Goal: Task Accomplishment & Management: Manage account settings

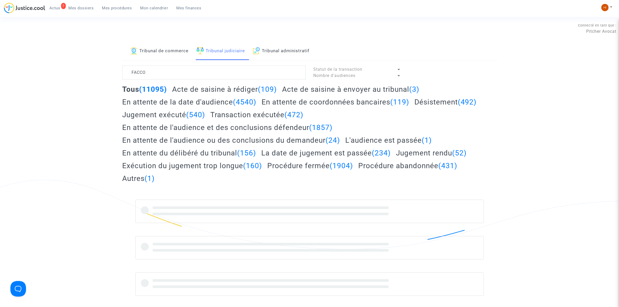
type textarea "FACCO"
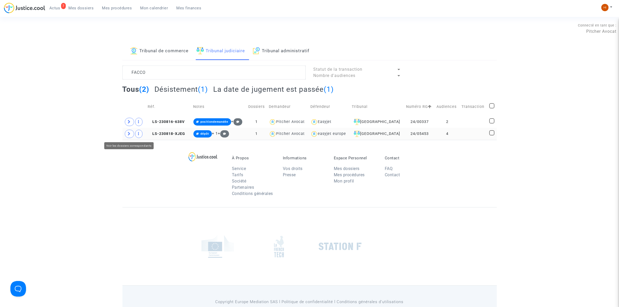
drag, startPoint x: 124, startPoint y: 134, endPoint x: 162, endPoint y: 140, distance: 38.1
click at [125, 134] on span at bounding box center [129, 134] width 9 height 8
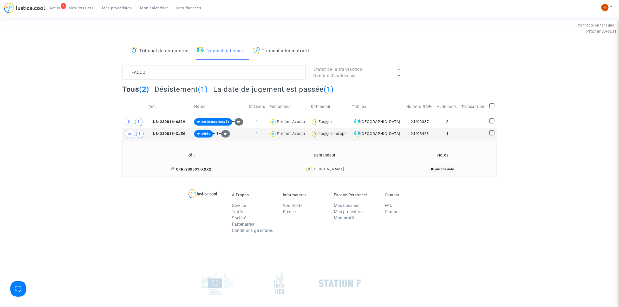
click at [174, 168] on icon at bounding box center [173, 170] width 4 height 4
drag, startPoint x: 174, startPoint y: 134, endPoint x: 314, endPoint y: 114, distance: 141.4
click at [174, 134] on span "LS-230818-XJEG" at bounding box center [167, 134] width 37 height 4
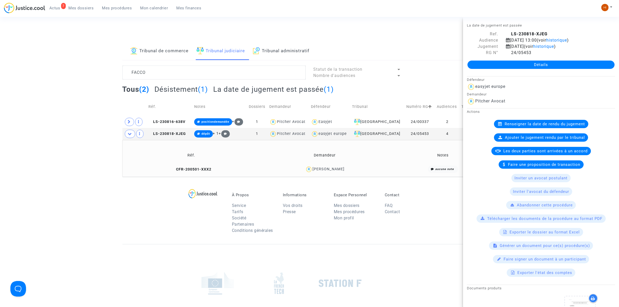
click at [531, 67] on link "Détails" at bounding box center [541, 65] width 147 height 8
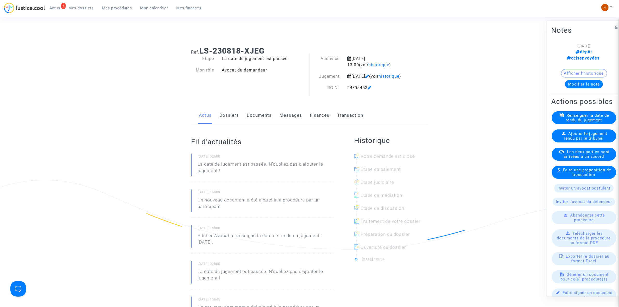
click at [224, 121] on link "Dossiers" at bounding box center [230, 115] width 20 height 17
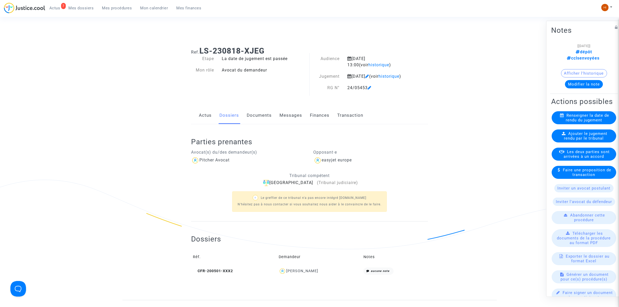
click at [592, 140] on span "Ajouter le jugement rendu par le tribunal" at bounding box center [585, 135] width 43 height 9
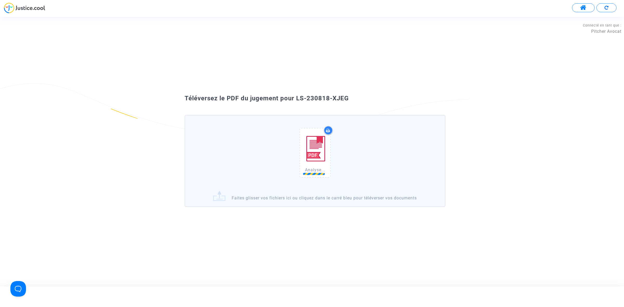
drag, startPoint x: 367, startPoint y: 104, endPoint x: 297, endPoint y: 93, distance: 71.6
click at [297, 103] on div "Analyse... Faites glisser vos fichiers ici ou cliquez dans le carré bleu pour t…" at bounding box center [312, 156] width 281 height 106
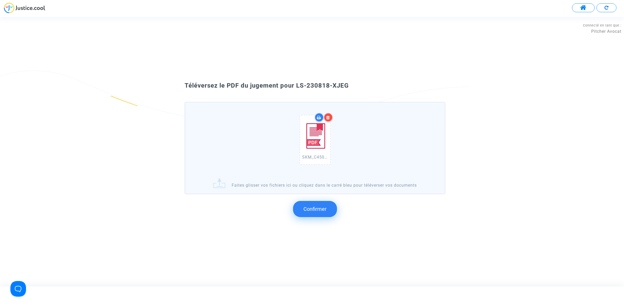
copy div "LS-230818-XJEG"
click at [320, 203] on button "Confirmer" at bounding box center [315, 209] width 44 height 16
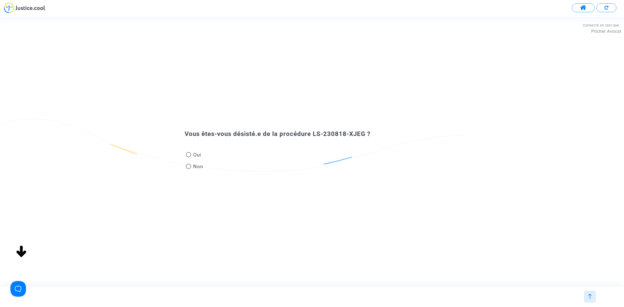
click at [196, 168] on span "Non" at bounding box center [197, 166] width 12 height 7
click at [189, 169] on input "Non" at bounding box center [188, 169] width 0 height 0
radio input "true"
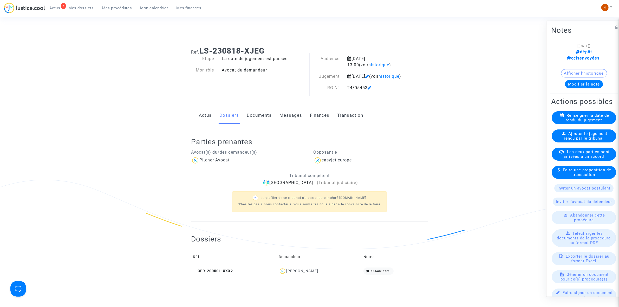
click at [254, 123] on link "Documents" at bounding box center [259, 115] width 25 height 17
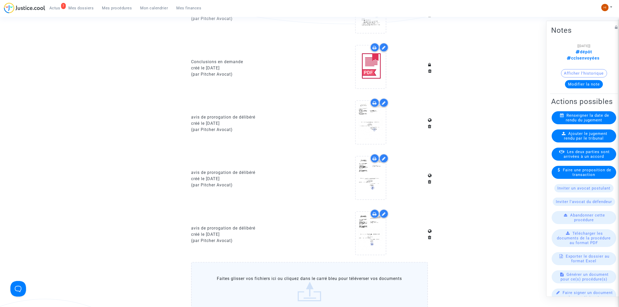
scroll to position [585, 0]
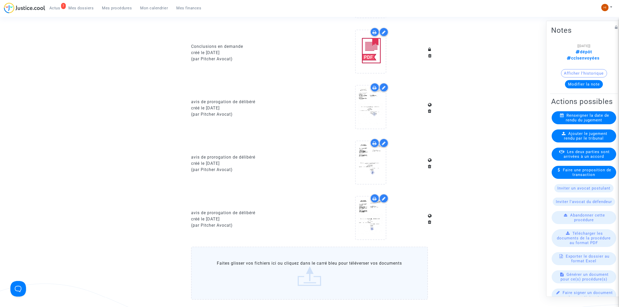
click at [120, 4] on link "Mes procédures" at bounding box center [117, 8] width 38 height 8
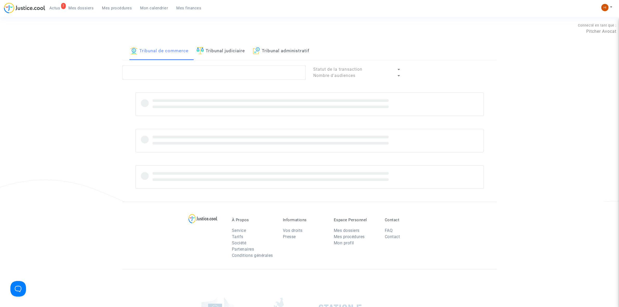
click at [201, 43] on link "Tribunal judiciaire" at bounding box center [221, 51] width 49 height 18
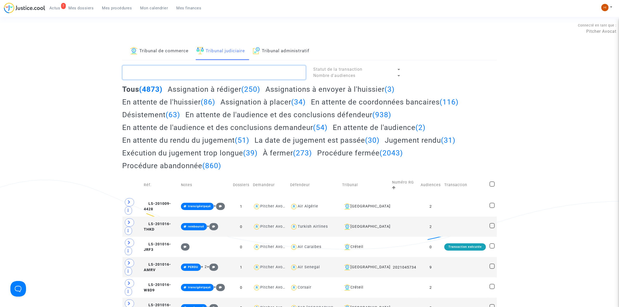
click at [198, 71] on textarea at bounding box center [214, 73] width 183 height 14
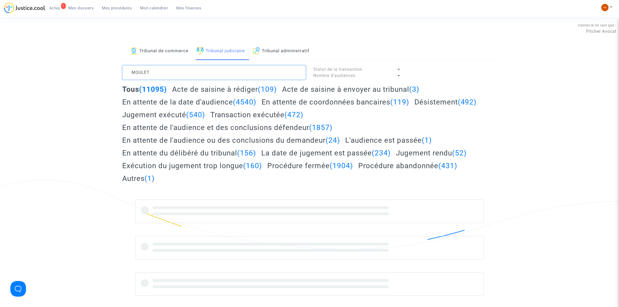
type textarea "MOULET"
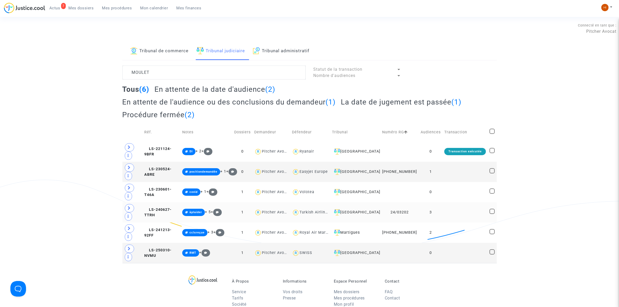
click at [176, 212] on td "LS-240627-TTRH" at bounding box center [162, 212] width 38 height 20
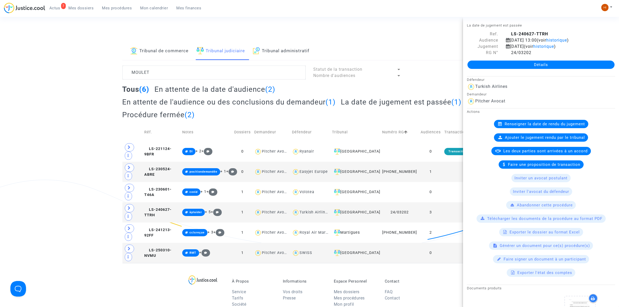
click at [565, 67] on link "Détails" at bounding box center [541, 65] width 147 height 8
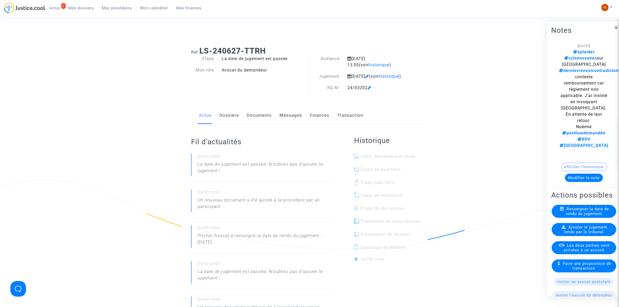
click at [230, 119] on link "Dossiers" at bounding box center [230, 115] width 20 height 17
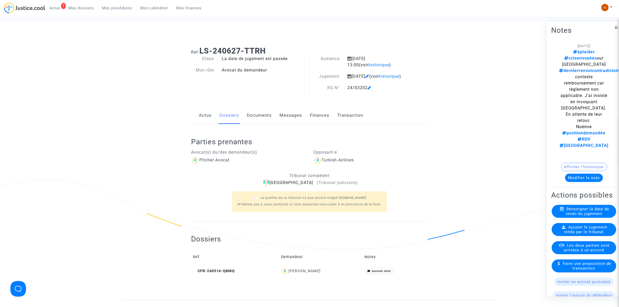
click at [595, 225] on span "Ajouter le jugement rendu par le tribunal" at bounding box center [585, 229] width 43 height 9
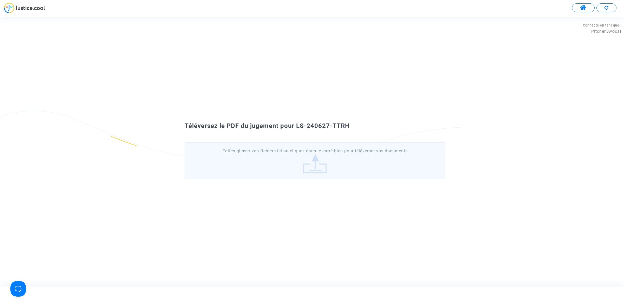
drag, startPoint x: 337, startPoint y: 124, endPoint x: 297, endPoint y: 121, distance: 40.7
click at [297, 121] on div "Téléversez le PDF du jugement pour LS-240627-TTRH Faites glisser vos fichiers i…" at bounding box center [312, 152] width 624 height 66
copy span "LS-240627-TTRH"
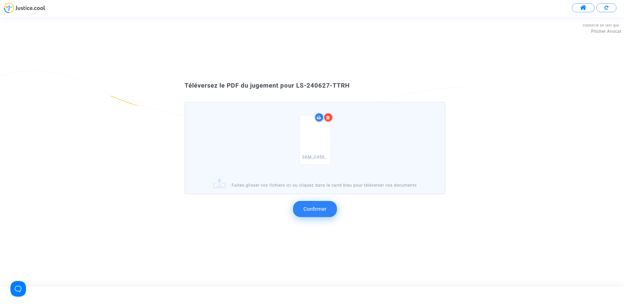
copy span "LS-240627-TTRH"
click at [318, 204] on button "Confirmer" at bounding box center [315, 209] width 44 height 16
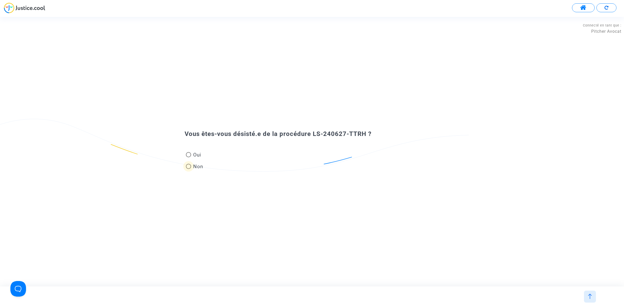
click at [188, 164] on span at bounding box center [188, 166] width 5 height 5
click at [188, 169] on input "Non" at bounding box center [188, 169] width 0 height 0
radio input "true"
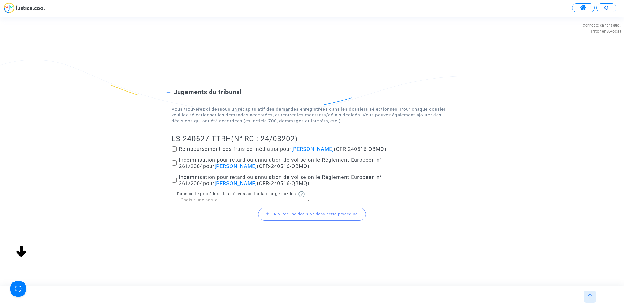
click at [173, 149] on span at bounding box center [174, 148] width 5 height 5
click at [174, 152] on input "Remboursement des frais de médiation pour Hugo Moulet (CFR-240516-QBMQ)" at bounding box center [174, 152] width 0 height 0
checkbox input "true"
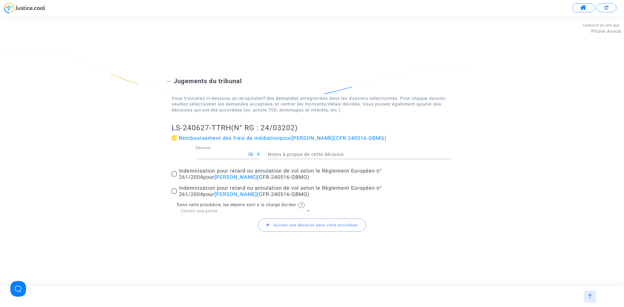
click at [170, 177] on div "Jugements du tribunal Vous trouverez ci-dessous un récapitulatif des demandes e…" at bounding box center [312, 151] width 624 height 190
click at [175, 170] on label "Indemnisation pour retard ou annulation de vol selon le Règlement Européen n° 2…" at bounding box center [312, 174] width 281 height 12
click at [174, 177] on input "Indemnisation pour retard ou annulation de vol selon le Règlement Européen n° 2…" at bounding box center [174, 177] width 0 height 0
checkbox input "true"
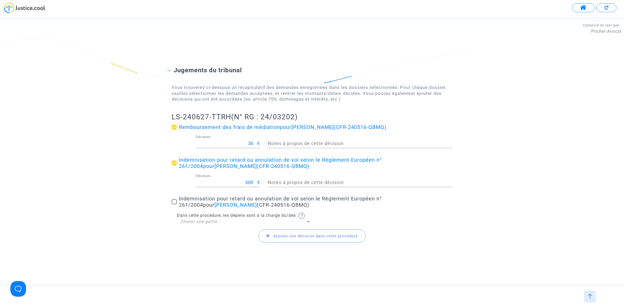
click at [173, 198] on label "Indemnisation pour retard ou annulation de vol selon le Règlement Européen n° 2…" at bounding box center [312, 202] width 281 height 12
click at [174, 204] on input "Indemnisation pour retard ou annulation de vol selon le Règlement Européen n° 2…" at bounding box center [174, 204] width 0 height 0
checkbox input "true"
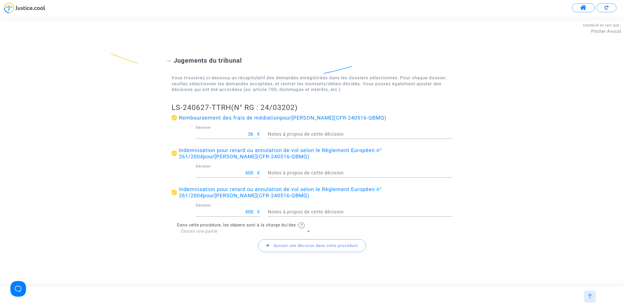
click at [286, 242] on span "Ajouter une décision dans cette procédure" at bounding box center [312, 245] width 108 height 13
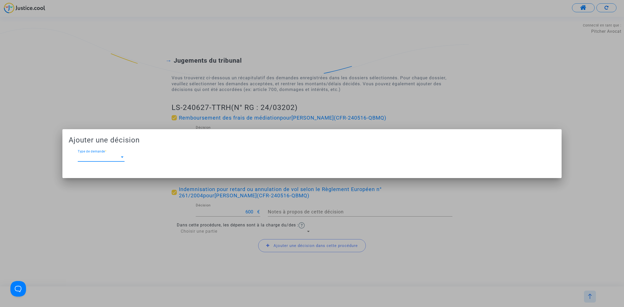
click at [113, 157] on span "Type de demande" at bounding box center [99, 157] width 42 height 5
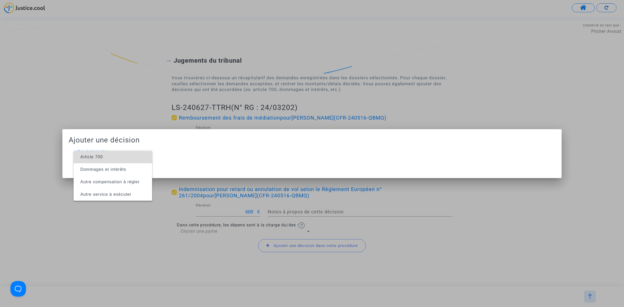
drag, startPoint x: 113, startPoint y: 157, endPoint x: 279, endPoint y: 149, distance: 166.4
click at [113, 161] on span "Article 700" at bounding box center [113, 157] width 70 height 12
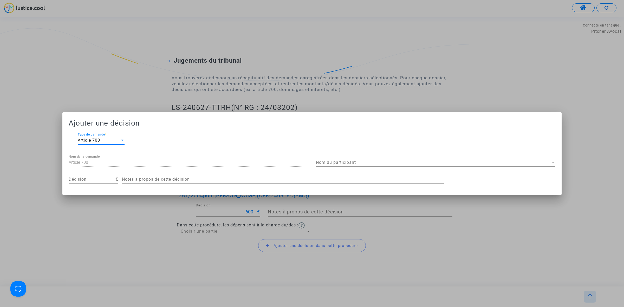
click at [387, 159] on div "Nom du participant Nom du participant" at bounding box center [436, 161] width 240 height 12
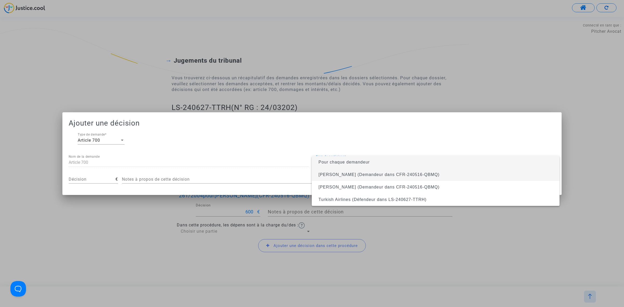
click at [387, 177] on span "Hugo Moulet (Demandeur dans CFR-240516-QBMQ)" at bounding box center [436, 175] width 240 height 12
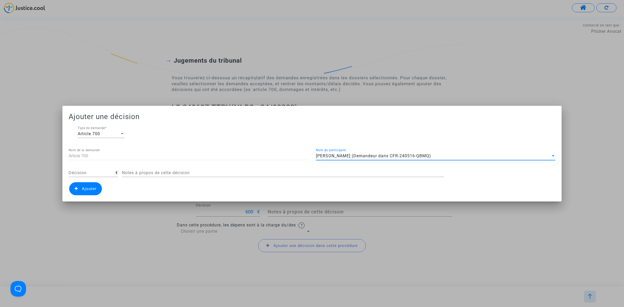
click at [96, 172] on input "Décision" at bounding box center [92, 173] width 47 height 5
type input "264"
click at [84, 190] on span "Ajouter" at bounding box center [89, 189] width 15 height 5
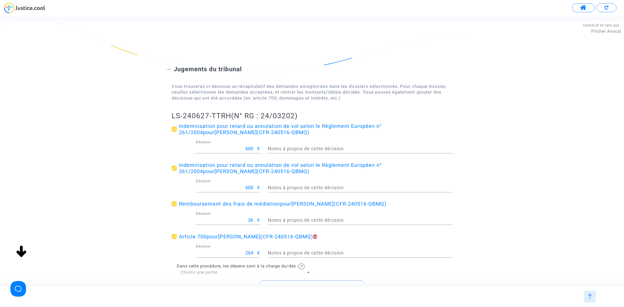
click at [233, 270] on div "Choisir une partie" at bounding box center [243, 273] width 125 height 6
click at [221, 284] on span "Défendeur(s)" at bounding box center [246, 285] width 130 height 12
drag, startPoint x: 169, startPoint y: 113, endPoint x: 232, endPoint y: 113, distance: 63.0
click at [232, 113] on div "Jugements du tribunal Vous trouverez ci-dessous un récapitulatif des demandes e…" at bounding box center [312, 176] width 624 height 264
copy h2 "LS-240627-TTRH"
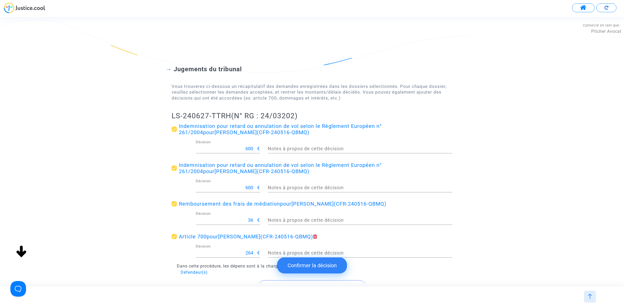
click at [322, 271] on button "Confirmer la décision" at bounding box center [312, 266] width 70 height 16
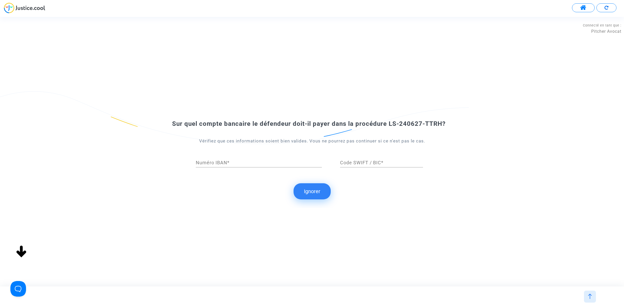
click at [310, 193] on button "Ignorer" at bounding box center [312, 191] width 37 height 16
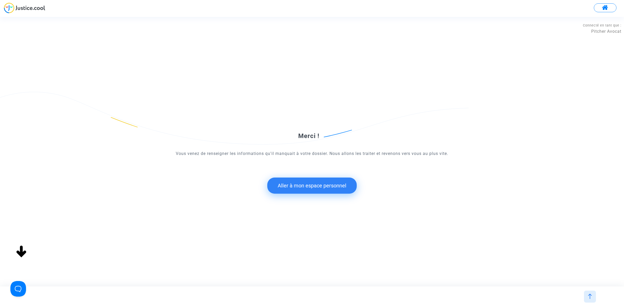
click at [320, 185] on button "Aller à mon espace personnel" at bounding box center [311, 186] width 89 height 16
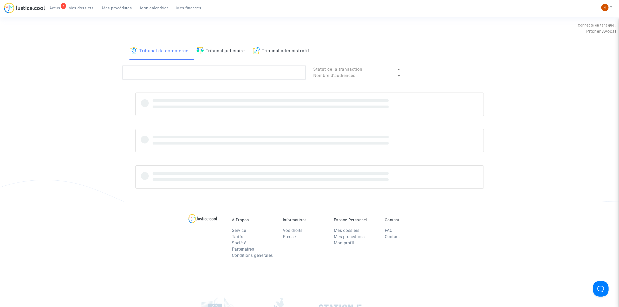
click at [224, 55] on link "Tribunal judiciaire" at bounding box center [221, 51] width 49 height 18
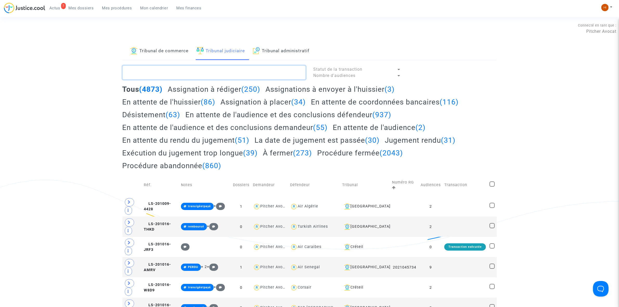
click at [220, 74] on textarea at bounding box center [214, 73] width 183 height 14
paste textarea "LS-240627-TTRH"
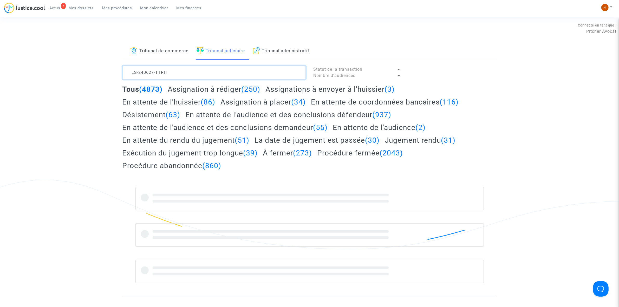
type textarea "LS-240627-TTRH"
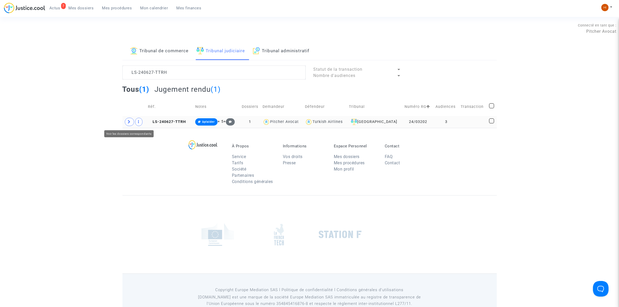
click at [130, 121] on icon at bounding box center [129, 122] width 3 height 4
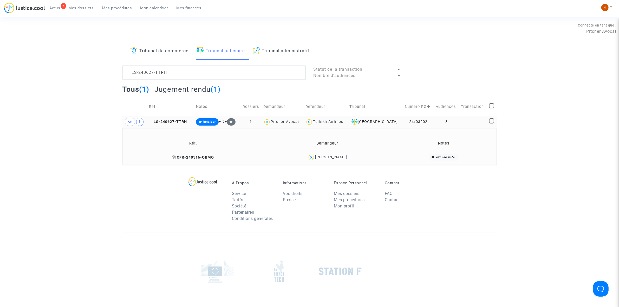
click at [176, 159] on icon at bounding box center [174, 158] width 4 height 4
drag, startPoint x: 355, startPoint y: 156, endPoint x: 318, endPoint y: 155, distance: 36.7
click at [318, 155] on div "Hugo Moulet" at bounding box center [327, 158] width 127 height 8
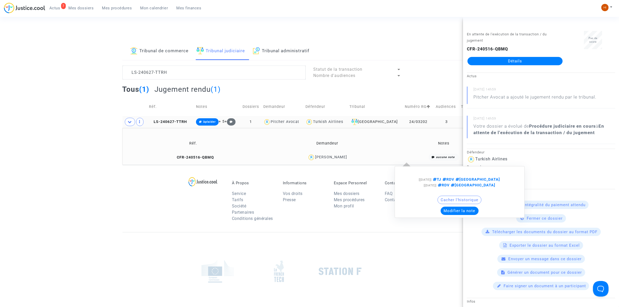
copy div "Hugo Moulet"
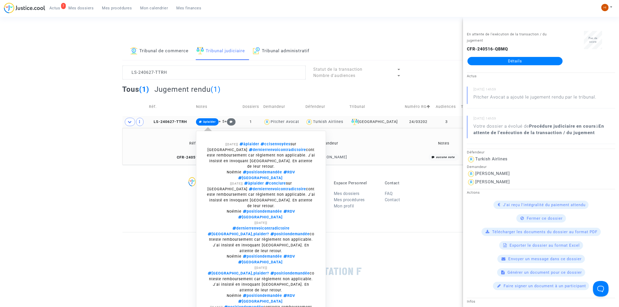
click at [208, 124] on span "àplaider" at bounding box center [207, 121] width 23 height 7
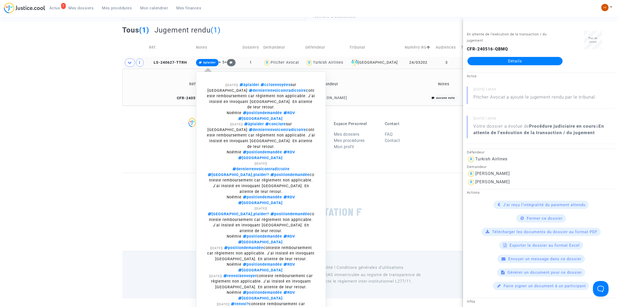
scroll to position [51, 0]
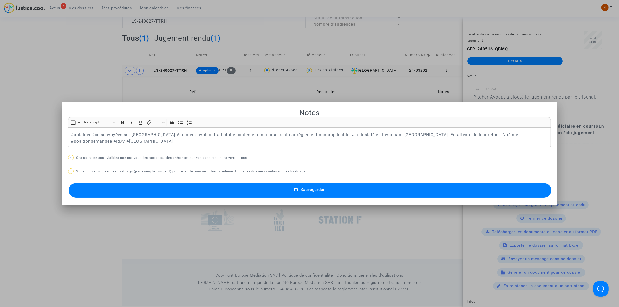
scroll to position [0, 0]
drag, startPoint x: 512, startPoint y: 138, endPoint x: -4, endPoint y: 118, distance: 517.3
click at [0, 118] on html "7 Actus Mes dossiers Mes procédures Mon calendrier Mes finances Mon profil Chan…" at bounding box center [309, 128] width 619 height 358
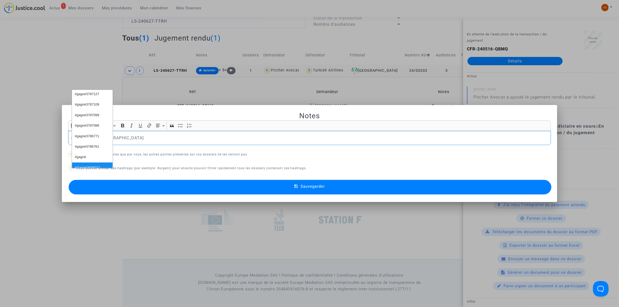
scroll to position [134, 0]
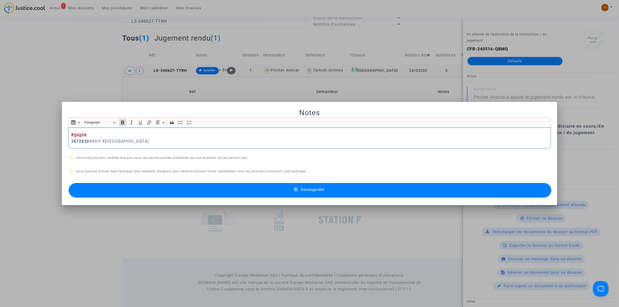
click at [68, 140] on div "#gagné 3872830 #RDV #Montreal" at bounding box center [309, 137] width 483 height 21
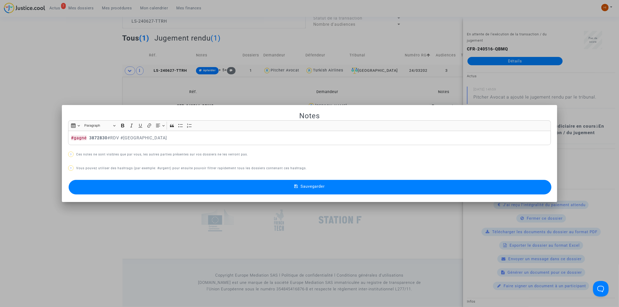
click at [250, 189] on button "Sauvegarder" at bounding box center [310, 187] width 483 height 15
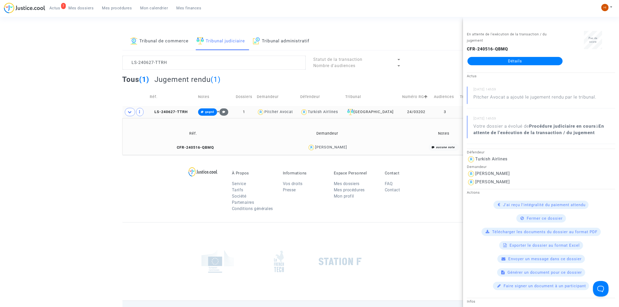
scroll to position [0, 0]
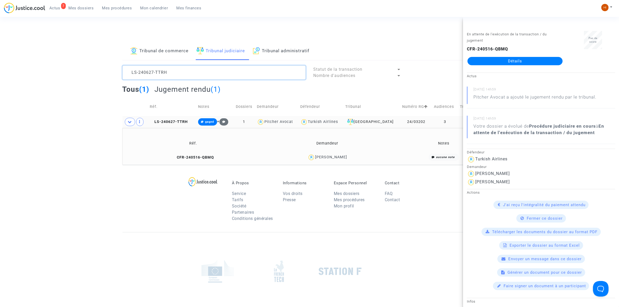
click at [202, 75] on textarea at bounding box center [214, 73] width 183 height 14
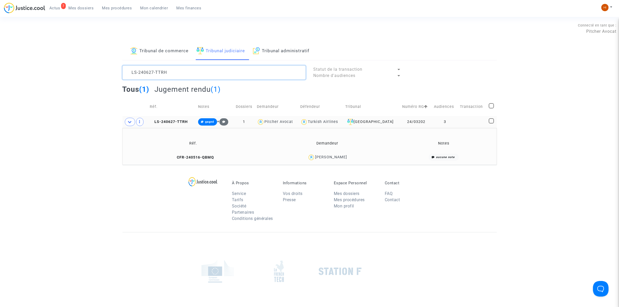
click at [202, 75] on textarea at bounding box center [214, 73] width 183 height 14
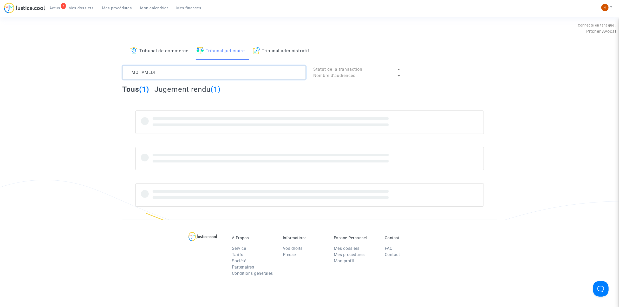
type textarea "MOHAMEDI"
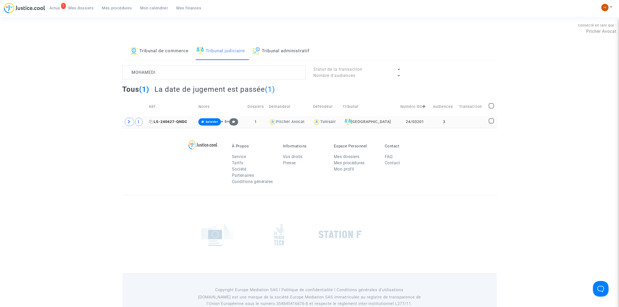
click at [179, 122] on span "LS-240627-QNDC" at bounding box center [168, 122] width 38 height 4
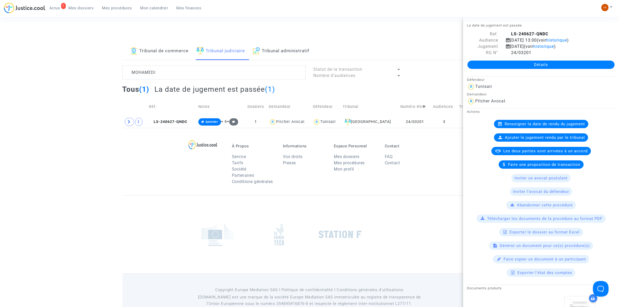
click at [501, 62] on link "Détails" at bounding box center [541, 65] width 147 height 8
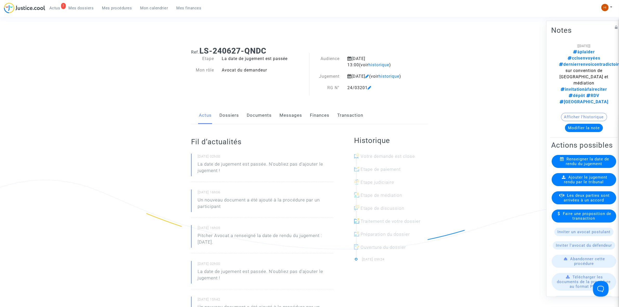
click at [228, 119] on link "Dossiers" at bounding box center [230, 115] width 20 height 17
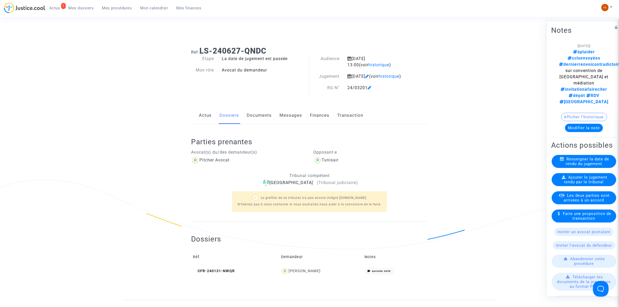
click at [571, 113] on button "Afficher l'historique" at bounding box center [584, 117] width 46 height 8
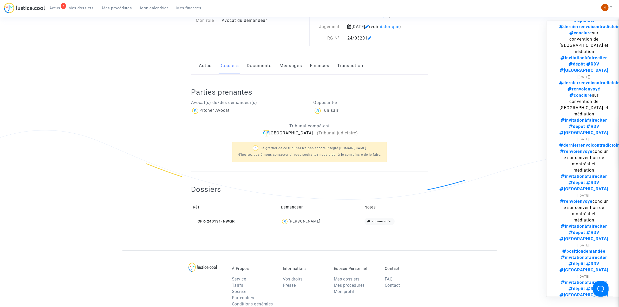
scroll to position [98, 0]
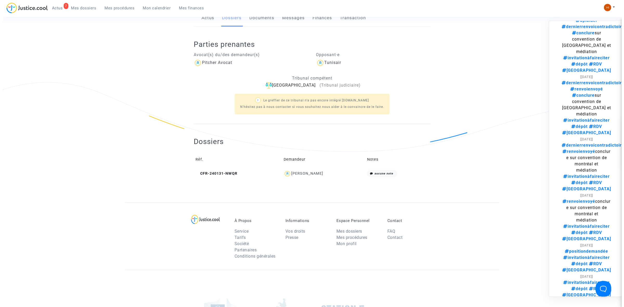
scroll to position [0, 0]
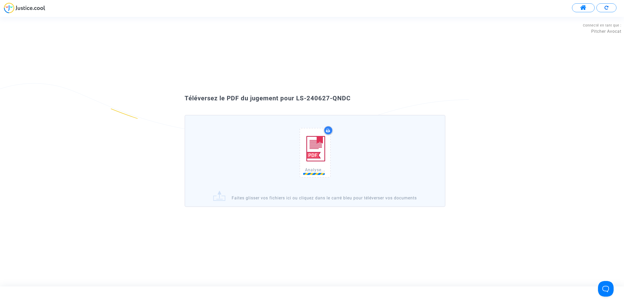
drag, startPoint x: 360, startPoint y: 94, endPoint x: 295, endPoint y: 91, distance: 65.6
click at [295, 91] on div "Téléversez le PDF du jugement pour LS-240627-QNDC Analyse... Faites glisser vos…" at bounding box center [312, 151] width 624 height 121
copy span "LS-240627-QNDC"
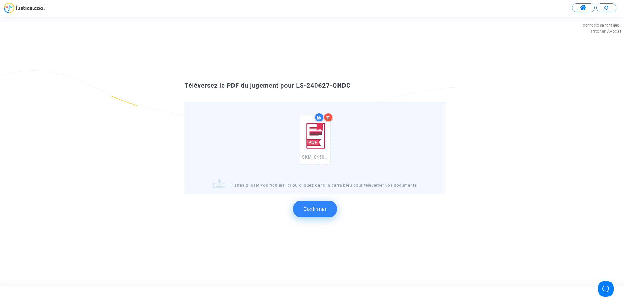
copy span "LS-240627-QNDC"
click at [330, 210] on button "Confirmer" at bounding box center [315, 209] width 44 height 16
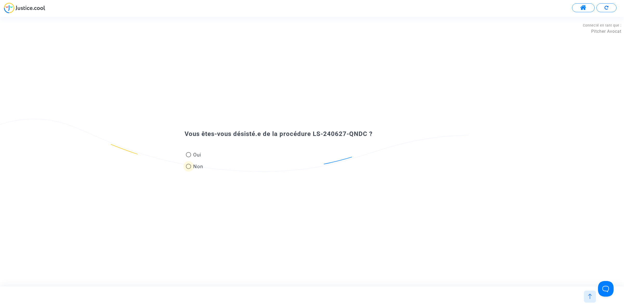
click at [187, 165] on span at bounding box center [188, 166] width 5 height 5
click at [188, 169] on input "Non" at bounding box center [188, 169] width 0 height 0
radio input "true"
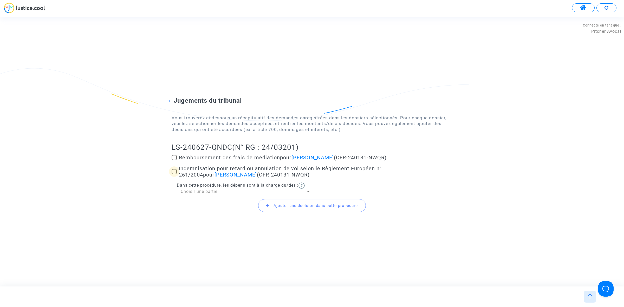
click at [172, 172] on span at bounding box center [174, 171] width 5 height 5
click at [174, 174] on input "Indemnisation pour retard ou annulation de vol selon le Règlement Européen n° 2…" at bounding box center [174, 174] width 0 height 0
checkbox input "true"
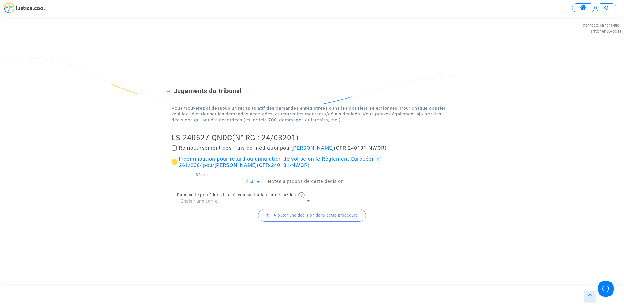
drag, startPoint x: 168, startPoint y: 140, endPoint x: 232, endPoint y: 137, distance: 63.8
click at [232, 137] on div "Jugements du tribunal Vous trouverez ci-dessous un récapitulatif des demandes e…" at bounding box center [312, 151] width 624 height 171
copy h2 "LS-240627-QNDC"
click at [176, 146] on span at bounding box center [174, 147] width 5 height 5
click at [174, 151] on input "Remboursement des frais de médiation pour Tarek Mohamedi (CFR-240131-NWQR)" at bounding box center [174, 151] width 0 height 0
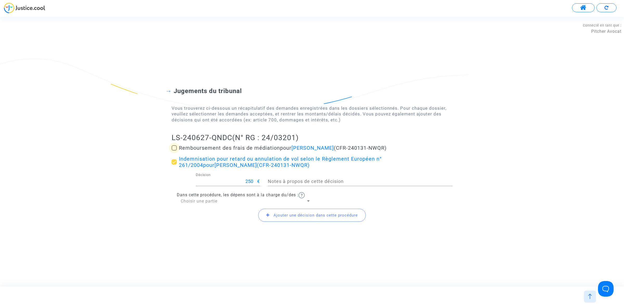
checkbox input "true"
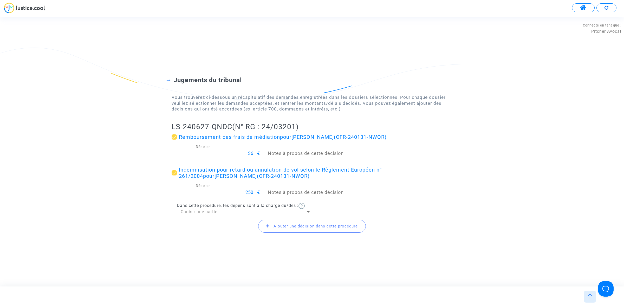
click at [266, 226] on span "Ajouter une décision dans cette procédure" at bounding box center [312, 226] width 108 height 13
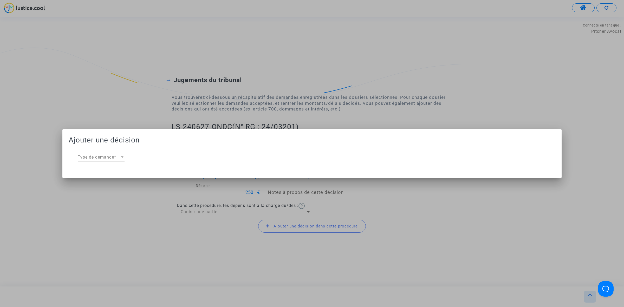
click at [106, 162] on div "Type de demande Type de demande *" at bounding box center [101, 158] width 47 height 17
click at [112, 156] on span "Type de demande" at bounding box center [99, 157] width 42 height 5
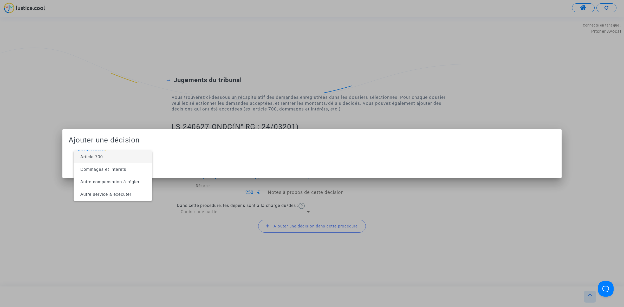
click at [113, 161] on span "Article 700" at bounding box center [113, 157] width 70 height 12
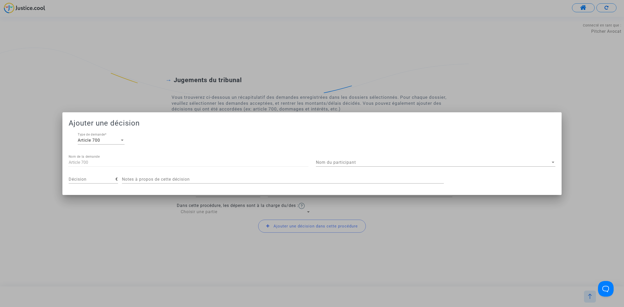
click at [113, 77] on div at bounding box center [312, 153] width 624 height 307
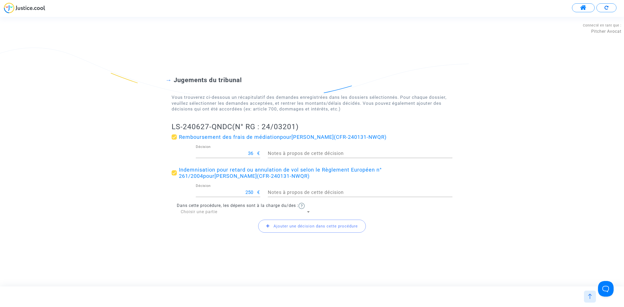
click at [282, 230] on span "Ajouter une décision dans cette procédure" at bounding box center [312, 226] width 108 height 13
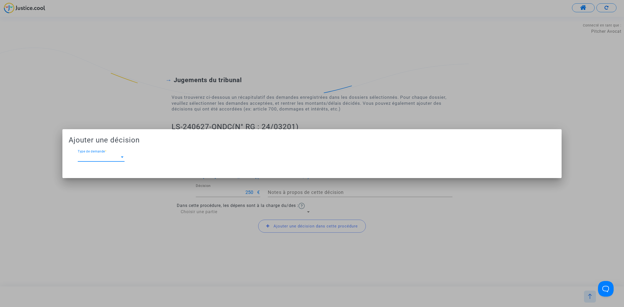
click at [122, 152] on div "Type de demande Type de demande *" at bounding box center [101, 156] width 47 height 12
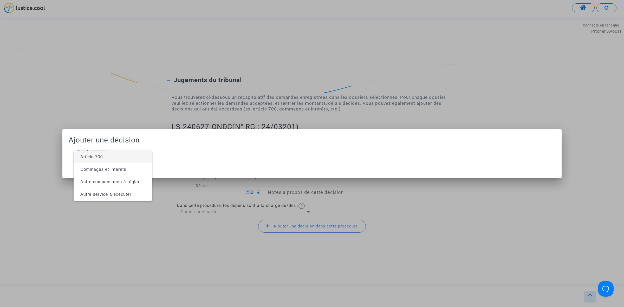
click at [121, 154] on span "Article 700" at bounding box center [113, 157] width 70 height 12
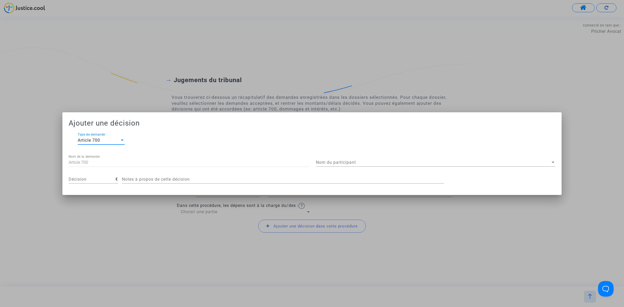
click at [328, 158] on div "Nom du participant Nom du participant" at bounding box center [436, 161] width 240 height 12
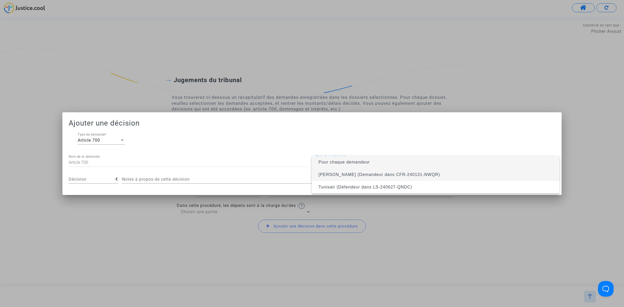
click at [329, 174] on span "Tarek Mohamedi (Demandeur dans CFR-240131-NWQR)" at bounding box center [379, 174] width 121 height 4
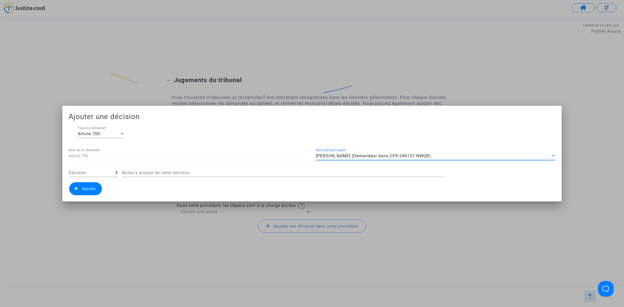
click at [118, 78] on div at bounding box center [312, 153] width 624 height 307
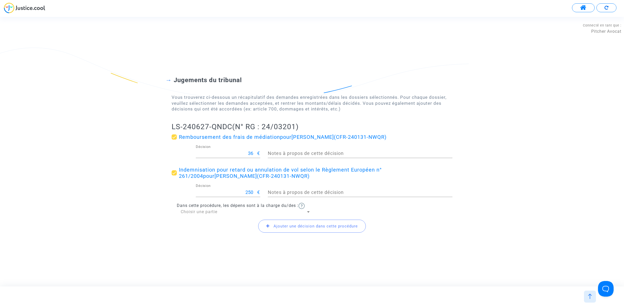
click at [304, 224] on span "Ajouter une décision dans cette procédure" at bounding box center [316, 226] width 84 height 5
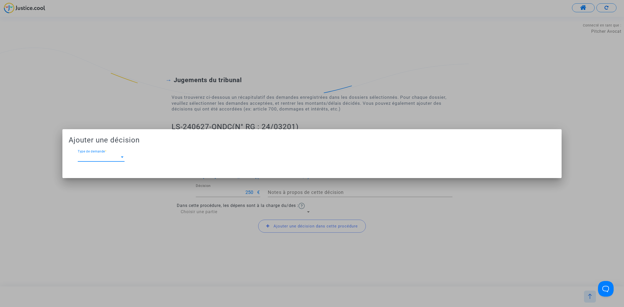
click at [107, 154] on div "Type de demande Type de demande *" at bounding box center [101, 156] width 47 height 12
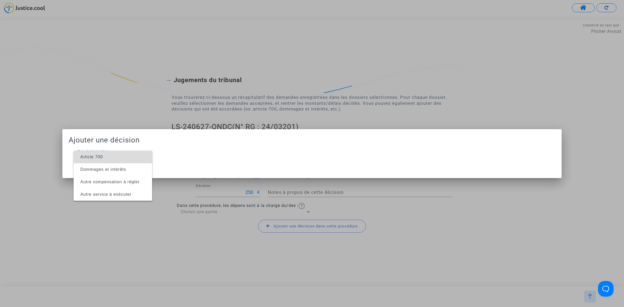
drag, startPoint x: 106, startPoint y: 156, endPoint x: 241, endPoint y: 154, distance: 135.3
click at [105, 156] on span "Article 700" at bounding box center [113, 157] width 70 height 12
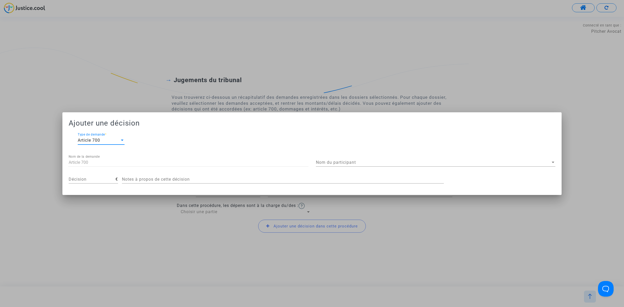
click at [407, 161] on span "Nom du participant" at bounding box center [433, 162] width 235 height 5
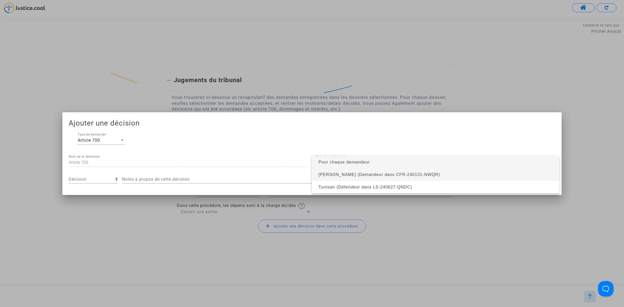
drag, startPoint x: 407, startPoint y: 172, endPoint x: 395, endPoint y: 175, distance: 12.9
click at [406, 173] on span "Tarek Mohamedi (Demandeur dans CFR-240131-NWQR)" at bounding box center [379, 174] width 121 height 4
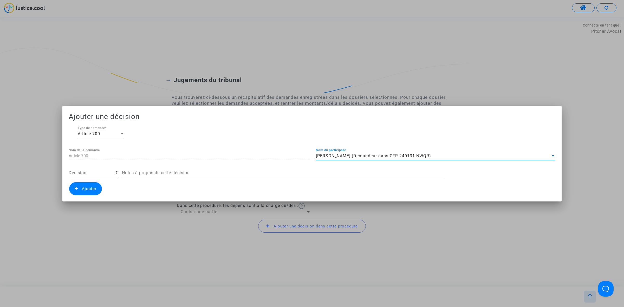
click at [97, 171] on input "Décision" at bounding box center [92, 173] width 47 height 5
type input "264"
click at [85, 187] on span "Ajouter" at bounding box center [89, 189] width 15 height 5
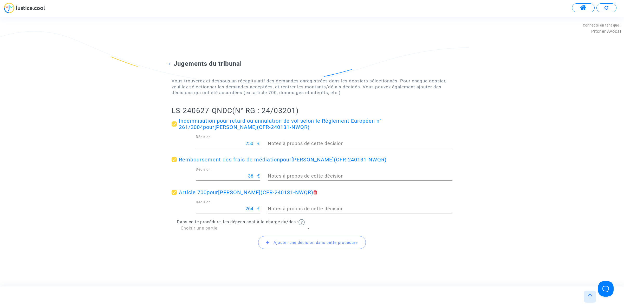
click at [278, 246] on span "Ajouter une décision dans cette procédure" at bounding box center [312, 242] width 108 height 13
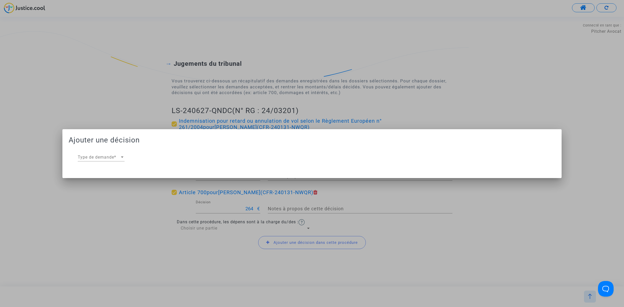
click at [93, 161] on div "Type de demande Type de demande *" at bounding box center [101, 156] width 47 height 12
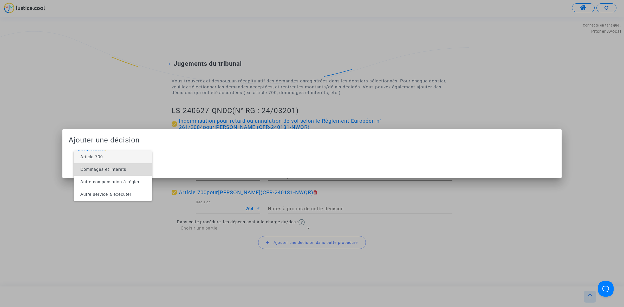
click at [96, 170] on span "Dommages et intérêts" at bounding box center [103, 169] width 46 height 4
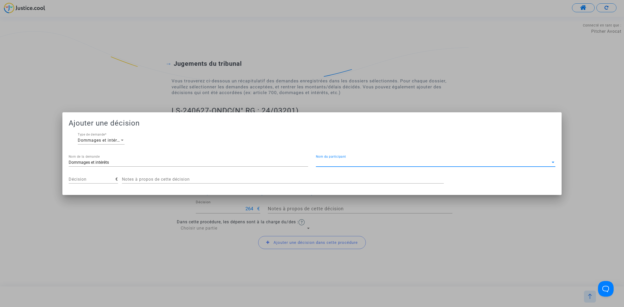
click at [357, 163] on span "Nom du participant" at bounding box center [433, 162] width 235 height 5
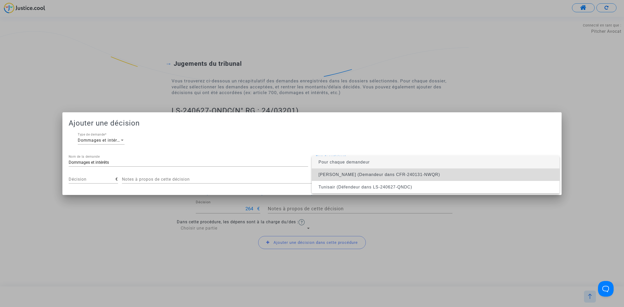
click at [358, 174] on span "Tarek Mohamedi (Demandeur dans CFR-240131-NWQR)" at bounding box center [379, 174] width 121 height 4
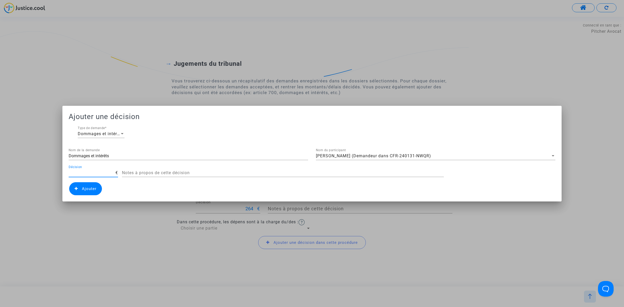
click at [98, 174] on input "Décision" at bounding box center [92, 173] width 47 height 5
click at [99, 172] on input "Décision" at bounding box center [92, 173] width 47 height 5
type input "30"
click at [87, 185] on span "Ajouter" at bounding box center [85, 188] width 33 height 13
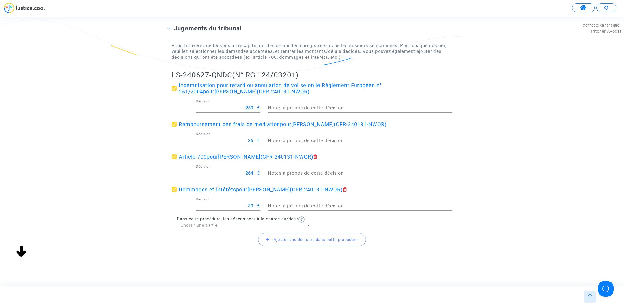
scroll to position [45, 0]
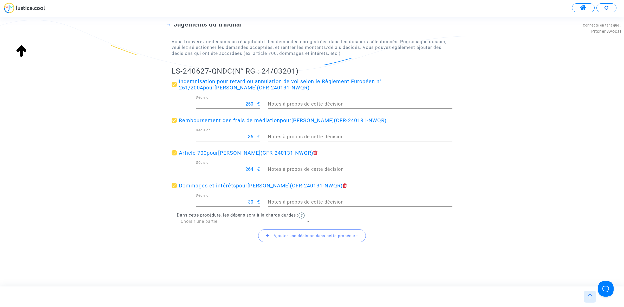
click at [223, 225] on div "Ajouter une décision dans cette procédure" at bounding box center [312, 236] width 281 height 22
click at [228, 218] on div "Dans cette procédure, les dépens sont à la charge du/des : Choisir une partie" at bounding box center [312, 219] width 281 height 12
click at [214, 222] on span "Choisir une partie" at bounding box center [199, 221] width 37 height 5
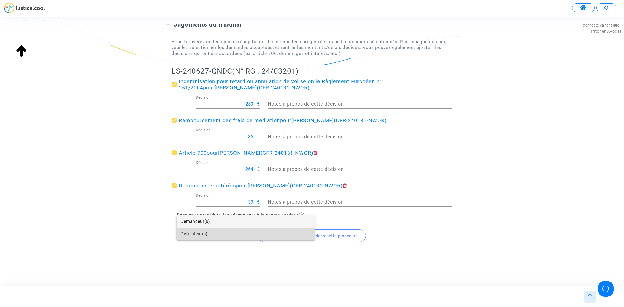
click at [214, 230] on span "Défendeur(s)" at bounding box center [246, 234] width 130 height 12
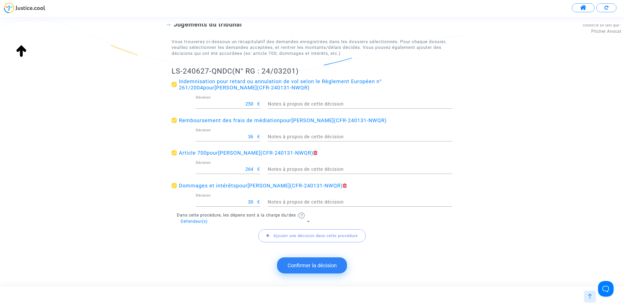
drag, startPoint x: 165, startPoint y: 68, endPoint x: 245, endPoint y: 71, distance: 79.9
click at [245, 71] on div "Jugements du tribunal Vous trouverez ci-dessous un récapitulatif des demandes e…" at bounding box center [312, 129] width 624 height 258
click at [228, 72] on h2 "LS-240627-QNDC (N° RG : 24/03201)" at bounding box center [312, 71] width 281 height 9
drag, startPoint x: 232, startPoint y: 72, endPoint x: 184, endPoint y: 70, distance: 47.6
click at [164, 74] on div "Jugements du tribunal Vous trouverez ci-dessous un récapitulatif des demandes e…" at bounding box center [312, 129] width 624 height 258
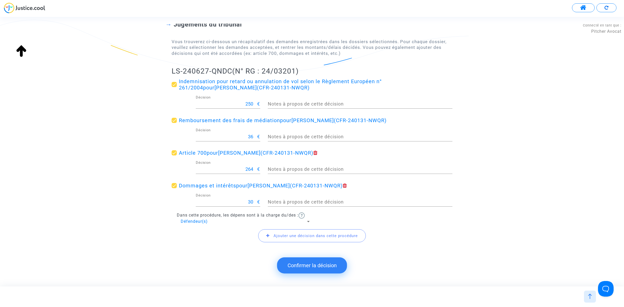
copy h2 "LS-240627-QNDC"
click at [293, 267] on button "Confirmer la décision" at bounding box center [312, 266] width 70 height 16
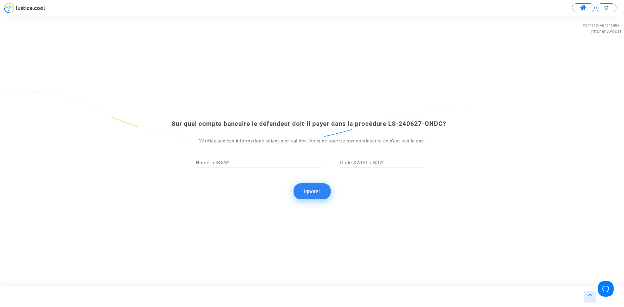
click at [307, 192] on button "Ignorer" at bounding box center [312, 191] width 37 height 16
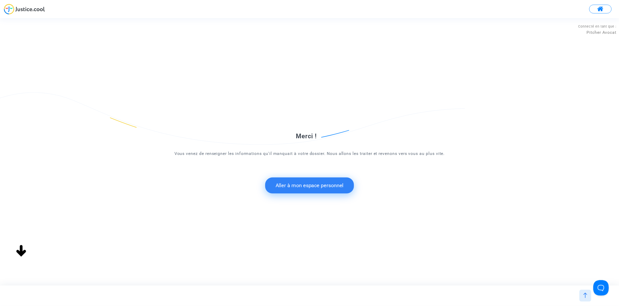
scroll to position [0, 0]
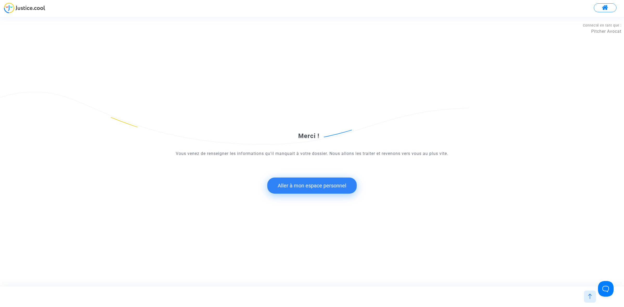
click at [297, 184] on button "Aller à mon espace personnel" at bounding box center [311, 186] width 89 height 16
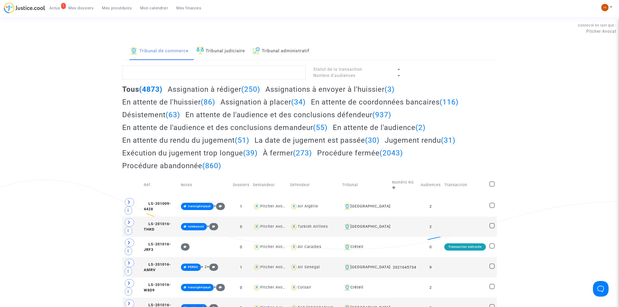
click at [235, 50] on link "Tribunal judiciaire" at bounding box center [221, 51] width 49 height 18
click at [230, 74] on textarea at bounding box center [214, 73] width 183 height 14
paste textarea "LS-240627-QNDC"
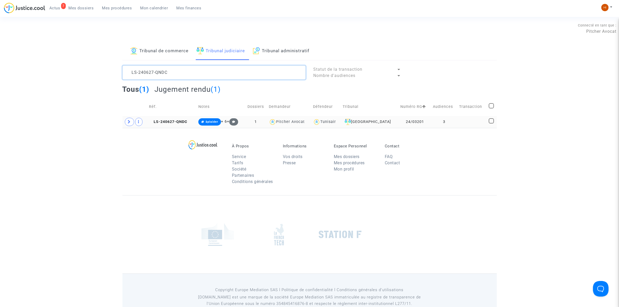
type textarea "LS-240627-QNDC"
click at [131, 125] on span at bounding box center [129, 122] width 9 height 8
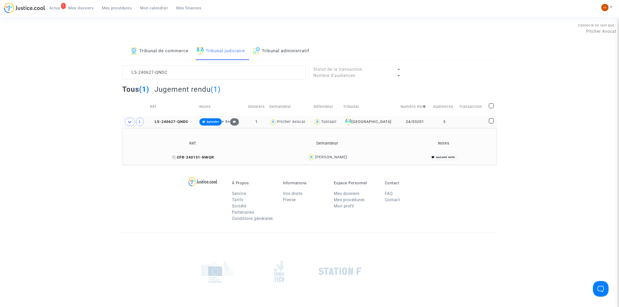
click at [175, 156] on icon at bounding box center [174, 158] width 4 height 4
click at [172, 118] on td "LS-240627-QNDC" at bounding box center [172, 122] width 49 height 12
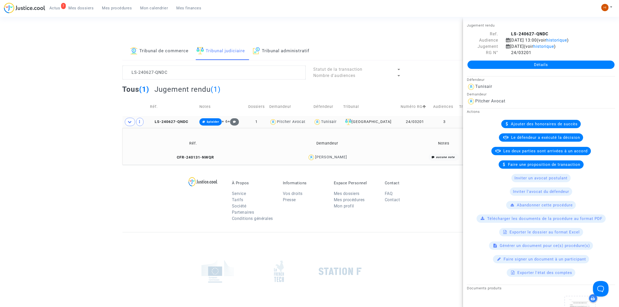
drag, startPoint x: 151, startPoint y: 123, endPoint x: 155, endPoint y: 126, distance: 5.2
click at [151, 123] on icon at bounding box center [152, 122] width 4 height 4
click at [173, 157] on icon at bounding box center [174, 158] width 4 height 4
click at [174, 125] on td "LS-240627-QNDC" at bounding box center [172, 122] width 49 height 12
click at [180, 120] on span "LS-240627-QNDC" at bounding box center [169, 122] width 38 height 4
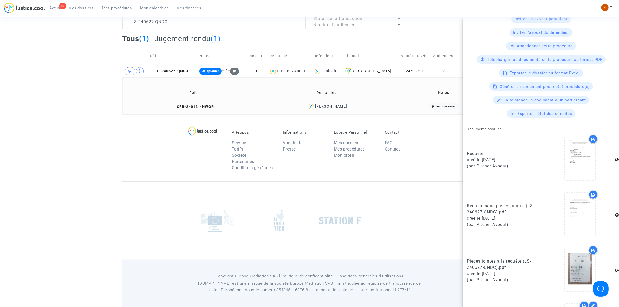
scroll to position [260, 0]
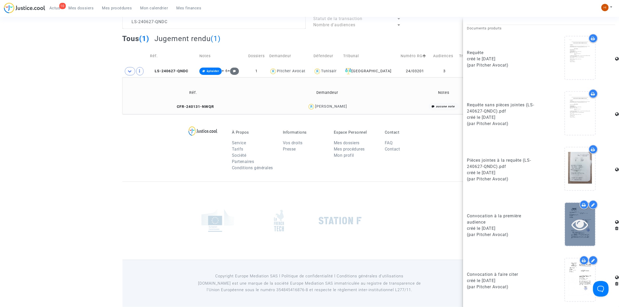
click at [572, 223] on icon at bounding box center [580, 224] width 17 height 17
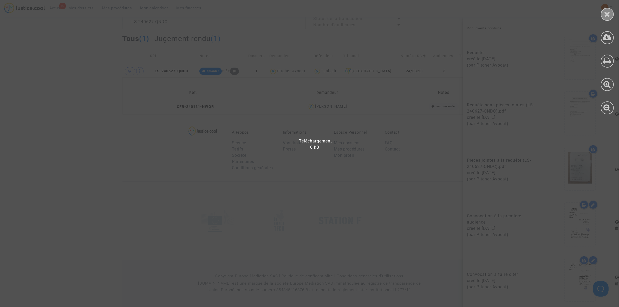
click at [609, 10] on icon at bounding box center [608, 14] width 7 height 8
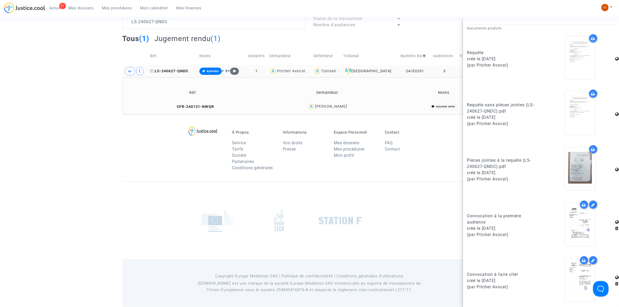
click at [177, 69] on span "LS-240627-QNDC" at bounding box center [169, 71] width 38 height 4
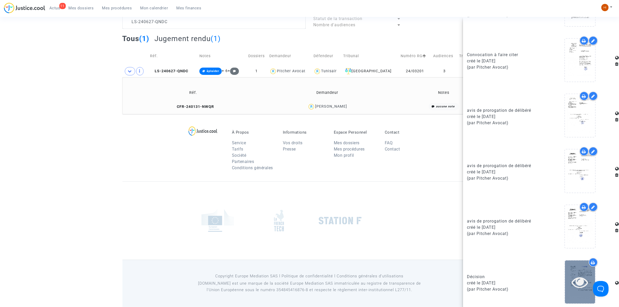
scroll to position [482, 0]
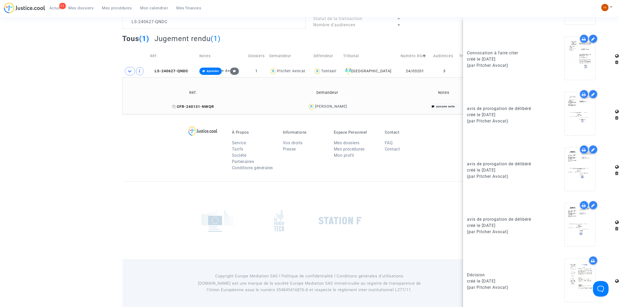
click at [175, 108] on icon at bounding box center [174, 107] width 4 height 4
drag, startPoint x: 369, startPoint y: 105, endPoint x: 315, endPoint y: 103, distance: 54.1
click at [315, 103] on div "Tarek Mohamedi" at bounding box center [327, 107] width 127 height 8
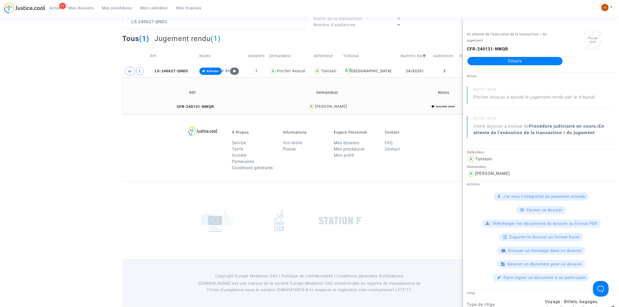
copy div "Tarek Mohamedi"
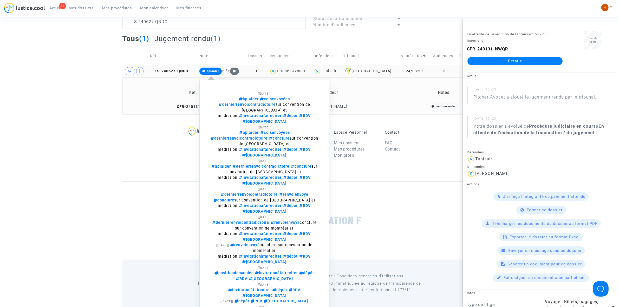
click at [209, 68] on span "àplaider" at bounding box center [211, 71] width 23 height 7
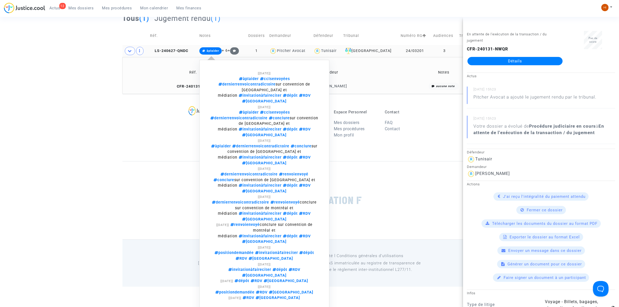
scroll to position [21, 0]
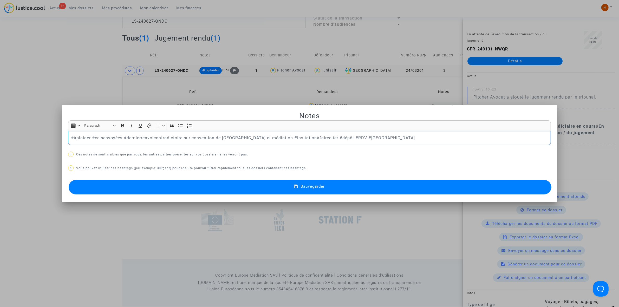
scroll to position [0, 0]
click at [325, 137] on p "#àplaider #cclsenvoyées #dernierrenvoicontradictoire sur convention de montréal…" at bounding box center [310, 138] width 478 height 7
drag, startPoint x: 330, startPoint y: 139, endPoint x: -69, endPoint y: 150, distance: 399.2
click at [0, 150] on html "12 Actus Mes dossiers Mes procédures Mon calendrier Mes finances Mon profil Cha…" at bounding box center [309, 128] width 619 height 358
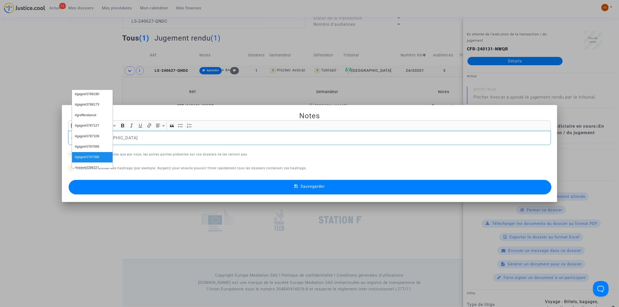
scroll to position [134, 0]
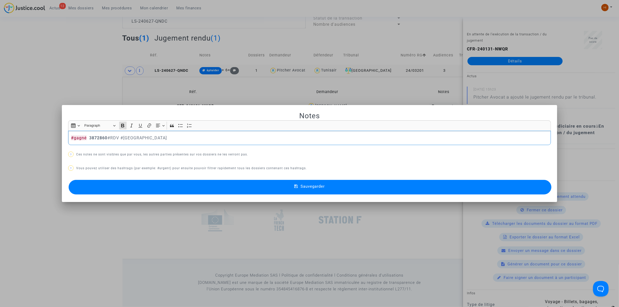
click at [366, 185] on button "Sauvegarder" at bounding box center [310, 187] width 483 height 15
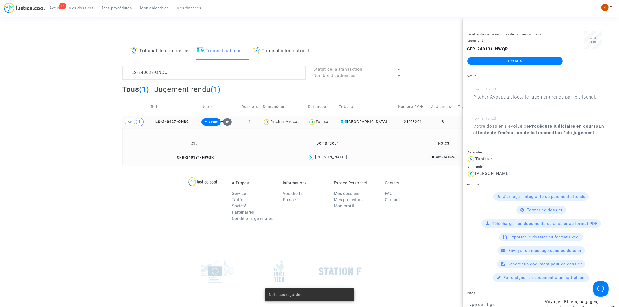
scroll to position [51, 0]
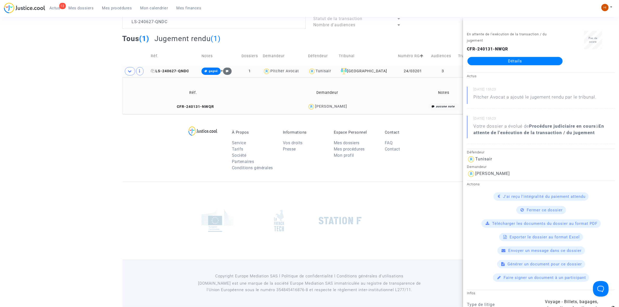
click at [163, 70] on span "LS-240627-QNDC" at bounding box center [170, 71] width 38 height 4
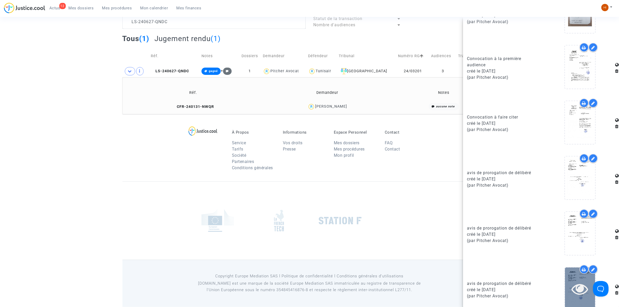
scroll to position [482, 0]
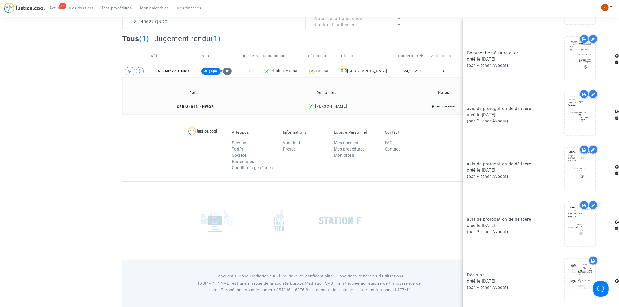
click at [130, 137] on div "À Propos Service Tarifs Société Partenaires Conditions générales Informations V…" at bounding box center [310, 147] width 375 height 67
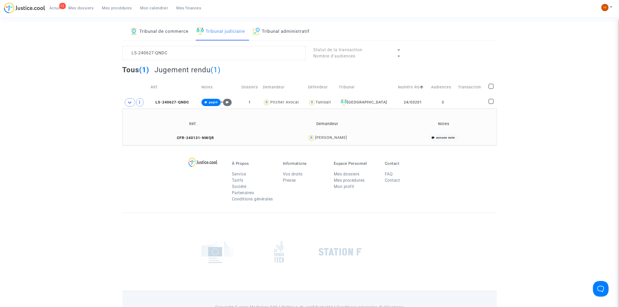
scroll to position [19, 0]
drag, startPoint x: 207, startPoint y: 55, endPoint x: 2, endPoint y: 55, distance: 205.0
click at [17, 55] on div "Tribunal de commerce Tribunal judiciaire Tribunal administratif LS-240627-QNDC …" at bounding box center [309, 85] width 619 height 123
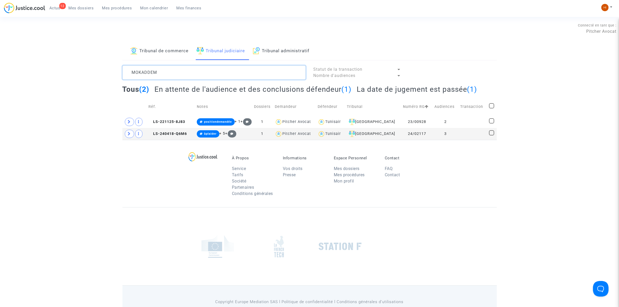
type textarea "MOKADDEM"
click at [130, 136] on icon at bounding box center [129, 134] width 3 height 4
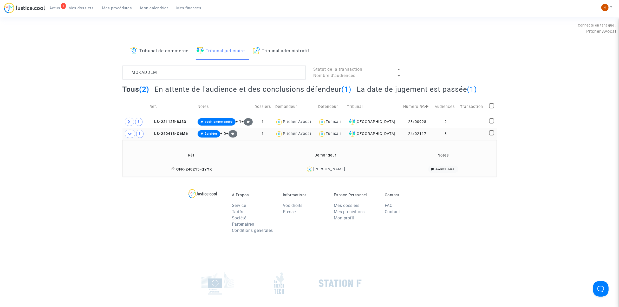
click at [172, 168] on icon at bounding box center [174, 170] width 4 height 4
drag, startPoint x: 165, startPoint y: 135, endPoint x: 277, endPoint y: 123, distance: 112.5
click at [181, 135] on span "LS-240418-Q6M6" at bounding box center [169, 134] width 38 height 4
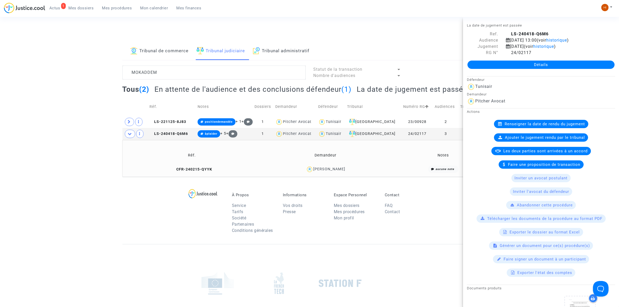
click at [506, 65] on link "Détails" at bounding box center [541, 65] width 147 height 8
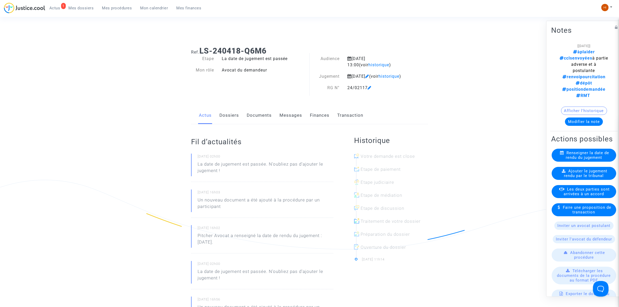
click at [228, 124] on link "Dossiers" at bounding box center [230, 115] width 20 height 17
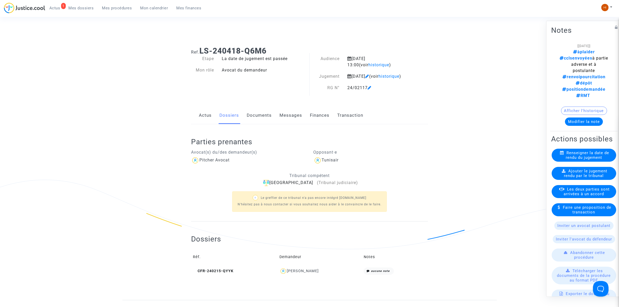
drag, startPoint x: 274, startPoint y: 48, endPoint x: 201, endPoint y: 48, distance: 72.8
click at [201, 48] on h1 "Ref. LS-240418-Q6M6" at bounding box center [309, 50] width 237 height 9
click at [578, 169] on span "Ajouter le jugement rendu par le tribunal" at bounding box center [585, 173] width 43 height 9
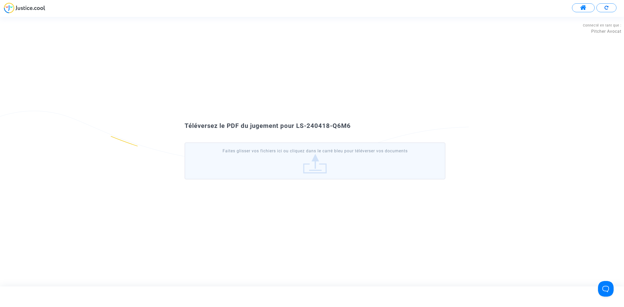
drag, startPoint x: 359, startPoint y: 129, endPoint x: 299, endPoint y: 121, distance: 60.5
click at [299, 121] on div "Téléversez le PDF du jugement pour LS-240418-Q6M6 Faites glisser vos fichiers i…" at bounding box center [312, 152] width 624 height 66
click at [297, 123] on span "Téléversez le PDF du jugement pour LS-240418-Q6M6" at bounding box center [268, 125] width 166 height 7
drag, startPoint x: 297, startPoint y: 124, endPoint x: 372, endPoint y: 125, distance: 75.7
click at [372, 125] on div "Téléversez le PDF du jugement pour LS-240418-Q6M6" at bounding box center [312, 126] width 281 height 9
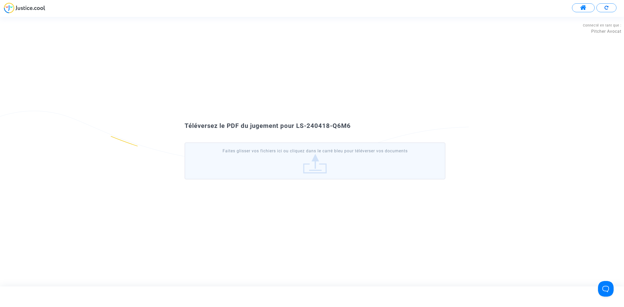
drag, startPoint x: 323, startPoint y: 125, endPoint x: 339, endPoint y: 129, distance: 17.0
click at [339, 129] on span "Téléversez le PDF du jugement pour LS-240418-Q6M6" at bounding box center [268, 125] width 166 height 7
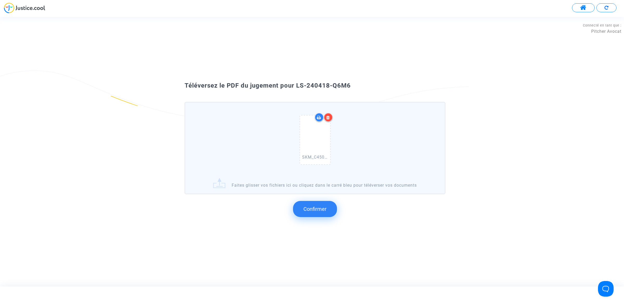
click at [323, 217] on div "Confirmer" at bounding box center [315, 208] width 261 height 25
click at [322, 206] on span "Confirmer" at bounding box center [315, 209] width 23 height 6
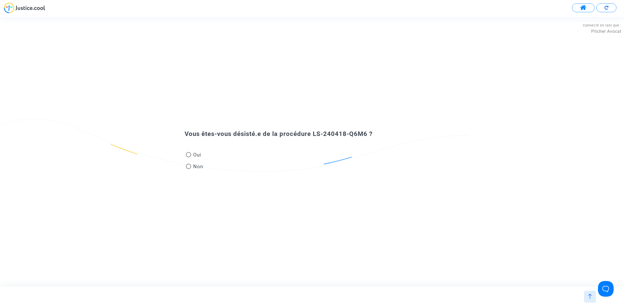
click at [194, 168] on span "Non" at bounding box center [197, 166] width 12 height 7
click at [189, 169] on input "Non" at bounding box center [188, 169] width 0 height 0
radio input "true"
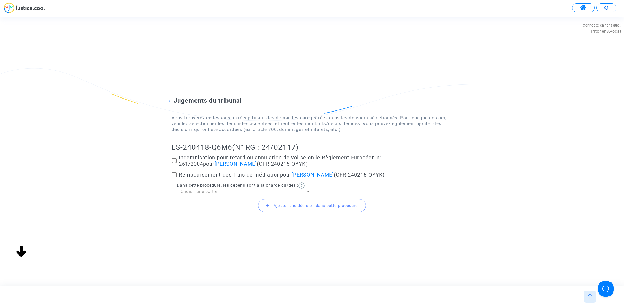
click at [174, 163] on span at bounding box center [174, 160] width 5 height 5
click at [174, 163] on input "Indemnisation pour retard ou annulation de vol selon le Règlement Européen n° 2…" at bounding box center [174, 163] width 0 height 0
checkbox input "true"
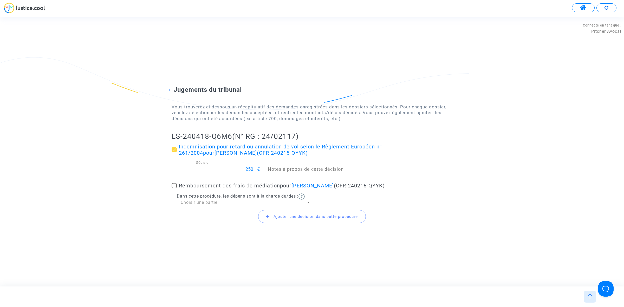
click at [273, 211] on span "Ajouter une décision dans cette procédure" at bounding box center [312, 216] width 108 height 13
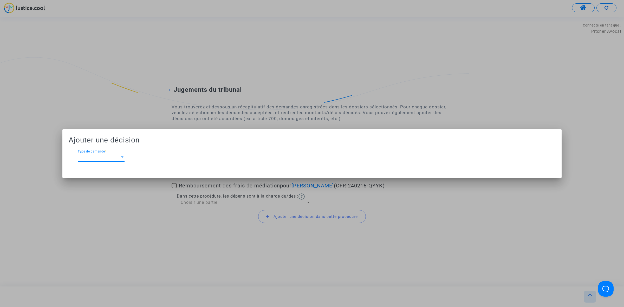
click at [89, 153] on div "Type de demande Type de demande *" at bounding box center [101, 156] width 47 height 12
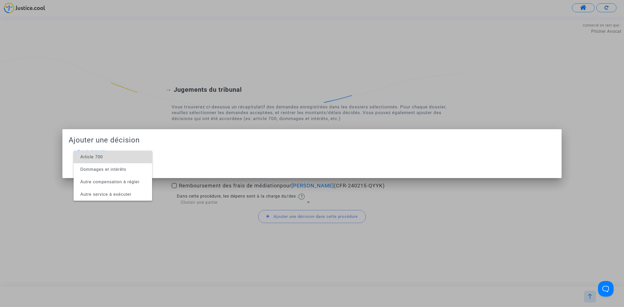
click at [92, 159] on span "Article 700" at bounding box center [91, 157] width 23 height 4
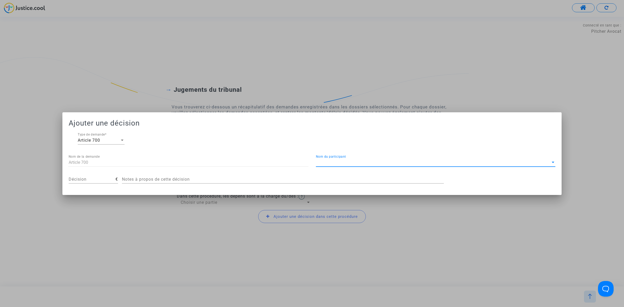
click at [358, 164] on span "Nom du participant" at bounding box center [433, 162] width 235 height 5
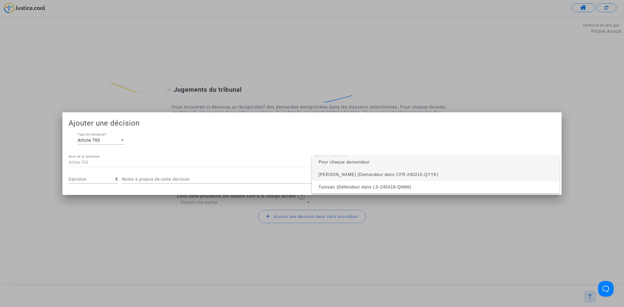
click at [358, 174] on span "Wassim MOKADDEM (Demandeur dans CFR-240215-QYYK)" at bounding box center [379, 174] width 120 height 4
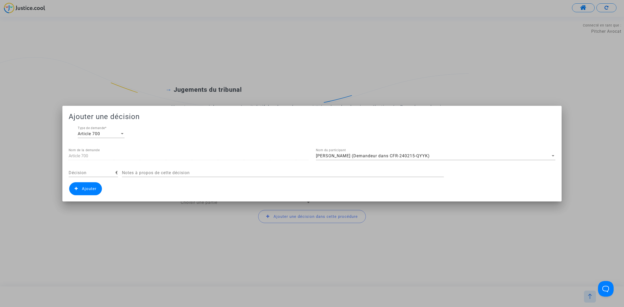
click at [90, 168] on div "Décision" at bounding box center [92, 171] width 47 height 12
type input "300"
click at [93, 192] on span "Ajouter" at bounding box center [85, 188] width 33 height 13
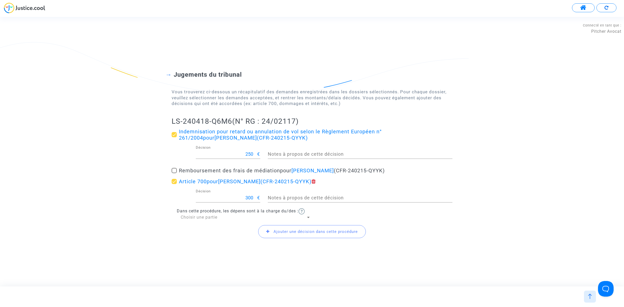
click at [349, 236] on span "Ajouter une décision dans cette procédure" at bounding box center [312, 231] width 108 height 13
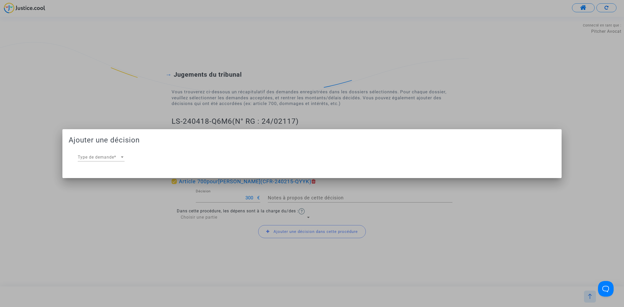
click at [87, 150] on div "Type de demande Type de demande *" at bounding box center [101, 156] width 47 height 12
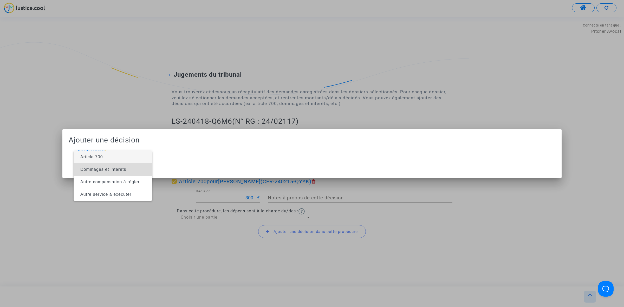
click at [96, 169] on span "Dommages et intérêts" at bounding box center [103, 169] width 46 height 4
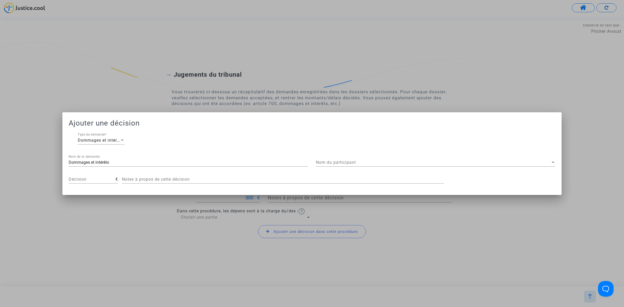
click at [343, 156] on div "Nom du participant Nom du participant" at bounding box center [436, 161] width 240 height 12
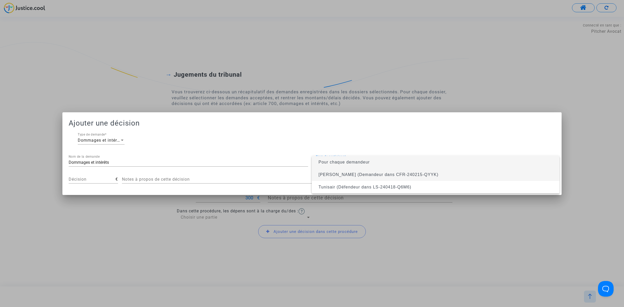
click at [346, 171] on span "Wassim MOKADDEM (Demandeur dans CFR-240215-QYYK)" at bounding box center [436, 175] width 240 height 12
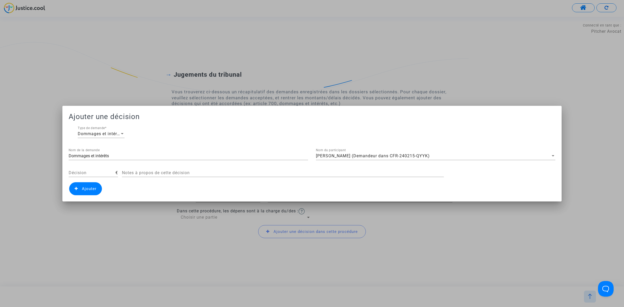
click at [107, 176] on div "Décision" at bounding box center [92, 171] width 47 height 12
type input "30"
click at [85, 187] on span "Ajouter" at bounding box center [89, 189] width 15 height 5
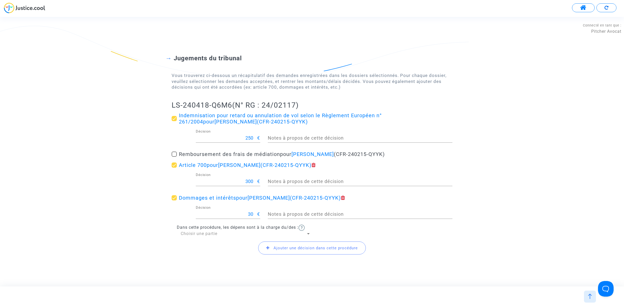
click at [241, 235] on div "Choisir une partie" at bounding box center [243, 234] width 125 height 6
click at [237, 241] on span "Défendeur(s)" at bounding box center [246, 246] width 130 height 12
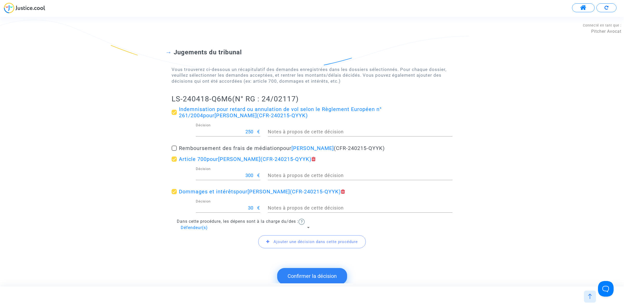
click at [303, 278] on button "Confirmer la décision" at bounding box center [312, 276] width 70 height 16
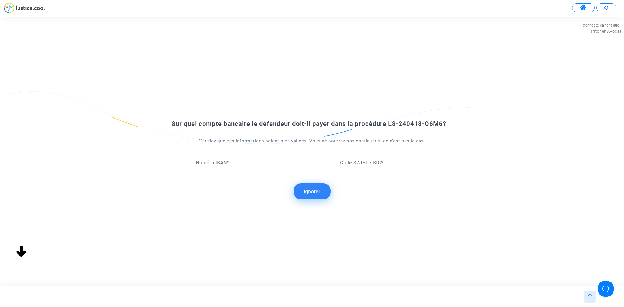
click at [324, 193] on button "Ignorer" at bounding box center [312, 191] width 37 height 16
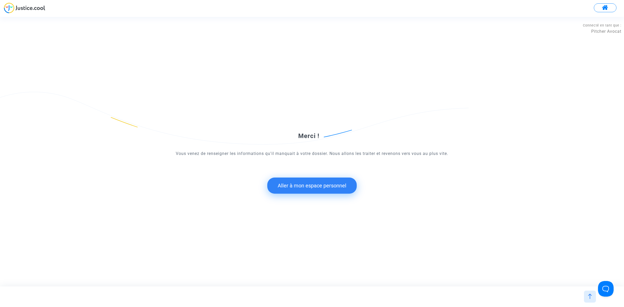
click at [291, 188] on button "Aller à mon espace personnel" at bounding box center [311, 186] width 89 height 16
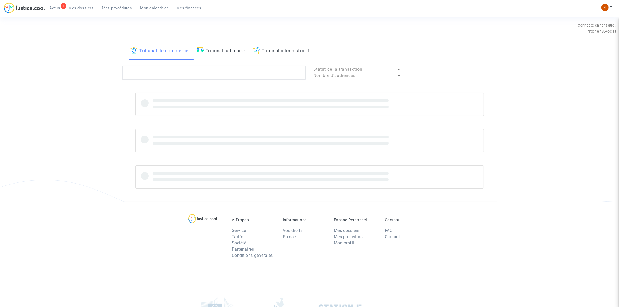
drag, startPoint x: 234, startPoint y: 51, endPoint x: 230, endPoint y: 69, distance: 18.8
click at [234, 51] on link "Tribunal judiciaire" at bounding box center [221, 51] width 49 height 18
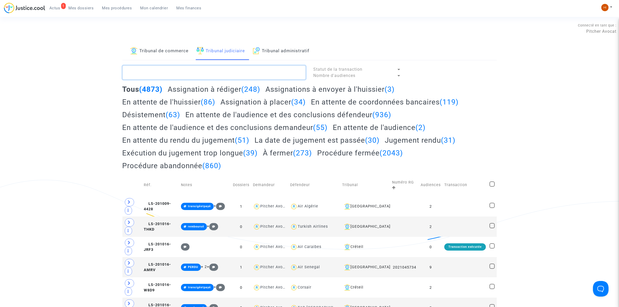
click at [228, 74] on textarea at bounding box center [214, 73] width 183 height 14
paste textarea "LS-240418-Q6M6"
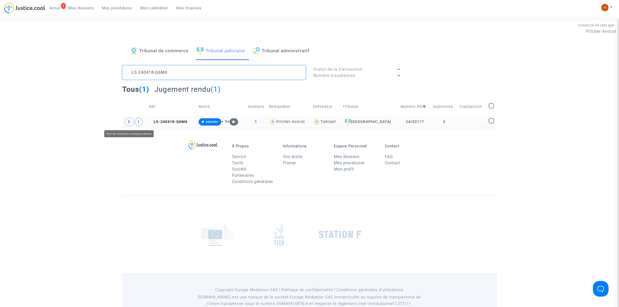
type textarea "LS-240418-Q6M6"
click at [128, 120] on icon at bounding box center [129, 122] width 3 height 4
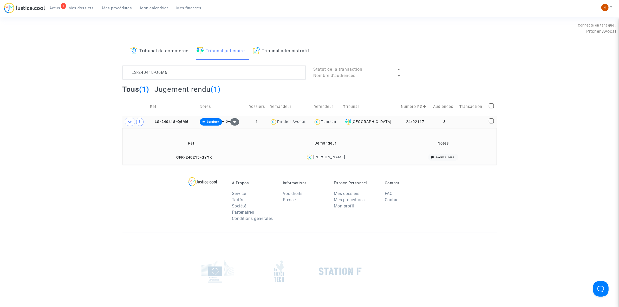
drag, startPoint x: 169, startPoint y: 157, endPoint x: 207, endPoint y: 47, distance: 115.9
click at [172, 156] on icon at bounding box center [174, 158] width 4 height 4
drag, startPoint x: 357, startPoint y: 160, endPoint x: 309, endPoint y: 163, distance: 47.9
click at [309, 163] on td "Wassim MOKADDEM" at bounding box center [326, 157] width 132 height 11
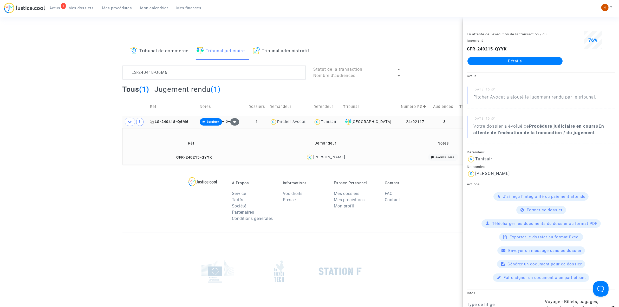
click at [181, 122] on span "LS-240418-Q6M6" at bounding box center [169, 122] width 38 height 4
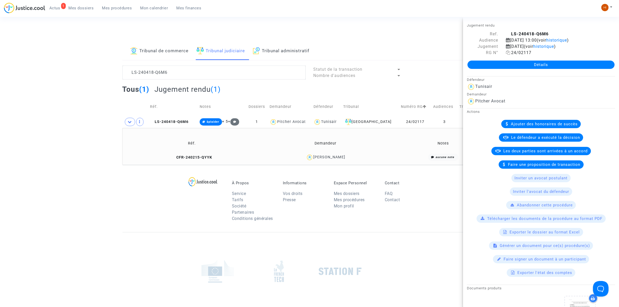
click at [509, 53] on icon at bounding box center [508, 52] width 4 height 4
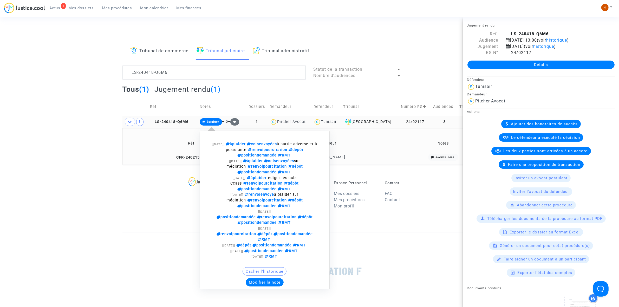
drag, startPoint x: 219, startPoint y: 121, endPoint x: 235, endPoint y: 146, distance: 29.5
click at [219, 125] on span "àplaider" at bounding box center [211, 121] width 23 height 7
click at [273, 278] on button "Modifier la note" at bounding box center [265, 282] width 38 height 8
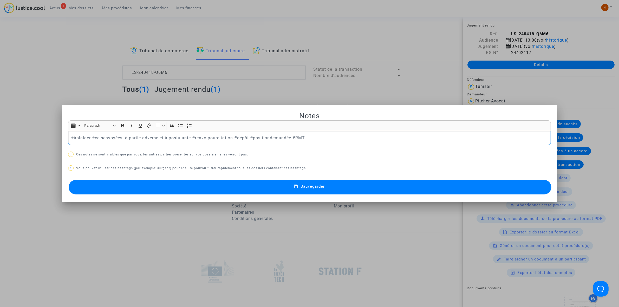
drag, startPoint x: 293, startPoint y: 137, endPoint x: -159, endPoint y: 90, distance: 454.6
click at [0, 90] on html "1 Actus Mes dossiers Mes procédures Mon calendrier Mes finances Mon profil Chan…" at bounding box center [309, 179] width 619 height 358
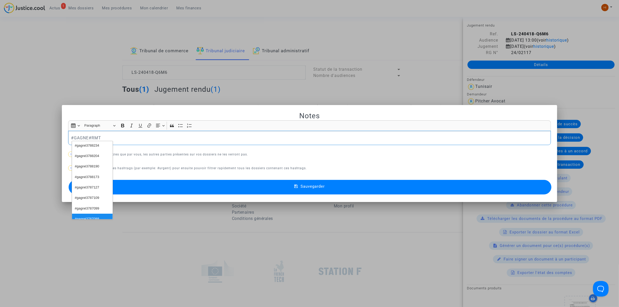
scroll to position [134, 0]
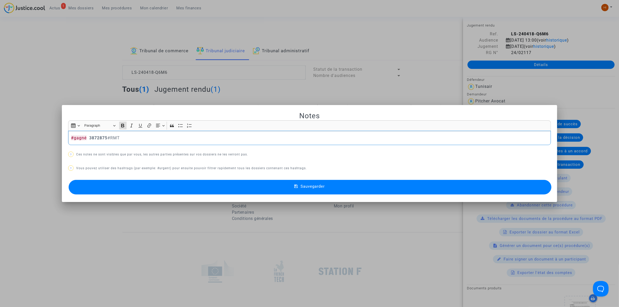
click at [370, 185] on button "Sauvegarder" at bounding box center [310, 187] width 483 height 15
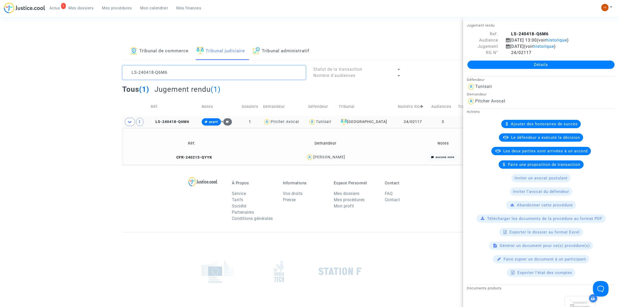
click at [193, 74] on textarea at bounding box center [214, 73] width 183 height 14
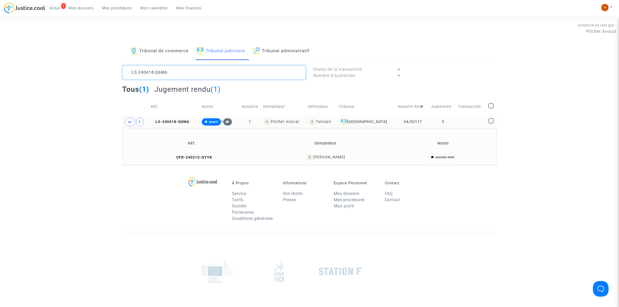
click at [193, 74] on textarea at bounding box center [214, 73] width 183 height 14
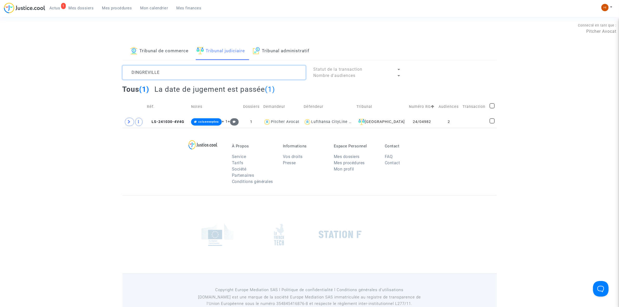
type textarea "DINGREVILLE"
click at [131, 121] on icon at bounding box center [129, 122] width 3 height 4
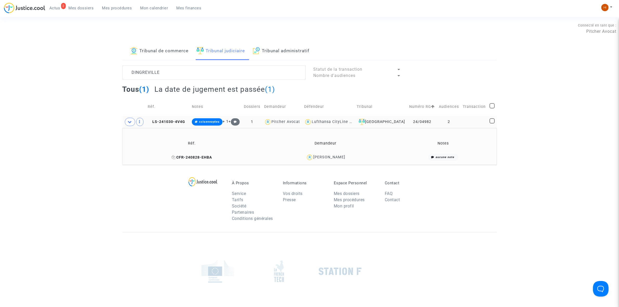
click at [172, 158] on icon at bounding box center [174, 158] width 4 height 4
click at [176, 120] on span "LS-241030-4V4G" at bounding box center [166, 122] width 37 height 4
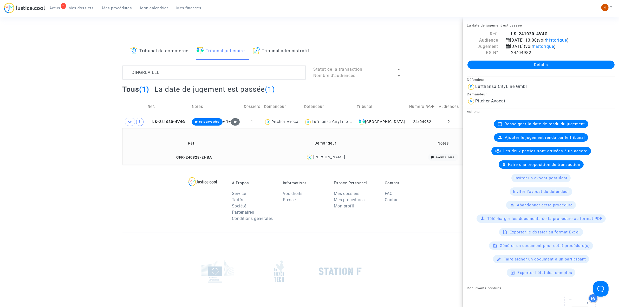
click at [546, 68] on link "Détails" at bounding box center [541, 65] width 147 height 8
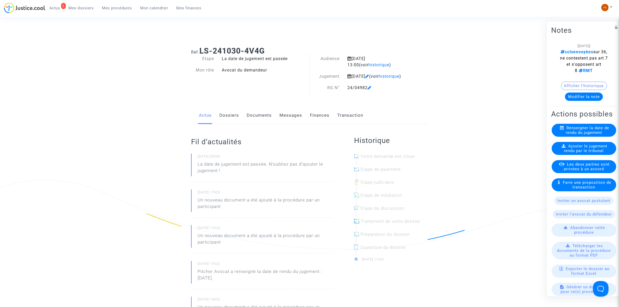
click at [221, 122] on link "Dossiers" at bounding box center [230, 115] width 20 height 17
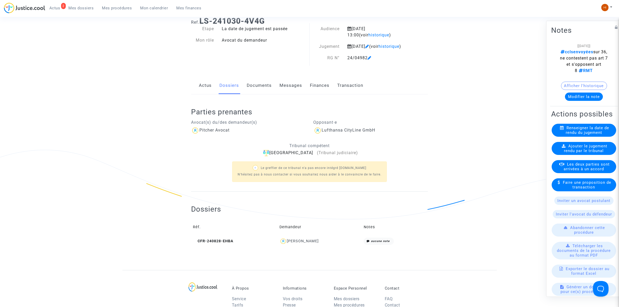
scroll to position [33, 0]
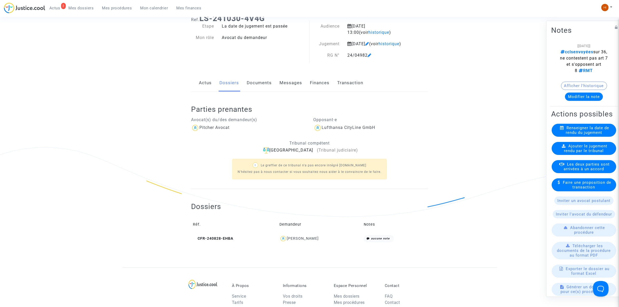
click at [575, 153] on span "Ajouter le jugement rendu par le tribunal" at bounding box center [585, 148] width 43 height 9
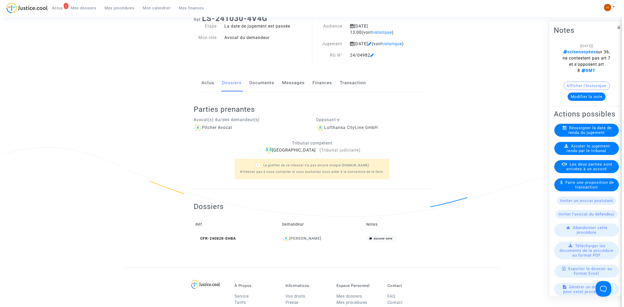
scroll to position [0, 0]
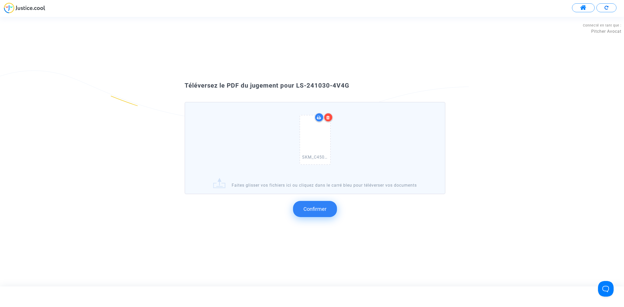
drag, startPoint x: 366, startPoint y: 84, endPoint x: 294, endPoint y: 84, distance: 71.8
click at [294, 84] on div "Téléversez le PDF du jugement pour LS-241030-4V4G" at bounding box center [312, 85] width 281 height 9
click at [316, 210] on span "Confirmer" at bounding box center [315, 209] width 23 height 6
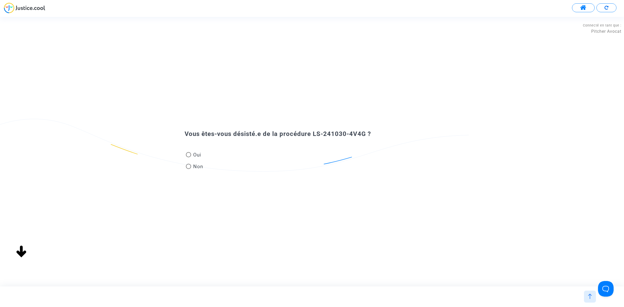
click at [190, 162] on mat-radio-group "Oui Non" at bounding box center [195, 161] width 20 height 23
click at [201, 167] on span "Non" at bounding box center [197, 166] width 12 height 7
click at [189, 169] on input "Non" at bounding box center [188, 169] width 0 height 0
radio input "true"
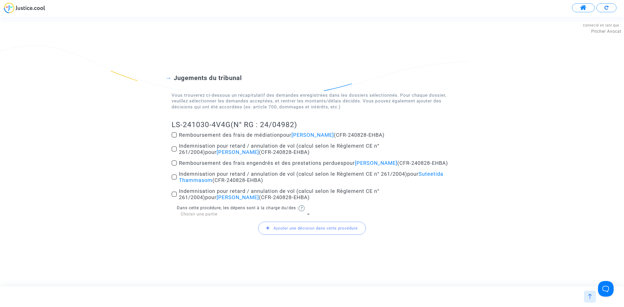
click at [173, 146] on span at bounding box center [174, 148] width 5 height 5
click at [174, 152] on input "Indemnisation pour retard / annulation de vol (calcul selon le Règlement CE n° …" at bounding box center [174, 152] width 0 height 0
checkbox input "true"
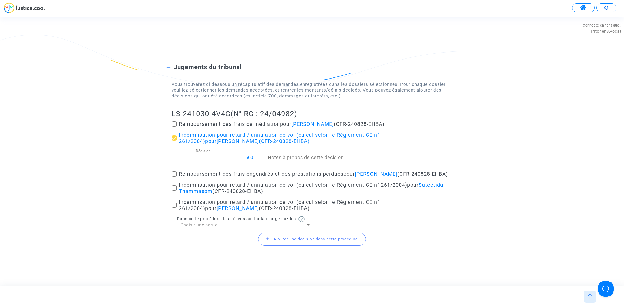
click at [174, 191] on span at bounding box center [174, 187] width 5 height 5
click at [174, 191] on input "Indemnisation pour retard / annulation de vol (calcul selon le Règlement CE n° …" at bounding box center [174, 191] width 0 height 0
checkbox input "true"
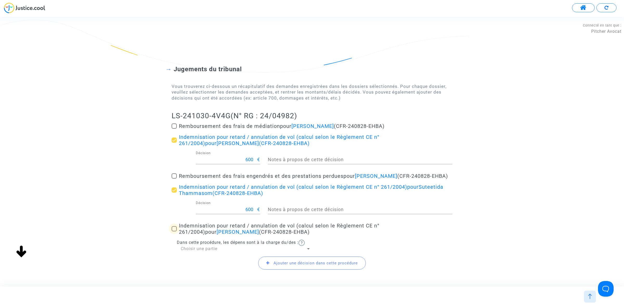
click at [174, 232] on span at bounding box center [174, 228] width 5 height 5
click at [174, 232] on input "Indemnisation pour retard / annulation de vol (calcul selon le Règlement CE n° …" at bounding box center [174, 232] width 0 height 0
checkbox input "true"
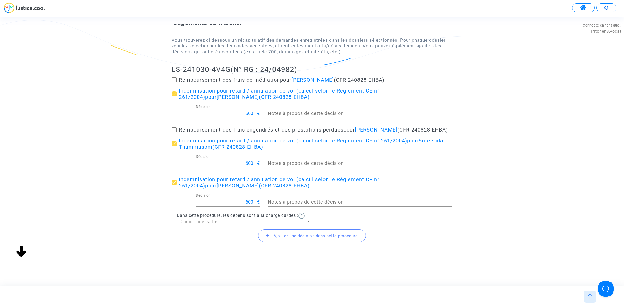
scroll to position [53, 0]
click at [316, 234] on span "Ajouter une décision dans cette procédure" at bounding box center [316, 236] width 84 height 5
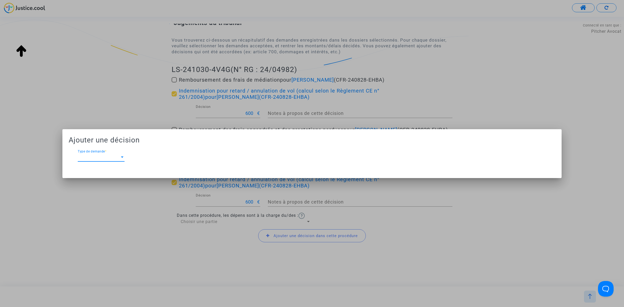
click at [117, 155] on span "Type de demande" at bounding box center [99, 157] width 42 height 5
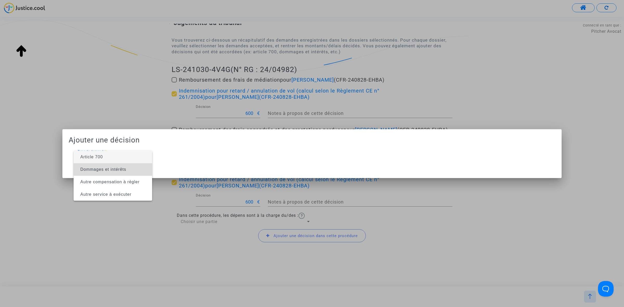
drag, startPoint x: 114, startPoint y: 167, endPoint x: 125, endPoint y: 167, distance: 11.2
click at [125, 167] on span "Dommages et intérêts" at bounding box center [103, 169] width 46 height 4
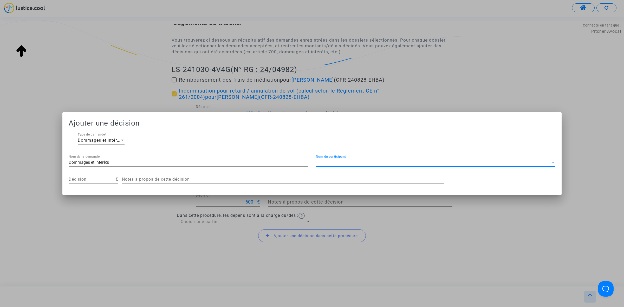
click at [351, 161] on span "Nom du participant" at bounding box center [433, 162] width 235 height 5
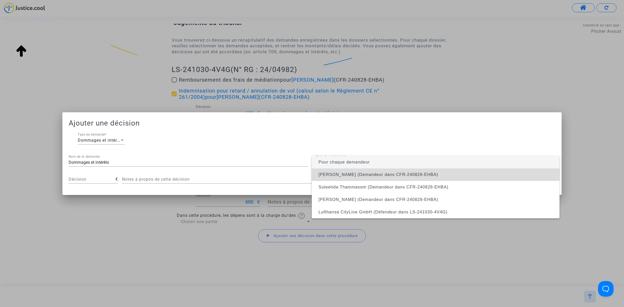
click at [350, 172] on span "Yoann Dingreville (Demandeur dans CFR-240828-EHBA)" at bounding box center [379, 174] width 120 height 4
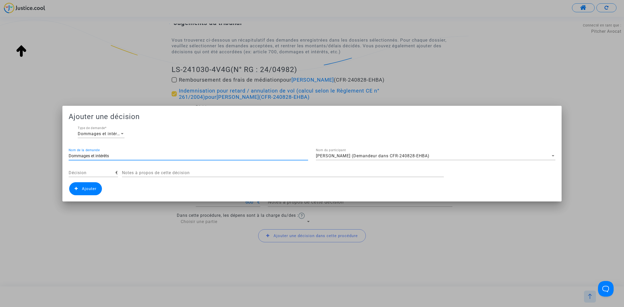
drag, startPoint x: 123, startPoint y: 158, endPoint x: 29, endPoint y: 161, distance: 93.7
click at [35, 163] on div "Ajouter une décision Dommages et intérêts Type de demande * Dommages et intérêt…" at bounding box center [312, 153] width 624 height 307
type input "Article 14"
click at [102, 172] on input "Décision" at bounding box center [92, 173] width 47 height 5
type input "250"
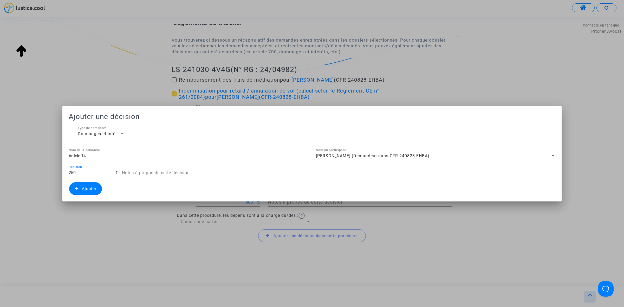
click at [94, 193] on span "Ajouter" at bounding box center [85, 188] width 33 height 13
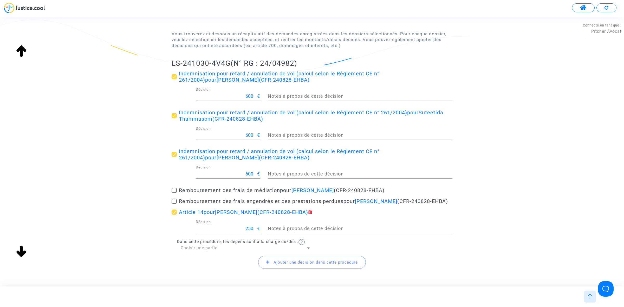
click at [280, 265] on span "Ajouter une décision dans cette procédure" at bounding box center [316, 262] width 84 height 5
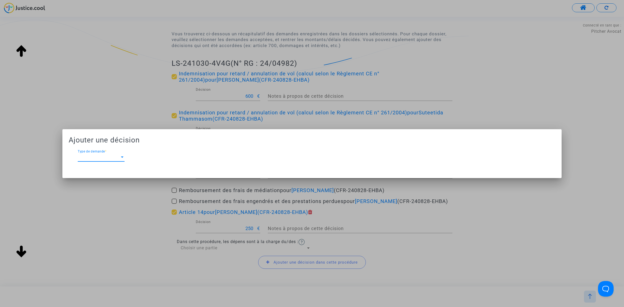
click at [108, 153] on div "Type de demande Type de demande *" at bounding box center [101, 156] width 47 height 12
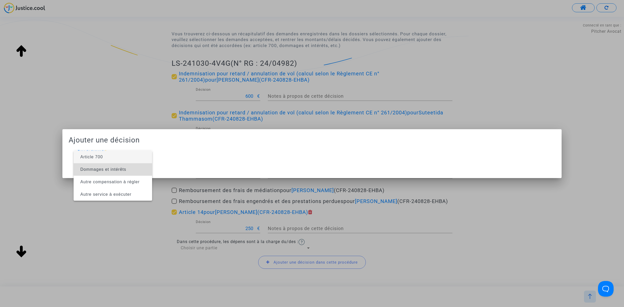
click at [112, 167] on span "Dommages et intérêts" at bounding box center [103, 169] width 46 height 4
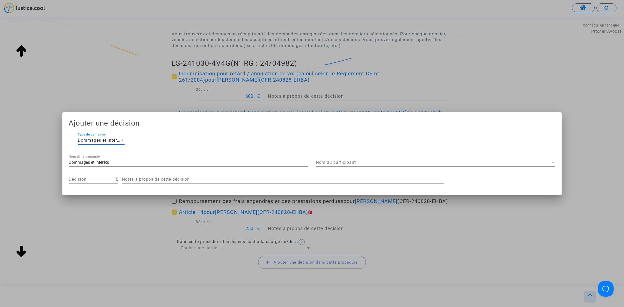
click at [337, 160] on span "Nom du participant" at bounding box center [433, 162] width 235 height 5
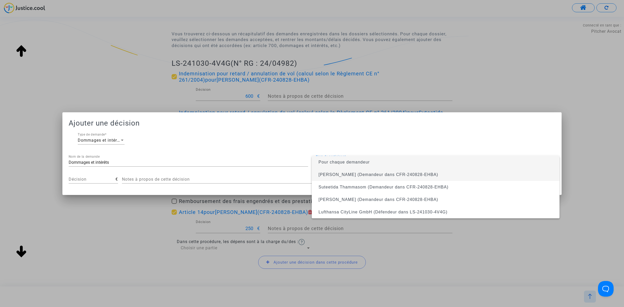
click at [335, 174] on span "Yoann Dingreville (Demandeur dans CFR-240828-EHBA)" at bounding box center [379, 174] width 120 height 4
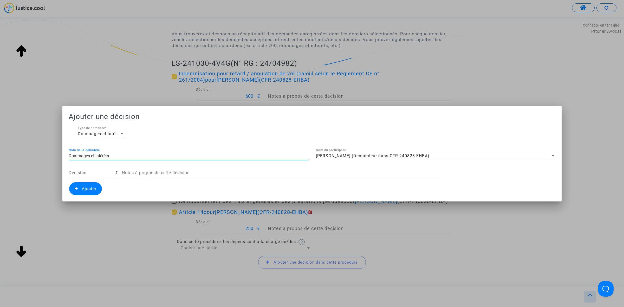
drag, startPoint x: 125, startPoint y: 158, endPoint x: 80, endPoint y: 156, distance: 45.3
click at [18, 158] on div "Ajouter une décision Dommages et intérêts Type de demande * Dommages et intérêt…" at bounding box center [312, 153] width 624 height 307
type input "Résistance abusive"
click at [88, 176] on div "Décision" at bounding box center [92, 171] width 47 height 12
click at [94, 172] on input "Décision" at bounding box center [92, 173] width 47 height 5
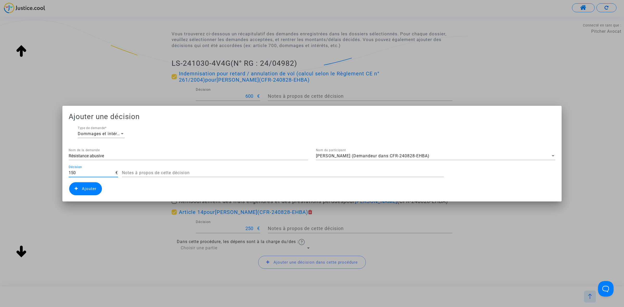
type input "150"
click at [89, 190] on span "Ajouter" at bounding box center [89, 189] width 15 height 5
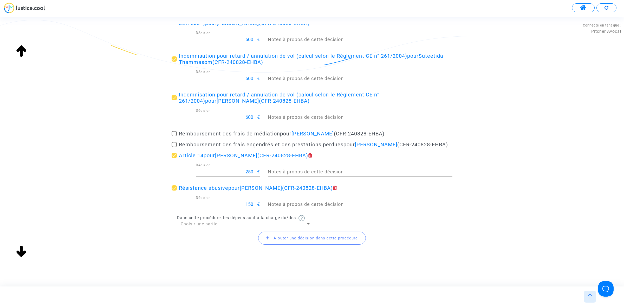
scroll to position [118, 0]
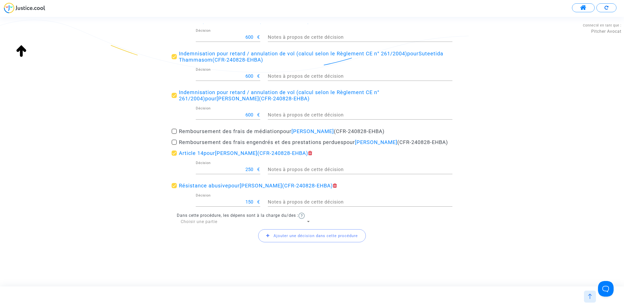
click at [311, 235] on span "Ajouter une décision dans cette procédure" at bounding box center [316, 236] width 84 height 5
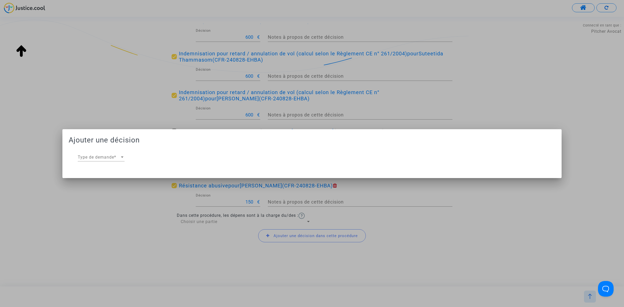
click at [119, 150] on div "Type de demande Type de demande *" at bounding box center [101, 156] width 47 height 12
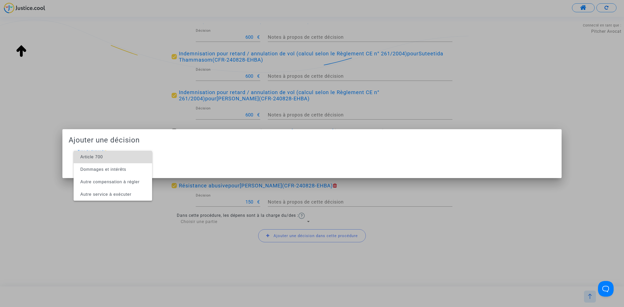
click at [115, 157] on span "Article 700" at bounding box center [113, 157] width 70 height 12
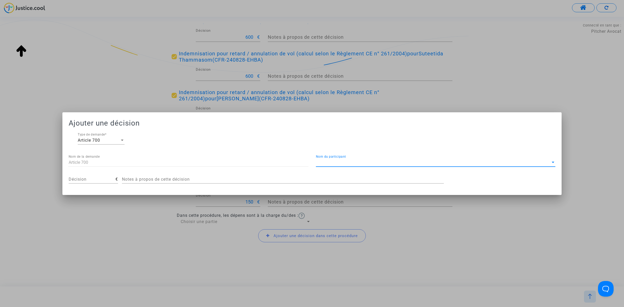
click at [352, 161] on span "Nom du participant" at bounding box center [433, 162] width 235 height 5
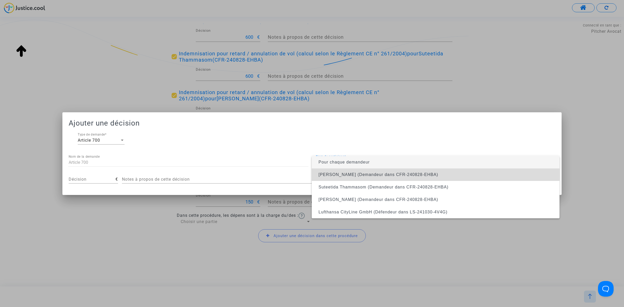
drag, startPoint x: 345, startPoint y: 169, endPoint x: 264, endPoint y: 182, distance: 82.5
click at [345, 169] on span "Yoann Dingreville (Demandeur dans CFR-240828-EHBA)" at bounding box center [436, 175] width 240 height 12
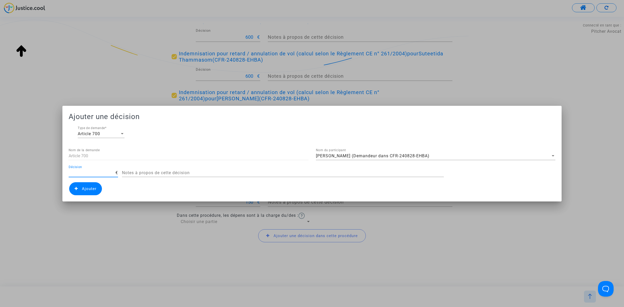
click at [83, 171] on input "Décision" at bounding box center [92, 173] width 47 height 5
type input "300"
click at [87, 188] on span "Ajouter" at bounding box center [89, 189] width 15 height 5
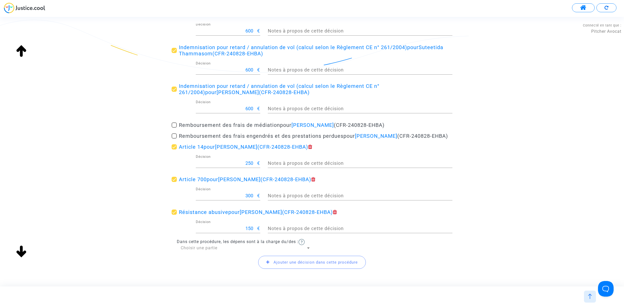
scroll to position [0, 0]
click at [211, 251] on div "Choisir une partie" at bounding box center [243, 248] width 125 height 6
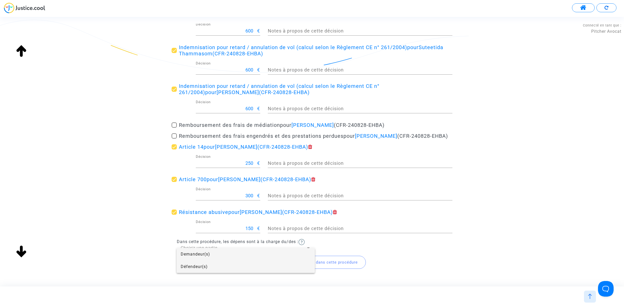
click at [213, 264] on span "Défendeur(s)" at bounding box center [246, 267] width 130 height 12
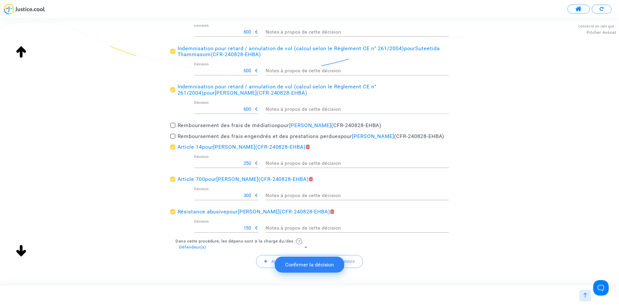
scroll to position [0, 0]
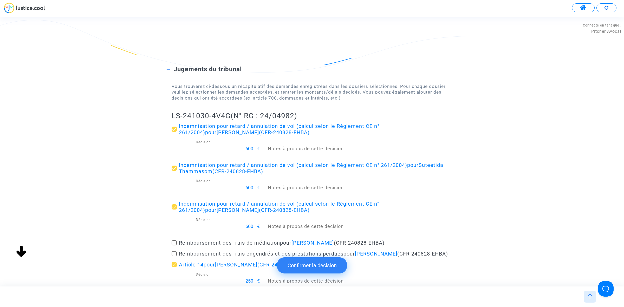
drag, startPoint x: 164, startPoint y: 115, endPoint x: 232, endPoint y: 114, distance: 67.6
click at [232, 114] on div "Jugements du tribunal Vous trouverez ci-dessous un récapitulatif des demandes e…" at bounding box center [312, 222] width 624 height 357
click at [285, 272] on button "Confirmer la décision" at bounding box center [312, 266] width 70 height 16
click at [297, 264] on button "Confirmer la décision" at bounding box center [312, 266] width 70 height 16
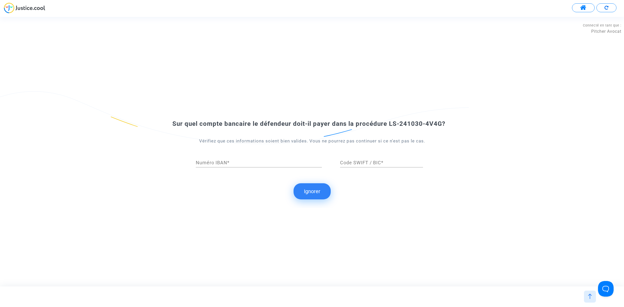
drag, startPoint x: 316, startPoint y: 195, endPoint x: 316, endPoint y: 192, distance: 3.2
click at [316, 195] on button "Ignorer" at bounding box center [312, 191] width 37 height 16
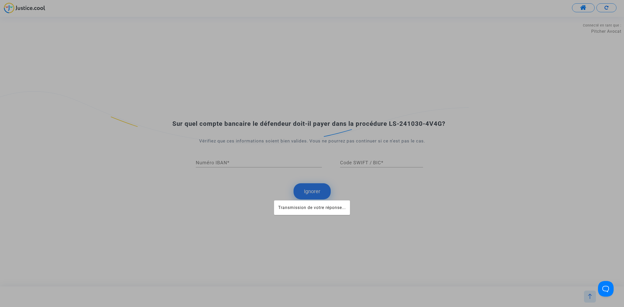
click at [310, 192] on div at bounding box center [312, 153] width 624 height 307
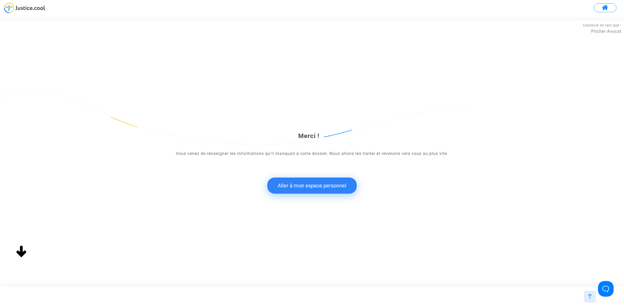
click at [305, 184] on button "Aller à mon espace personnel" at bounding box center [311, 186] width 89 height 16
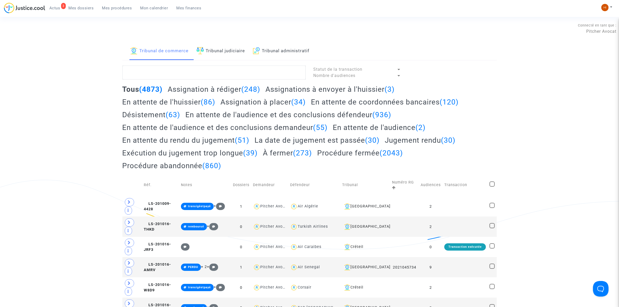
drag, startPoint x: 234, startPoint y: 49, endPoint x: 221, endPoint y: 73, distance: 27.8
click at [234, 49] on link "Tribunal judiciaire" at bounding box center [221, 51] width 49 height 18
click at [220, 74] on textarea at bounding box center [214, 73] width 183 height 14
paste textarea "LS-241030-4V4G"
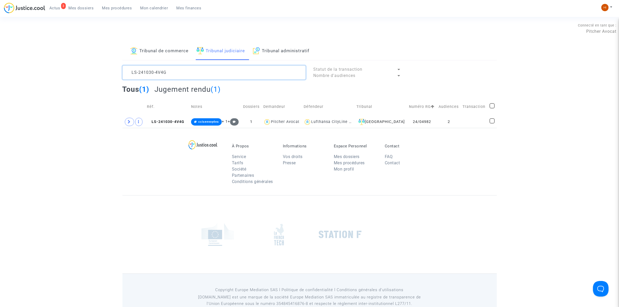
type textarea "LS-241030-4V4G"
click at [130, 121] on icon at bounding box center [129, 122] width 3 height 4
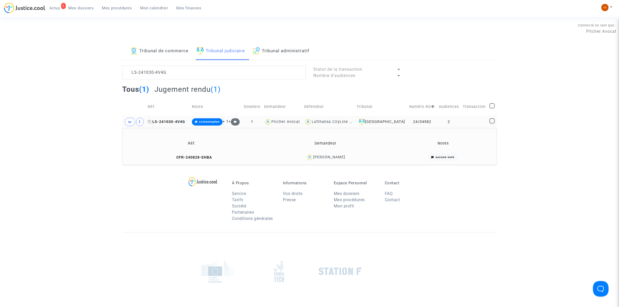
click at [174, 121] on span "LS-241030-4V4G" at bounding box center [166, 122] width 37 height 4
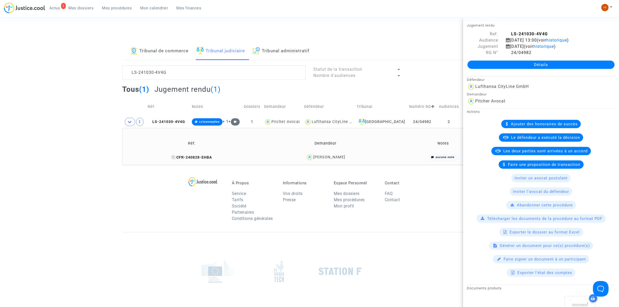
click at [172, 158] on icon at bounding box center [174, 158] width 4 height 4
drag, startPoint x: 357, startPoint y: 158, endPoint x: 312, endPoint y: 159, distance: 44.3
click at [312, 159] on div "Yoann Dingreville" at bounding box center [325, 158] width 129 height 8
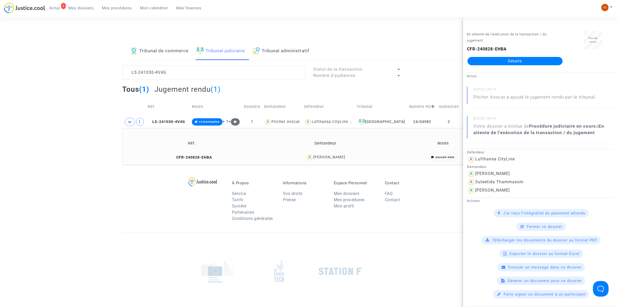
drag, startPoint x: 174, startPoint y: 158, endPoint x: 174, endPoint y: 154, distance: 3.9
click at [174, 158] on icon at bounding box center [174, 158] width 4 height 4
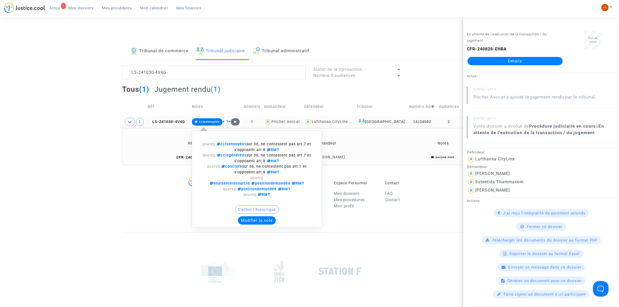
drag, startPoint x: 206, startPoint y: 123, endPoint x: 209, endPoint y: 132, distance: 9.7
click at [206, 123] on span "cclsenvoyées" at bounding box center [209, 121] width 21 height 3
click at [263, 221] on button "Modifier la note" at bounding box center [257, 220] width 38 height 8
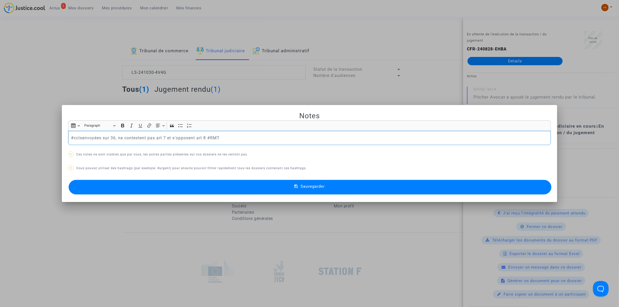
drag, startPoint x: 207, startPoint y: 138, endPoint x: -155, endPoint y: 99, distance: 364.2
click at [0, 99] on html "3 Actus Mes dossiers Mes procédures Mon calendrier Mes finances Mon profil Chan…" at bounding box center [309, 179] width 619 height 358
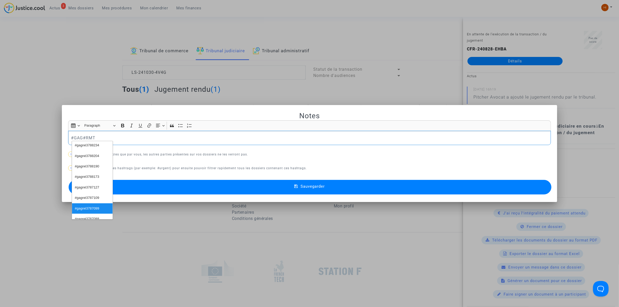
scroll to position [134, 0]
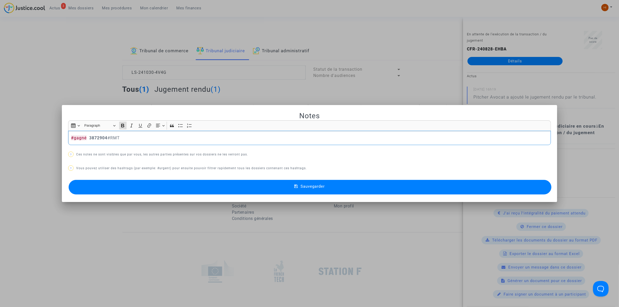
click at [307, 190] on button "Sauvegarder" at bounding box center [310, 187] width 483 height 15
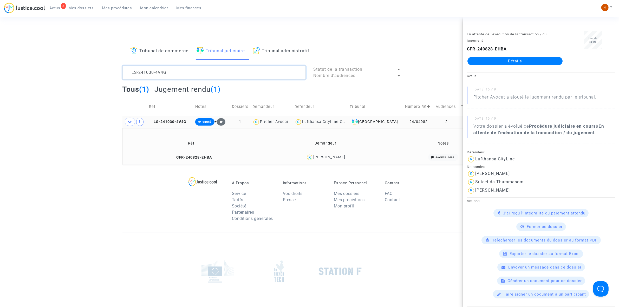
click at [180, 72] on textarea at bounding box center [214, 73] width 183 height 14
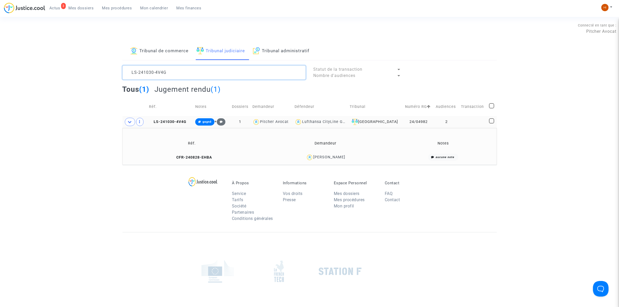
click at [180, 72] on textarea at bounding box center [214, 73] width 183 height 14
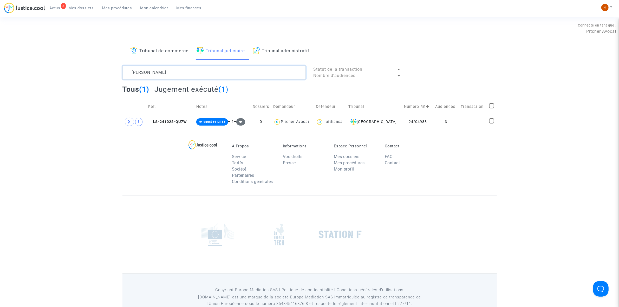
type textarea "BARTHELEMI"
click at [128, 123] on icon at bounding box center [129, 122] width 3 height 4
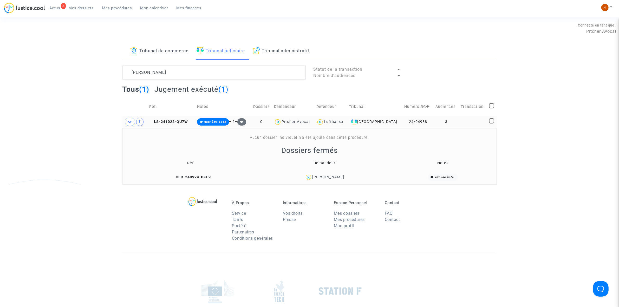
click at [181, 118] on td "LS-241028-QU7W" at bounding box center [171, 122] width 48 height 12
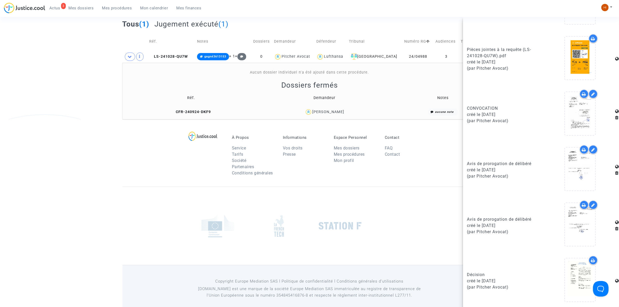
scroll to position [71, 0]
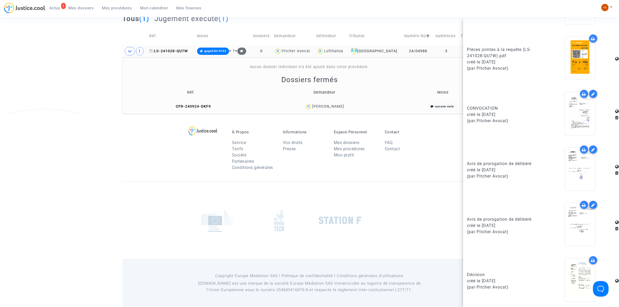
click at [183, 52] on span "LS-241028-QU7W" at bounding box center [168, 51] width 39 height 4
click at [575, 285] on icon at bounding box center [580, 280] width 17 height 17
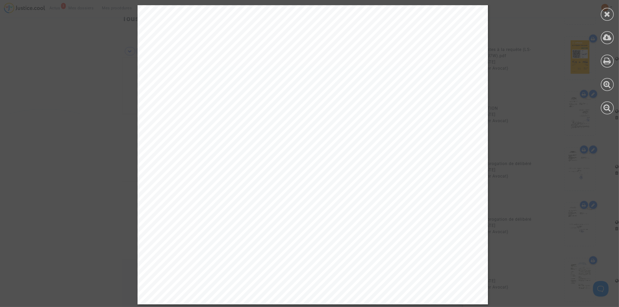
scroll to position [2696, 0]
drag, startPoint x: 613, startPoint y: 11, endPoint x: 606, endPoint y: 15, distance: 8.4
click at [612, 12] on div at bounding box center [607, 60] width 23 height 120
drag, startPoint x: 609, startPoint y: 15, endPoint x: 604, endPoint y: 20, distance: 7.5
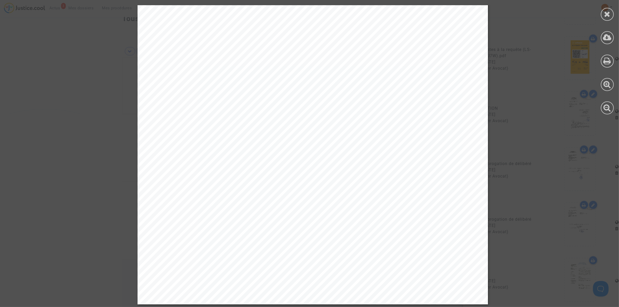
click at [609, 15] on icon at bounding box center [608, 14] width 7 height 8
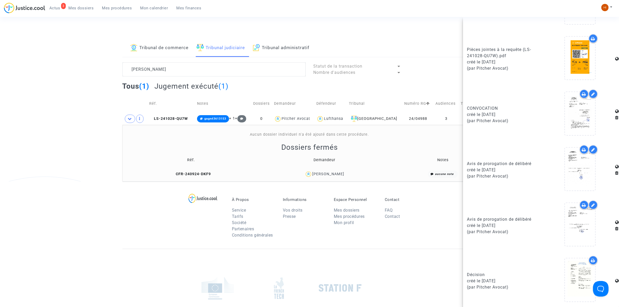
scroll to position [0, 0]
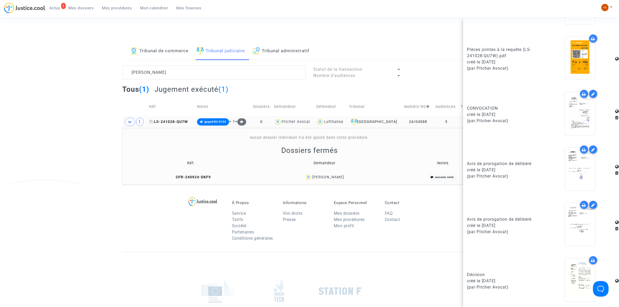
click at [178, 123] on span "LS-241028-QU7W" at bounding box center [168, 122] width 39 height 4
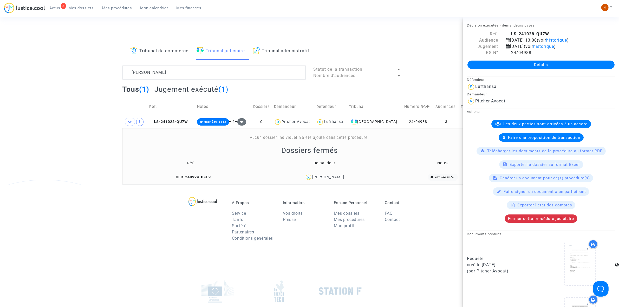
drag, startPoint x: 495, startPoint y: 68, endPoint x: 221, endPoint y: 183, distance: 296.7
click at [495, 68] on link "Détails" at bounding box center [541, 65] width 147 height 8
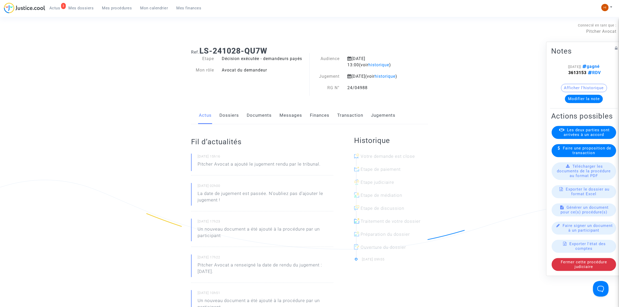
click at [260, 119] on link "Documents" at bounding box center [259, 115] width 25 height 17
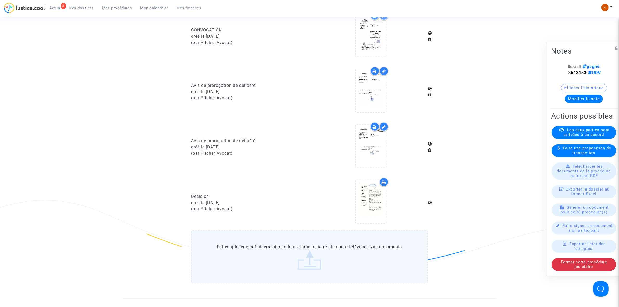
scroll to position [455, 0]
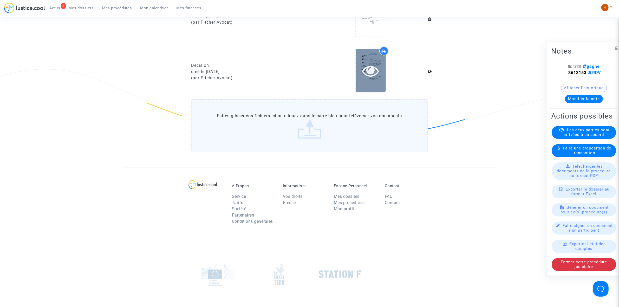
click at [375, 73] on icon at bounding box center [370, 70] width 17 height 17
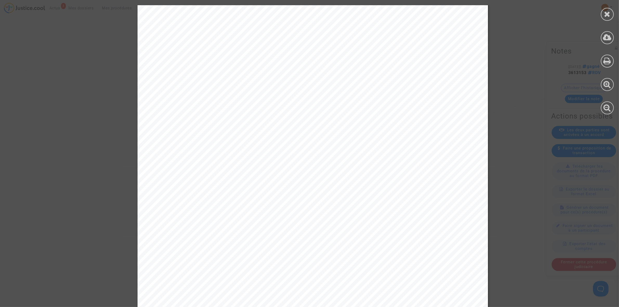
scroll to position [2696, 0]
drag, startPoint x: 611, startPoint y: 14, endPoint x: 606, endPoint y: 15, distance: 4.2
click at [611, 14] on icon at bounding box center [608, 14] width 7 height 8
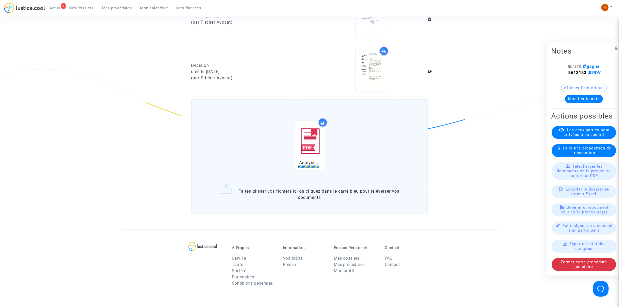
scroll to position [574, 0]
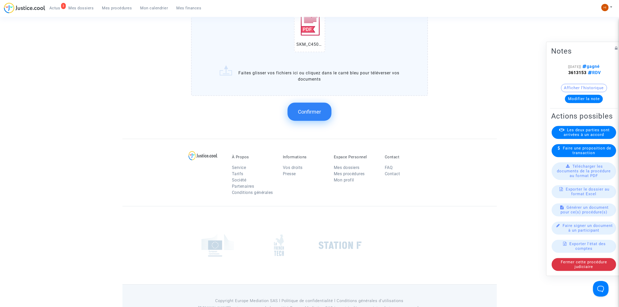
click at [310, 115] on span "Confirmer" at bounding box center [309, 112] width 23 height 6
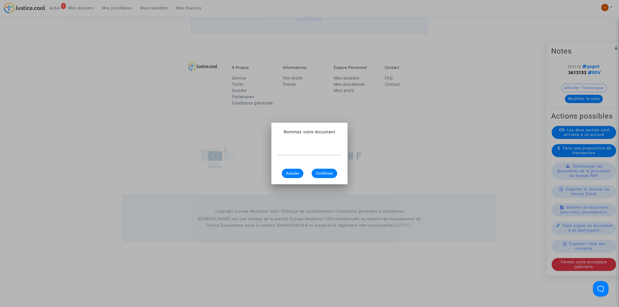
scroll to position [0, 0]
type input "COPIE EXECUTOIRE"
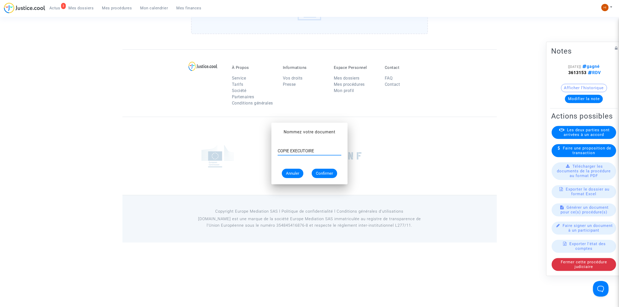
scroll to position [512, 0]
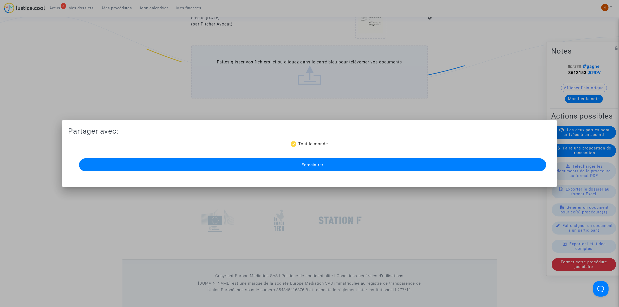
click at [314, 165] on span "Enregistrer" at bounding box center [313, 165] width 22 height 5
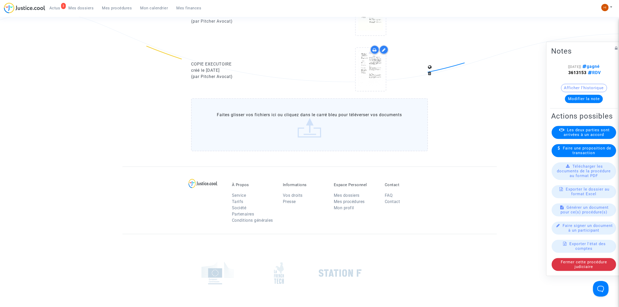
click at [108, 7] on span "Mes procédures" at bounding box center [117, 8] width 30 height 5
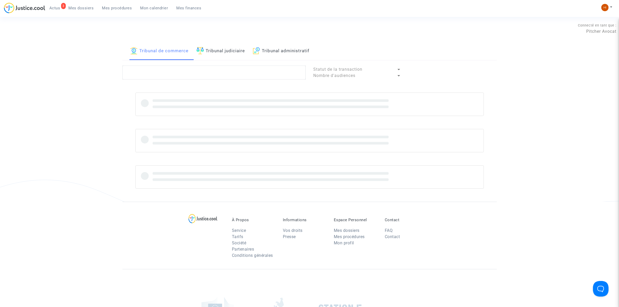
click at [206, 47] on link "Tribunal judiciaire" at bounding box center [221, 51] width 49 height 18
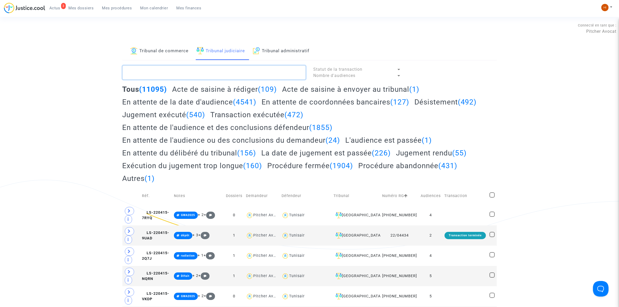
click at [196, 77] on textarea at bounding box center [214, 73] width 183 height 14
paste textarea "LS-241205-RH6A"
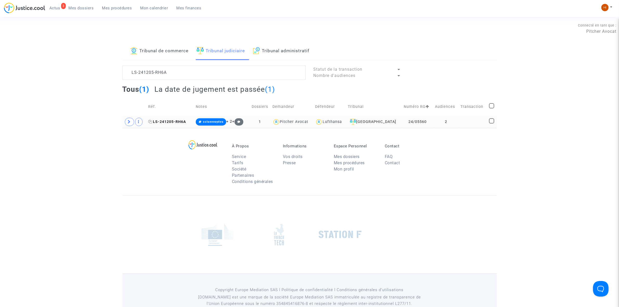
click at [172, 123] on span "LS-241205-RH6A" at bounding box center [167, 122] width 38 height 4
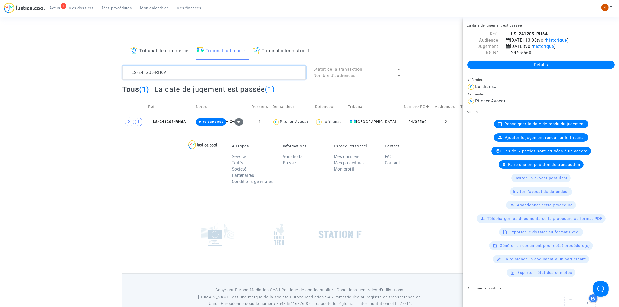
click at [193, 73] on textarea at bounding box center [214, 73] width 183 height 14
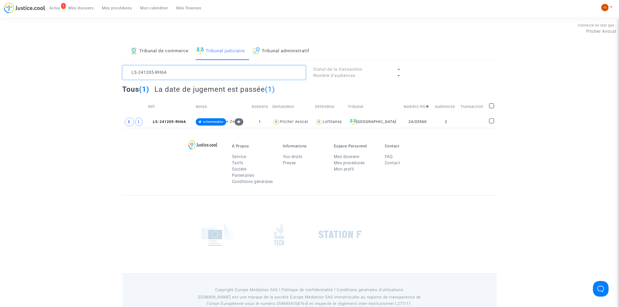
drag, startPoint x: 193, startPoint y: 73, endPoint x: 72, endPoint y: 70, distance: 121.0
click at [72, 70] on div "Tribunal de commerce Tribunal judiciaire Tribunal administratif LS-241205-RH6A …" at bounding box center [309, 85] width 619 height 86
paste textarea
type textarea "LS-241205-RH6A"
drag, startPoint x: 187, startPoint y: 121, endPoint x: 192, endPoint y: 120, distance: 5.3
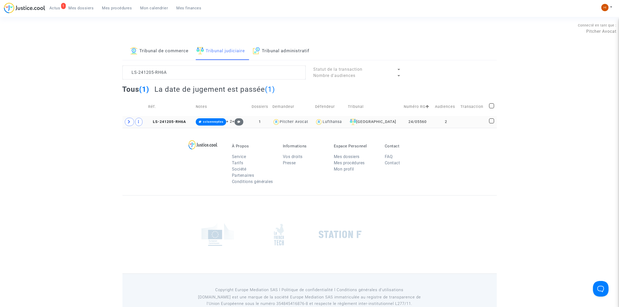
click at [186, 121] on span "LS-241205-RH6A" at bounding box center [167, 122] width 38 height 4
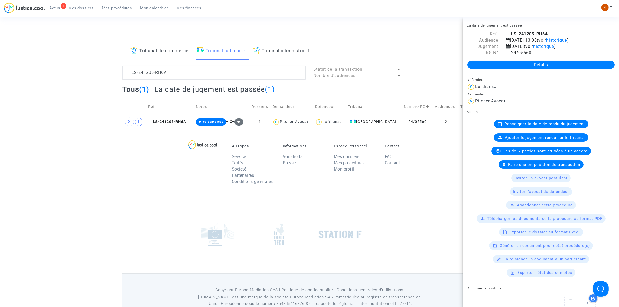
drag, startPoint x: 581, startPoint y: 63, endPoint x: 568, endPoint y: 77, distance: 18.6
click at [580, 63] on link "Détails" at bounding box center [541, 65] width 147 height 8
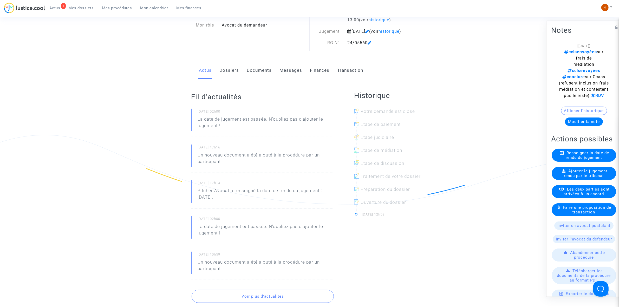
scroll to position [228, 0]
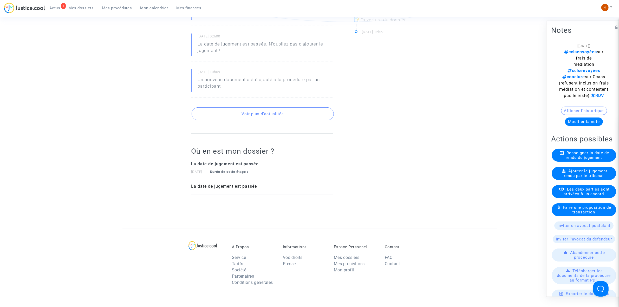
click at [564, 178] on span "Ajouter le jugement rendu par le tribunal" at bounding box center [585, 173] width 43 height 9
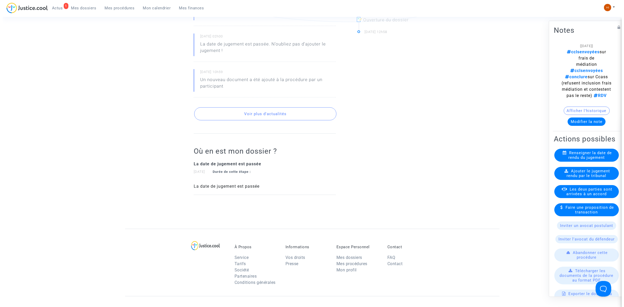
scroll to position [0, 0]
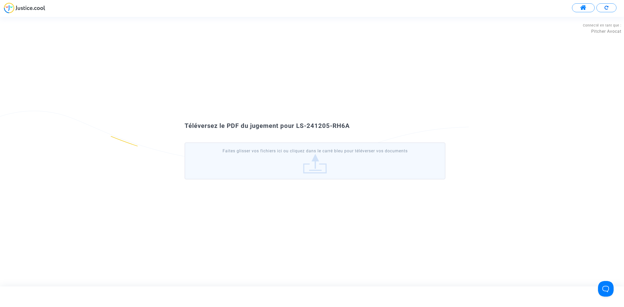
drag, startPoint x: 375, startPoint y: 128, endPoint x: 295, endPoint y: 117, distance: 80.3
click at [295, 117] on div "Téléversez le PDF du jugement pour LS-241205-RH6A Faites glisser vos fichiers i…" at bounding box center [312, 152] width 624 height 74
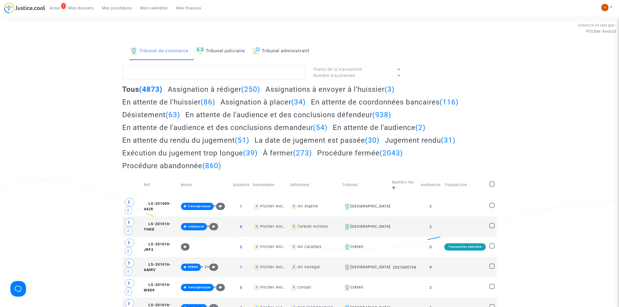
click at [224, 55] on link "Tribunal judiciaire" at bounding box center [221, 51] width 49 height 18
click at [219, 75] on textarea at bounding box center [214, 73] width 183 height 14
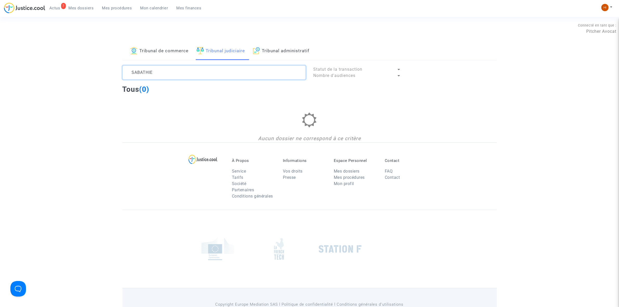
click at [169, 72] on textarea at bounding box center [214, 73] width 183 height 14
drag, startPoint x: 169, startPoint y: 72, endPoint x: 40, endPoint y: 59, distance: 129.4
click at [40, 59] on div "Tribunal de commerce Tribunal judiciaire Tribunal administratif SABATHIE Statut…" at bounding box center [309, 92] width 619 height 100
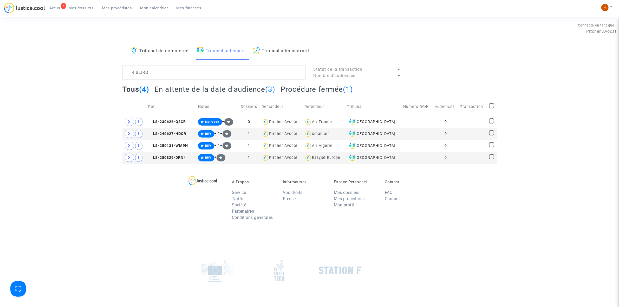
click at [187, 65] on div "Tribunal de commerce Tribunal judiciaire Tribunal administratif RIBEIRO Statut …" at bounding box center [310, 102] width 375 height 121
click at [184, 77] on textarea at bounding box center [214, 73] width 183 height 14
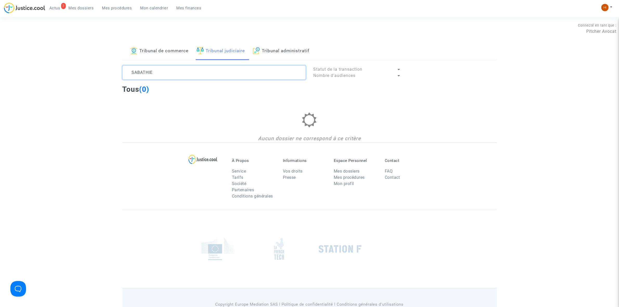
drag, startPoint x: 149, startPoint y: 72, endPoint x: 81, endPoint y: 69, distance: 67.4
click at [81, 69] on div "Tribunal de commerce Tribunal judiciaire Tribunal administratif SABATHIE Statut…" at bounding box center [309, 92] width 619 height 100
paste textarea "24/05453"
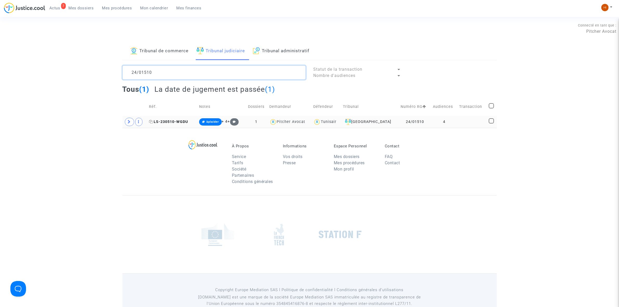
type textarea "24/01510"
click at [176, 123] on span "LS-230510-WGDU" at bounding box center [168, 122] width 39 height 4
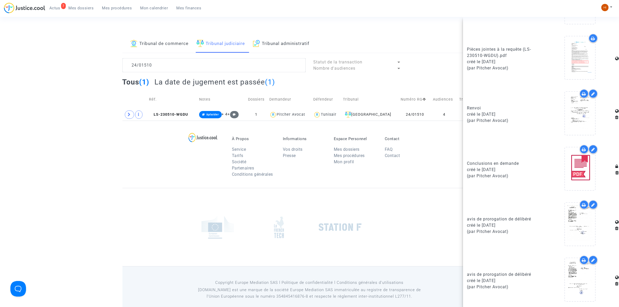
scroll to position [14, 0]
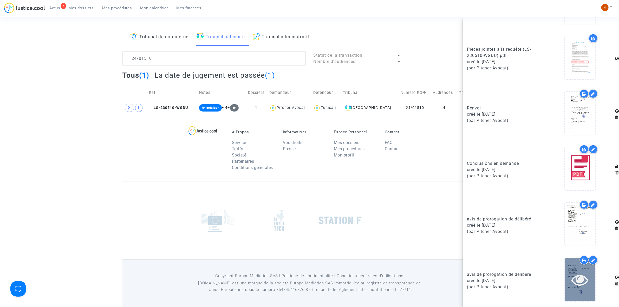
click at [572, 277] on icon at bounding box center [580, 280] width 17 height 17
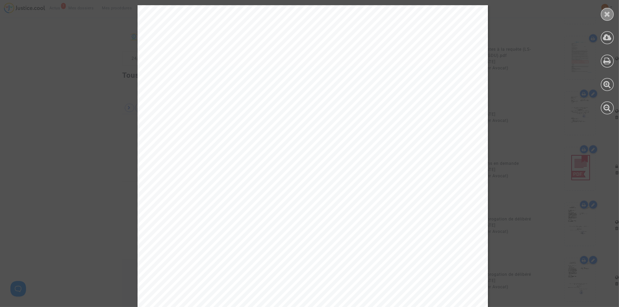
click at [606, 13] on icon at bounding box center [608, 14] width 7 height 8
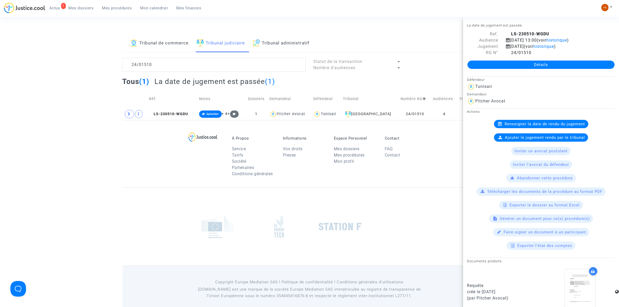
scroll to position [0, 0]
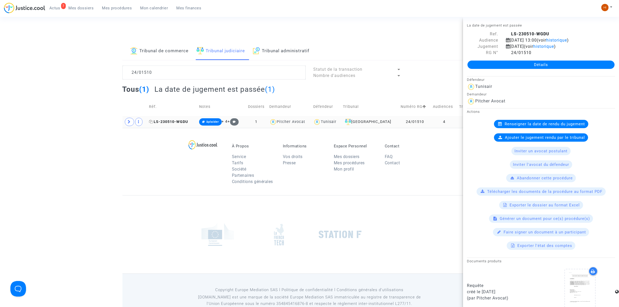
click at [158, 121] on span "LS-230510-WGDU" at bounding box center [168, 122] width 39 height 4
click at [494, 61] on link "Détails" at bounding box center [541, 65] width 147 height 8
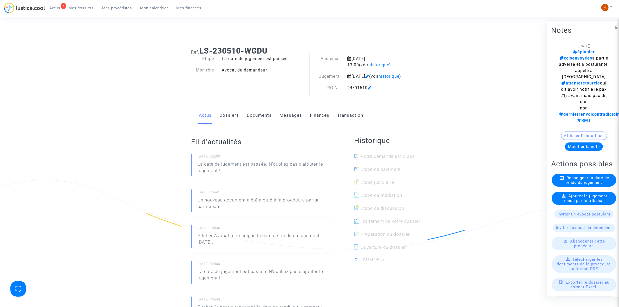
click at [248, 120] on link "Documents" at bounding box center [259, 115] width 25 height 17
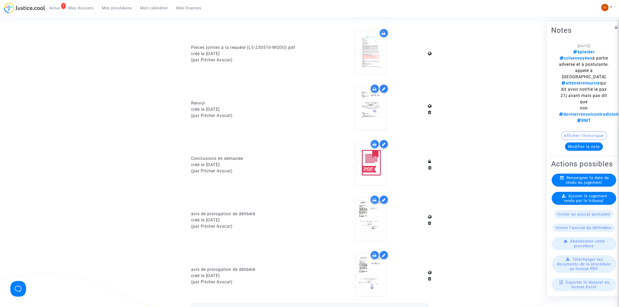
scroll to position [228, 0]
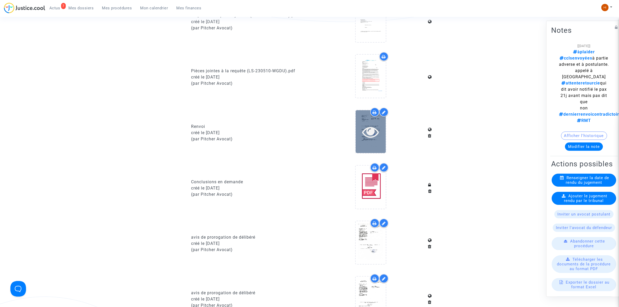
click at [362, 130] on icon at bounding box center [370, 132] width 17 height 17
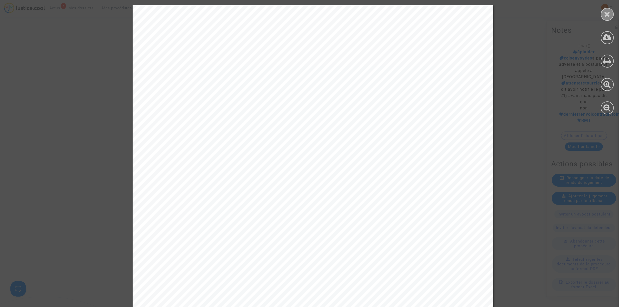
click at [611, 15] on icon at bounding box center [608, 14] width 7 height 8
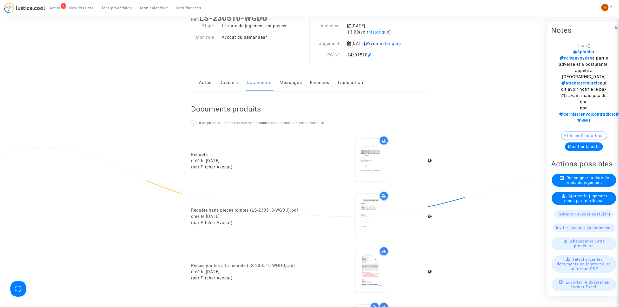
scroll to position [33, 0]
click at [363, 177] on div at bounding box center [371, 160] width 30 height 43
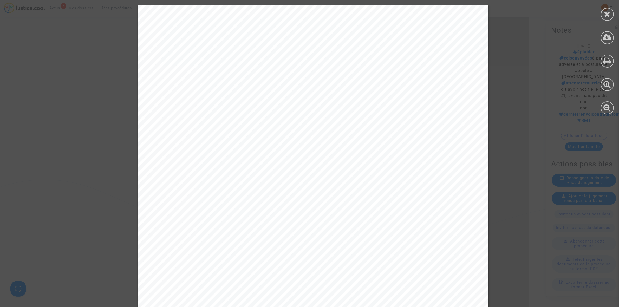
scroll to position [0, 0]
click at [605, 10] on icon at bounding box center [608, 14] width 7 height 8
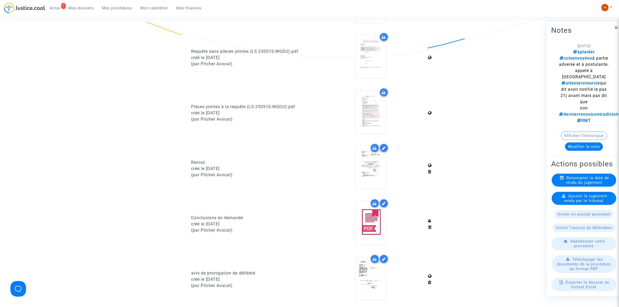
scroll to position [195, 0]
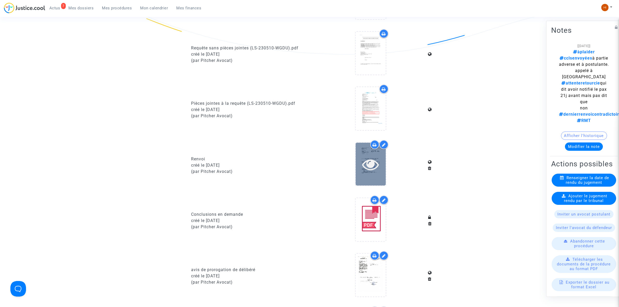
click at [369, 159] on div at bounding box center [371, 164] width 30 height 43
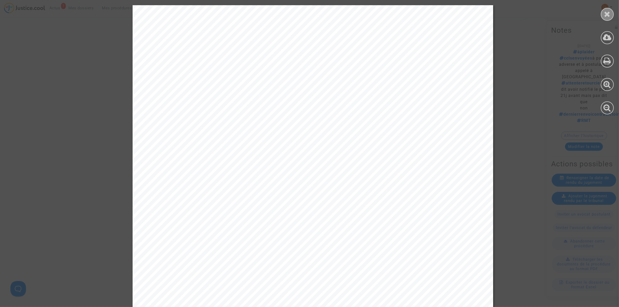
click at [610, 12] on icon at bounding box center [608, 14] width 7 height 8
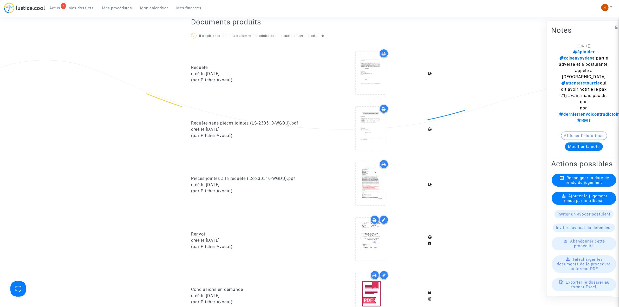
scroll to position [0, 0]
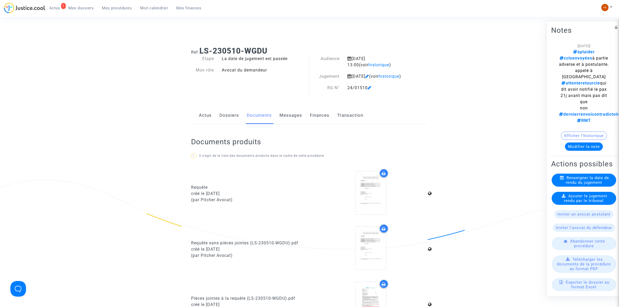
click at [226, 124] on link "Dossiers" at bounding box center [230, 115] width 20 height 17
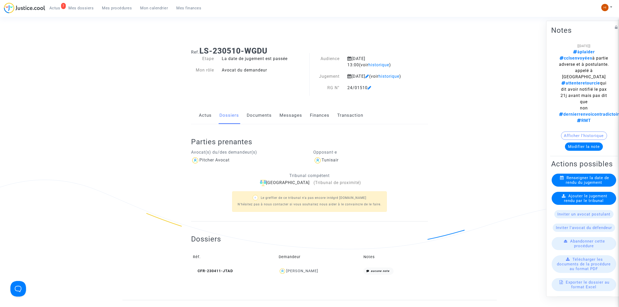
click at [263, 124] on link "Documents" at bounding box center [259, 115] width 25 height 17
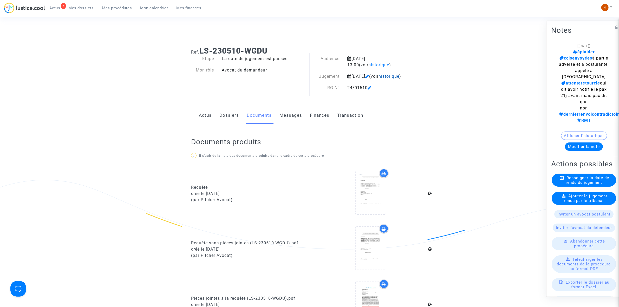
click at [379, 79] on span "historique" at bounding box center [389, 76] width 21 height 5
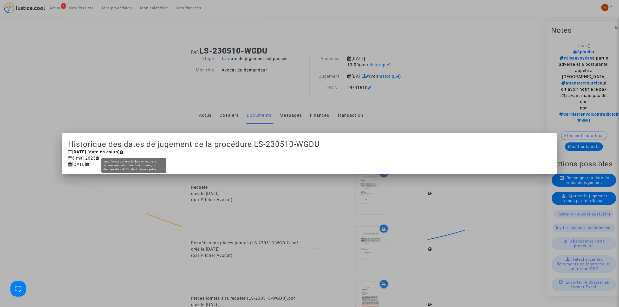
click at [124, 152] on icon at bounding box center [122, 152] width 4 height 4
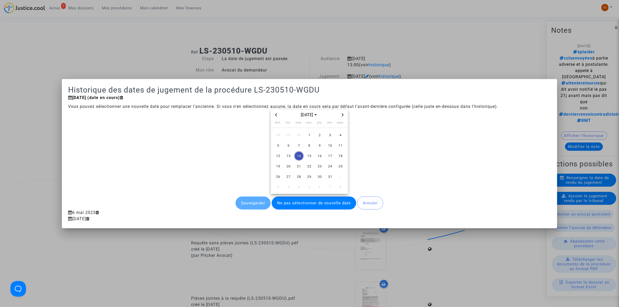
click at [343, 115] on icon "Next month" at bounding box center [342, 114] width 3 height 3
click at [276, 113] on icon "Previous month" at bounding box center [276, 114] width 3 height 3
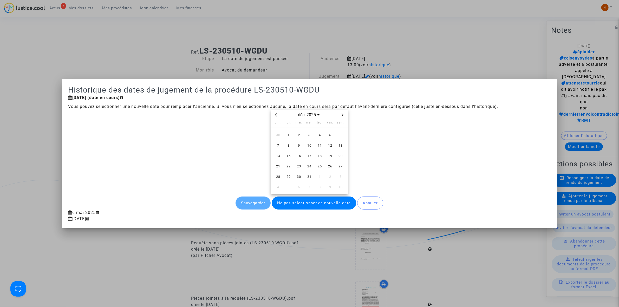
click at [276, 113] on icon "Previous month" at bounding box center [276, 114] width 3 height 3
click at [317, 134] on span "3" at bounding box center [319, 135] width 9 height 9
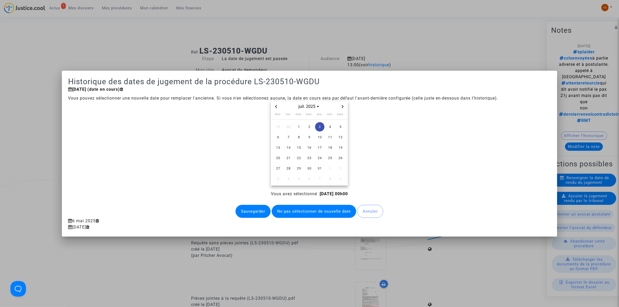
click at [254, 214] on button "Sauvegarder" at bounding box center [253, 211] width 35 height 13
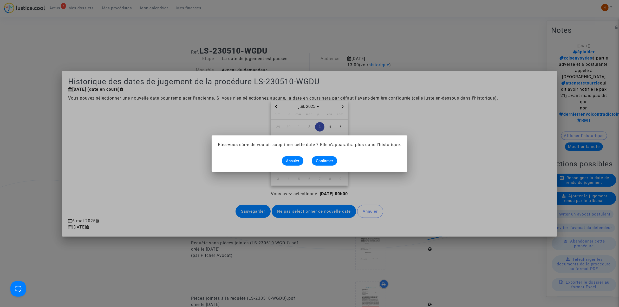
click at [324, 154] on alert-dialogs "Etes-vous sûr·e de vouloir supprimer cette date ? Elle n'apparaîtra plus dans l…" at bounding box center [309, 154] width 183 height 24
click at [319, 159] on span "Confirmer" at bounding box center [324, 161] width 17 height 5
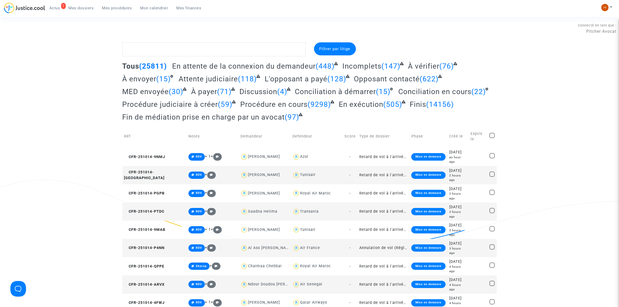
drag, startPoint x: 143, startPoint y: 6, endPoint x: 156, endPoint y: 3, distance: 13.4
click at [143, 6] on span "Mon calendrier" at bounding box center [154, 8] width 28 height 5
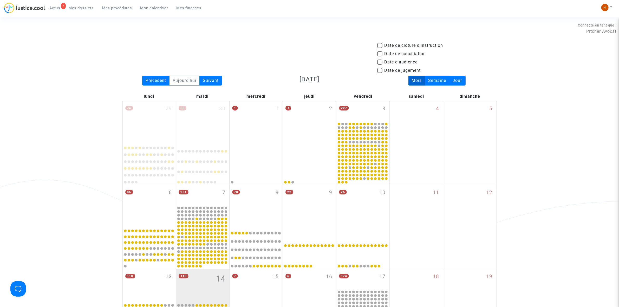
click at [394, 72] on span "Date de jugement" at bounding box center [403, 70] width 36 height 6
click at [380, 73] on input "Date de jugement" at bounding box center [380, 73] width 0 height 0
checkbox input "true"
click at [160, 82] on div "Précédent" at bounding box center [155, 81] width 27 height 10
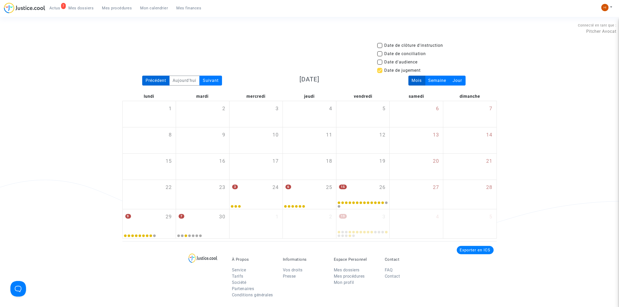
click at [160, 82] on div "Précédent" at bounding box center [155, 81] width 27 height 10
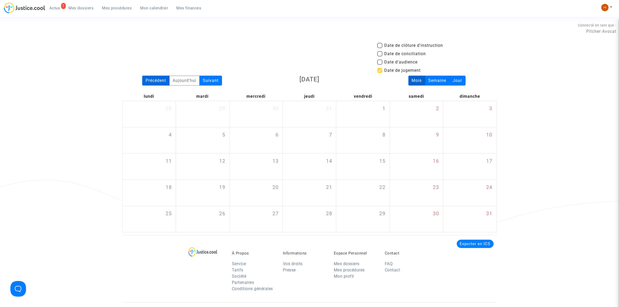
click at [160, 82] on div "Précédent" at bounding box center [155, 81] width 27 height 10
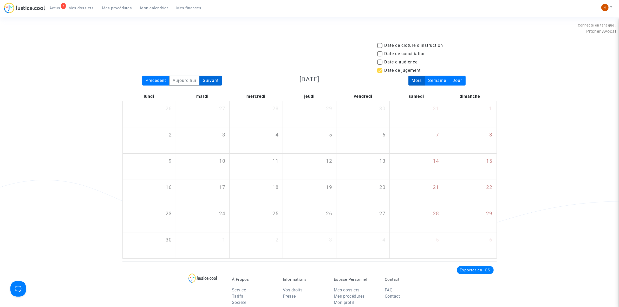
click at [204, 77] on div "Suivant" at bounding box center [211, 81] width 23 height 10
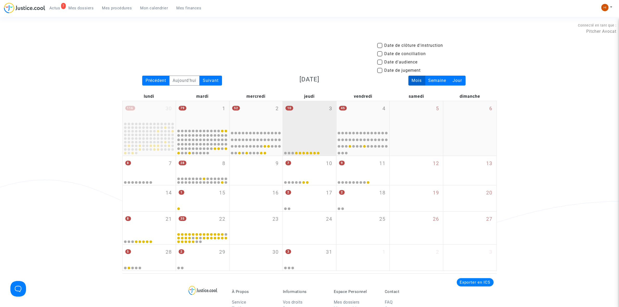
click at [313, 111] on div "10 3" at bounding box center [309, 114] width 53 height 27
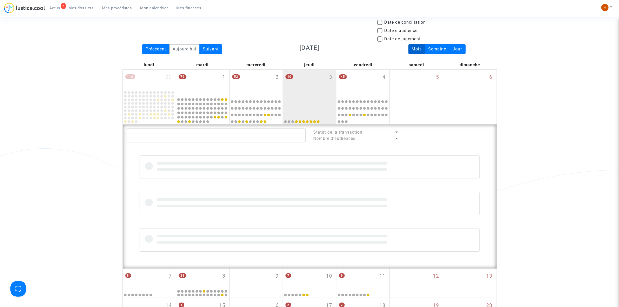
scroll to position [33, 0]
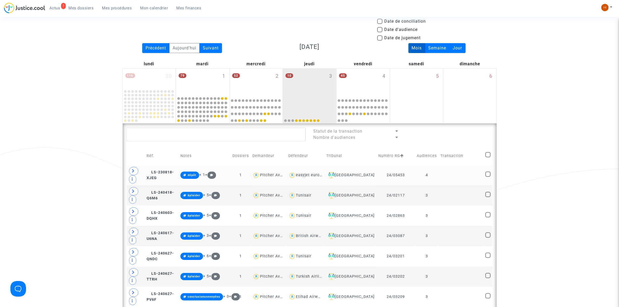
click at [444, 177] on td at bounding box center [461, 175] width 45 height 20
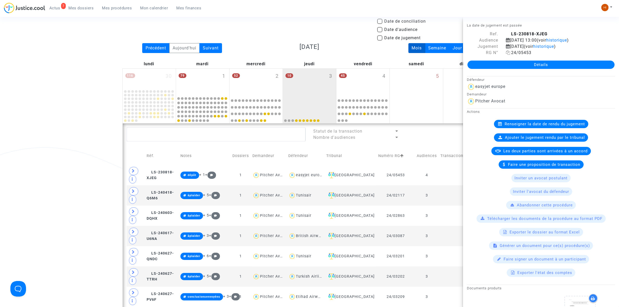
click at [508, 53] on icon at bounding box center [508, 52] width 4 height 4
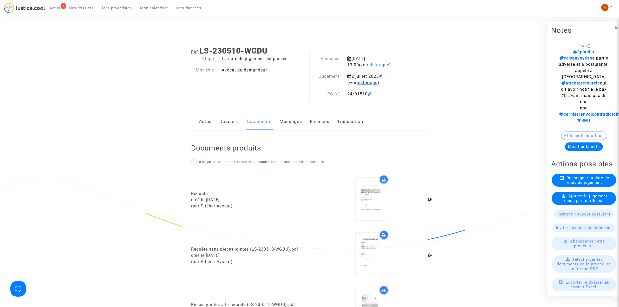
click at [360, 84] on span "historique" at bounding box center [367, 82] width 21 height 5
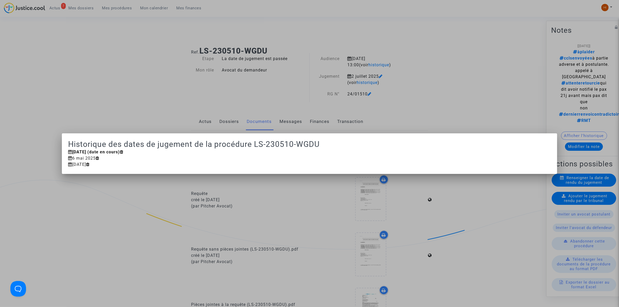
click at [306, 107] on div at bounding box center [309, 153] width 619 height 307
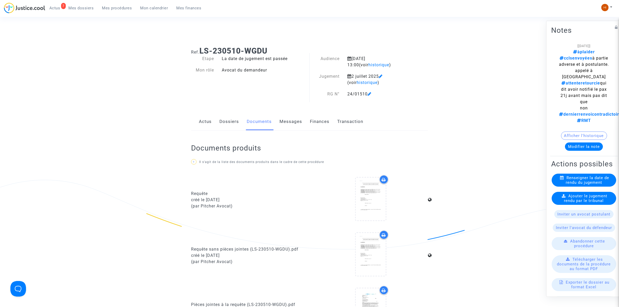
click at [567, 182] on span "Renseigner la date de rendu du jugement" at bounding box center [587, 179] width 43 height 9
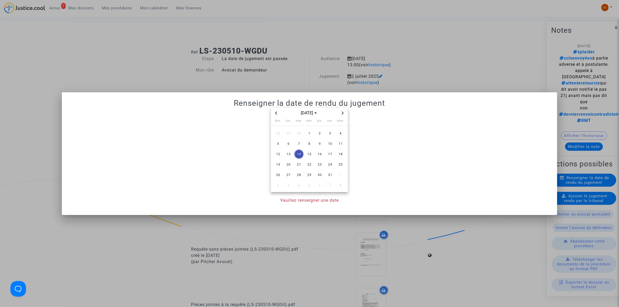
click at [277, 112] on icon "Previous month" at bounding box center [276, 113] width 3 height 3
click at [276, 110] on span "Previous month" at bounding box center [276, 113] width 6 height 6
click at [322, 133] on span "3" at bounding box center [319, 133] width 9 height 9
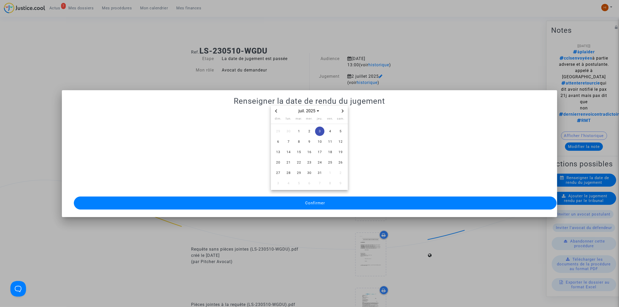
click at [304, 203] on button "Confirmer" at bounding box center [315, 203] width 483 height 13
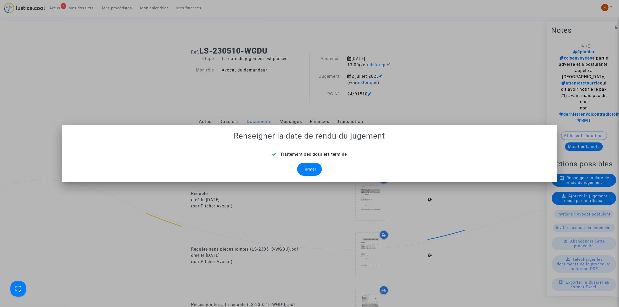
click at [302, 168] on div "Fermer" at bounding box center [309, 169] width 25 height 13
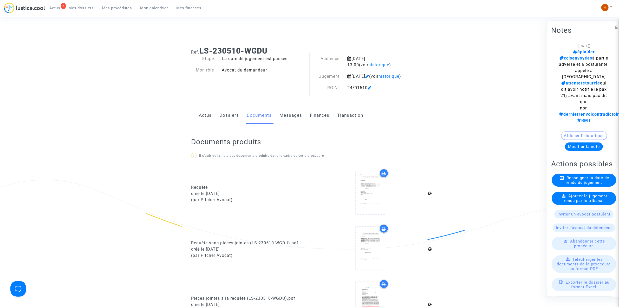
click at [570, 202] on span "Ajouter le jugement rendu par le tribunal" at bounding box center [585, 198] width 43 height 9
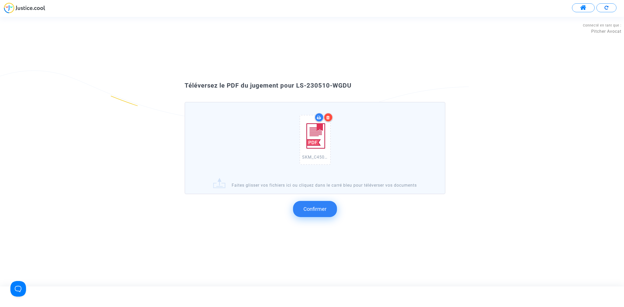
drag, startPoint x: 361, startPoint y: 99, endPoint x: 296, endPoint y: 86, distance: 66.6
click at [296, 86] on div "Téléversez le PDF du jugement pour LS-230510-WGDU" at bounding box center [312, 85] width 281 height 9
copy span "LS-230510-WGDU"
click at [311, 209] on span "Confirmer" at bounding box center [315, 209] width 23 height 6
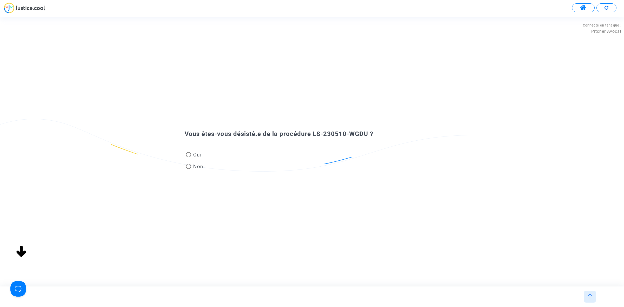
click at [195, 164] on span "Non" at bounding box center [197, 166] width 12 height 7
click at [189, 169] on input "Non" at bounding box center [188, 169] width 0 height 0
radio input "true"
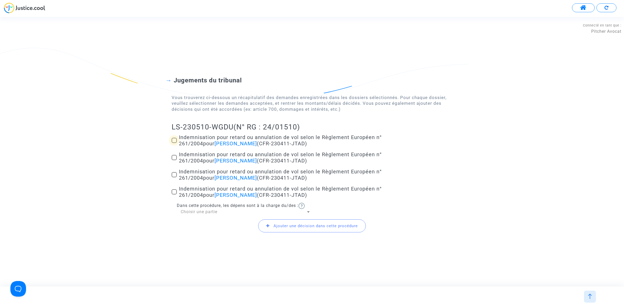
click at [176, 141] on span at bounding box center [174, 140] width 5 height 5
click at [174, 143] on input "Indemnisation pour retard ou annulation de vol selon le Règlement Européen n° 2…" at bounding box center [174, 143] width 0 height 0
checkbox input "true"
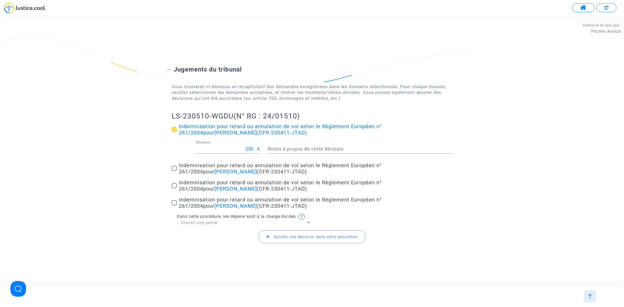
click at [176, 171] on label "Indemnisation pour retard ou annulation de vol selon le Règlement Européen n° 2…" at bounding box center [312, 168] width 281 height 12
click at [174, 171] on input "Indemnisation pour retard ou annulation de vol selon le Règlement Européen n° 2…" at bounding box center [174, 171] width 0 height 0
checkbox input "true"
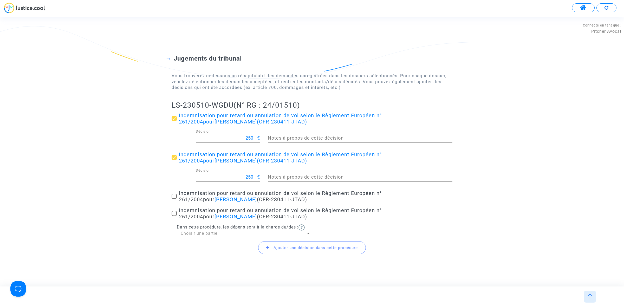
click at [174, 197] on span at bounding box center [174, 196] width 5 height 5
click at [174, 199] on input "Indemnisation pour retard ou annulation de vol selon le Règlement Européen n° 2…" at bounding box center [174, 199] width 0 height 0
checkbox input "true"
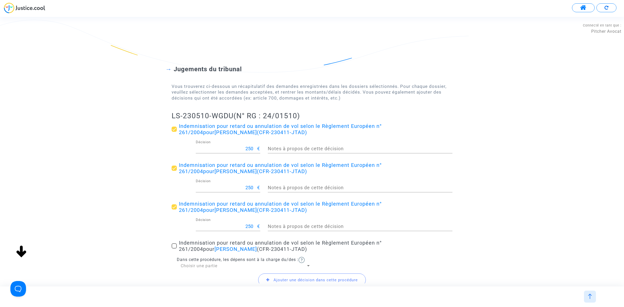
click at [174, 248] on span at bounding box center [174, 245] width 5 height 5
click at [174, 249] on input "Indemnisation pour retard ou annulation de vol selon le Règlement Européen n° 2…" at bounding box center [174, 249] width 0 height 0
checkbox input "true"
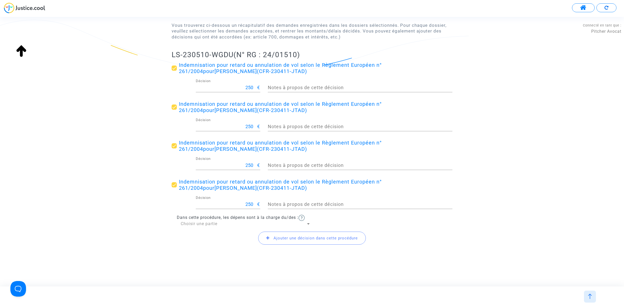
scroll to position [63, 0]
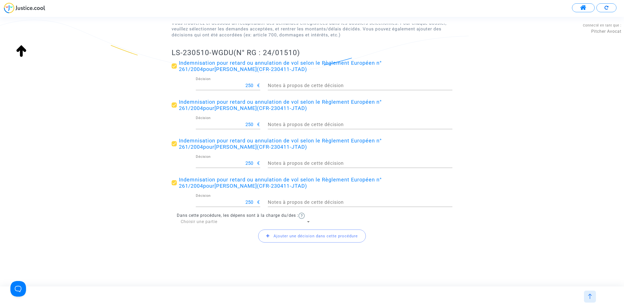
click at [284, 234] on span "Ajouter une décision dans cette procédure" at bounding box center [316, 236] width 84 height 5
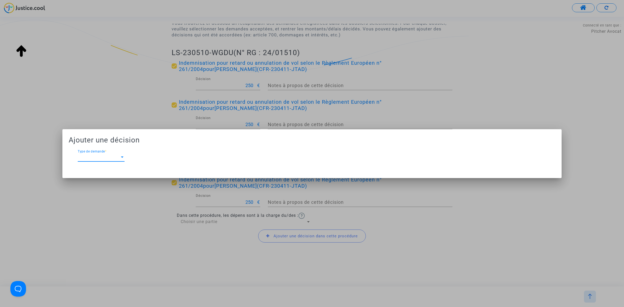
click at [107, 153] on div "Type de demande Type de demande *" at bounding box center [101, 156] width 47 height 12
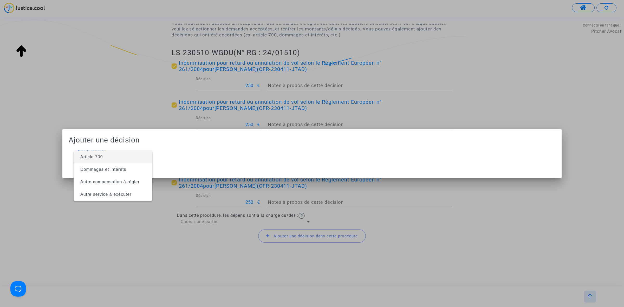
click at [105, 158] on span "Article 700" at bounding box center [113, 157] width 70 height 12
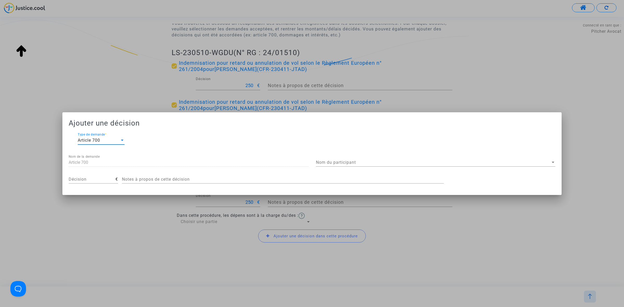
click at [381, 163] on span "Nom du participant" at bounding box center [433, 162] width 235 height 5
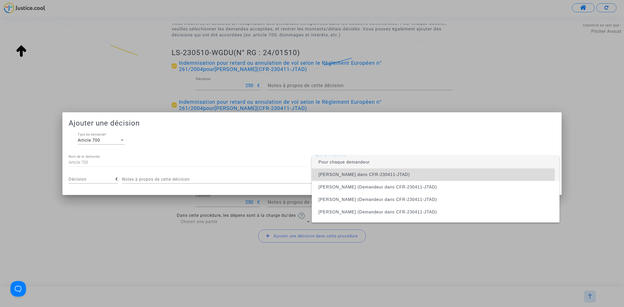
click at [379, 176] on span "sabathié jérôme (Demandeur dans CFR-230411-JTAD)" at bounding box center [364, 174] width 91 height 4
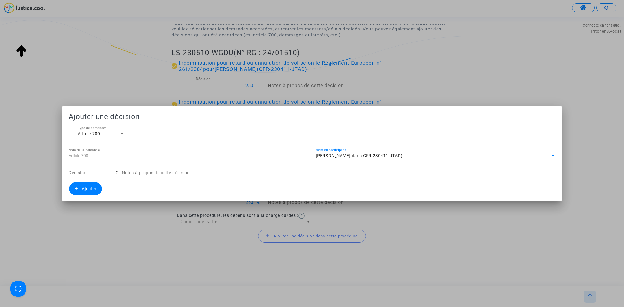
click at [92, 168] on div "Décision" at bounding box center [92, 171] width 47 height 12
type input "300"
click at [84, 187] on span "Ajouter" at bounding box center [89, 189] width 15 height 5
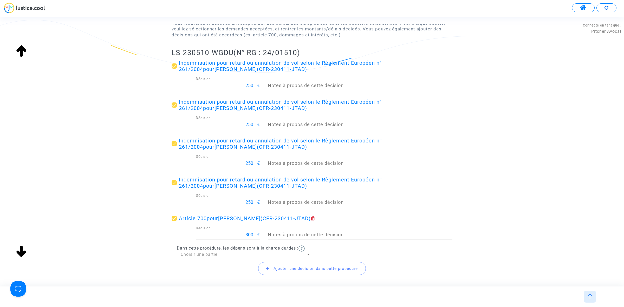
click at [198, 252] on span "Choisir une partie" at bounding box center [199, 254] width 37 height 5
click at [195, 264] on span "Défendeur(s)" at bounding box center [246, 267] width 130 height 12
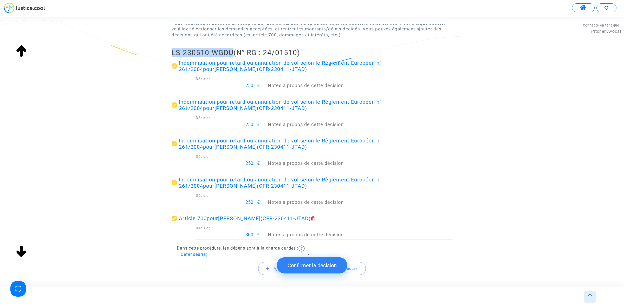
drag, startPoint x: 172, startPoint y: 49, endPoint x: 232, endPoint y: 51, distance: 59.8
click at [232, 51] on h2 "LS-230510-WGDU (N° RG : 24/01510)" at bounding box center [312, 52] width 281 height 9
copy h2 "LS-230510-WGDU"
click at [335, 264] on button "Confirmer la décision" at bounding box center [312, 266] width 70 height 16
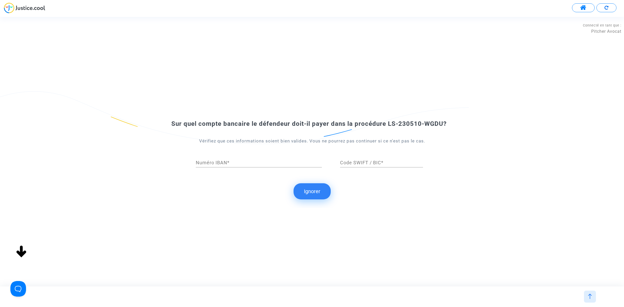
drag, startPoint x: 300, startPoint y: 189, endPoint x: 292, endPoint y: 177, distance: 14.4
click at [301, 189] on button "Ignorer" at bounding box center [312, 191] width 37 height 16
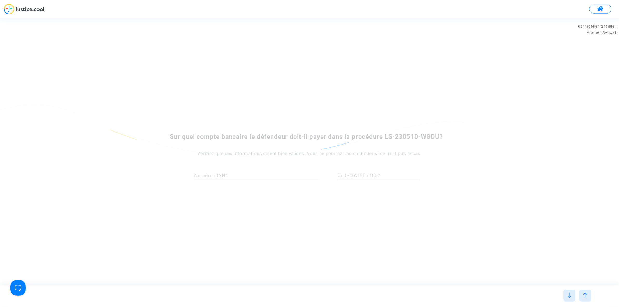
scroll to position [0, 0]
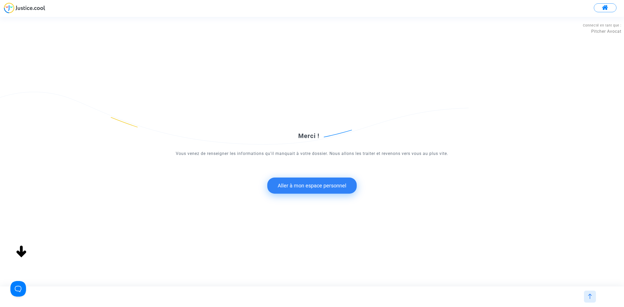
click at [285, 184] on button "Aller à mon espace personnel" at bounding box center [311, 186] width 89 height 16
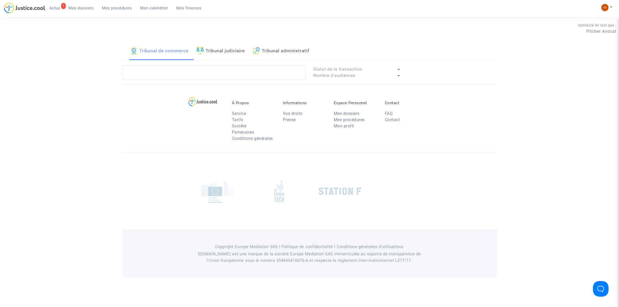
click at [195, 52] on div "Tribunal de commerce Tribunal judiciaire Tribunal administratif" at bounding box center [310, 51] width 375 height 18
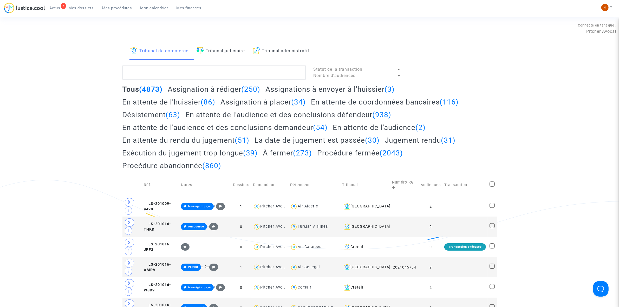
click at [234, 55] on link "Tribunal judiciaire" at bounding box center [221, 51] width 49 height 18
click at [215, 73] on textarea at bounding box center [214, 73] width 183 height 14
paste textarea "LS-230510-WGDU"
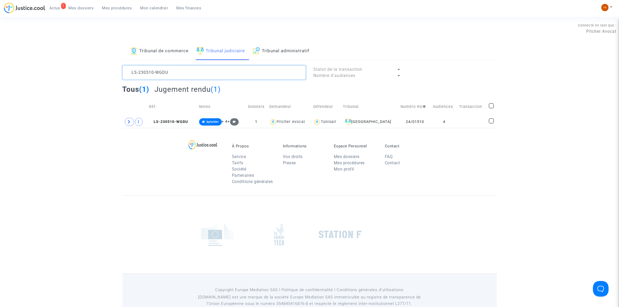
type textarea "LS-230510-WGDU"
drag, startPoint x: 128, startPoint y: 120, endPoint x: 140, endPoint y: 123, distance: 13.0
click at [128, 120] on icon at bounding box center [129, 122] width 3 height 4
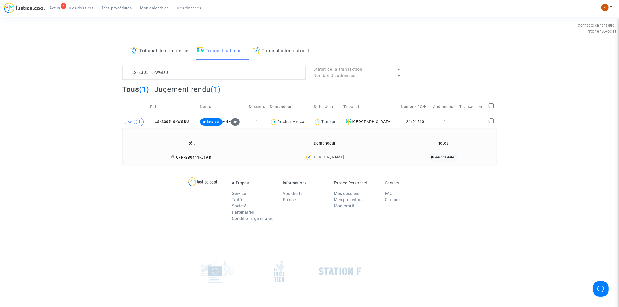
click at [175, 157] on icon at bounding box center [173, 158] width 4 height 4
drag, startPoint x: 360, startPoint y: 156, endPoint x: 313, endPoint y: 156, distance: 46.3
click at [313, 156] on div "sabathié jérôme" at bounding box center [324, 158] width 129 height 8
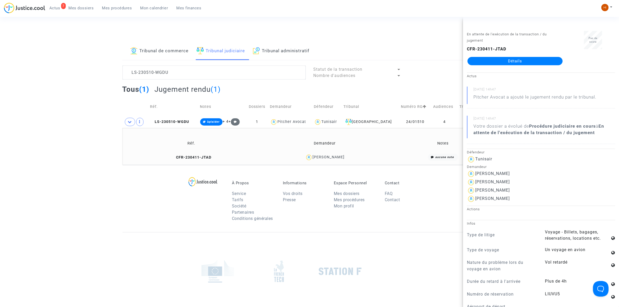
copy div "sabathié jérôme"
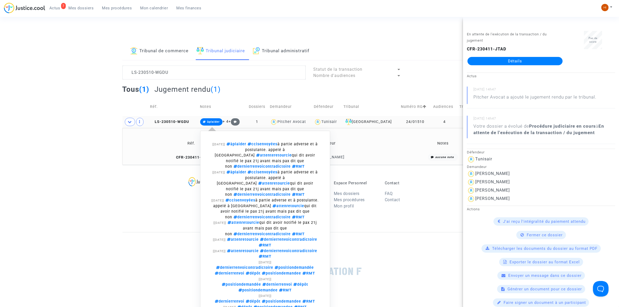
click at [216, 122] on span "àplaider" at bounding box center [213, 121] width 12 height 3
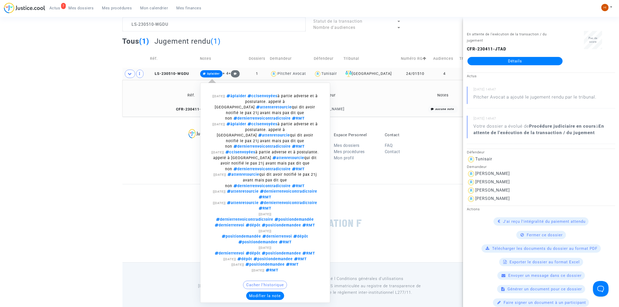
scroll to position [51, 0]
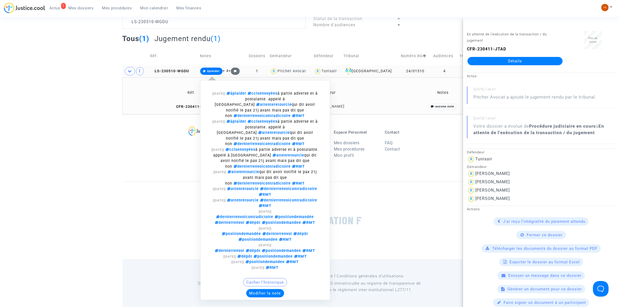
click at [270, 289] on button "Modifier la note" at bounding box center [265, 293] width 38 height 8
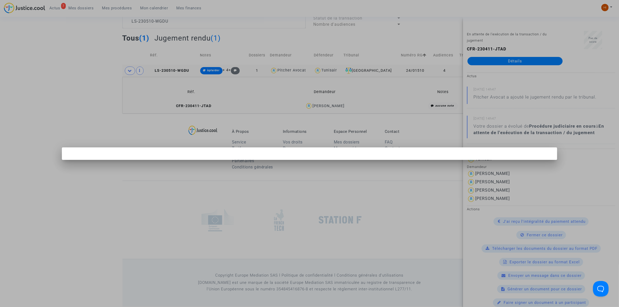
scroll to position [0, 0]
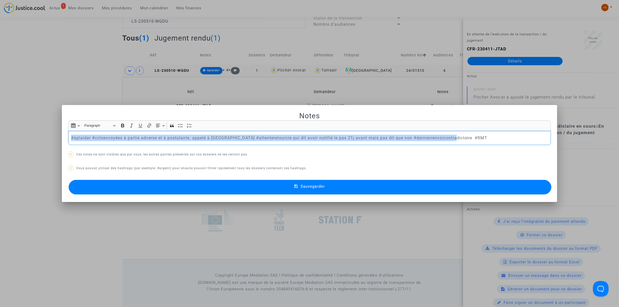
drag, startPoint x: 449, startPoint y: 140, endPoint x: 44, endPoint y: 120, distance: 405.0
click at [44, 120] on div "Notes Rich Text Editor Insert table Insert table Heading Paragraph Paragraph He…" at bounding box center [309, 153] width 619 height 307
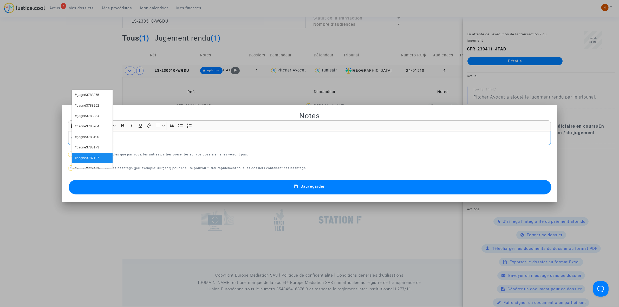
scroll to position [74, 0]
click at [369, 190] on button "Sauvegarder" at bounding box center [310, 187] width 483 height 15
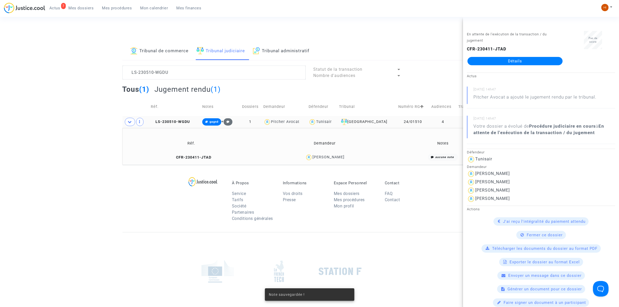
scroll to position [51, 0]
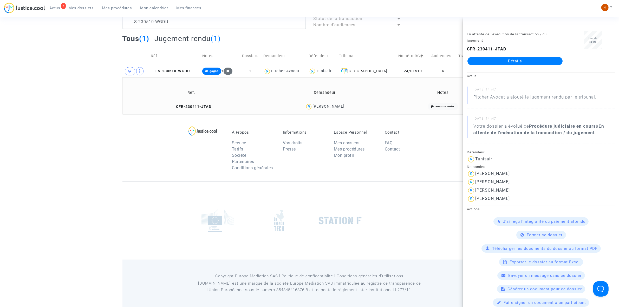
drag, startPoint x: 176, startPoint y: 70, endPoint x: 203, endPoint y: 68, distance: 27.1
click at [176, 70] on span "LS-230510-WGDU" at bounding box center [170, 71] width 39 height 4
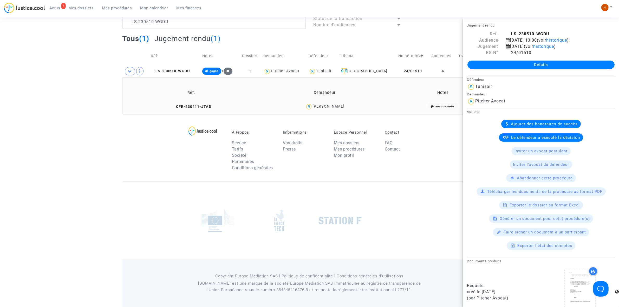
click at [505, 52] on div "24/01510" at bounding box center [560, 53] width 117 height 6
click at [508, 53] on icon at bounding box center [508, 52] width 4 height 4
drag, startPoint x: 205, startPoint y: 23, endPoint x: 26, endPoint y: 4, distance: 179.7
click at [26, 4] on main-root "7 Actus Mes dossiers Mes procédures Mon calendrier Mes finances Mon profil Chan…" at bounding box center [309, 128] width 619 height 358
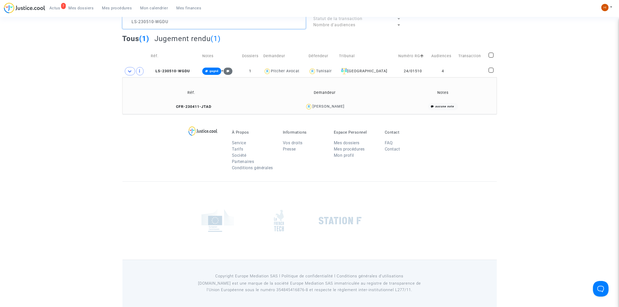
scroll to position [41, 0]
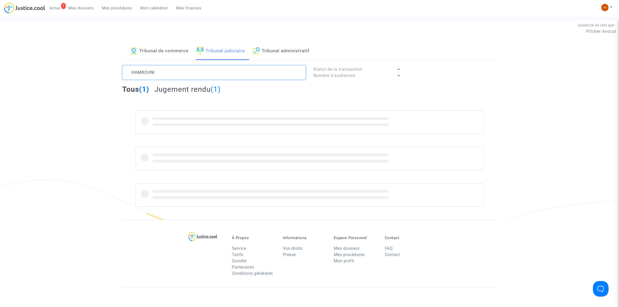
type textarea "HAMROUNI"
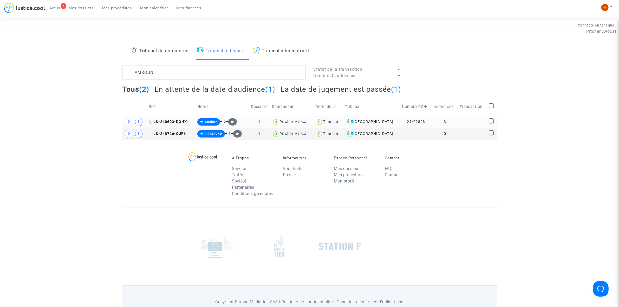
click at [164, 121] on span "LS-240603-DQHX" at bounding box center [168, 122] width 38 height 4
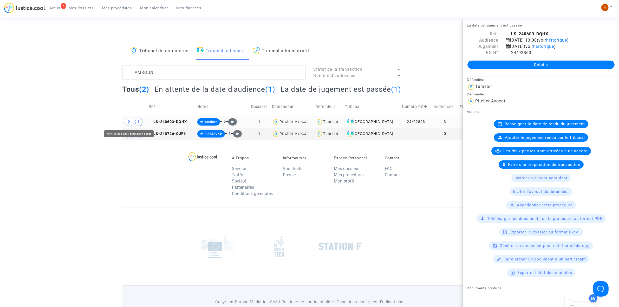
drag, startPoint x: 130, startPoint y: 122, endPoint x: 146, endPoint y: 135, distance: 20.7
click at [130, 122] on icon at bounding box center [129, 122] width 3 height 4
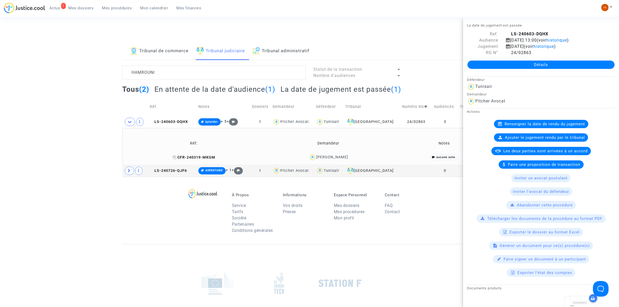
click at [173, 157] on icon at bounding box center [175, 158] width 4 height 4
click at [170, 120] on span "LS-240603-DQHX" at bounding box center [169, 122] width 38 height 4
click at [540, 61] on link "Détails" at bounding box center [541, 65] width 147 height 8
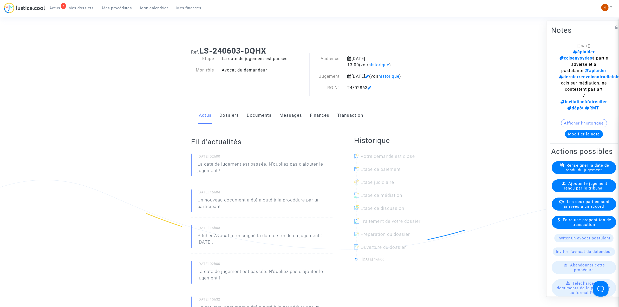
click at [275, 51] on h1 "Ref. LS-240603-DQHX" at bounding box center [309, 50] width 237 height 9
drag, startPoint x: 273, startPoint y: 49, endPoint x: 201, endPoint y: 48, distance: 71.8
click at [201, 48] on h1 "Ref. LS-240603-DQHX" at bounding box center [309, 50] width 237 height 9
copy b "LS-240603-DQHX"
click at [210, 56] on div "Etape" at bounding box center [202, 59] width 31 height 6
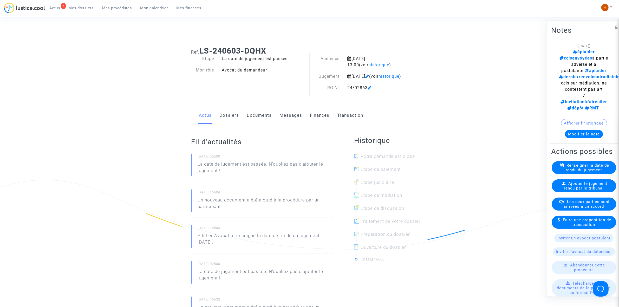
click at [578, 119] on button "Afficher l'historique" at bounding box center [584, 123] width 46 height 8
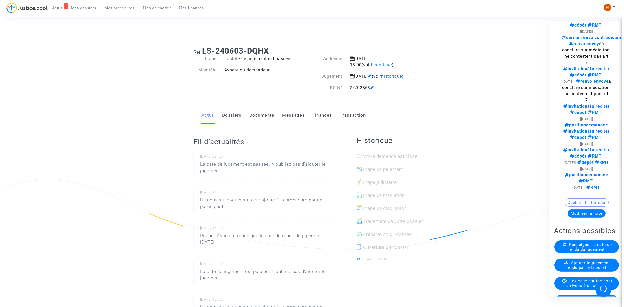
scroll to position [325, 0]
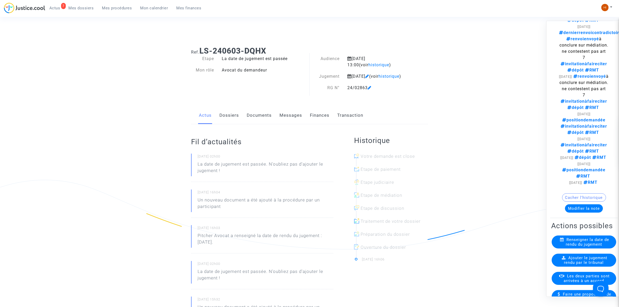
click at [574, 255] on span "Ajouter le jugement rendu par le tribunal" at bounding box center [585, 259] width 43 height 9
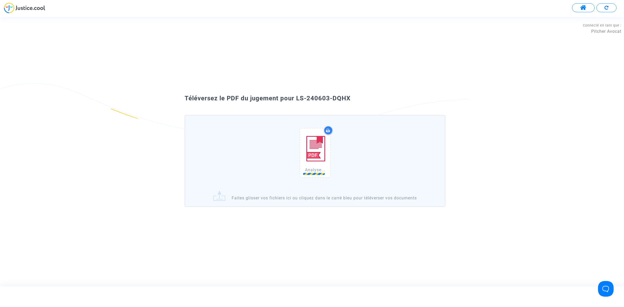
drag, startPoint x: 350, startPoint y: 99, endPoint x: 295, endPoint y: 96, distance: 55.3
click at [295, 96] on div "Téléversez le PDF du jugement pour LS-240603-DQHX" at bounding box center [312, 98] width 281 height 9
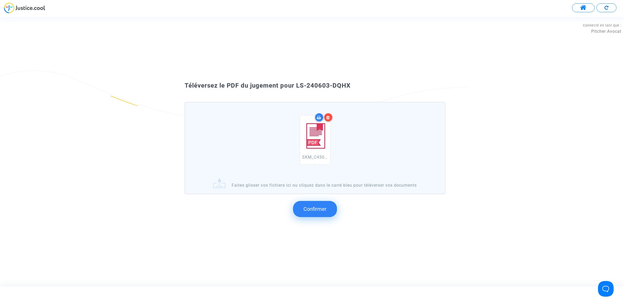
drag, startPoint x: 295, startPoint y: 96, endPoint x: 307, endPoint y: 88, distance: 14.3
copy span "LS-240603-DQHX"
click at [319, 209] on span "Confirmer" at bounding box center [315, 209] width 23 height 6
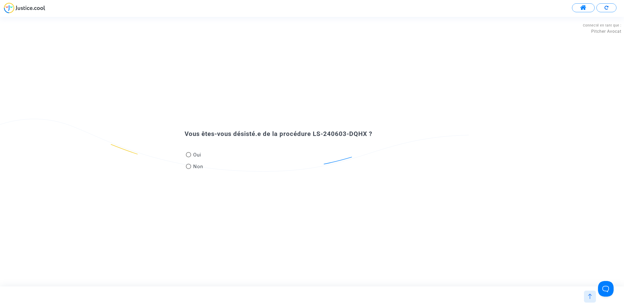
click at [187, 166] on span at bounding box center [188, 166] width 5 height 5
click at [188, 169] on input "Non" at bounding box center [188, 169] width 0 height 0
radio input "true"
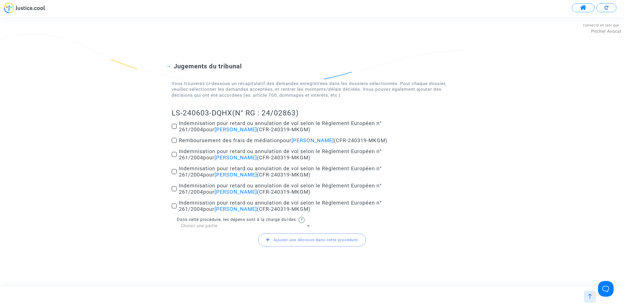
click at [172, 124] on span at bounding box center [174, 126] width 5 height 5
click at [174, 129] on input "Indemnisation pour retard ou annulation de vol selon le Règlement Européen n° 2…" at bounding box center [174, 129] width 0 height 0
checkbox input "true"
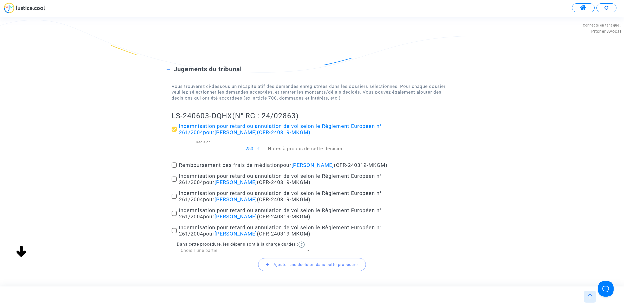
click at [174, 182] on label "Indemnisation pour retard ou annulation de vol selon le Règlement Européen n° 2…" at bounding box center [312, 179] width 281 height 12
click at [174, 182] on input "Indemnisation pour retard ou annulation de vol selon le Règlement Européen n° 2…" at bounding box center [174, 182] width 0 height 0
checkbox input "true"
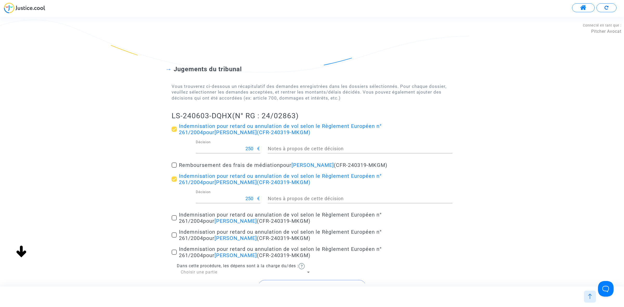
click at [175, 215] on label "Indemnisation pour retard ou annulation de vol selon le Règlement Européen n° 2…" at bounding box center [312, 218] width 281 height 12
click at [174, 221] on input "Indemnisation pour retard ou annulation de vol selon le Règlement Européen n° 2…" at bounding box center [174, 221] width 0 height 0
checkbox input "true"
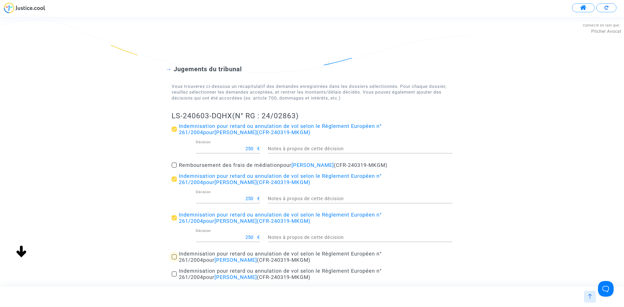
click at [176, 254] on span at bounding box center [174, 256] width 5 height 5
click at [174, 260] on input "Indemnisation pour retard ou annulation de vol selon le Règlement Européen n° 2…" at bounding box center [174, 260] width 0 height 0
checkbox input "true"
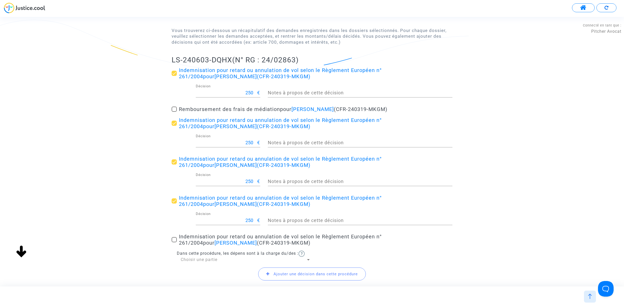
scroll to position [65, 0]
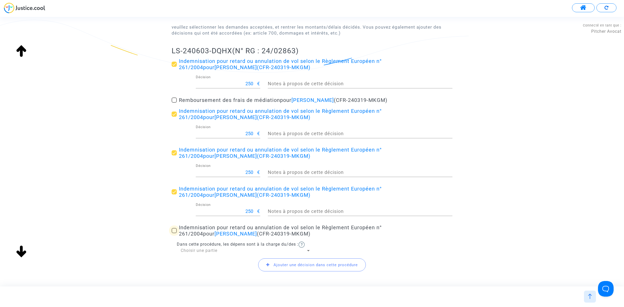
click at [172, 230] on span at bounding box center [174, 230] width 5 height 5
click at [174, 233] on input "Indemnisation pour retard ou annulation de vol selon le Règlement Européen n° 2…" at bounding box center [174, 233] width 0 height 0
checkbox input "true"
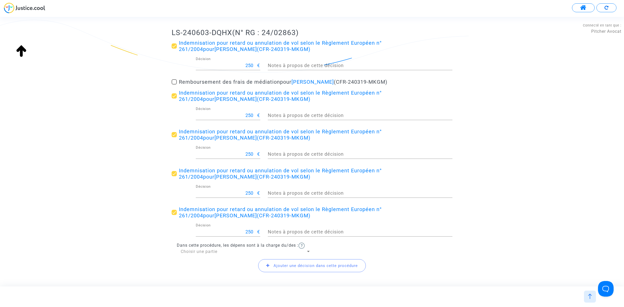
scroll to position [113, 0]
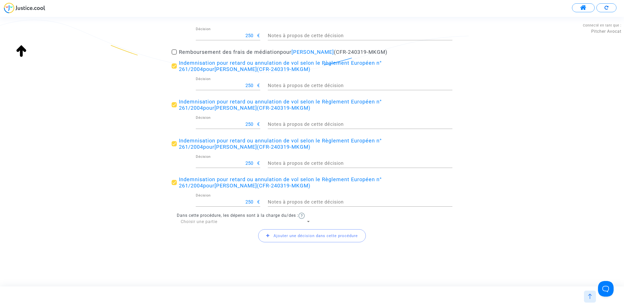
click at [285, 232] on span "Ajouter une décision dans cette procédure" at bounding box center [312, 235] width 108 height 13
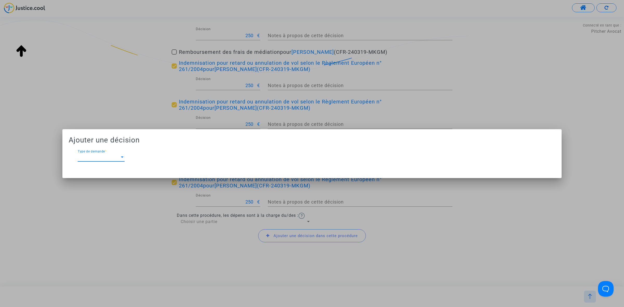
click at [109, 151] on div "Type de demande Type de demande *" at bounding box center [101, 156] width 47 height 12
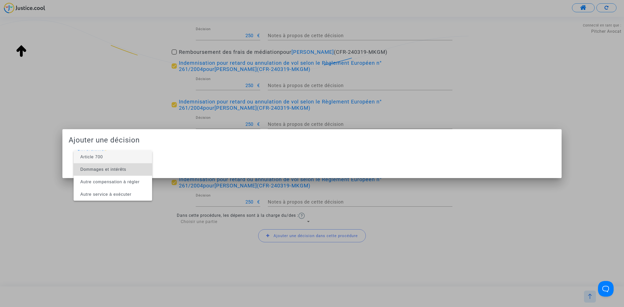
click at [112, 168] on span "Dommages et intérêts" at bounding box center [103, 169] width 46 height 4
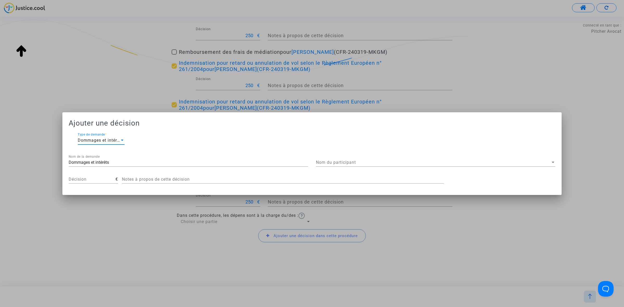
click at [356, 160] on span "Nom du participant" at bounding box center [433, 162] width 235 height 5
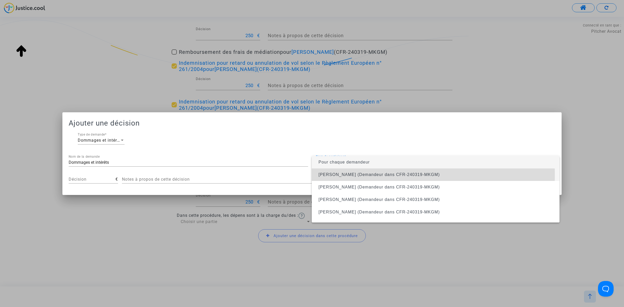
click at [357, 175] on span "FAKHRI HAMROUNI (Demandeur dans CFR-240319-MKGM)" at bounding box center [379, 174] width 121 height 4
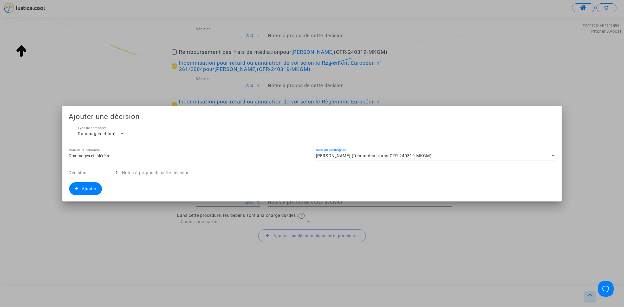
click at [87, 173] on input "Décision" at bounding box center [92, 173] width 47 height 5
type input "150"
click at [85, 187] on span "Ajouter" at bounding box center [89, 189] width 15 height 5
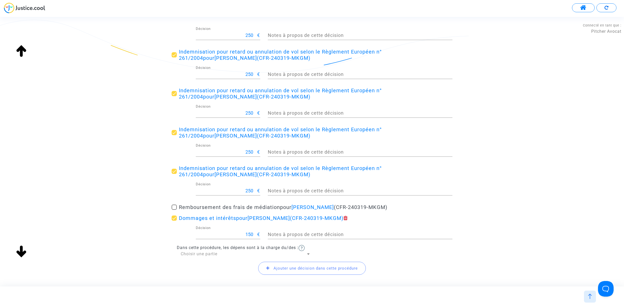
click at [313, 272] on span "Ajouter une décision dans cette procédure" at bounding box center [312, 268] width 108 height 13
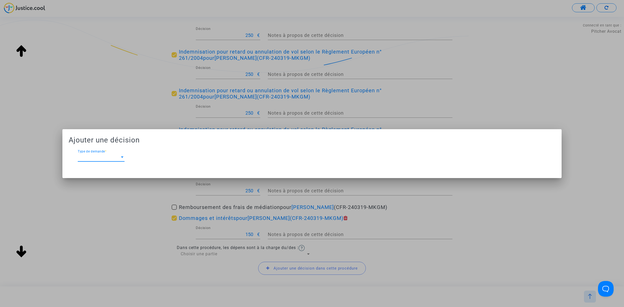
click at [103, 150] on div "Type de demande Type de demande *" at bounding box center [101, 156] width 47 height 12
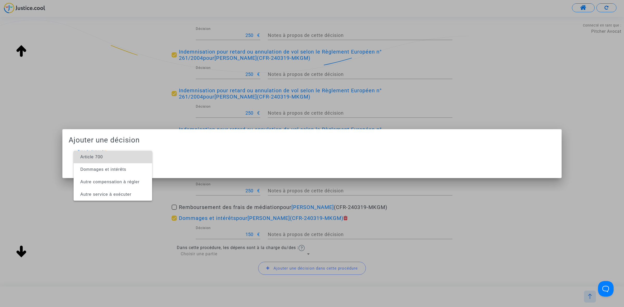
click at [113, 161] on span "Article 700" at bounding box center [113, 157] width 70 height 12
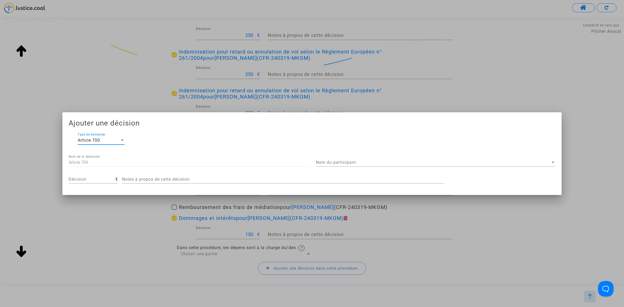
click at [354, 159] on div "Nom du participant Nom du participant" at bounding box center [436, 161] width 240 height 12
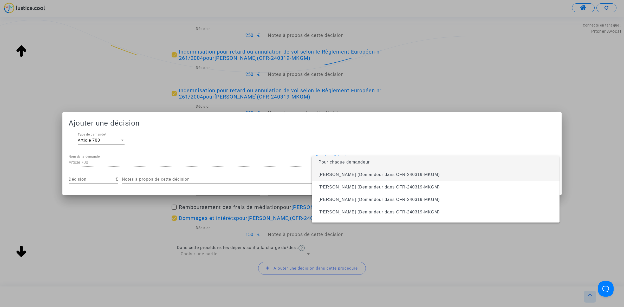
drag, startPoint x: 352, startPoint y: 172, endPoint x: 231, endPoint y: 182, distance: 121.3
click at [351, 173] on span "FAKHRI HAMROUNI (Demandeur dans CFR-240319-MKGM)" at bounding box center [379, 174] width 121 height 4
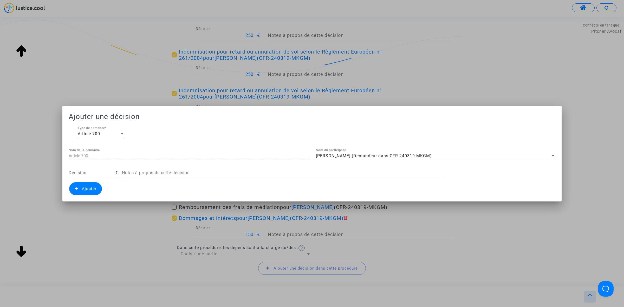
click at [89, 176] on div "Décision" at bounding box center [92, 171] width 47 height 12
type input "300"
click at [88, 191] on span "Ajouter" at bounding box center [85, 188] width 33 height 13
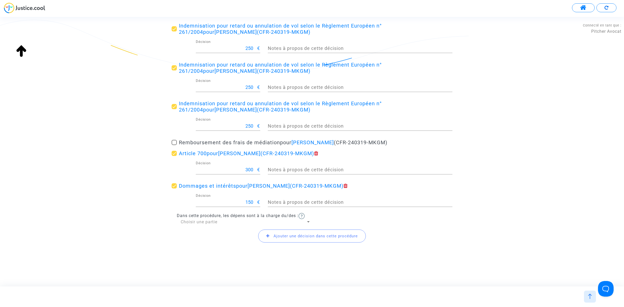
scroll to position [178, 0]
click at [208, 222] on span "Choisir une partie" at bounding box center [199, 221] width 37 height 5
click at [208, 237] on span "Défendeur(s)" at bounding box center [246, 234] width 130 height 12
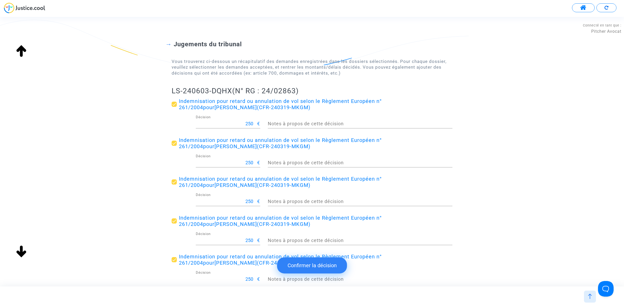
scroll to position [16, 0]
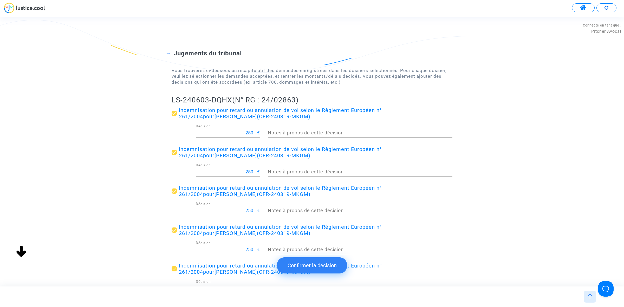
drag, startPoint x: 169, startPoint y: 100, endPoint x: 232, endPoint y: 100, distance: 62.7
click at [232, 100] on div "Jugements du tribunal Vous trouverez ci-dessous un récapitulatif des demandes e…" at bounding box center [312, 224] width 624 height 391
copy h2 "LS-240603-DQHX"
click at [306, 266] on button "Confirmer la décision" at bounding box center [312, 266] width 70 height 16
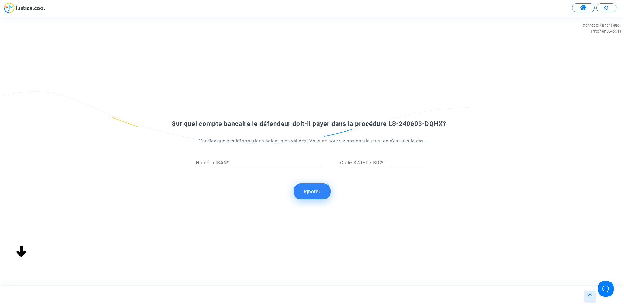
click at [322, 194] on button "Ignorer" at bounding box center [312, 191] width 37 height 16
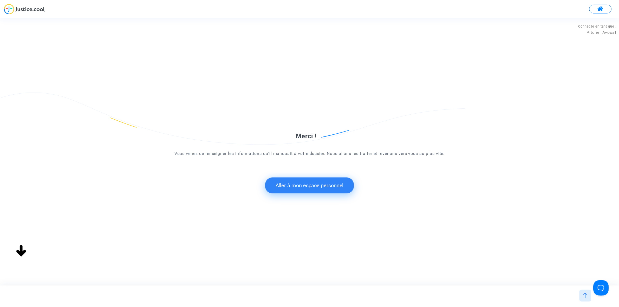
scroll to position [0, 0]
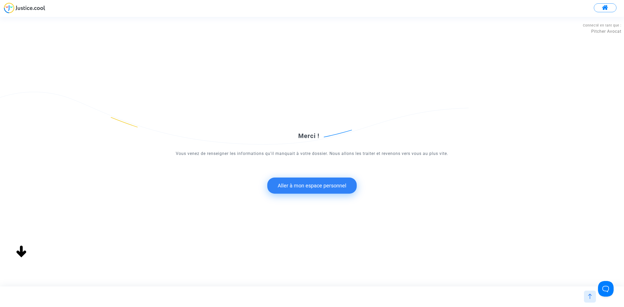
click at [306, 186] on button "Aller à mon espace personnel" at bounding box center [311, 186] width 89 height 16
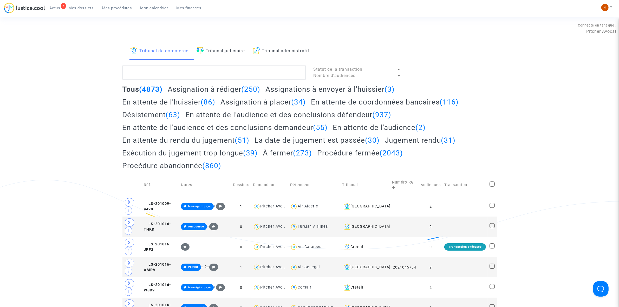
click at [230, 50] on link "Tribunal judiciaire" at bounding box center [221, 51] width 49 height 18
click at [230, 73] on textarea at bounding box center [214, 73] width 183 height 14
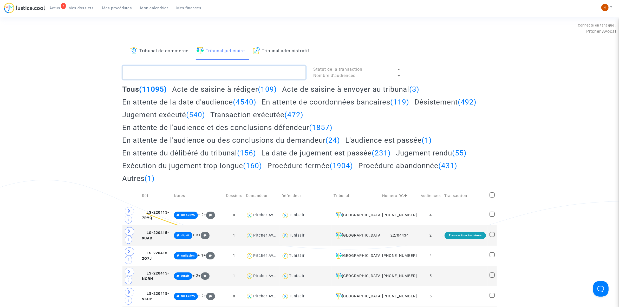
paste textarea "LS-240603-DQHX"
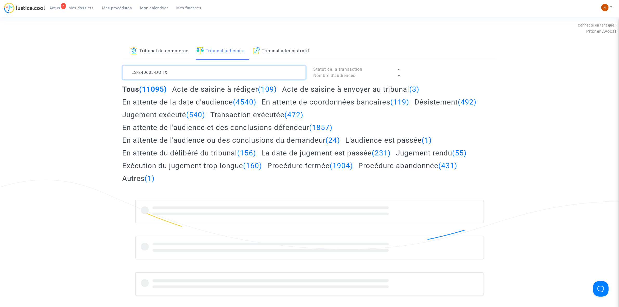
type textarea "LS-240603-DQHX"
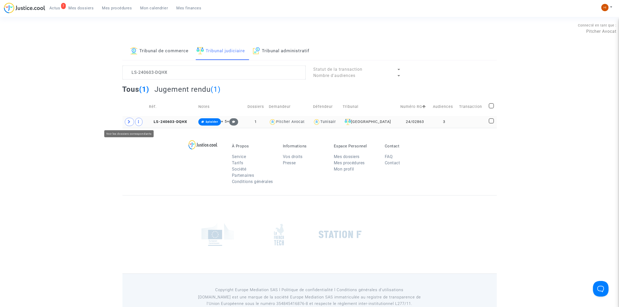
drag, startPoint x: 129, startPoint y: 124, endPoint x: 133, endPoint y: 126, distance: 4.5
click at [129, 124] on icon at bounding box center [129, 122] width 3 height 4
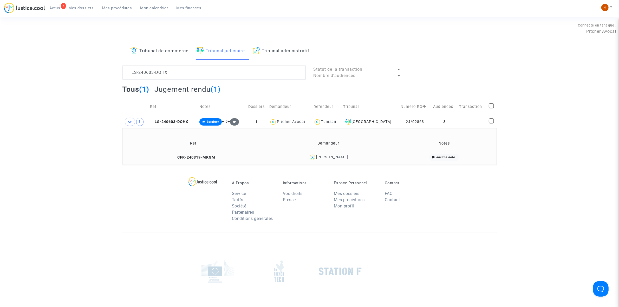
drag, startPoint x: 173, startPoint y: 159, endPoint x: 346, endPoint y: 100, distance: 182.8
click at [197, 151] on table "Réf. Demandeur Notes CFR-240319-MKGM FAKHRI HAMROUNI aucune note" at bounding box center [309, 149] width 371 height 28
copy div "FAKHRI HAMROUNI"
drag, startPoint x: 377, startPoint y: 158, endPoint x: 313, endPoint y: 162, distance: 63.8
click at [313, 162] on td "FAKHRI HAMROUNI" at bounding box center [329, 157] width 130 height 11
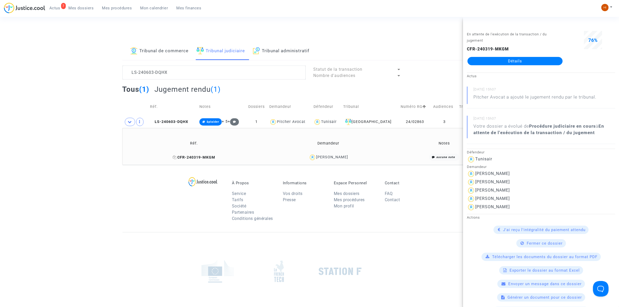
click at [173, 158] on icon at bounding box center [175, 158] width 4 height 4
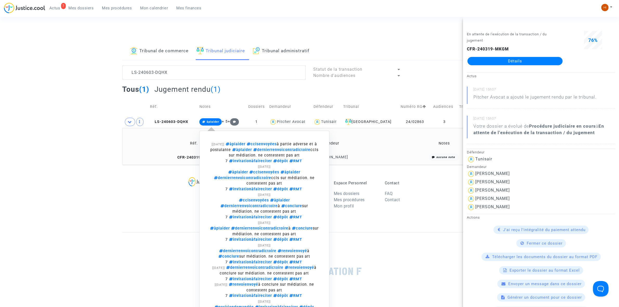
click at [211, 114] on td "Notes" at bounding box center [222, 107] width 48 height 18
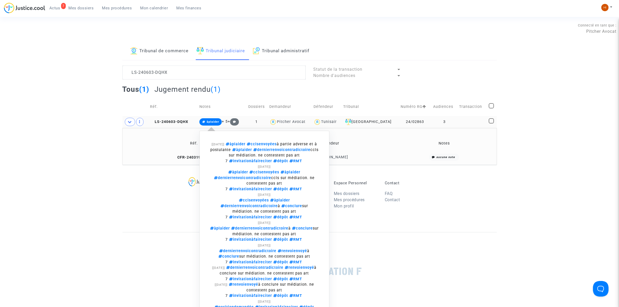
click at [211, 123] on span "àplaider" at bounding box center [213, 121] width 12 height 3
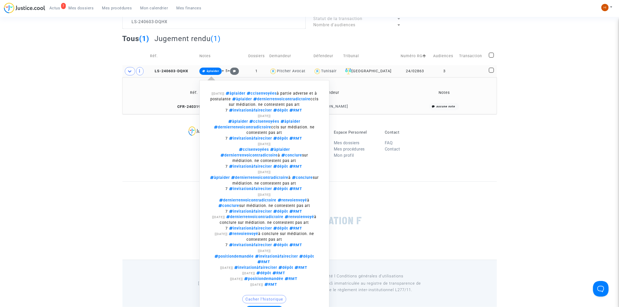
drag, startPoint x: 219, startPoint y: 72, endPoint x: 247, endPoint y: 132, distance: 66.2
click at [219, 72] on span "àplaider" at bounding box center [213, 70] width 12 height 3
click at [273, 306] on button "Modifier la note" at bounding box center [265, 310] width 38 height 8
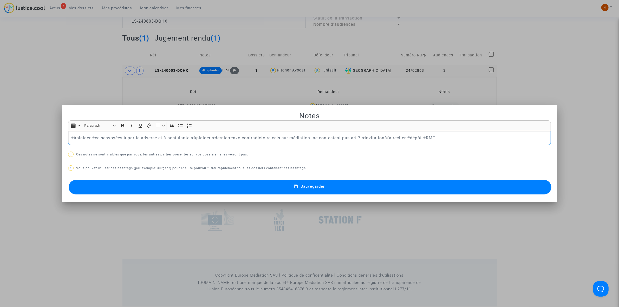
drag, startPoint x: 423, startPoint y: 137, endPoint x: -246, endPoint y: 55, distance: 674.0
click at [0, 55] on html "7 Actus Mes dossiers Mes procédures Mon calendrier Mes finances Mon profil Chan…" at bounding box center [309, 128] width 619 height 358
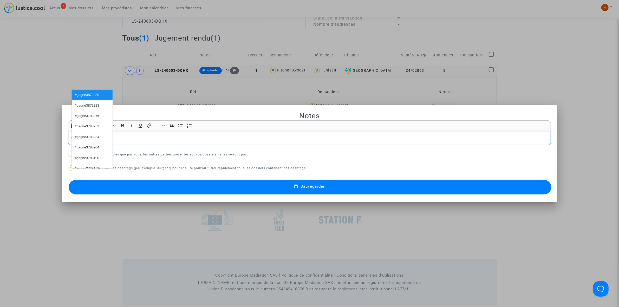
scroll to position [134, 0]
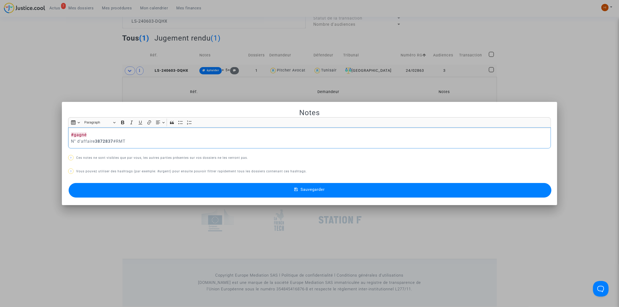
drag, startPoint x: 92, startPoint y: 143, endPoint x: -35, endPoint y: 134, distance: 127.0
click at [0, 134] on html "7 Actus Mes dossiers Mes procédures Mon calendrier Mes finances Mon profil Chan…" at bounding box center [309, 128] width 619 height 358
click at [88, 149] on div "#gagné N° d'affaire 3872837 #RMT" at bounding box center [309, 137] width 483 height 21
drag, startPoint x: 93, startPoint y: 141, endPoint x: 52, endPoint y: 139, distance: 41.1
click at [52, 139] on div "Notes Rich Text Editor Insert table Insert table Heading Paragraph Paragraph He…" at bounding box center [309, 153] width 619 height 307
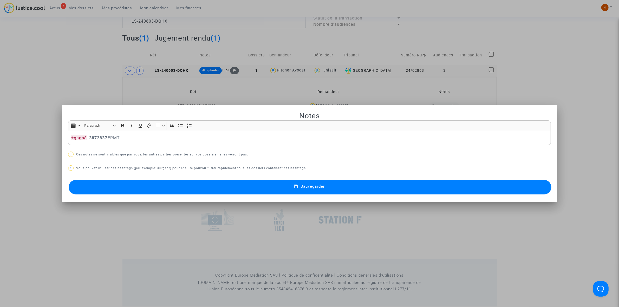
click at [121, 196] on mat-dialog-container "Notes Rich Text Editor Insert table Insert table Heading Paragraph Paragraph He…" at bounding box center [310, 153] width 496 height 97
click at [127, 190] on button "Sauvegarder" at bounding box center [310, 187] width 483 height 15
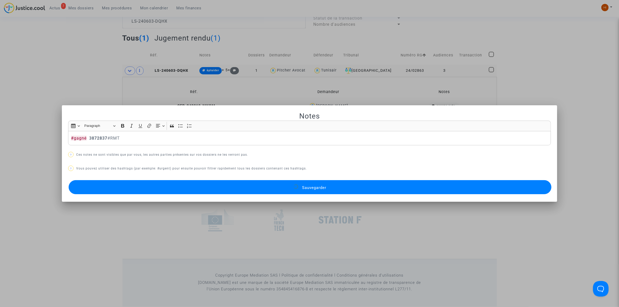
scroll to position [51, 0]
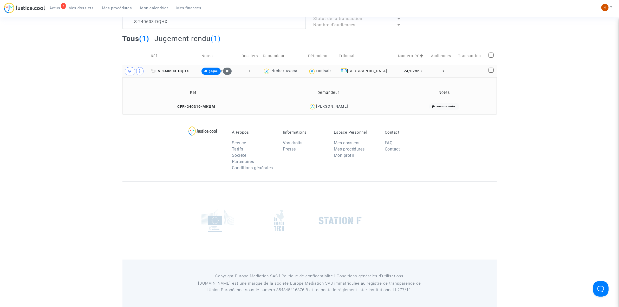
click at [178, 71] on span "LS-240603-DQHX" at bounding box center [170, 71] width 38 height 4
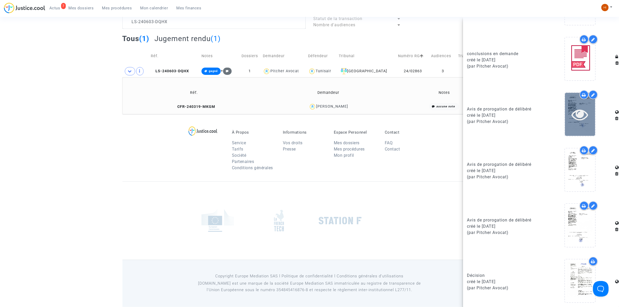
scroll to position [537, 0]
click at [154, 136] on div "À Propos Service Tarifs Société Partenaires Conditions générales Informations V…" at bounding box center [310, 147] width 375 height 67
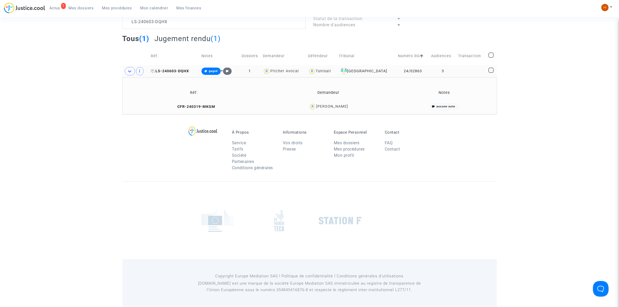
click at [171, 71] on span "LS-240603-DQHX" at bounding box center [170, 71] width 38 height 4
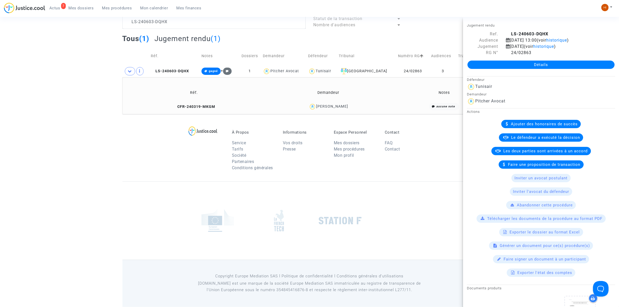
click at [104, 144] on footerbar "À Propos Service Tarifs Société Partenaires Conditions générales Informations V…" at bounding box center [309, 210] width 619 height 193
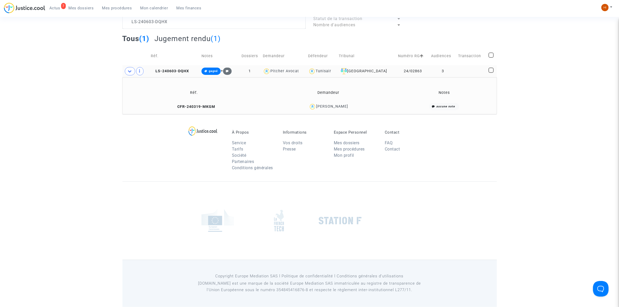
click at [178, 67] on td "LS-240603-DQHX" at bounding box center [174, 71] width 51 height 12
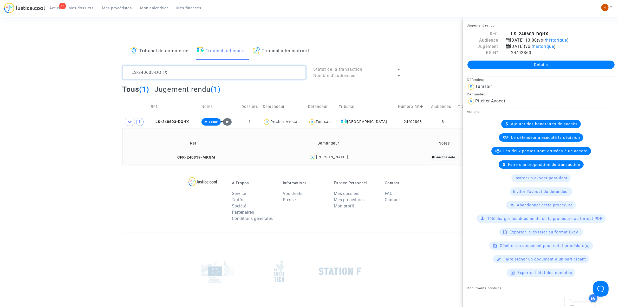
drag, startPoint x: 185, startPoint y: 77, endPoint x: 53, endPoint y: 59, distance: 133.9
click at [53, 59] on div "Tribunal de commerce Tribunal judiciaire Tribunal administratif LS-240603-DQHX …" at bounding box center [309, 103] width 619 height 123
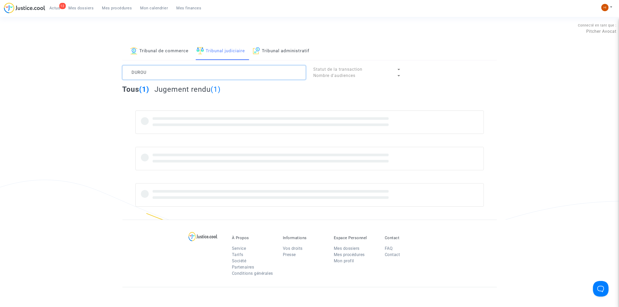
type textarea "DUROU"
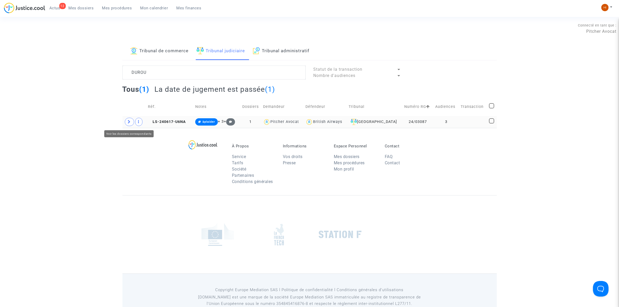
click at [125, 122] on span at bounding box center [129, 122] width 9 height 8
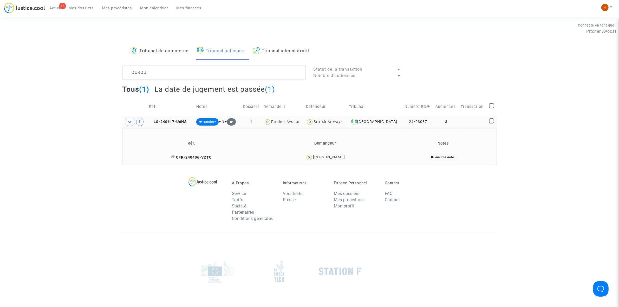
click at [175, 158] on icon at bounding box center [173, 158] width 4 height 4
click at [182, 120] on span "LS-240617-U6NA" at bounding box center [168, 122] width 38 height 4
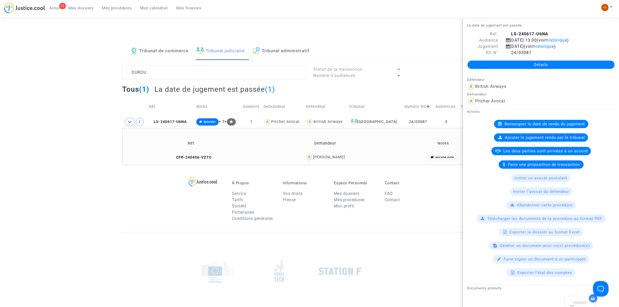
click at [573, 67] on link "Détails" at bounding box center [541, 65] width 147 height 8
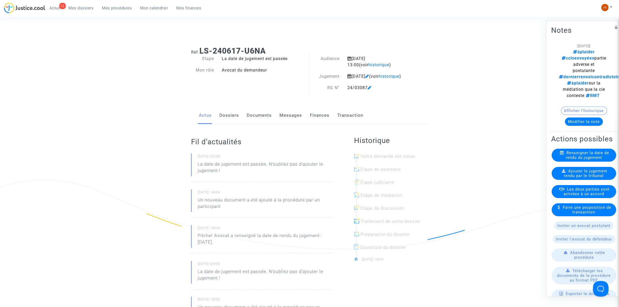
click at [233, 124] on link "Dossiers" at bounding box center [230, 115] width 20 height 17
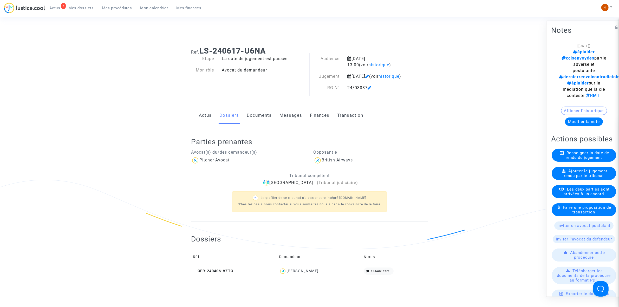
click at [572, 176] on span "Ajouter le jugement rendu par le tribunal" at bounding box center [585, 173] width 43 height 9
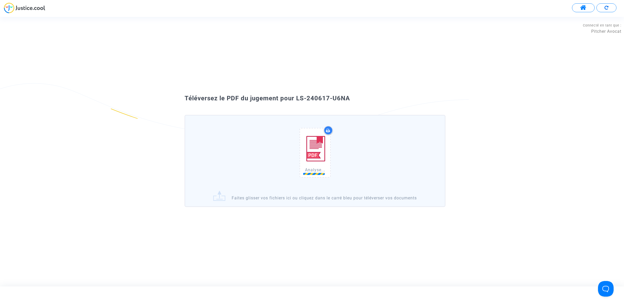
drag, startPoint x: 358, startPoint y: 96, endPoint x: 297, endPoint y: 94, distance: 61.7
click at [297, 94] on div "Téléversez le PDF du jugement pour LS-240617-U6NA Analyse... Faites glisser vos…" at bounding box center [312, 151] width 624 height 121
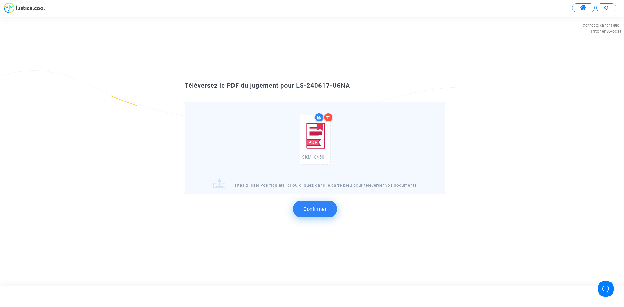
copy span "LS-240617-U6NA"
click at [325, 210] on span "Confirmer" at bounding box center [315, 209] width 23 height 6
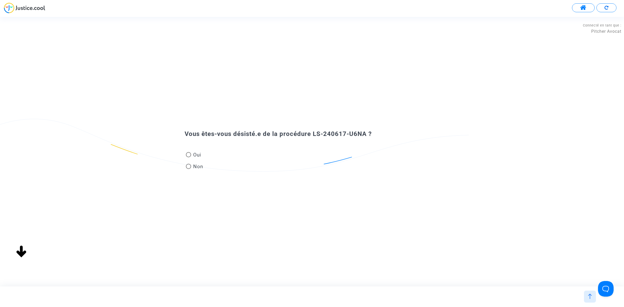
click at [187, 161] on mat-radio-group "Oui Non" at bounding box center [195, 161] width 20 height 23
click at [189, 165] on span at bounding box center [188, 166] width 5 height 5
click at [189, 169] on input "Non" at bounding box center [188, 169] width 0 height 0
radio input "true"
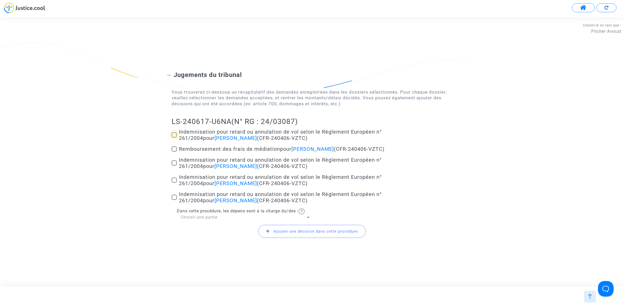
click at [175, 134] on span at bounding box center [174, 134] width 5 height 5
click at [174, 138] on input "Indemnisation pour retard ou annulation de vol selon le Règlement Européen n° 2…" at bounding box center [174, 138] width 0 height 0
checkbox input "true"
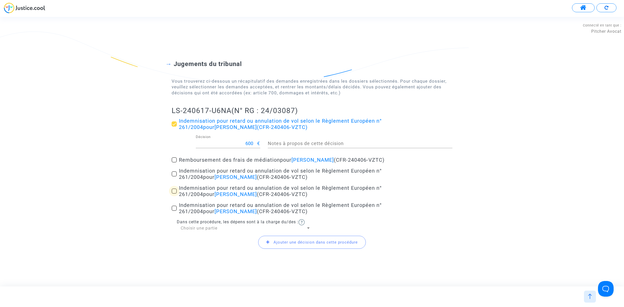
click at [174, 189] on span at bounding box center [174, 191] width 5 height 5
click at [174, 194] on input "Indemnisation pour retard ou annulation de vol selon le Règlement Européen n° 2…" at bounding box center [174, 194] width 0 height 0
checkbox input "true"
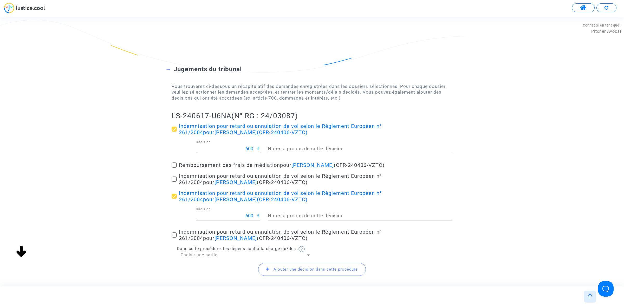
click at [176, 176] on label "Indemnisation pour retard ou annulation de vol selon le Règlement Européen n° 2…" at bounding box center [312, 179] width 281 height 12
click at [174, 182] on input "Indemnisation pour retard ou annulation de vol selon le Règlement Européen n° 2…" at bounding box center [174, 182] width 0 height 0
checkbox input "true"
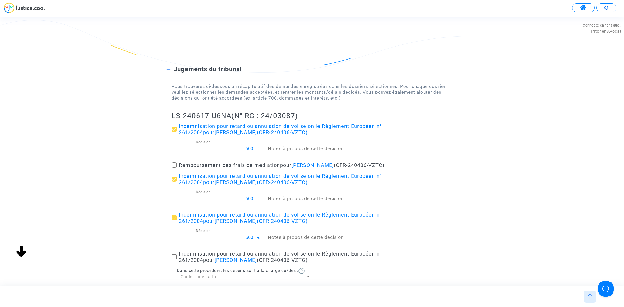
click at [172, 256] on span at bounding box center [174, 256] width 5 height 5
click at [174, 260] on input "Indemnisation pour retard ou annulation de vol selon le Règlement Européen n° 2…" at bounding box center [174, 260] width 0 height 0
checkbox input "true"
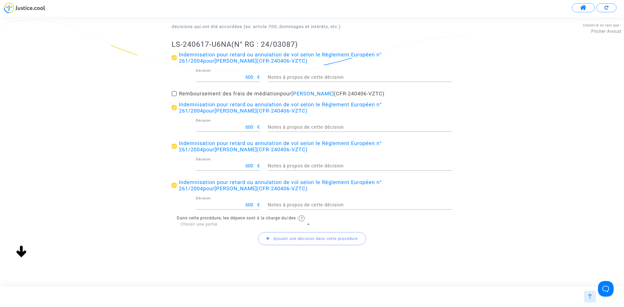
scroll to position [74, 0]
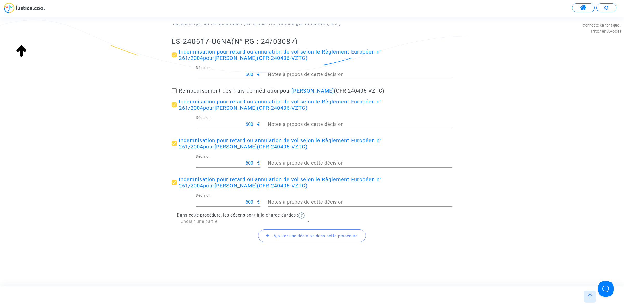
click at [297, 237] on span "Ajouter une décision dans cette procédure" at bounding box center [316, 236] width 84 height 5
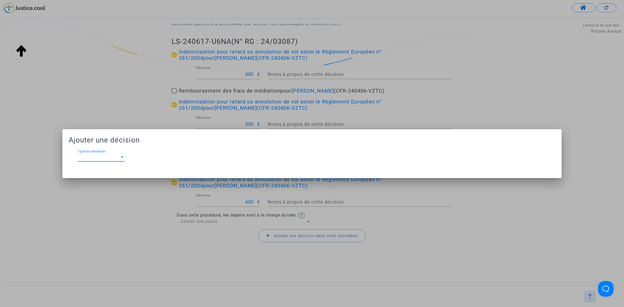
click at [118, 157] on span "Type de demande" at bounding box center [99, 157] width 42 height 5
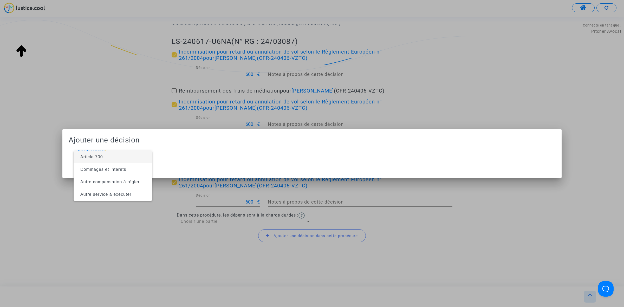
click at [113, 156] on span "Article 700" at bounding box center [113, 157] width 70 height 12
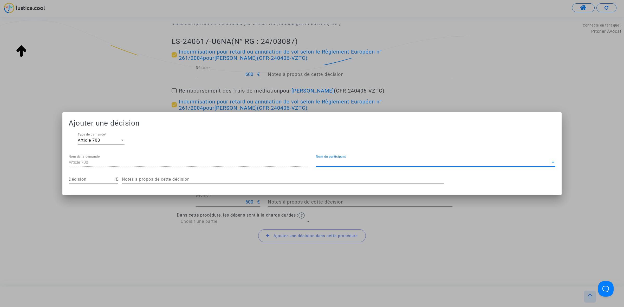
click at [348, 160] on span "Nom du participant" at bounding box center [433, 162] width 235 height 5
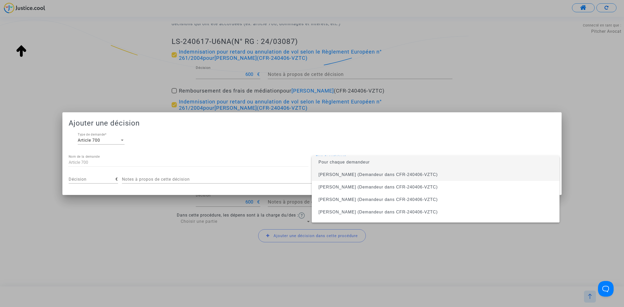
click at [348, 171] on span "Laurent Durou (Demandeur dans CFR-240406-VZTC)" at bounding box center [436, 175] width 240 height 12
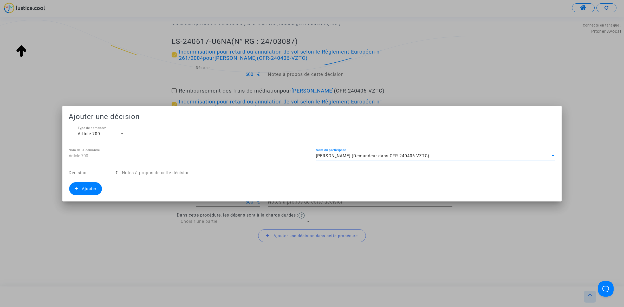
click at [99, 176] on div "Décision" at bounding box center [92, 171] width 47 height 12
type input "300"
click at [84, 192] on span "Ajouter" at bounding box center [85, 188] width 33 height 13
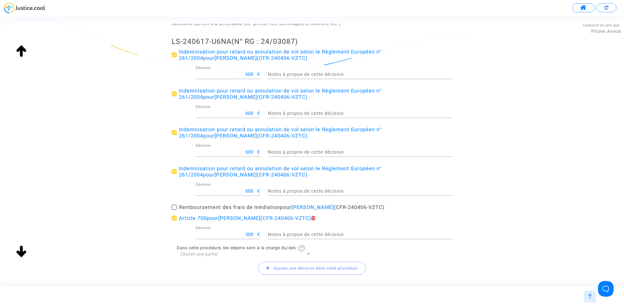
click at [232, 258] on div "Ajouter une décision dans cette procédure" at bounding box center [312, 268] width 281 height 22
click at [226, 254] on div "Choisir une partie" at bounding box center [243, 255] width 125 height 6
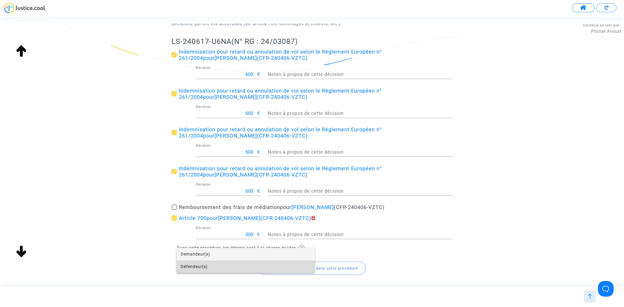
click at [216, 265] on span "Défendeur(s)" at bounding box center [246, 267] width 130 height 12
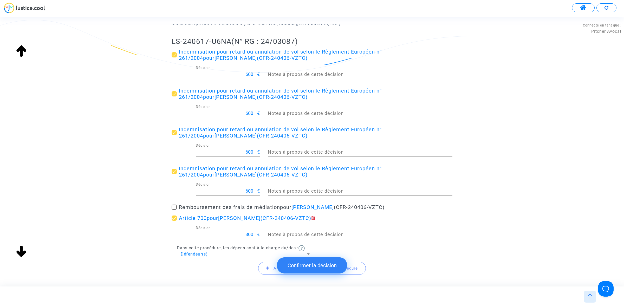
drag, startPoint x: 169, startPoint y: 41, endPoint x: 231, endPoint y: 42, distance: 61.9
click at [231, 42] on div "Jugements du tribunal Vous trouverez ci-dessous un récapitulatif des demandes e…" at bounding box center [312, 130] width 624 height 320
copy h2 "LS-240617-U6NA"
click at [289, 263] on button "Confirmer la décision" at bounding box center [312, 266] width 70 height 16
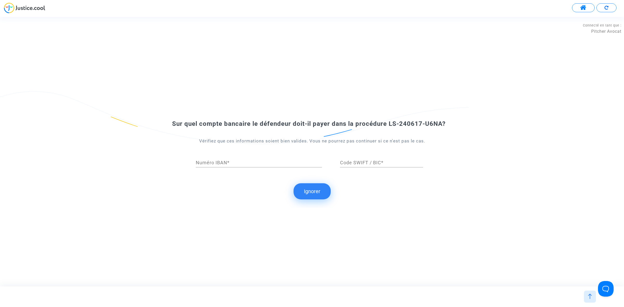
click at [317, 190] on button "Ignorer" at bounding box center [312, 191] width 37 height 16
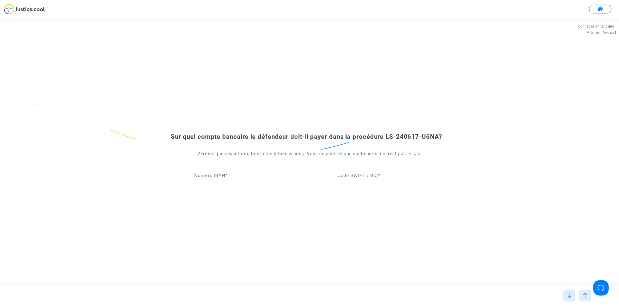
scroll to position [0, 0]
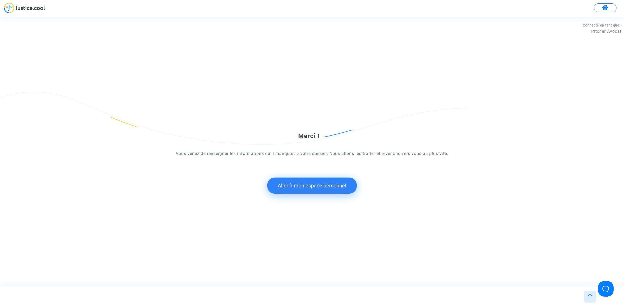
click at [312, 179] on button "Aller à mon espace personnel" at bounding box center [311, 186] width 89 height 16
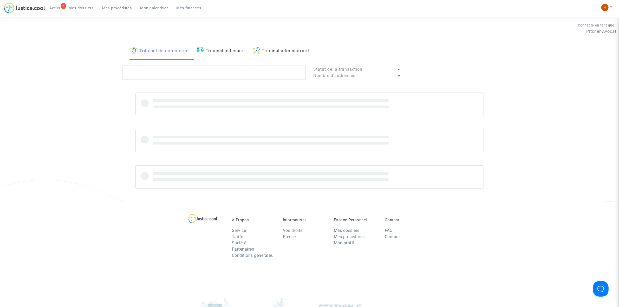
click at [232, 47] on link "Tribunal judiciaire" at bounding box center [221, 51] width 49 height 18
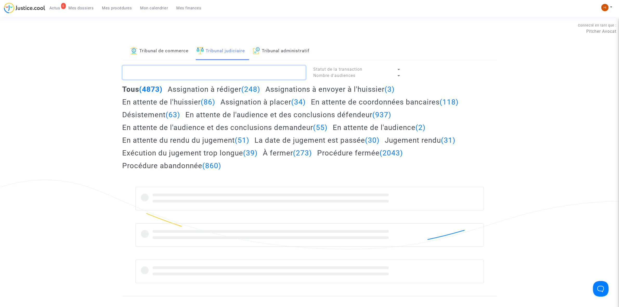
click at [238, 71] on textarea at bounding box center [214, 73] width 183 height 14
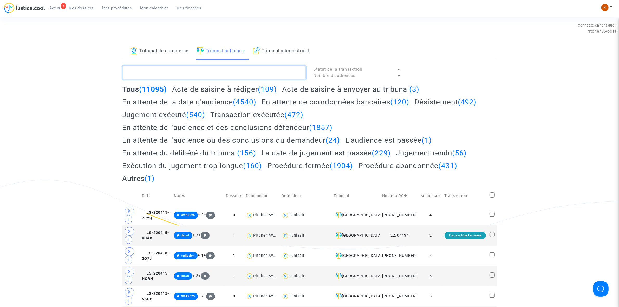
paste textarea "LS-240617-U6NA"
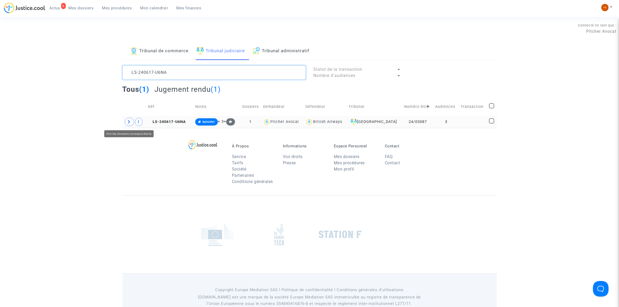
type textarea "LS-240617-U6NA"
drag, startPoint x: 133, startPoint y: 123, endPoint x: 154, endPoint y: 127, distance: 21.5
click at [130, 123] on span at bounding box center [129, 122] width 9 height 8
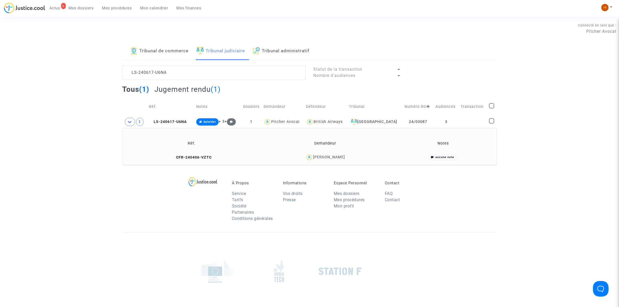
drag, startPoint x: 177, startPoint y: 157, endPoint x: 176, endPoint y: 60, distance: 97.0
click at [175, 157] on icon at bounding box center [173, 158] width 4 height 4
drag, startPoint x: 349, startPoint y: 158, endPoint x: 317, endPoint y: 158, distance: 32.8
click at [317, 158] on div "Laurent Durou" at bounding box center [325, 158] width 129 height 8
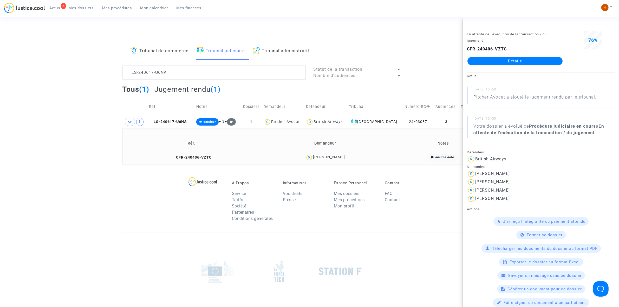
copy div "Laurent Durou"
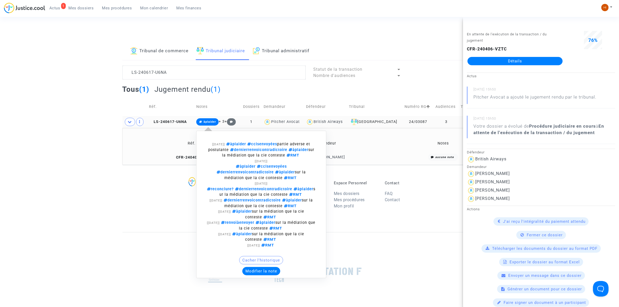
click at [209, 121] on span "àplaider" at bounding box center [210, 121] width 12 height 3
click at [270, 267] on button "Modifier la note" at bounding box center [261, 271] width 38 height 8
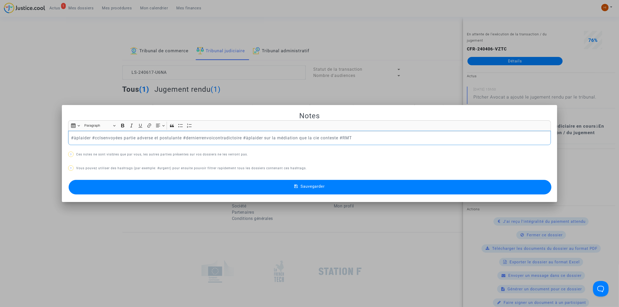
drag, startPoint x: 339, startPoint y: 139, endPoint x: -53, endPoint y: 151, distance: 391.4
click at [0, 151] on html "1 Actus Mes dossiers Mes procédures Mon calendrier Mes finances Mon profil Chan…" at bounding box center [309, 179] width 619 height 358
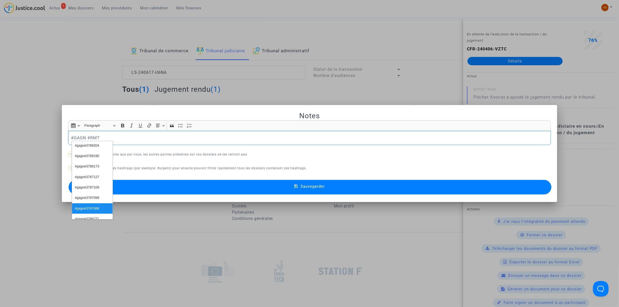
scroll to position [134, 0]
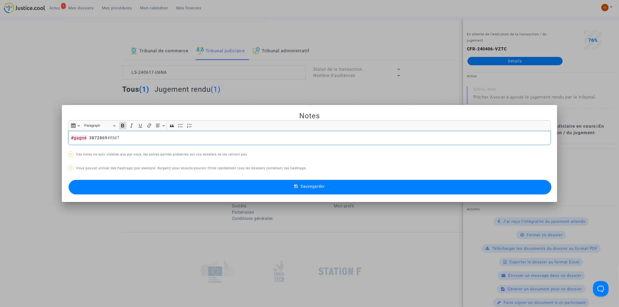
click at [237, 183] on button "Sauvegarder" at bounding box center [310, 187] width 483 height 15
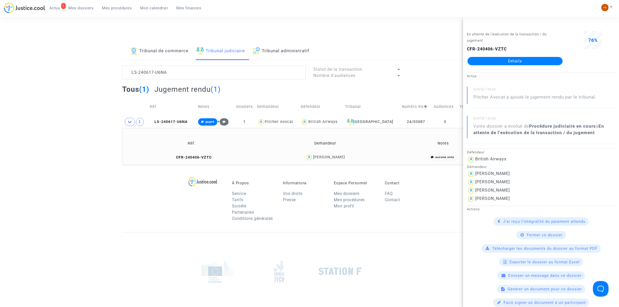
drag, startPoint x: 182, startPoint y: 120, endPoint x: 441, endPoint y: 111, distance: 259.5
click at [181, 120] on span "LS-240617-U6NA" at bounding box center [169, 122] width 38 height 4
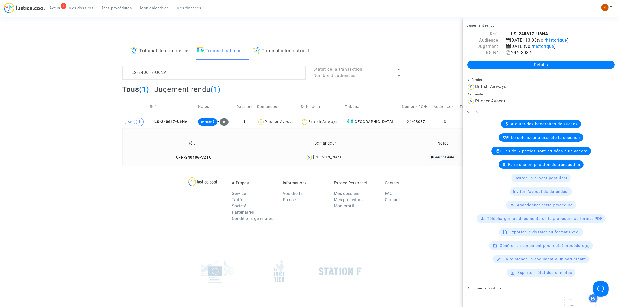
drag, startPoint x: 508, startPoint y: 53, endPoint x: 517, endPoint y: 53, distance: 9.4
click at [517, 53] on span "24/03087" at bounding box center [518, 52] width 25 height 5
click at [508, 53] on icon at bounding box center [508, 52] width 4 height 4
click at [166, 121] on span "LS-240617-U6NA" at bounding box center [169, 122] width 38 height 4
drag, startPoint x: 131, startPoint y: 70, endPoint x: 78, endPoint y: 80, distance: 54.2
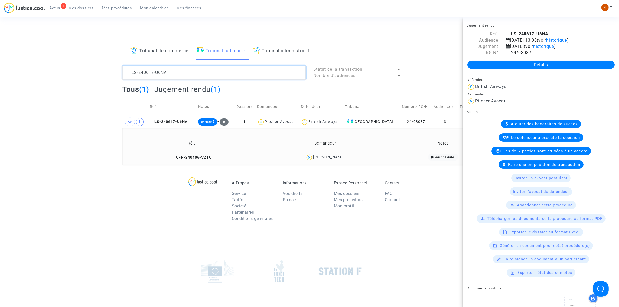
click at [40, 74] on div "Tribunal de commerce Tribunal judiciaire Tribunal administratif LS-240617-U6NA …" at bounding box center [309, 103] width 619 height 123
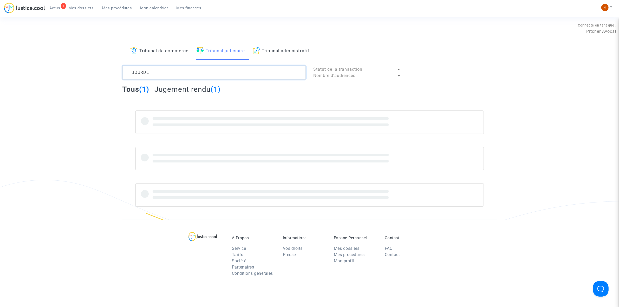
type textarea "BOURDE"
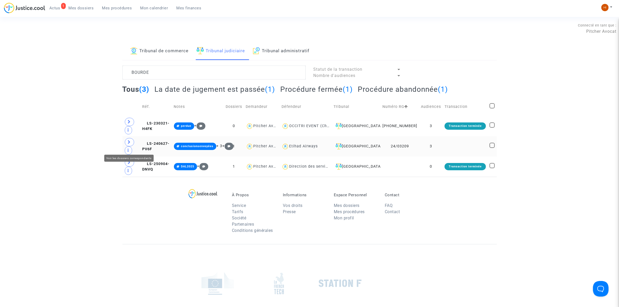
click at [133, 146] on span at bounding box center [129, 142] width 9 height 8
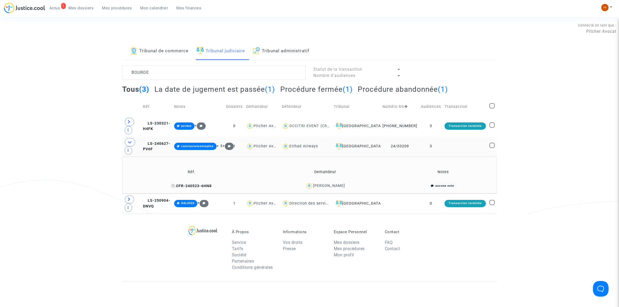
click at [172, 184] on icon at bounding box center [173, 186] width 4 height 4
drag, startPoint x: 172, startPoint y: 141, endPoint x: 230, endPoint y: 134, distance: 57.6
click at [170, 142] on span "LS-240627-PV6F" at bounding box center [156, 147] width 27 height 10
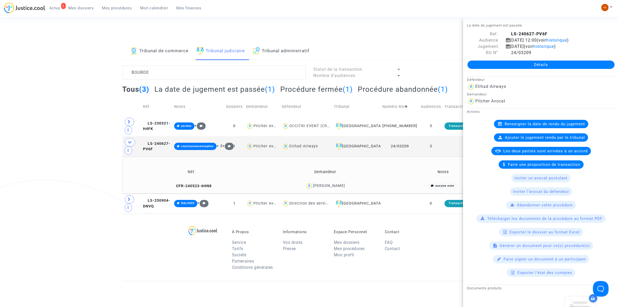
click at [530, 64] on link "Détails" at bounding box center [541, 65] width 147 height 8
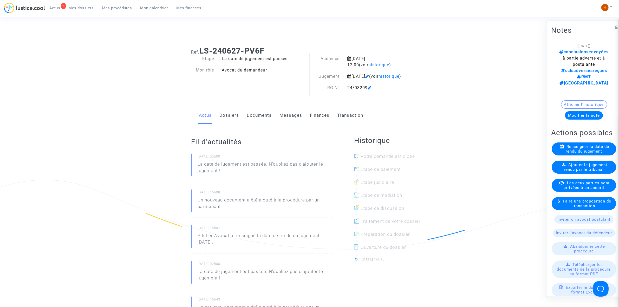
drag, startPoint x: 232, startPoint y: 117, endPoint x: 232, endPoint y: 100, distance: 16.9
click at [232, 117] on link "Dossiers" at bounding box center [230, 115] width 20 height 17
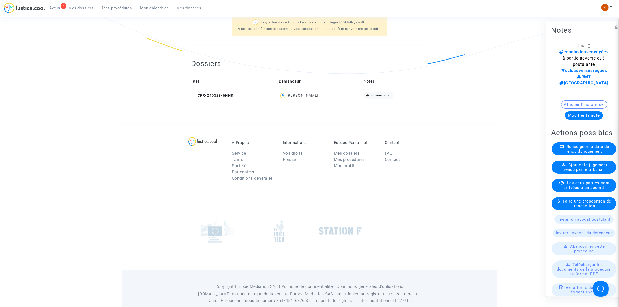
scroll to position [193, 0]
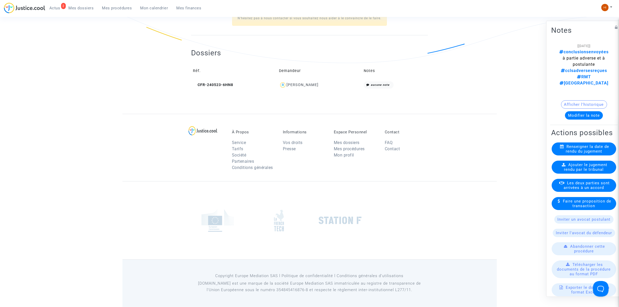
click at [576, 162] on span "Ajouter le jugement rendu par le tribunal" at bounding box center [585, 166] width 43 height 9
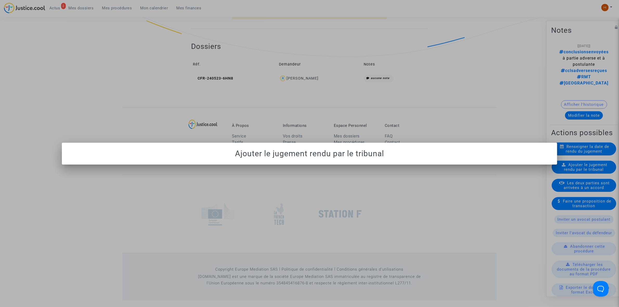
scroll to position [0, 0]
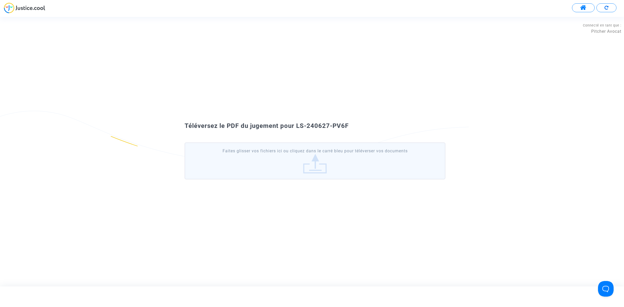
drag, startPoint x: 357, startPoint y: 124, endPoint x: 295, endPoint y: 125, distance: 61.9
click at [295, 125] on div "Téléversez le PDF du jugement pour LS-240627-PV6F" at bounding box center [312, 126] width 281 height 9
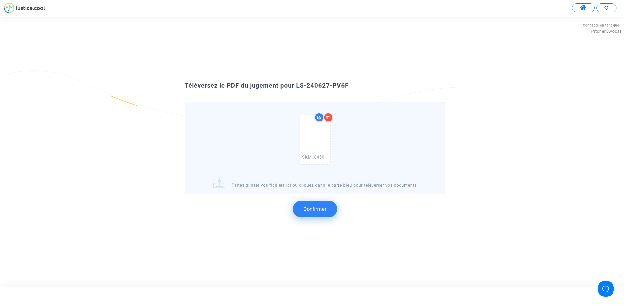
click at [312, 209] on span "Confirmer" at bounding box center [315, 209] width 23 height 6
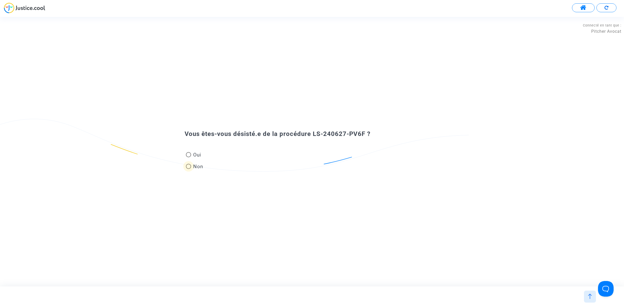
click at [193, 166] on span "Non" at bounding box center [197, 166] width 12 height 7
click at [189, 169] on input "Non" at bounding box center [188, 169] width 0 height 0
radio input "true"
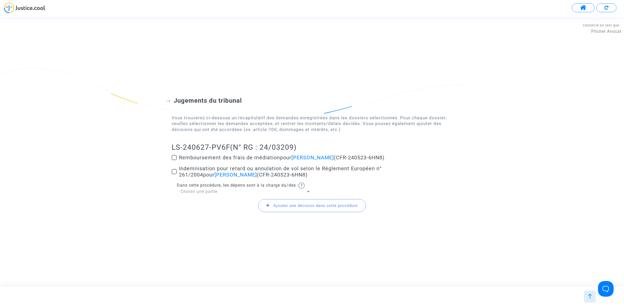
click at [215, 173] on span "Sébastien Bourde" at bounding box center [236, 175] width 42 height 6
click at [174, 174] on input "Indemnisation pour retard ou annulation de vol selon le Règlement Européen n° 2…" at bounding box center [174, 174] width 0 height 0
checkbox input "true"
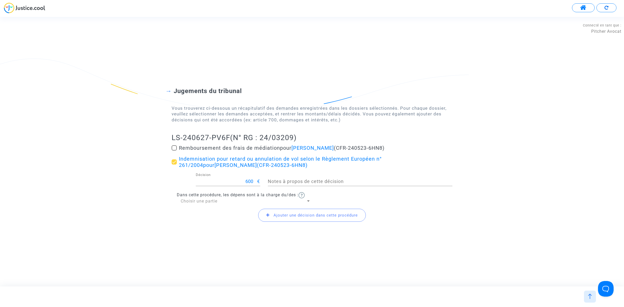
click at [321, 223] on div "Ajouter une décision dans cette procédure" at bounding box center [312, 215] width 281 height 22
click at [323, 215] on span "Ajouter une décision dans cette procédure" at bounding box center [316, 215] width 84 height 5
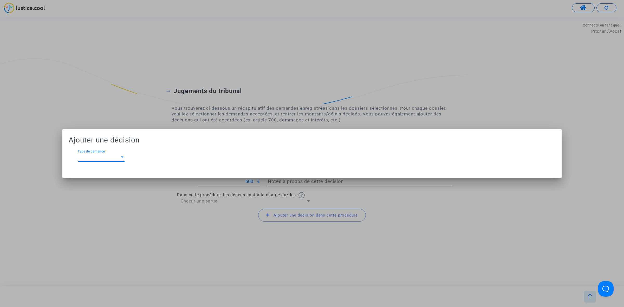
click at [107, 157] on span "Type de demande" at bounding box center [99, 157] width 42 height 5
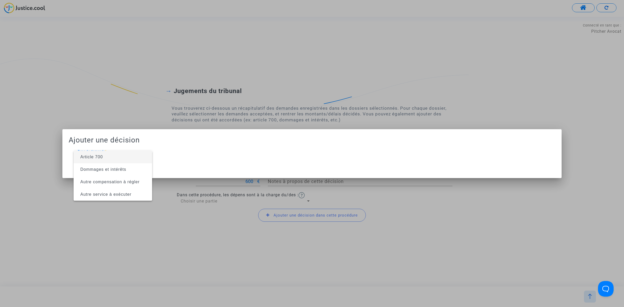
click at [107, 157] on span "Article 700" at bounding box center [113, 157] width 70 height 12
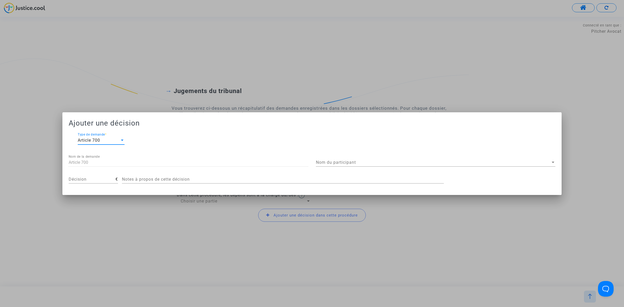
click at [395, 153] on div "Ajouter une décision Article 700 Type de demande * Article 700 Nom de la demand…" at bounding box center [312, 154] width 487 height 70
click at [395, 159] on div "Nom du participant Nom du participant" at bounding box center [436, 161] width 240 height 12
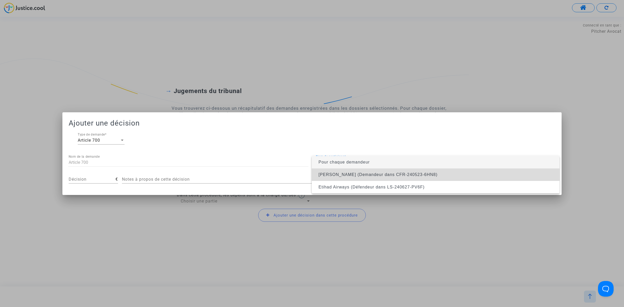
click at [396, 174] on span "Sébastien Bourde (Demandeur dans CFR-240523-6HN8)" at bounding box center [378, 174] width 119 height 4
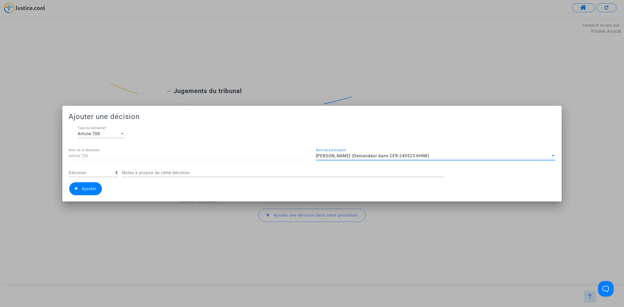
click at [105, 176] on div "Décision" at bounding box center [92, 171] width 47 height 12
type input "300"
click at [86, 190] on span "Ajouter" at bounding box center [89, 189] width 15 height 5
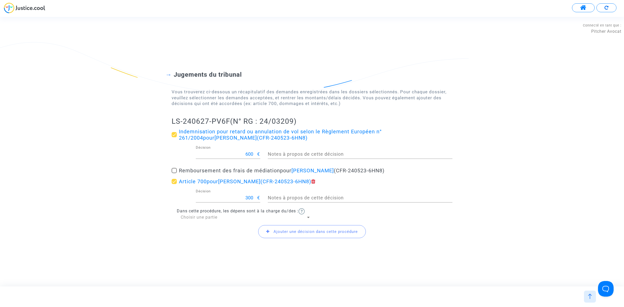
click at [206, 219] on span "Choisir une partie" at bounding box center [199, 217] width 37 height 5
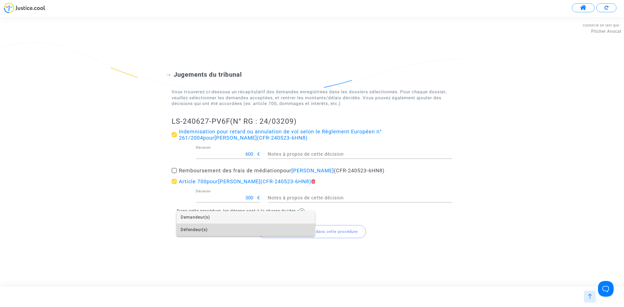
click at [205, 227] on span "Défendeur(s)" at bounding box center [246, 230] width 130 height 12
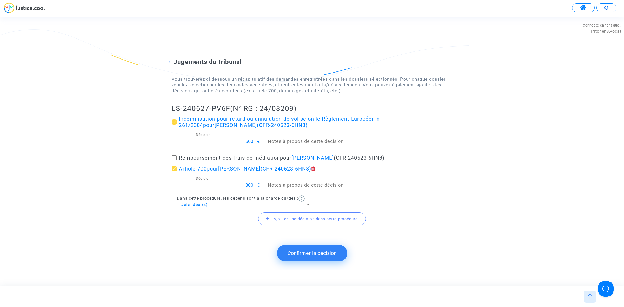
drag, startPoint x: 172, startPoint y: 108, endPoint x: 229, endPoint y: 109, distance: 57.0
click at [229, 109] on h2 "LS-240627-PV6F (N° RG : 24/03209)" at bounding box center [312, 108] width 281 height 9
click at [326, 252] on button "Confirmer la décision" at bounding box center [312, 253] width 70 height 16
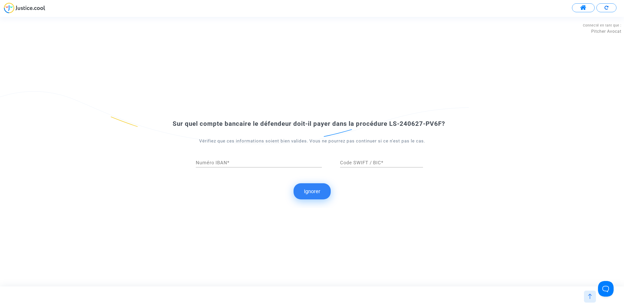
click at [296, 193] on button "Ignorer" at bounding box center [312, 191] width 37 height 16
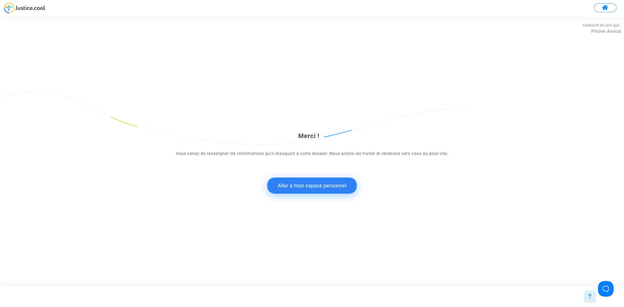
click at [323, 192] on button "Aller à mon espace personnel" at bounding box center [311, 186] width 89 height 16
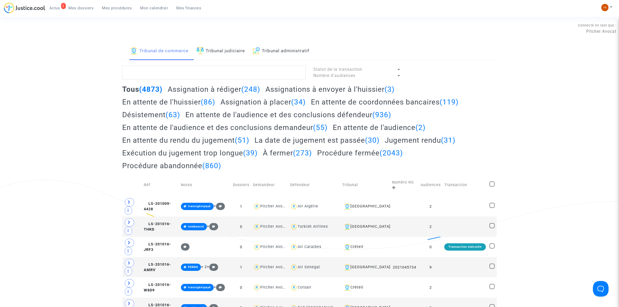
click at [237, 48] on link "Tribunal judiciaire" at bounding box center [221, 51] width 49 height 18
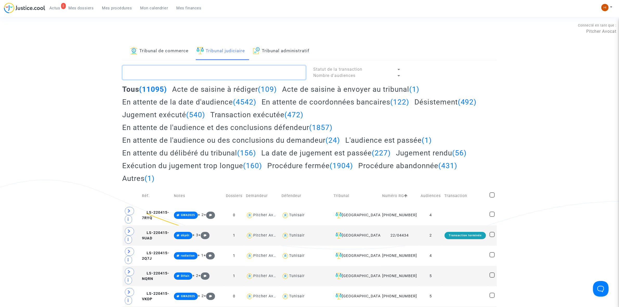
paste textarea "LS-240627-PV6F"
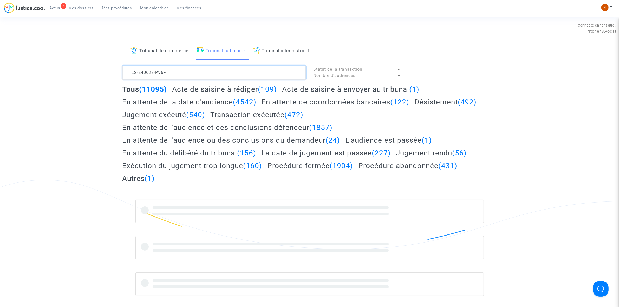
type textarea "LS-240627-PV6F"
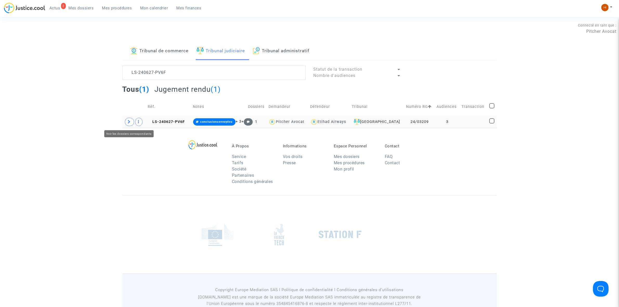
click at [130, 125] on span at bounding box center [129, 122] width 9 height 8
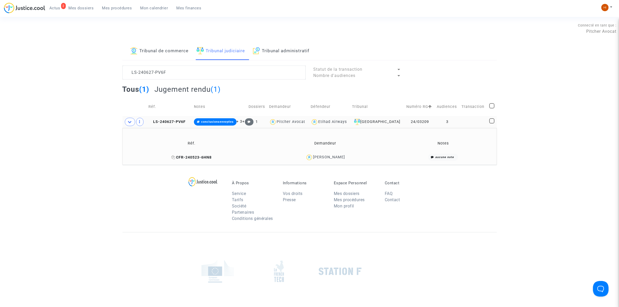
click at [172, 158] on icon at bounding box center [173, 158] width 4 height 4
drag, startPoint x: 353, startPoint y: 156, endPoint x: 310, endPoint y: 158, distance: 43.3
click at [310, 158] on div "Sébastien Bourde" at bounding box center [325, 158] width 129 height 8
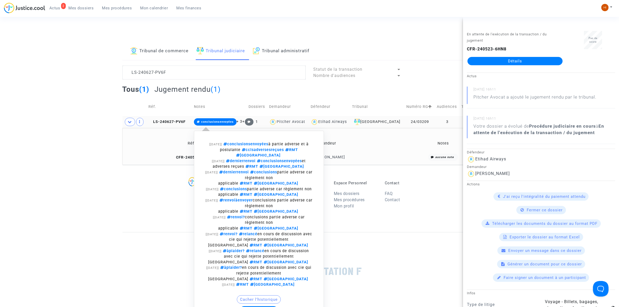
click at [220, 119] on span "conclusionsenvoyées" at bounding box center [215, 121] width 43 height 7
click at [262, 306] on button "Modifier la note" at bounding box center [259, 310] width 38 height 8
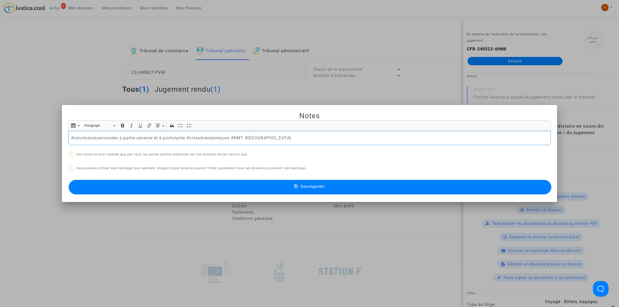
drag, startPoint x: 229, startPoint y: 137, endPoint x: -66, endPoint y: 134, distance: 295.3
click at [0, 134] on html "2 Actus Mes dossiers Mes procédures Mon calendrier Mes finances Mon profil Chan…" at bounding box center [309, 179] width 619 height 358
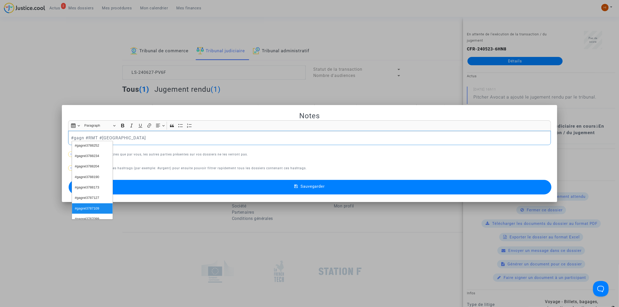
scroll to position [134, 0]
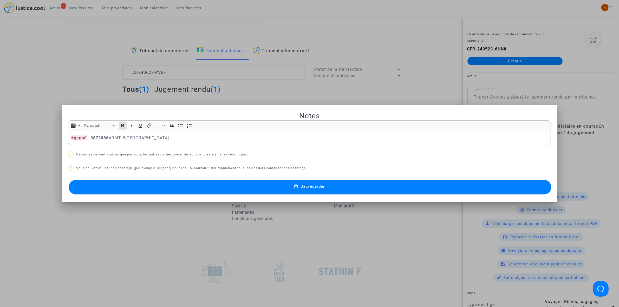
click at [288, 192] on button "Sauvegarder" at bounding box center [310, 187] width 483 height 15
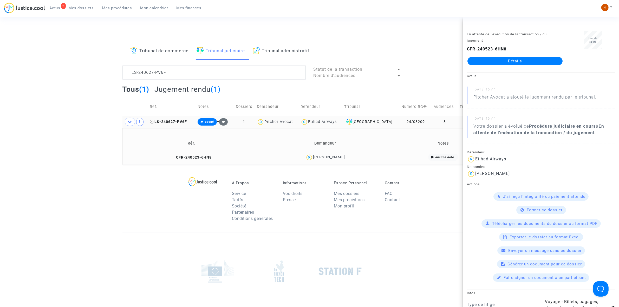
click at [178, 122] on span "LS-240627-PV6F" at bounding box center [168, 122] width 37 height 4
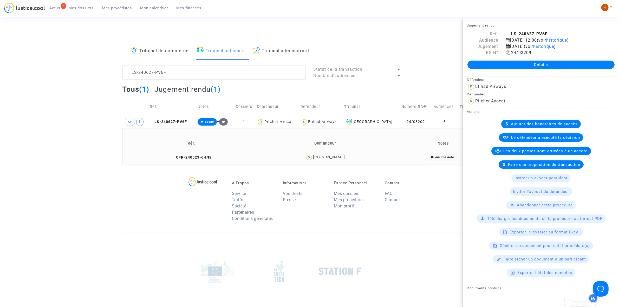
click at [506, 53] on icon at bounding box center [508, 52] width 4 height 4
drag, startPoint x: 205, startPoint y: 71, endPoint x: 124, endPoint y: 67, distance: 81.0
click at [124, 67] on textarea at bounding box center [214, 73] width 183 height 14
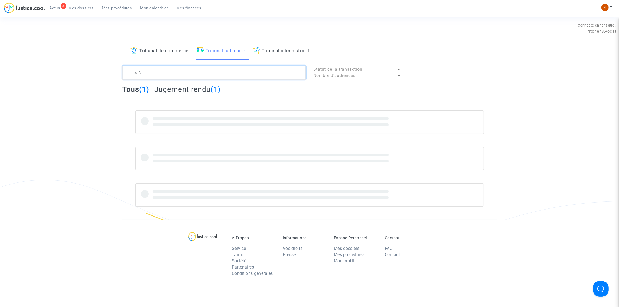
type textarea "TSIN"
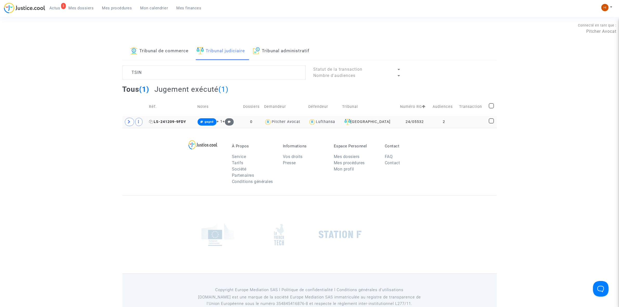
click at [176, 120] on span "LS-241209-9FDY" at bounding box center [167, 122] width 37 height 4
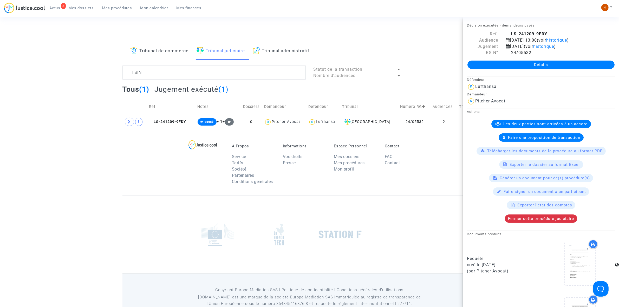
click at [496, 64] on link "Détails" at bounding box center [541, 65] width 147 height 8
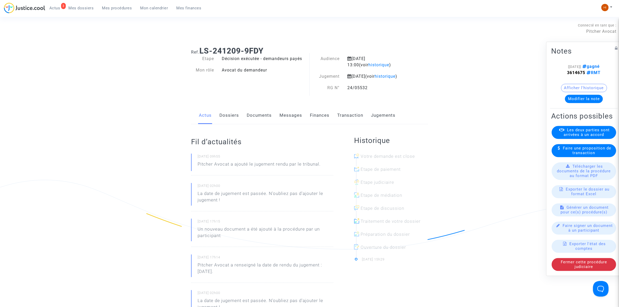
click at [395, 120] on link "Jugements" at bounding box center [383, 115] width 24 height 17
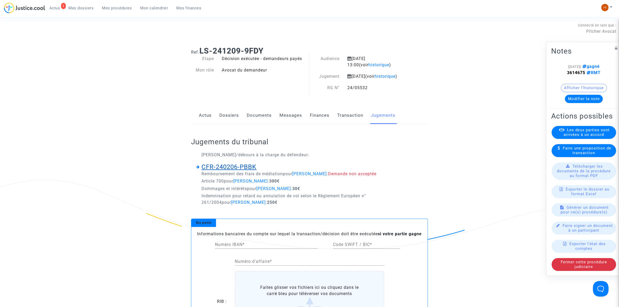
drag, startPoint x: 200, startPoint y: 170, endPoint x: 253, endPoint y: 170, distance: 53.3
click at [253, 170] on h3 "CFR-240206-PBBK" at bounding box center [309, 167] width 227 height 8
click at [254, 170] on link "CFR-240206-PBBK" at bounding box center [229, 166] width 55 height 7
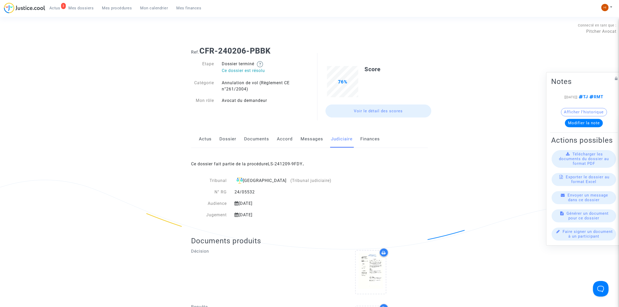
drag, startPoint x: 275, startPoint y: 51, endPoint x: 202, endPoint y: 48, distance: 73.4
click at [202, 48] on h1 "Ref. CFR-240206-PBBK" at bounding box center [309, 50] width 237 height 9
drag, startPoint x: 297, startPoint y: 164, endPoint x: 314, endPoint y: 164, distance: 16.4
click at [297, 164] on link "LS-241209-9FDY" at bounding box center [285, 164] width 35 height 5
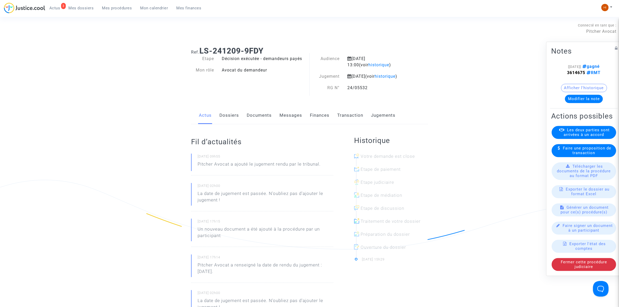
drag, startPoint x: 261, startPoint y: 123, endPoint x: 264, endPoint y: 124, distance: 2.7
click at [262, 123] on link "Documents" at bounding box center [259, 115] width 25 height 17
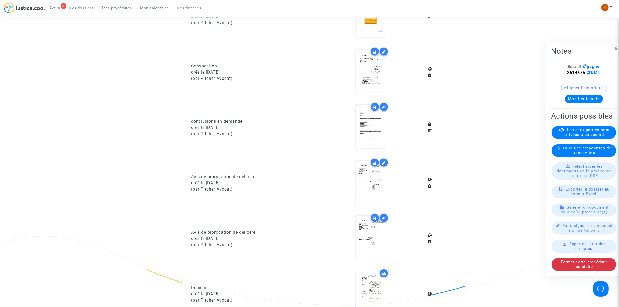
scroll to position [390, 0]
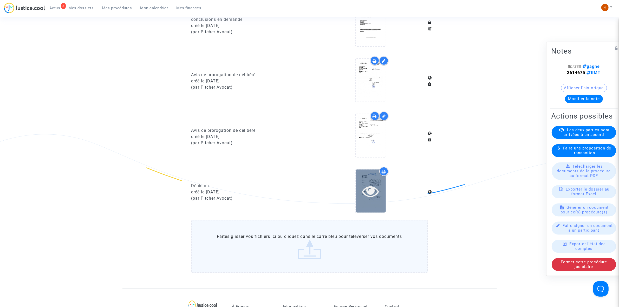
click at [367, 199] on icon at bounding box center [370, 191] width 17 height 17
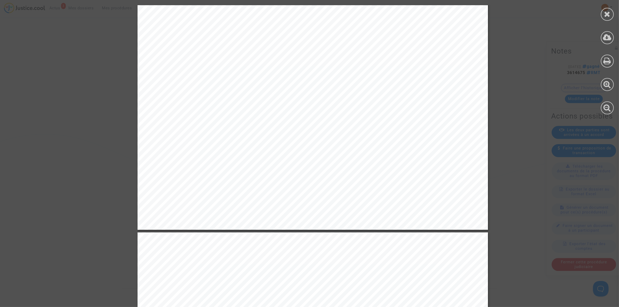
scroll to position [1268, 0]
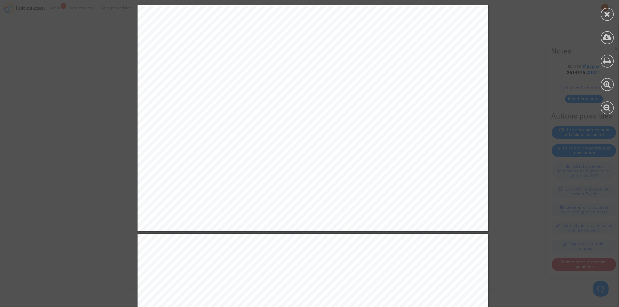
drag, startPoint x: 609, startPoint y: 11, endPoint x: 605, endPoint y: 16, distance: 6.4
click at [609, 11] on icon at bounding box center [608, 14] width 7 height 8
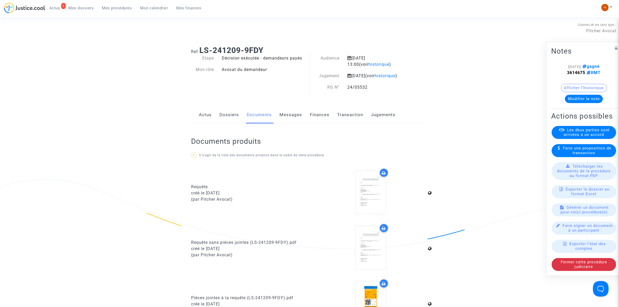
scroll to position [0, 0]
click at [234, 124] on link "Dossiers" at bounding box center [230, 115] width 20 height 17
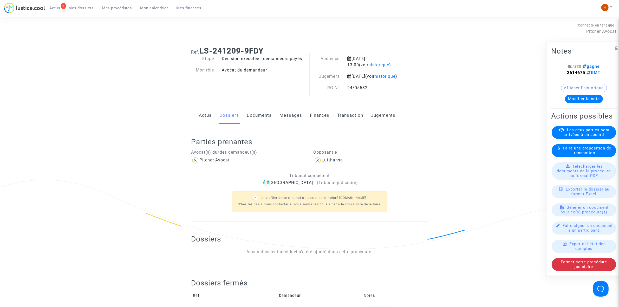
drag, startPoint x: 249, startPoint y: 120, endPoint x: 255, endPoint y: 124, distance: 7.2
click at [249, 120] on link "Documents" at bounding box center [259, 115] width 25 height 17
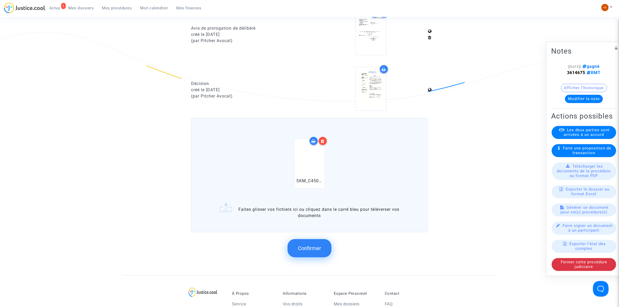
scroll to position [585, 0]
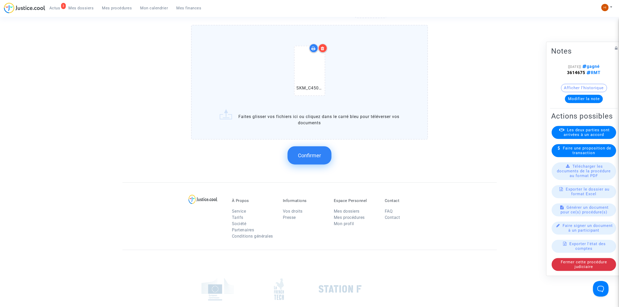
click at [287, 157] on div "Confirmer" at bounding box center [309, 156] width 237 height 28
click at [310, 163] on button "Confirmer" at bounding box center [310, 155] width 44 height 18
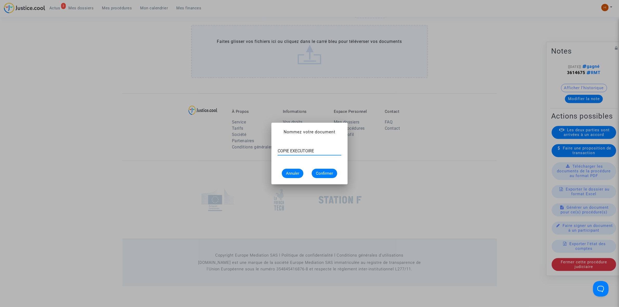
type input "COPIE EXECUTOIRE"
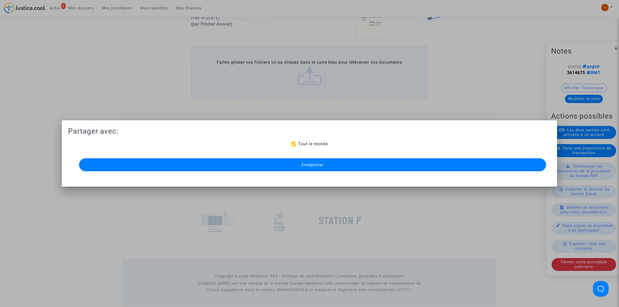
click at [310, 163] on span "Enregistrer" at bounding box center [313, 165] width 22 height 5
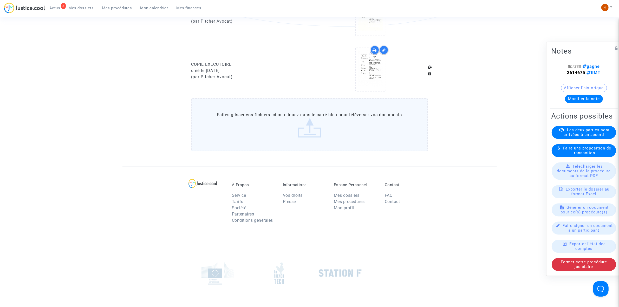
click at [111, 8] on span "Mes procédures" at bounding box center [117, 8] width 30 height 5
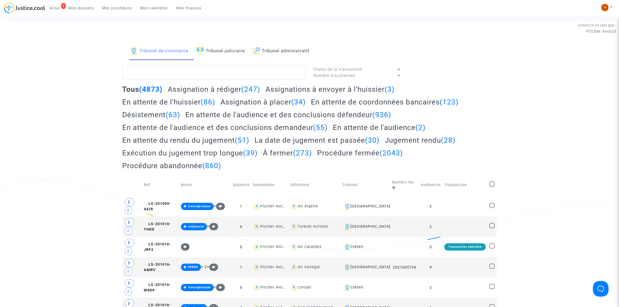
click at [215, 46] on link "Tribunal judiciaire" at bounding box center [221, 51] width 49 height 18
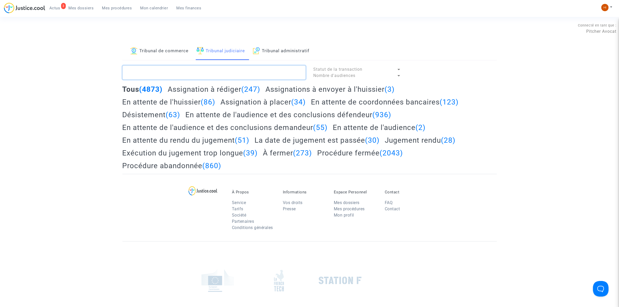
click at [216, 70] on textarea at bounding box center [214, 73] width 183 height 14
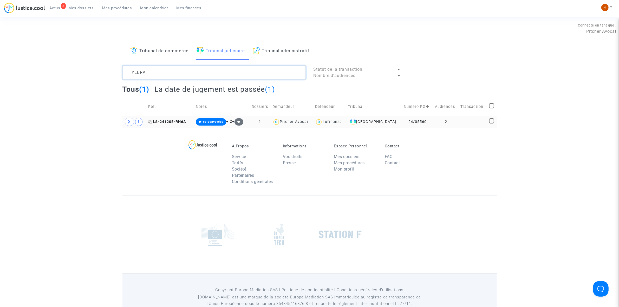
type textarea "YEBRA"
click at [172, 121] on span "LS-241205-RH6A" at bounding box center [167, 122] width 38 height 4
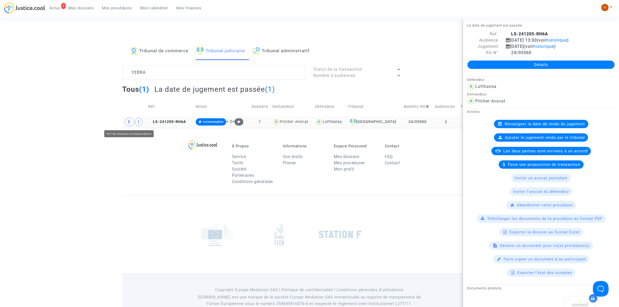
click at [130, 124] on icon at bounding box center [129, 122] width 3 height 4
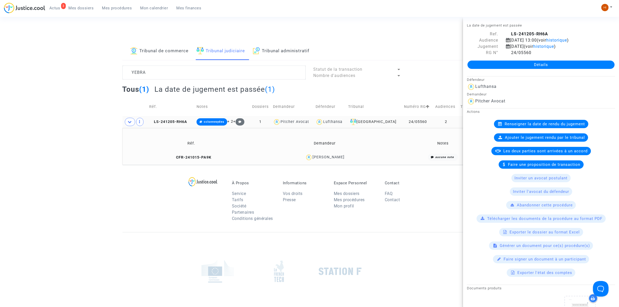
click at [188, 117] on td "LS-241205-RH6A" at bounding box center [170, 122] width 47 height 12
click at [502, 64] on link "Détails" at bounding box center [541, 65] width 147 height 8
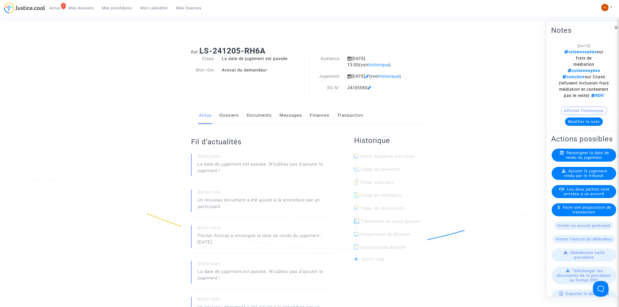
click at [230, 124] on link "Dossiers" at bounding box center [230, 115] width 20 height 17
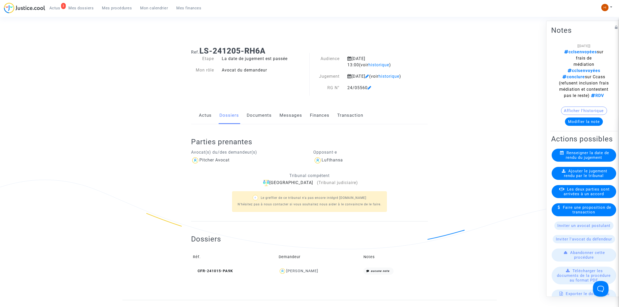
click at [258, 124] on link "Documents" at bounding box center [259, 115] width 25 height 17
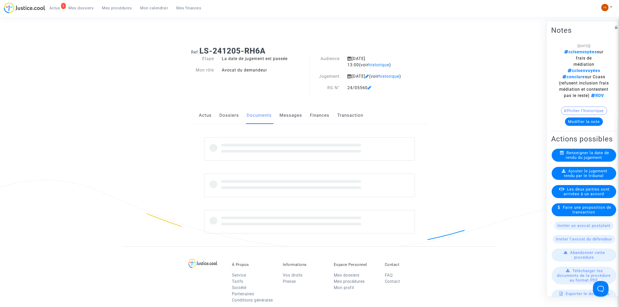
click at [235, 124] on link "Dossiers" at bounding box center [230, 115] width 20 height 17
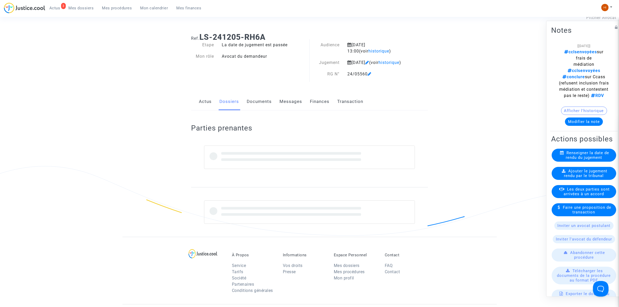
scroll to position [13, 0]
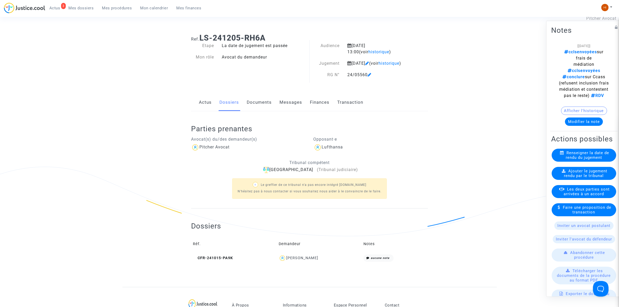
click at [583, 178] on span "Ajouter le jugement rendu par le tribunal" at bounding box center [585, 173] width 43 height 9
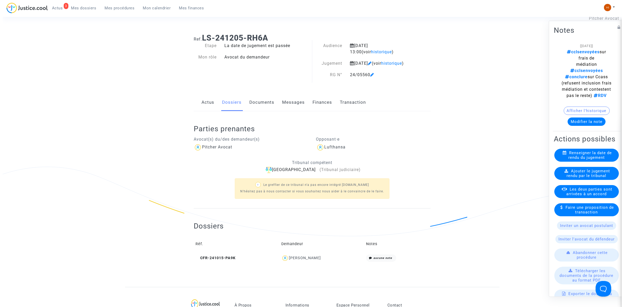
scroll to position [0, 0]
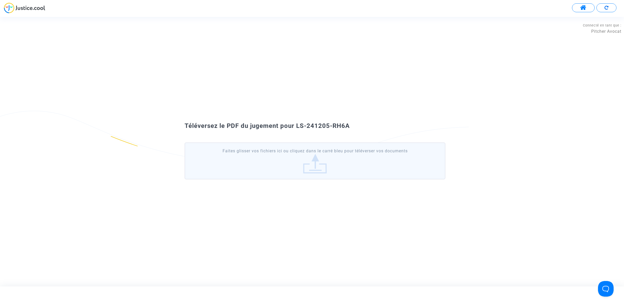
drag, startPoint x: 357, startPoint y: 125, endPoint x: 296, endPoint y: 124, distance: 60.9
click at [296, 124] on div "Téléversez le PDF du jugement pour LS-241205-RH6A" at bounding box center [312, 126] width 281 height 9
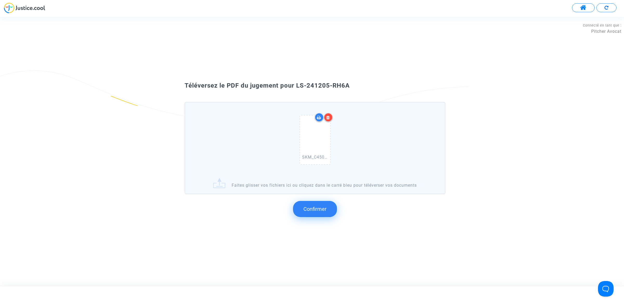
click at [322, 208] on span "Confirmer" at bounding box center [315, 209] width 23 height 6
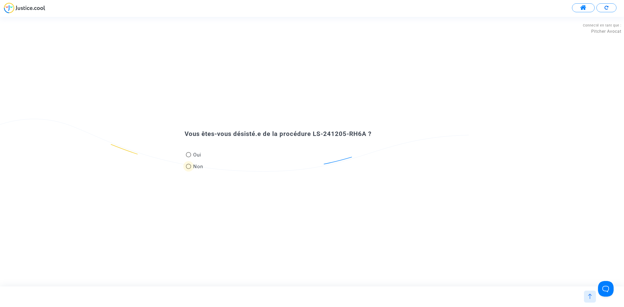
click at [193, 164] on span "Non" at bounding box center [197, 166] width 12 height 7
click at [189, 169] on input "Non" at bounding box center [188, 169] width 0 height 0
radio input "true"
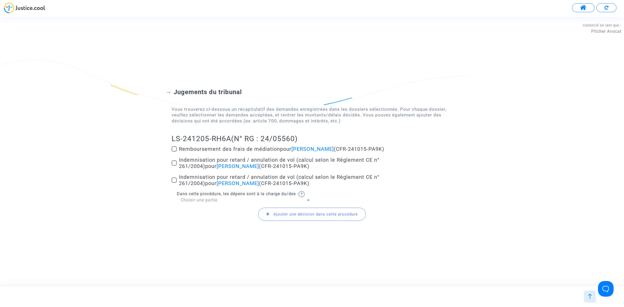
click at [174, 145] on div "LS-241205-RH6A (N° RG : 24/05560) Remboursement des frais de médiation pour Séb…" at bounding box center [312, 179] width 281 height 91
click at [174, 147] on span at bounding box center [174, 148] width 5 height 5
click at [174, 152] on input "Remboursement des frais de médiation pour Sébastien Yebra (CFR-241015-PA9K)" at bounding box center [174, 152] width 0 height 0
checkbox input "true"
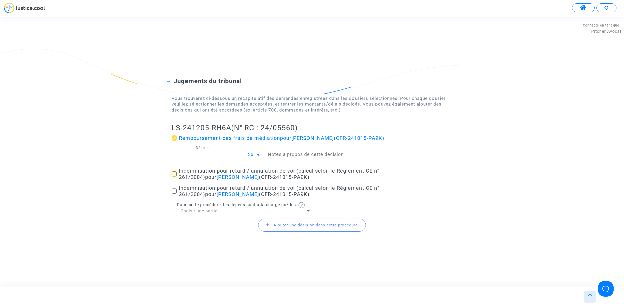
click at [173, 175] on span at bounding box center [174, 173] width 5 height 5
click at [174, 177] on input "Indemnisation pour retard / annulation de vol (calcul selon le Règlement CE n° …" at bounding box center [174, 177] width 0 height 0
checkbox input "true"
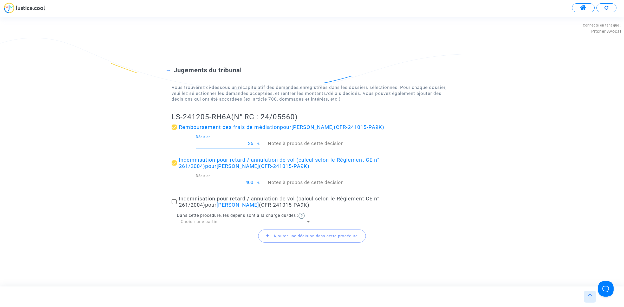
drag, startPoint x: 243, startPoint y: 145, endPoint x: 284, endPoint y: 144, distance: 41.4
click at [284, 144] on div "36 Décision € Notes à propos de cette décision" at bounding box center [312, 144] width 289 height 19
type input "30"
drag, startPoint x: 233, startPoint y: 180, endPoint x: 256, endPoint y: 184, distance: 22.7
click at [256, 184] on input "400" at bounding box center [227, 182] width 62 height 5
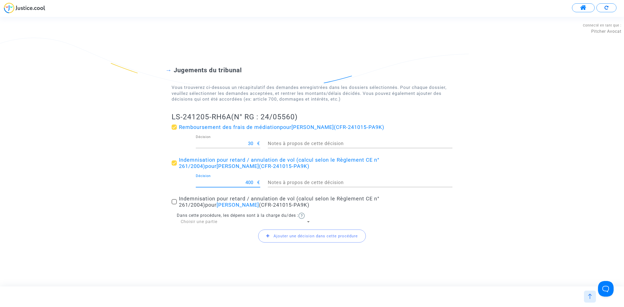
click at [172, 203] on span at bounding box center [174, 201] width 5 height 5
click at [174, 204] on input "Indemnisation pour retard / annulation de vol (calcul selon le Règlement CE n° …" at bounding box center [174, 204] width 0 height 0
checkbox input "true"
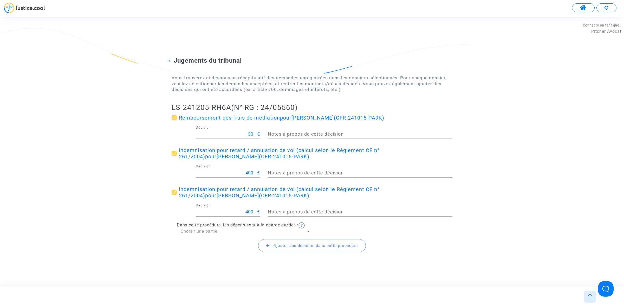
click at [281, 247] on span "Ajouter une décision dans cette procédure" at bounding box center [316, 245] width 84 height 5
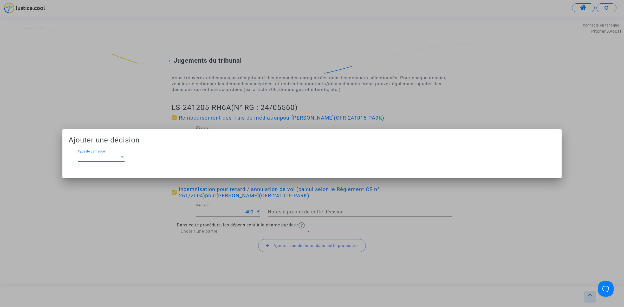
click at [117, 158] on span "Type de demande" at bounding box center [99, 157] width 42 height 5
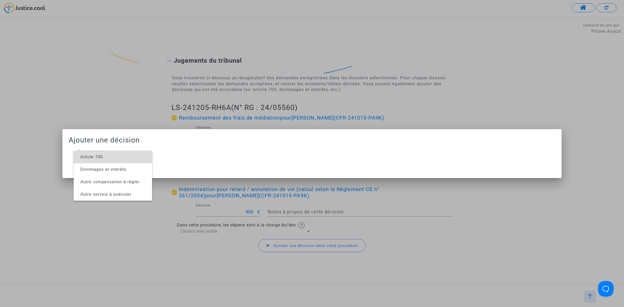
click at [117, 158] on span "Article 700" at bounding box center [113, 157] width 70 height 12
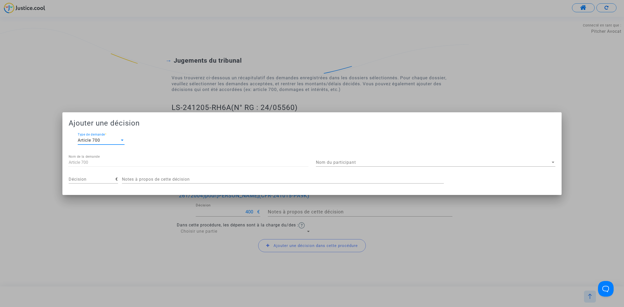
click at [397, 161] on span "Nom du participant" at bounding box center [433, 162] width 235 height 5
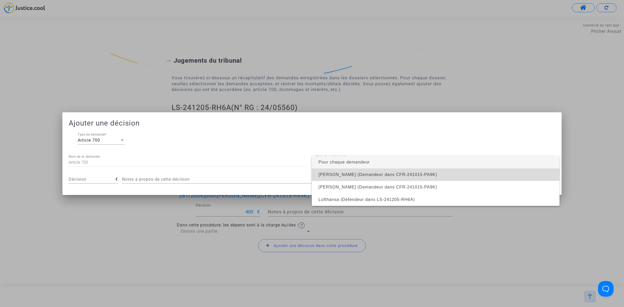
drag, startPoint x: 391, startPoint y: 174, endPoint x: 232, endPoint y: 187, distance: 159.4
click at [391, 175] on span "Sébastien Yebra (Demandeur dans CFR-241015-PA9K)" at bounding box center [378, 174] width 119 height 4
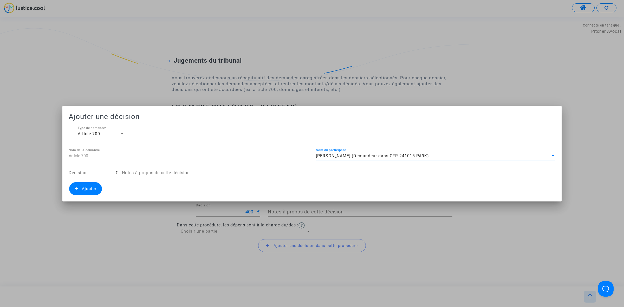
click at [86, 175] on input "Décision" at bounding box center [92, 173] width 47 height 5
type input "270"
click at [85, 190] on span "Ajouter" at bounding box center [89, 189] width 15 height 5
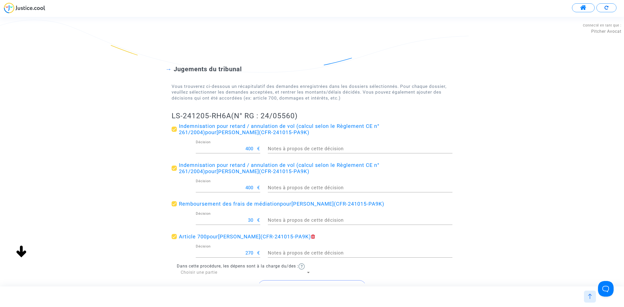
click at [229, 271] on div "Choisir une partie" at bounding box center [243, 273] width 125 height 6
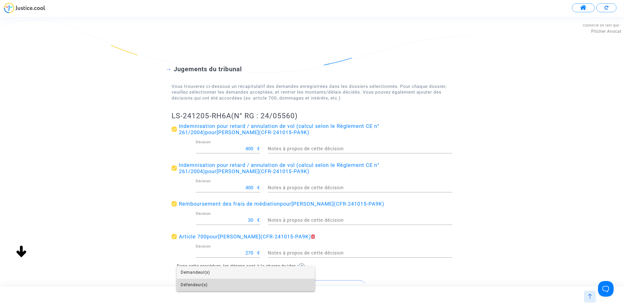
click at [219, 282] on span "Défendeur(s)" at bounding box center [246, 285] width 130 height 12
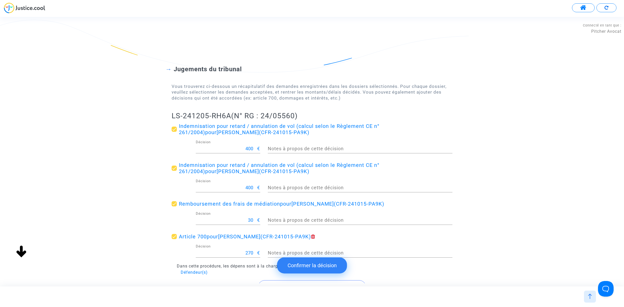
drag, startPoint x: 168, startPoint y: 115, endPoint x: 229, endPoint y: 119, distance: 61.3
click at [229, 119] on div "Jugements du tribunal Vous trouverez ci-dessous un récapitulatif des demandes e…" at bounding box center [312, 176] width 624 height 264
click at [304, 262] on button "Confirmer la décision" at bounding box center [312, 266] width 70 height 16
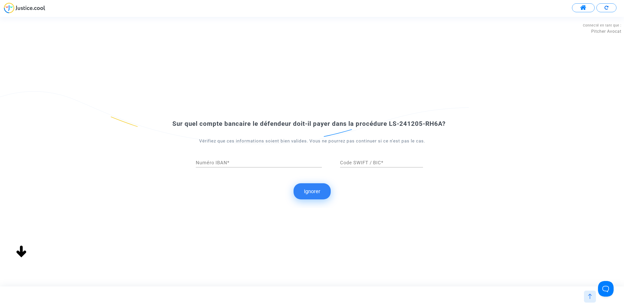
click at [313, 189] on button "Ignorer" at bounding box center [312, 191] width 37 height 16
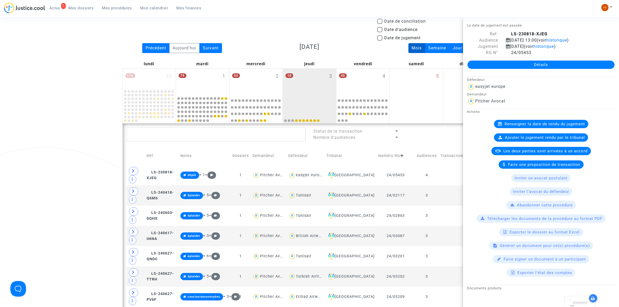
click at [114, 5] on link "Mes procédures" at bounding box center [117, 8] width 38 height 8
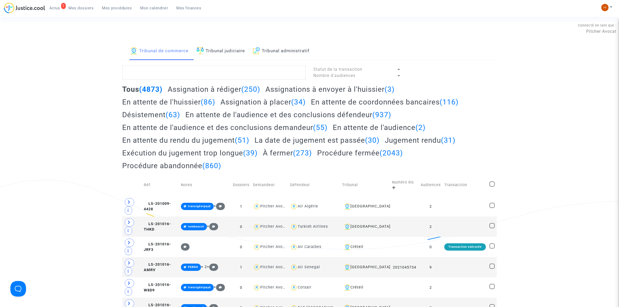
click at [230, 51] on link "Tribunal judiciaire" at bounding box center [221, 51] width 49 height 18
click at [219, 76] on textarea at bounding box center [214, 73] width 183 height 14
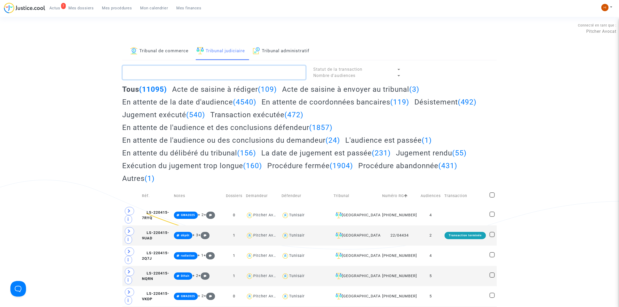
paste textarea "LS-240627-QNDC"
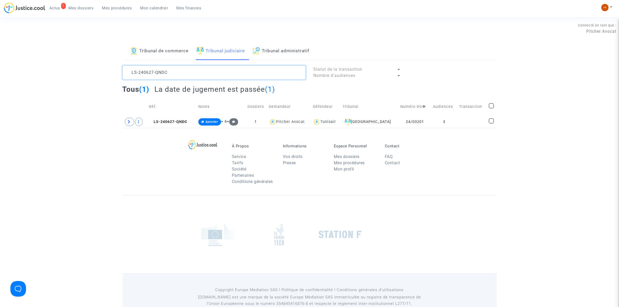
type textarea "LS-240627-QNDC"
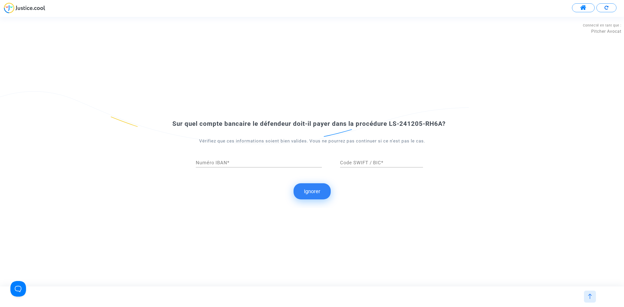
click at [306, 190] on button "Ignorer" at bounding box center [312, 191] width 37 height 16
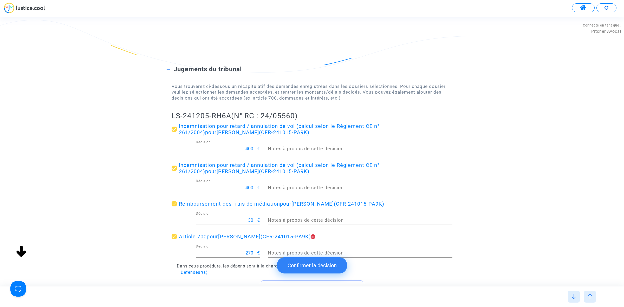
click at [332, 268] on button "Confirmer la décision" at bounding box center [312, 266] width 70 height 16
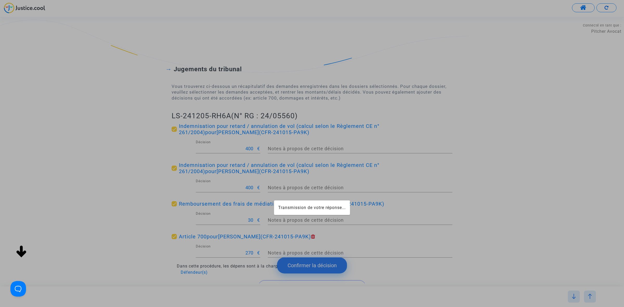
click at [88, 75] on div at bounding box center [312, 153] width 624 height 307
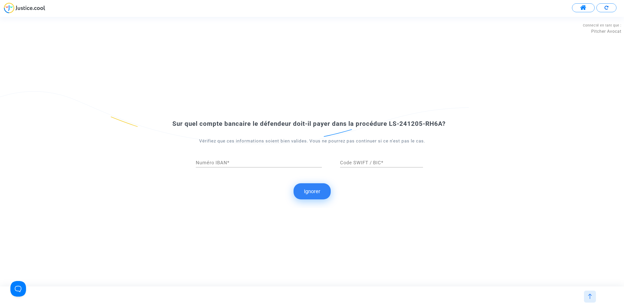
click at [310, 189] on button "Ignorer" at bounding box center [312, 191] width 37 height 16
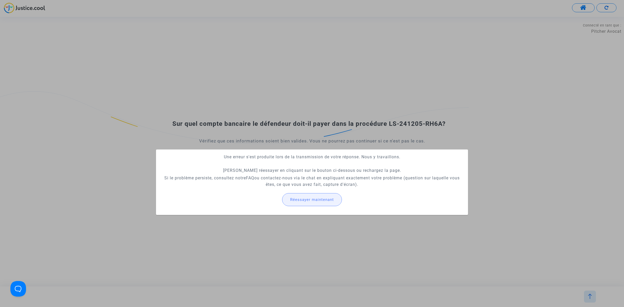
click at [318, 198] on span "Réessayer maintenant" at bounding box center [312, 199] width 44 height 5
click at [318, 202] on button "Réessayer maintenant" at bounding box center [312, 199] width 60 height 13
click at [302, 197] on span "Réessayer maintenant" at bounding box center [312, 199] width 44 height 5
click at [318, 193] on button "Réessayer maintenant" at bounding box center [312, 199] width 60 height 13
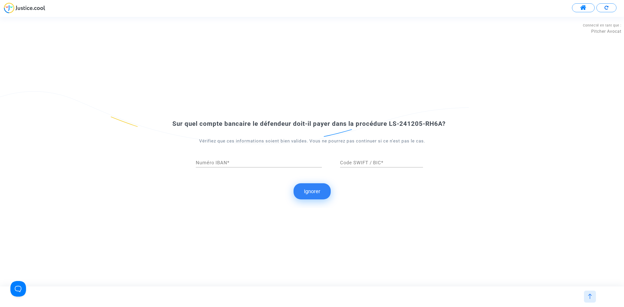
click at [323, 190] on button "Ignorer" at bounding box center [312, 191] width 37 height 16
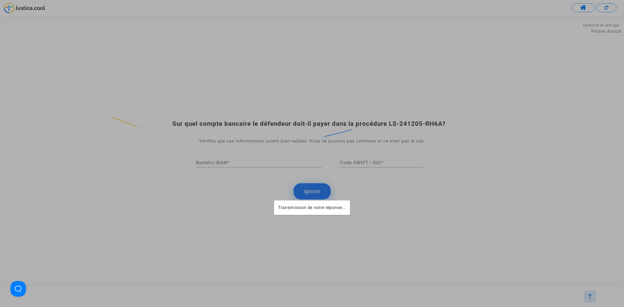
click at [301, 194] on div at bounding box center [312, 153] width 624 height 307
click at [301, 192] on div at bounding box center [312, 153] width 624 height 307
click at [302, 193] on div at bounding box center [312, 153] width 624 height 307
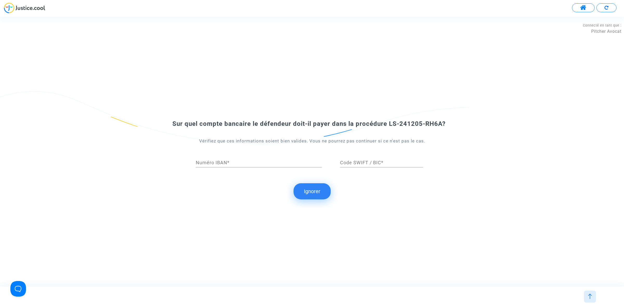
click at [306, 189] on button "Ignorer" at bounding box center [312, 191] width 37 height 16
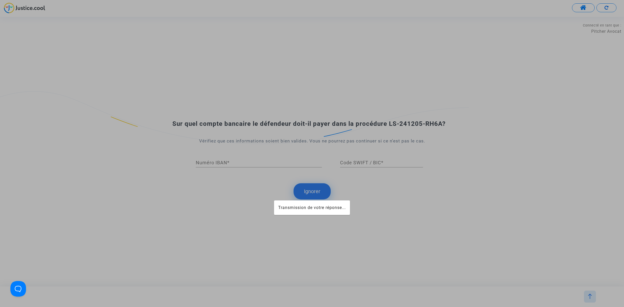
click at [387, 122] on div at bounding box center [312, 153] width 624 height 307
click at [385, 124] on div at bounding box center [312, 153] width 624 height 307
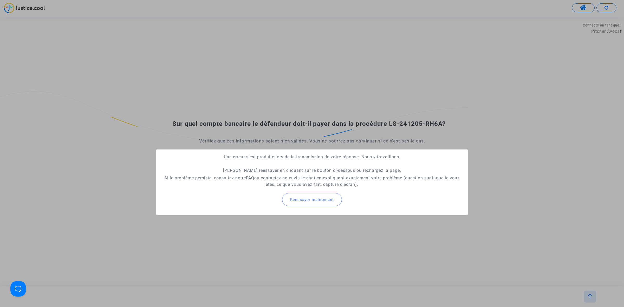
click at [195, 66] on div at bounding box center [312, 153] width 624 height 307
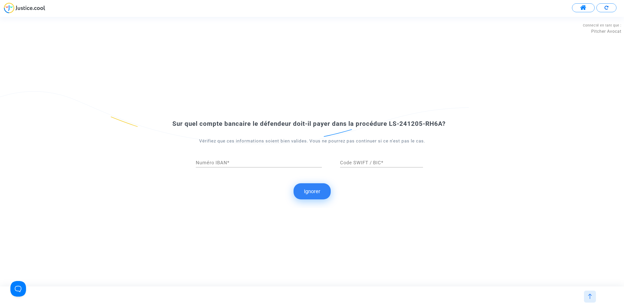
click at [315, 188] on button "Ignorer" at bounding box center [312, 191] width 37 height 16
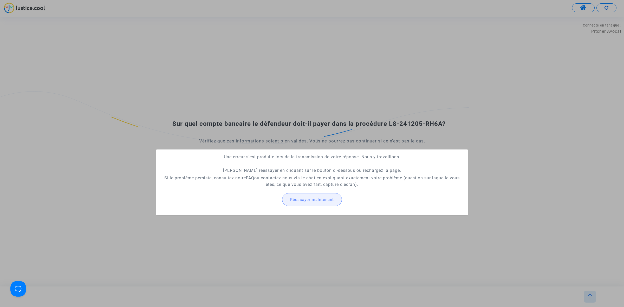
click at [317, 202] on button "Réessayer maintenant" at bounding box center [312, 199] width 60 height 13
click at [326, 201] on span "Réessayer maintenant" at bounding box center [312, 199] width 44 height 5
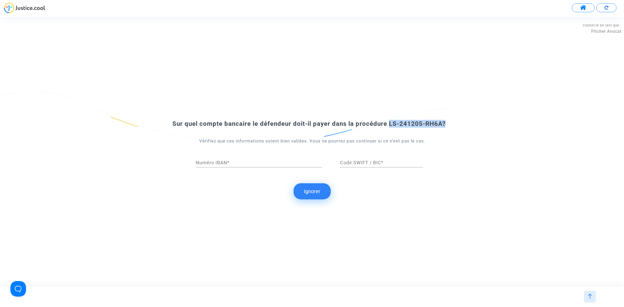
drag, startPoint x: 387, startPoint y: 124, endPoint x: 440, endPoint y: 121, distance: 53.6
click at [441, 120] on div "Sur quel compte bancaire le défendeur doit-il payer dans la procédure LS-241205…" at bounding box center [312, 124] width 281 height 8
copy div "LS-241205-RH6A"
click at [586, 6] on span at bounding box center [583, 7] width 7 height 7
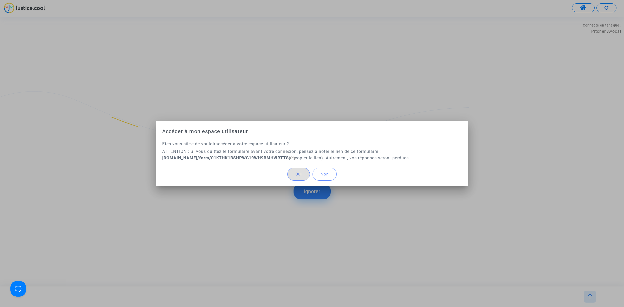
click at [264, 99] on div at bounding box center [312, 153] width 624 height 307
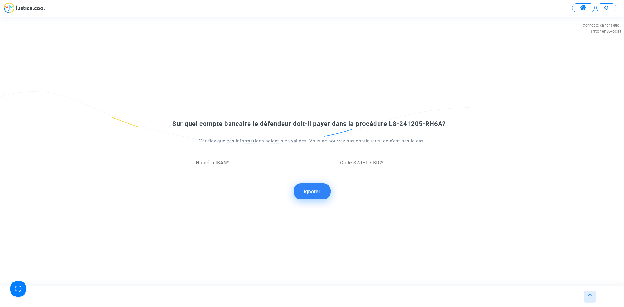
click at [304, 189] on button "Ignorer" at bounding box center [312, 191] width 37 height 16
click at [313, 190] on button "Ignorer" at bounding box center [312, 191] width 37 height 16
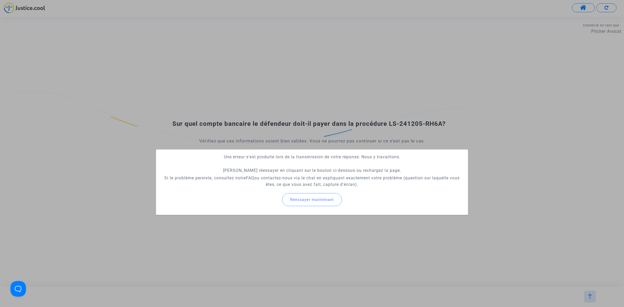
click at [324, 207] on div "Réessayer maintenant" at bounding box center [312, 200] width 304 height 22
click at [323, 202] on button "Réessayer maintenant" at bounding box center [312, 199] width 60 height 13
click at [323, 202] on mat-card "Une erreur s'est produite lors de la transmission de votre réponse. Nous y trav…" at bounding box center [312, 183] width 312 height 66
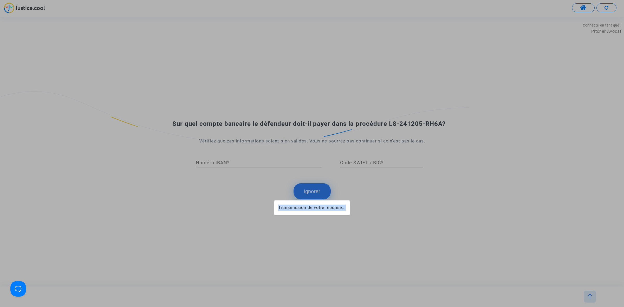
click at [323, 202] on mat-card "Transmission de votre réponse..." at bounding box center [312, 208] width 76 height 15
click at [325, 172] on div at bounding box center [312, 153] width 624 height 307
click at [192, 243] on div at bounding box center [312, 153] width 624 height 307
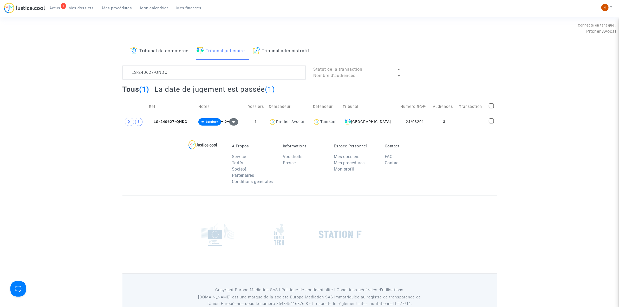
click at [159, 5] on link "Mon calendrier" at bounding box center [154, 8] width 36 height 8
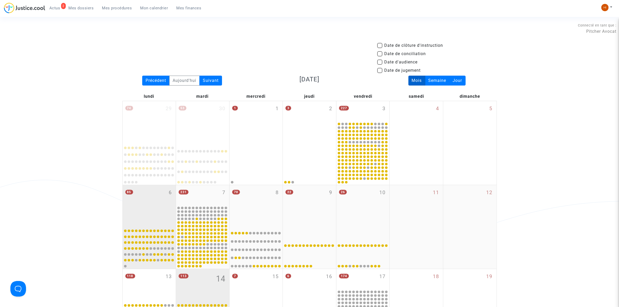
click at [147, 203] on div "85 6" at bounding box center [149, 205] width 53 height 41
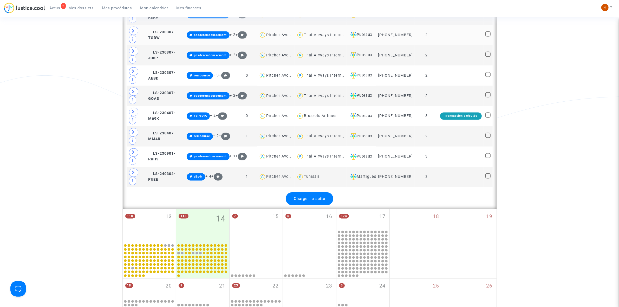
scroll to position [1301, 0]
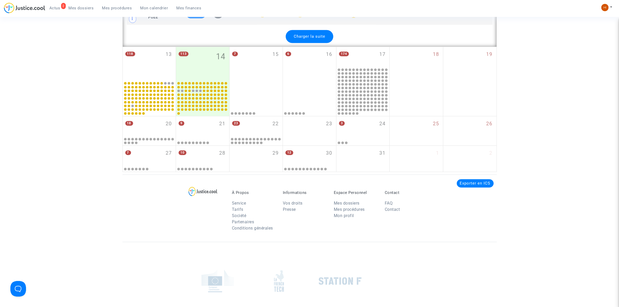
click at [313, 43] on div "Charger la suite" at bounding box center [310, 36] width 48 height 13
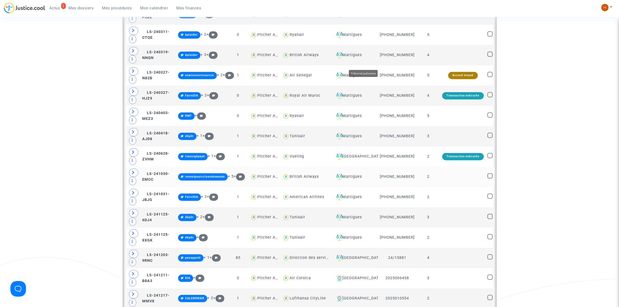
scroll to position [1528, 0]
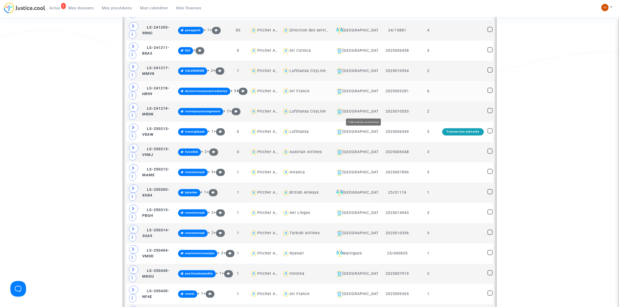
click at [363, 94] on div "[GEOGRAPHIC_DATA]" at bounding box center [356, 91] width 42 height 6
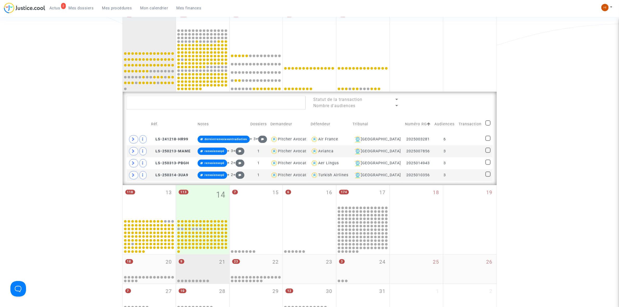
scroll to position [150, 0]
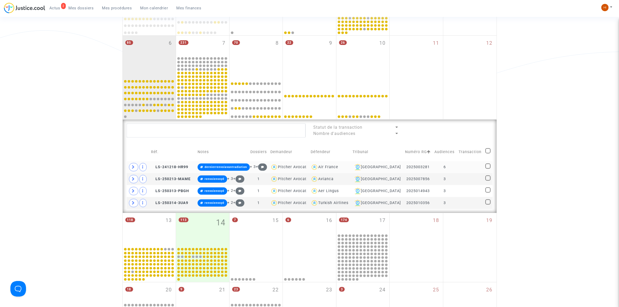
click at [464, 166] on td at bounding box center [470, 167] width 27 height 12
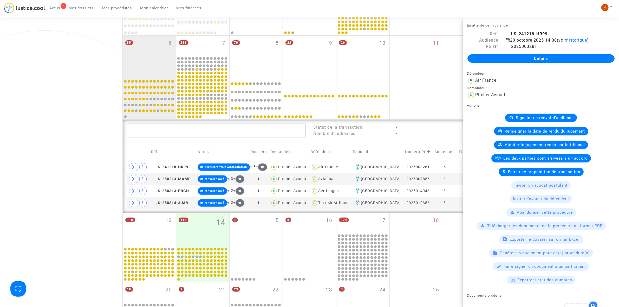
click at [118, 6] on span "Mes procédures" at bounding box center [117, 8] width 30 height 5
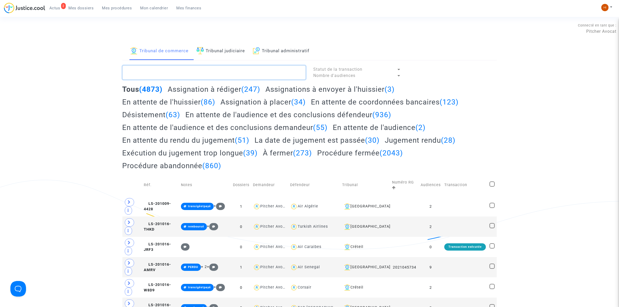
paste textarea "2025010553"
click at [205, 68] on textarea at bounding box center [214, 73] width 183 height 14
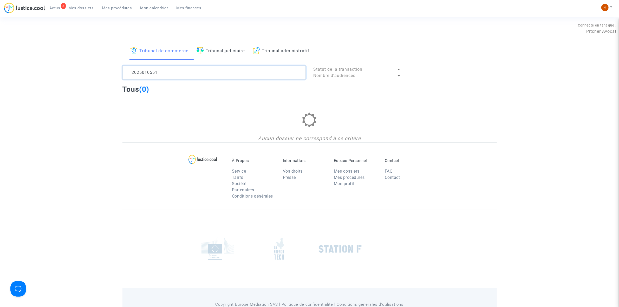
click at [169, 69] on textarea at bounding box center [214, 73] width 183 height 14
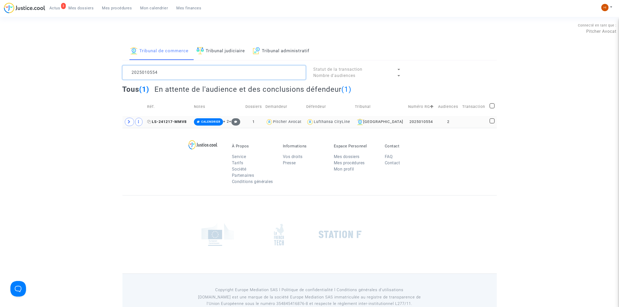
type textarea "2025010554"
drag, startPoint x: 173, startPoint y: 120, endPoint x: 213, endPoint y: 118, distance: 39.6
click at [173, 120] on span "LS-241217-MMV8" at bounding box center [167, 122] width 40 height 4
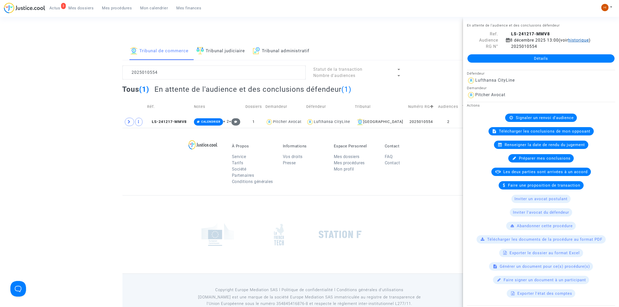
click at [576, 39] on span "historique" at bounding box center [578, 40] width 21 height 5
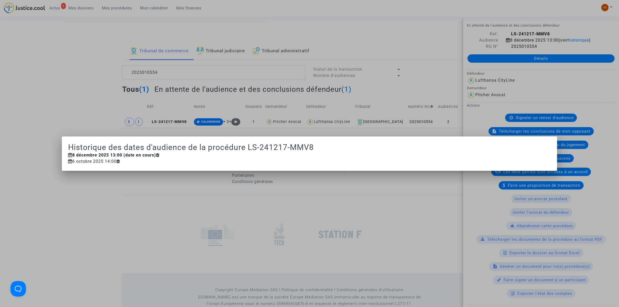
click at [166, 88] on div at bounding box center [309, 153] width 619 height 307
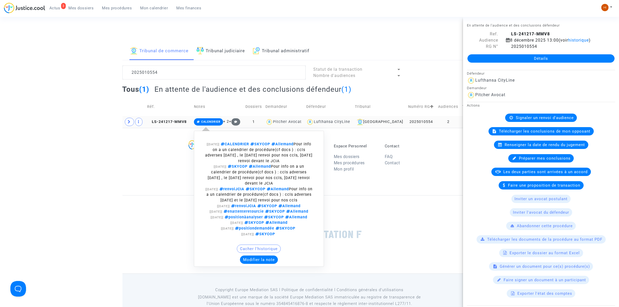
click at [217, 121] on span "CALENDRIER" at bounding box center [210, 121] width 19 height 3
click at [213, 122] on span "CALENDRIER" at bounding box center [210, 121] width 19 height 3
click at [261, 262] on button "Modifier la note" at bounding box center [259, 260] width 38 height 8
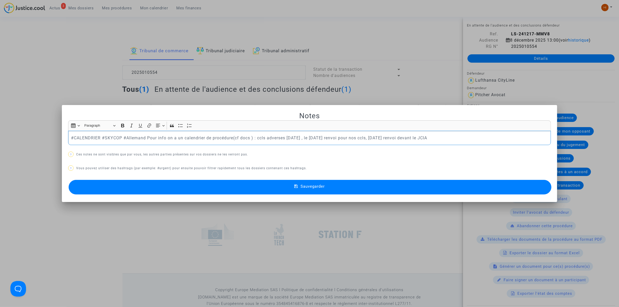
drag, startPoint x: 146, startPoint y: 139, endPoint x: 463, endPoint y: 141, distance: 316.8
click at [463, 141] on p "#CALENDRIER #SKYCOP #Allemand Pour info on a un calendrier de procédure(cf docs…" at bounding box center [310, 138] width 478 height 7
copy p "Pour info on a un calendrier de procédure(cf docs ) : ccls adverses [DATE] , le…"
click at [236, 12] on div at bounding box center [309, 153] width 619 height 307
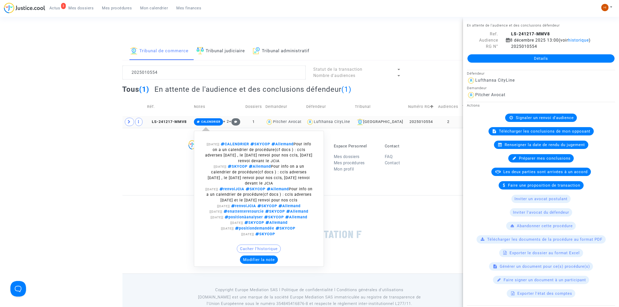
click at [208, 124] on span "CALENDRIER" at bounding box center [210, 121] width 19 height 3
click at [256, 264] on button "Modifier la note" at bounding box center [259, 260] width 38 height 8
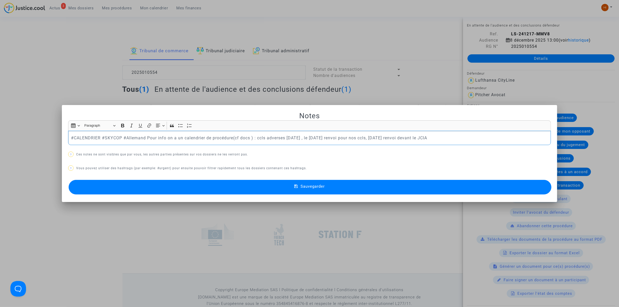
drag, startPoint x: 146, startPoint y: 140, endPoint x: 462, endPoint y: 136, distance: 316.1
click at [462, 136] on p "#CALENDRIER #SKYCOP #Allemand Pour info on a un calendrier de procédure(cf docs…" at bounding box center [310, 138] width 478 height 7
copy p "Pour info on a un calendrier de procédure(cf docs ) : ccls adverses [DATE] , le…"
click at [58, 48] on div at bounding box center [309, 153] width 619 height 307
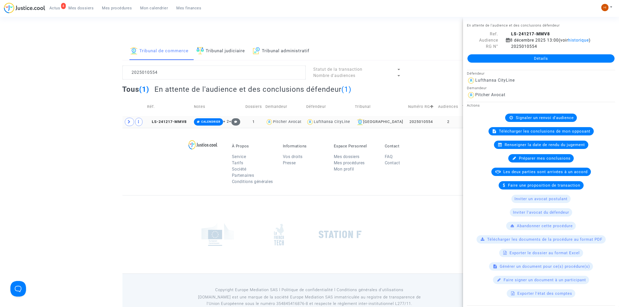
click at [145, 4] on link "Mon calendrier" at bounding box center [154, 8] width 36 height 8
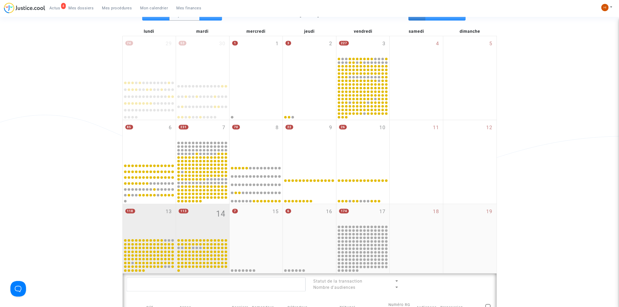
click at [150, 221] on div "118 13" at bounding box center [149, 221] width 53 height 34
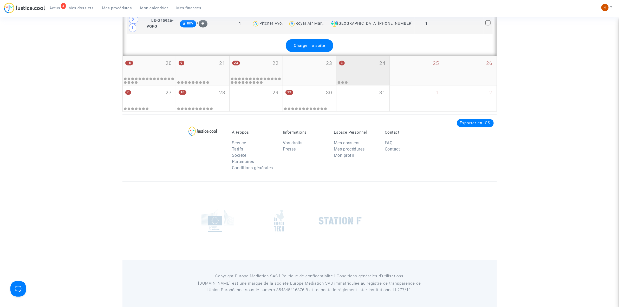
scroll to position [1378, 0]
click at [320, 44] on span "Charger la suite" at bounding box center [309, 45] width 31 height 5
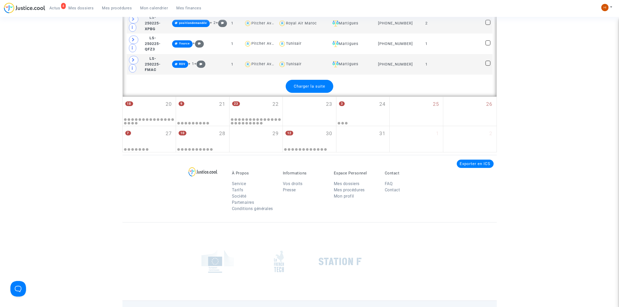
scroll to position [2405, 0]
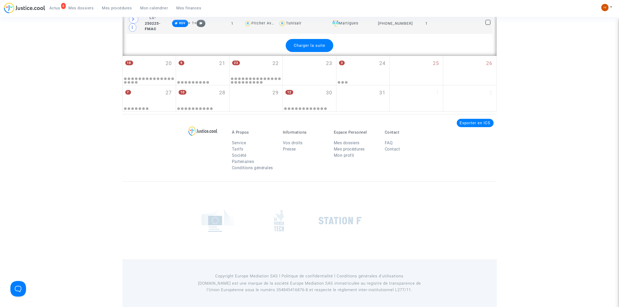
click at [321, 47] on span "Charger la suite" at bounding box center [309, 45] width 31 height 5
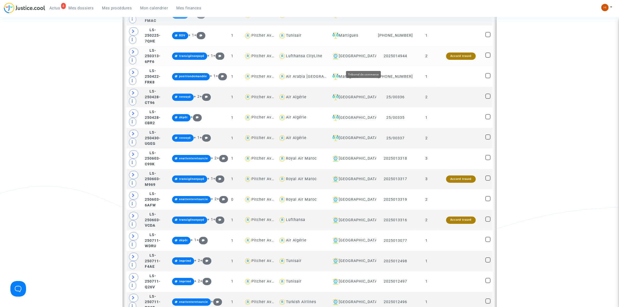
click at [369, 59] on div "[GEOGRAPHIC_DATA]" at bounding box center [353, 56] width 44 height 6
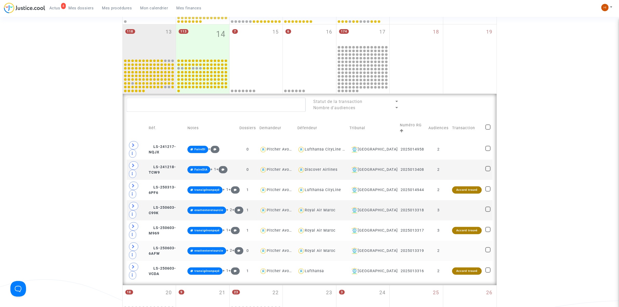
scroll to position [218, 0]
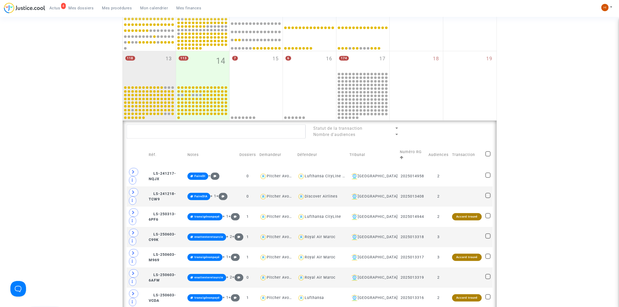
click at [492, 149] on td at bounding box center [488, 155] width 9 height 22
click at [487, 153] on span at bounding box center [488, 153] width 5 height 5
click at [488, 157] on input "checkbox" at bounding box center [488, 157] width 0 height 0
checkbox input "true"
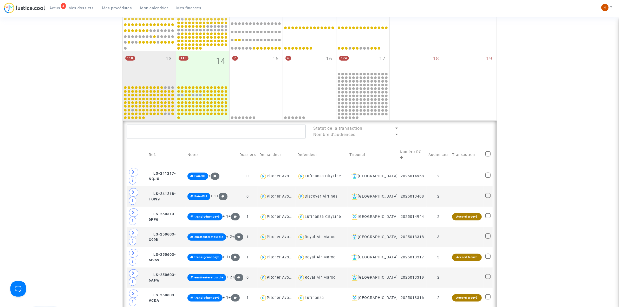
checkbox input "true"
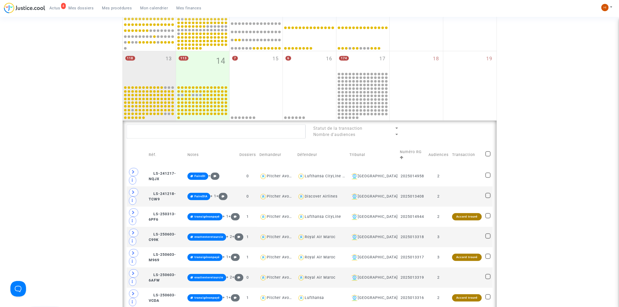
checkbox input "true"
click at [168, 212] on span "LS-250313-6PF6" at bounding box center [162, 217] width 27 height 10
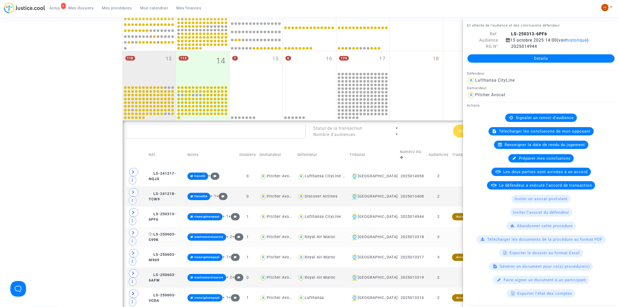
click at [175, 232] on span "LS-250603-C99K" at bounding box center [162, 237] width 27 height 10
click at [175, 253] on span "LS-250603-M969" at bounding box center [162, 258] width 27 height 10
click at [166, 268] on td "LS-250603-6AFW" at bounding box center [166, 278] width 39 height 20
click at [168, 293] on copy "LS-250603-VCDA" at bounding box center [162, 298] width 27 height 10
click at [173, 253] on span "LS-250603-M969" at bounding box center [162, 258] width 27 height 10
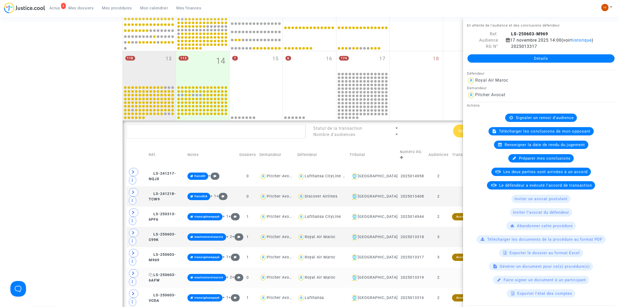
click at [176, 273] on span "LS-250603-6AFW" at bounding box center [162, 278] width 27 height 10
click at [180, 288] on td "LS-250603-VCDA" at bounding box center [166, 298] width 39 height 20
click at [153, 293] on icon at bounding box center [151, 295] width 4 height 4
click at [184, 227] on td "LS-250603-C99K" at bounding box center [166, 237] width 39 height 20
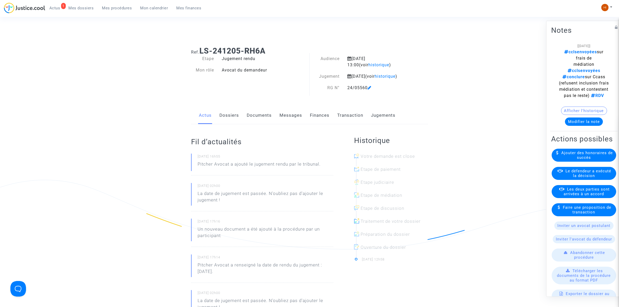
click at [116, 7] on span "Mes procédures" at bounding box center [117, 8] width 30 height 5
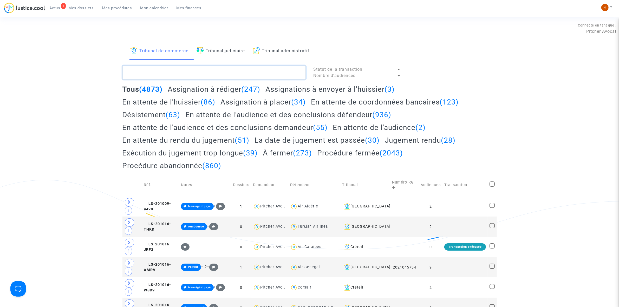
paste textarea "2025010554"
click at [219, 75] on textarea at bounding box center [214, 73] width 183 height 14
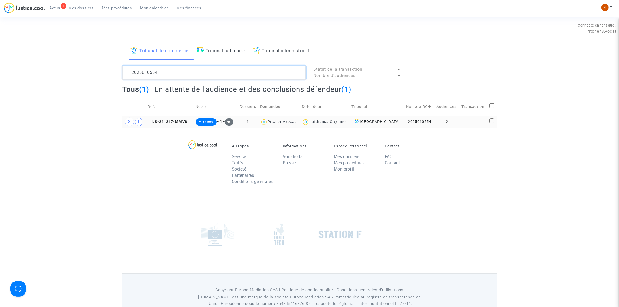
type textarea "2025010554"
click at [466, 119] on td at bounding box center [474, 122] width 28 height 12
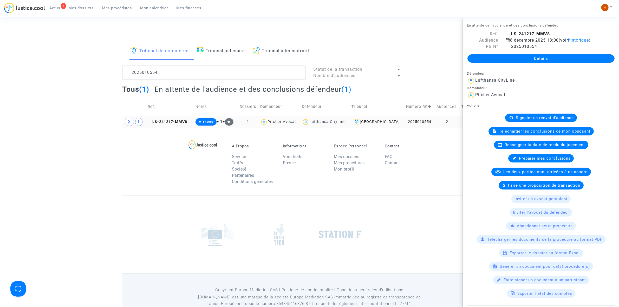
drag, startPoint x: 183, startPoint y: 120, endPoint x: 189, endPoint y: 118, distance: 6.3
click at [182, 120] on copy "LS-241217-MMV8" at bounding box center [168, 122] width 40 height 4
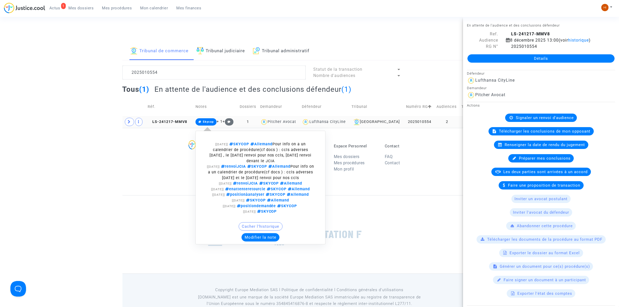
click at [210, 123] on span "Skycop" at bounding box center [208, 121] width 11 height 3
click at [268, 242] on button "Modifier la note" at bounding box center [261, 237] width 38 height 8
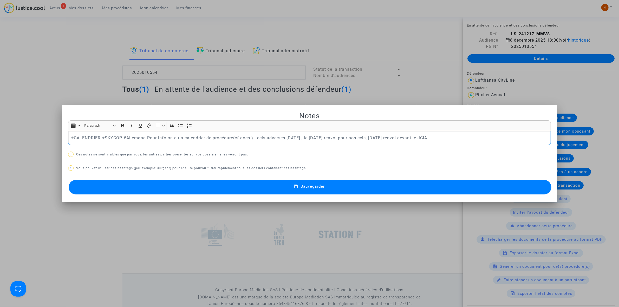
click at [166, 190] on button "Sauvegarder" at bounding box center [310, 187] width 483 height 15
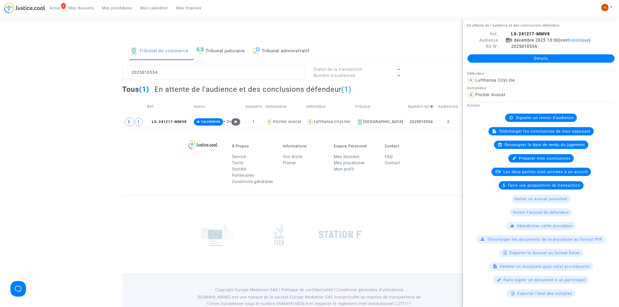
drag, startPoint x: 151, startPoint y: 121, endPoint x: 144, endPoint y: 131, distance: 11.8
click at [151, 121] on icon at bounding box center [149, 122] width 4 height 4
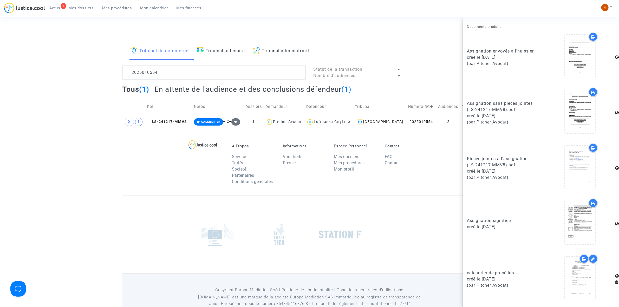
scroll to position [14, 0]
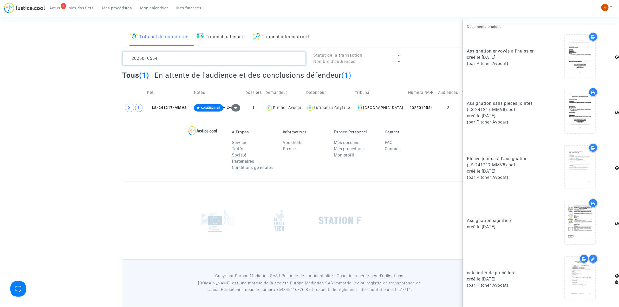
drag, startPoint x: 140, startPoint y: 51, endPoint x: 20, endPoint y: 13, distance: 125.4
click at [0, 5] on html "1 Actus Mes dossiers Mes procédures Mon calendrier Mes finances Mon profil Chan…" at bounding box center [309, 146] width 619 height 321
paste textarea "(2025010553"
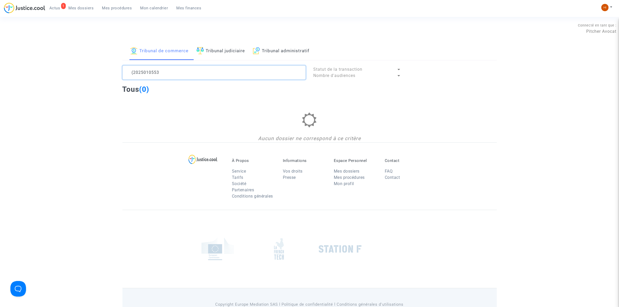
click at [129, 72] on textarea at bounding box center [214, 73] width 183 height 14
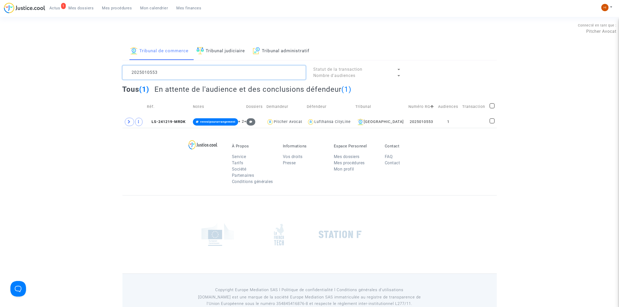
type textarea "2025010553"
click at [453, 120] on td "1" at bounding box center [449, 122] width 24 height 12
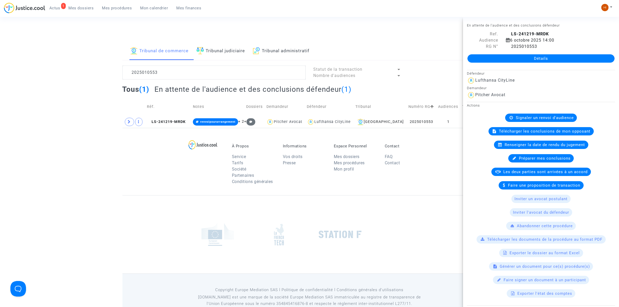
click at [496, 56] on link "Détails" at bounding box center [541, 58] width 147 height 8
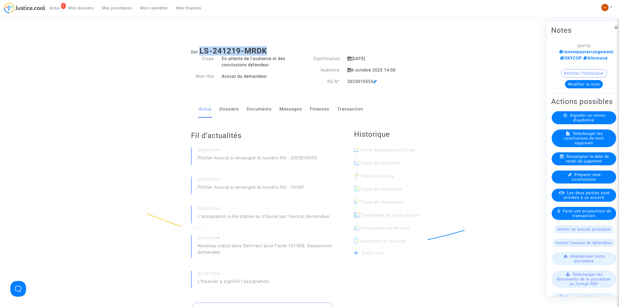
drag, startPoint x: 278, startPoint y: 49, endPoint x: 202, endPoint y: 51, distance: 75.5
click at [202, 51] on h1 "Ref. LS-241219-MRDK" at bounding box center [309, 50] width 237 height 9
copy b "LS-241219-MRDK"
drag, startPoint x: 255, startPoint y: 51, endPoint x: 283, endPoint y: 41, distance: 29.3
click at [255, 51] on b "LS-241219-MRDK" at bounding box center [234, 50] width 68 height 9
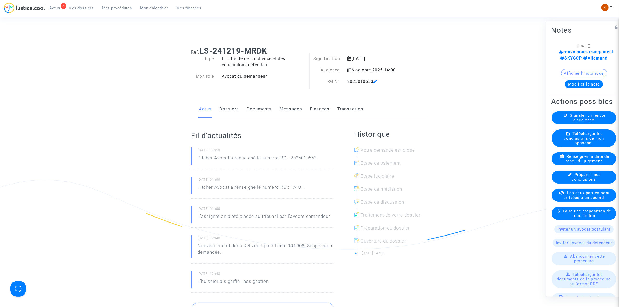
click at [229, 108] on link "Dossiers" at bounding box center [230, 109] width 20 height 17
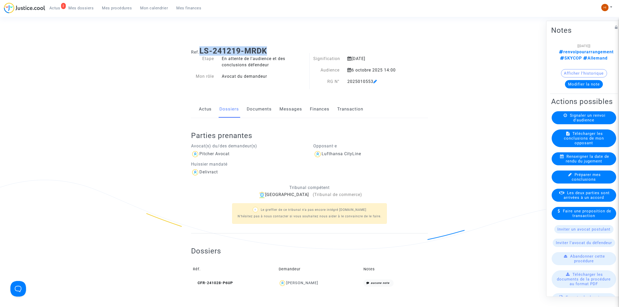
drag, startPoint x: 275, startPoint y: 48, endPoint x: 200, endPoint y: 49, distance: 74.9
click at [200, 49] on h1 "Ref. LS-241219-MRDK" at bounding box center [309, 50] width 237 height 9
copy h1 "LS-241219-MRDK"
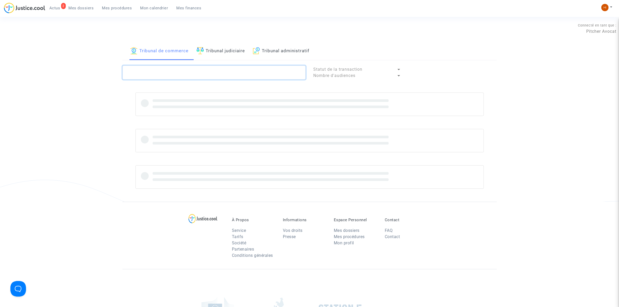
click at [202, 68] on textarea at bounding box center [214, 73] width 183 height 14
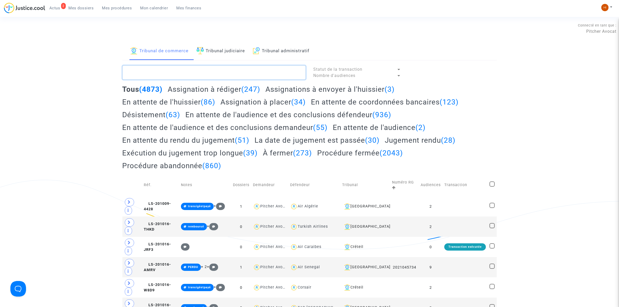
paste textarea "LS-241219-MRDK"
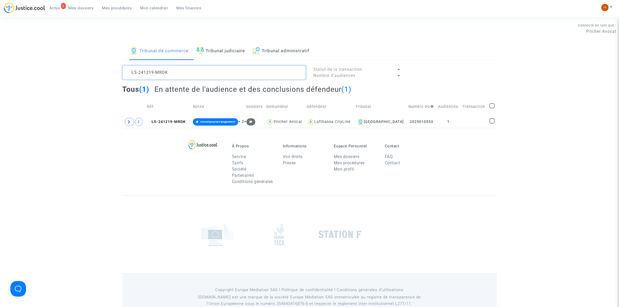
drag, startPoint x: 172, startPoint y: 68, endPoint x: 42, endPoint y: 63, distance: 129.9
click at [42, 63] on div "Tribunal de commerce Tribunal judiciaire Tribunal administratif LS-241219-MRDK …" at bounding box center [309, 85] width 619 height 86
type textarea "LS-241219-MRDK"
click at [151, 120] on icon at bounding box center [149, 122] width 4 height 4
click at [468, 121] on td at bounding box center [474, 122] width 27 height 12
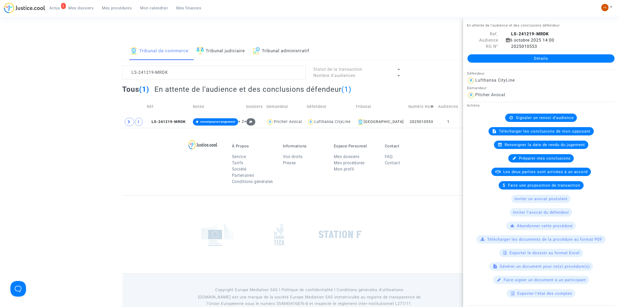
click at [556, 113] on div "Actions Signaler un renvoi d'audience Télécharger les conclusions de mon opposa…" at bounding box center [541, 200] width 156 height 196
click at [554, 114] on div "Signaler un renvoi d'audience" at bounding box center [541, 118] width 72 height 8
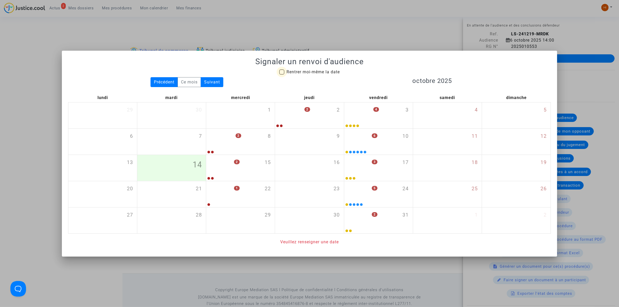
click at [312, 70] on span "Rentrer moi-même la date" at bounding box center [313, 71] width 53 height 5
click at [282, 75] on input "Rentrer moi-même la date" at bounding box center [282, 75] width 0 height 0
checkbox input "true"
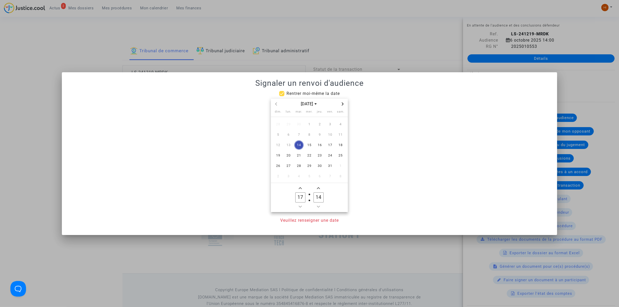
click at [340, 105] on span "Next month" at bounding box center [343, 104] width 6 height 6
click at [289, 136] on span "8" at bounding box center [288, 134] width 9 height 9
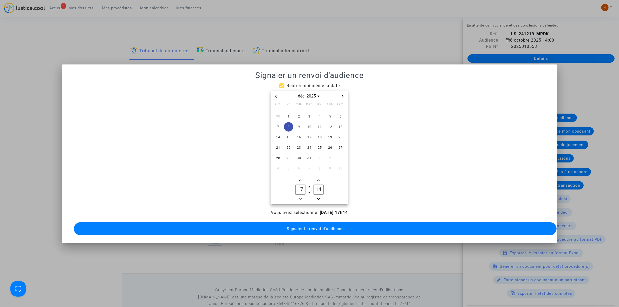
click at [299, 198] on span "Minus a hour" at bounding box center [300, 199] width 6 height 6
click at [299, 199] on span "Minus a hour" at bounding box center [300, 199] width 6 height 6
type input "14"
click at [319, 185] on input "14" at bounding box center [319, 190] width 10 height 10
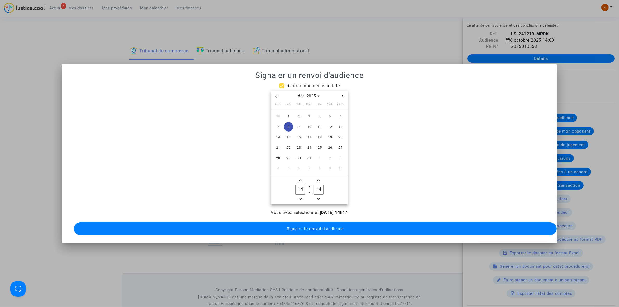
click at [319, 185] on input "14" at bounding box center [319, 190] width 10 height 10
type input "00"
click at [312, 227] on span "Signaler le renvoi d'audience" at bounding box center [315, 229] width 57 height 5
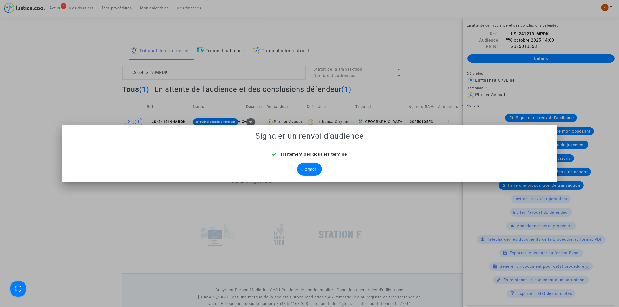
click at [317, 169] on div "Fermer" at bounding box center [309, 169] width 25 height 13
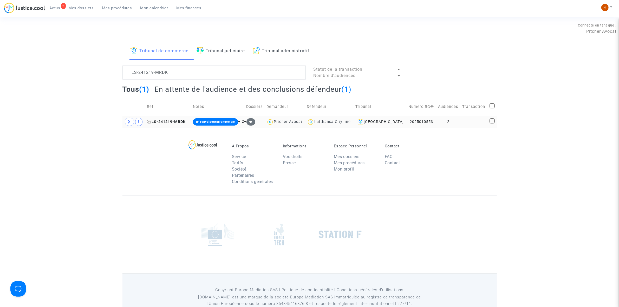
click at [185, 121] on span "LS-241219-MRDK" at bounding box center [166, 122] width 39 height 4
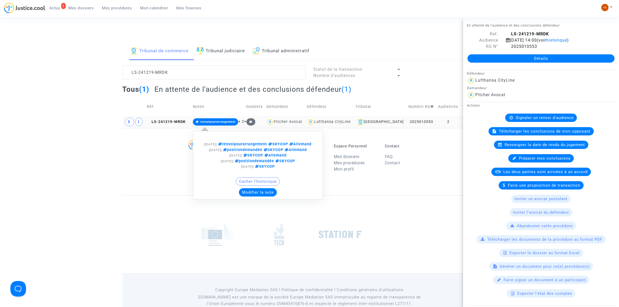
click at [233, 120] on span "renvoipourarrangement" at bounding box center [217, 121] width 35 height 3
click at [227, 120] on span "renvoipourarrangement" at bounding box center [217, 121] width 35 height 3
click at [261, 197] on button "Modifier la note" at bounding box center [258, 192] width 38 height 8
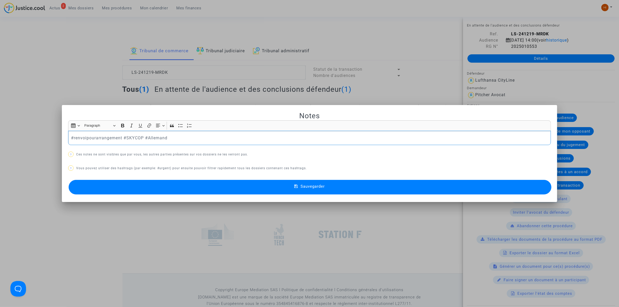
click at [76, 59] on div at bounding box center [309, 153] width 619 height 307
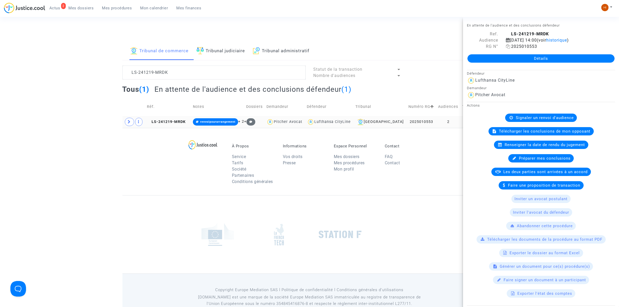
click at [506, 46] on icon at bounding box center [508, 46] width 4 height 4
click at [232, 117] on td "renvoipourarrangement + 2 +" at bounding box center [217, 122] width 53 height 12
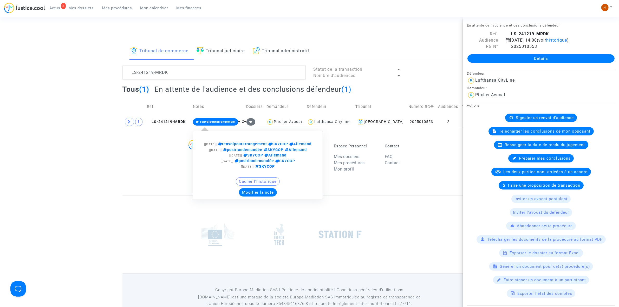
click at [236, 121] on span "renvoipourarrangement" at bounding box center [217, 121] width 35 height 3
click at [262, 197] on button "Modifier la note" at bounding box center [258, 192] width 38 height 8
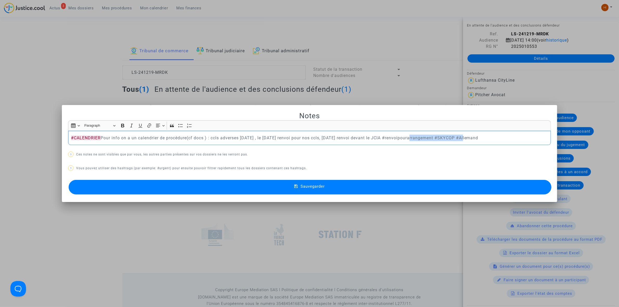
drag, startPoint x: 414, startPoint y: 140, endPoint x: 465, endPoint y: 137, distance: 51.1
click at [465, 137] on p "#CALENDRIER Pour info on a un calendrier de procédure(cf docs ) : ccls adverses…" at bounding box center [310, 138] width 478 height 7
click at [402, 188] on button "Sauvegarder" at bounding box center [310, 187] width 483 height 15
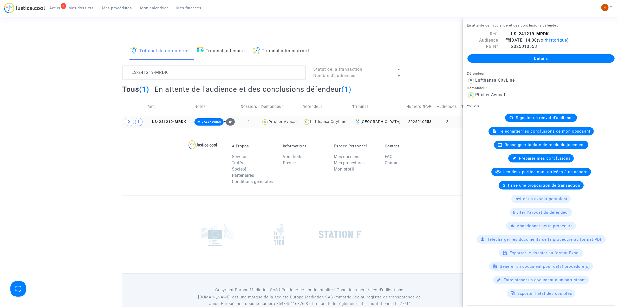
click at [169, 118] on td "LS-241219-MRDK" at bounding box center [169, 122] width 47 height 12
click at [492, 61] on link "Détails" at bounding box center [541, 58] width 147 height 8
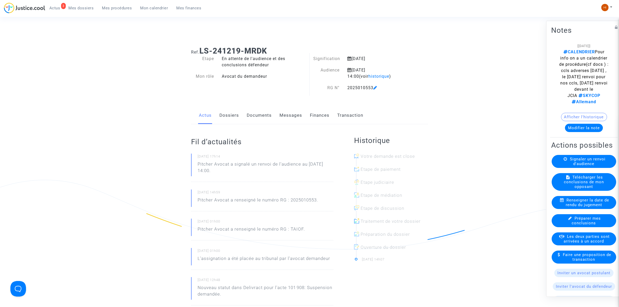
click at [255, 115] on link "Documents" at bounding box center [259, 115] width 25 height 17
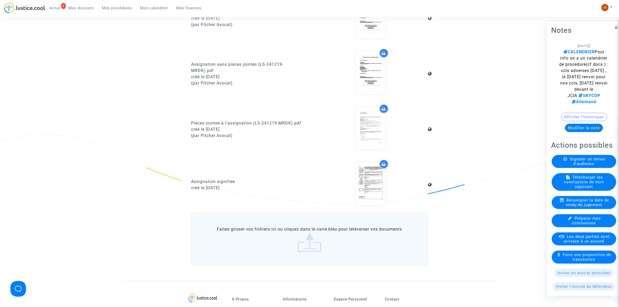
scroll to position [553, 0]
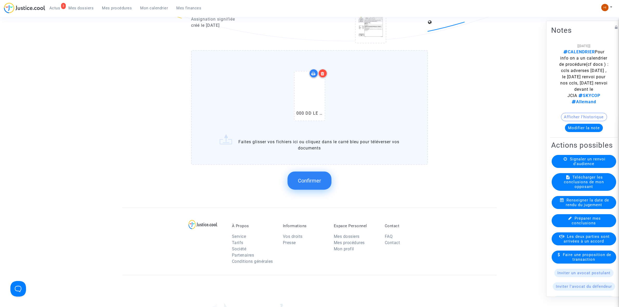
click at [314, 179] on span "Confirmer" at bounding box center [309, 181] width 23 height 6
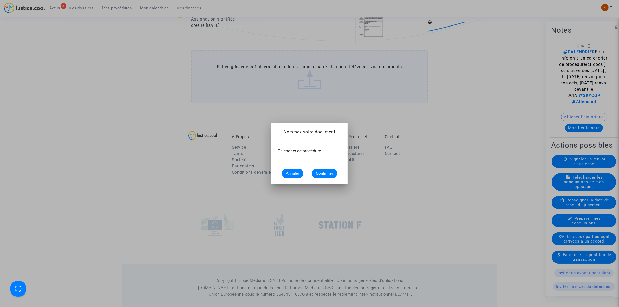
type input "Calendrier de procédure"
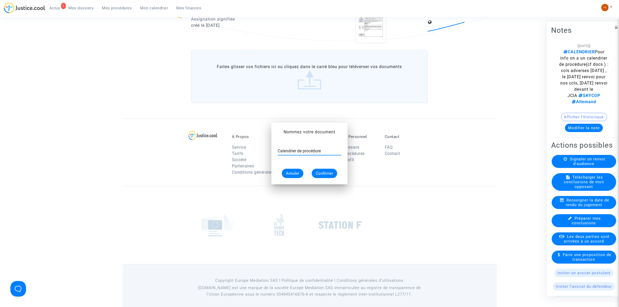
scroll to position [553, 0]
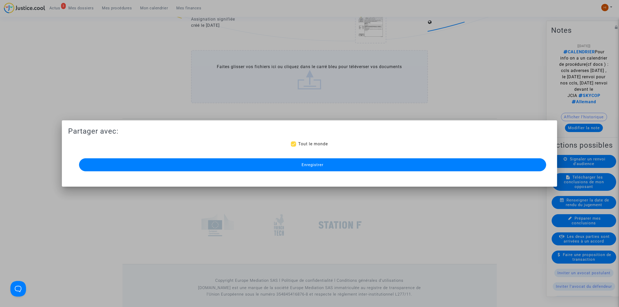
click at [322, 167] on span "Enregistrer" at bounding box center [313, 165] width 22 height 5
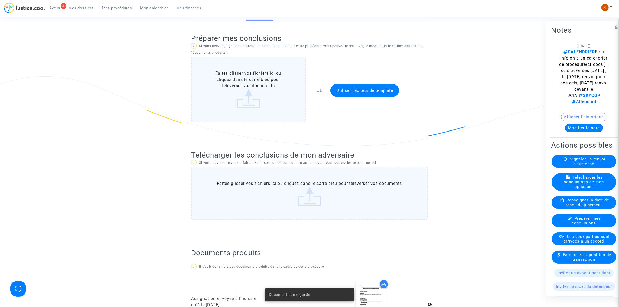
scroll to position [98, 0]
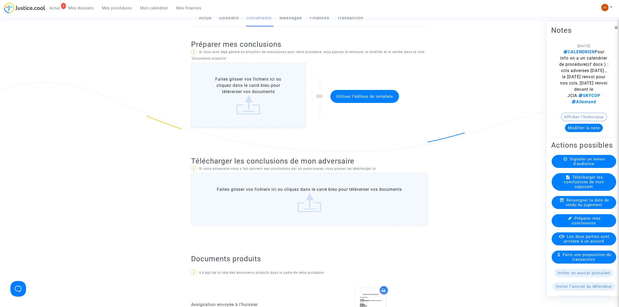
click at [120, 7] on span "Mes procédures" at bounding box center [117, 8] width 30 height 5
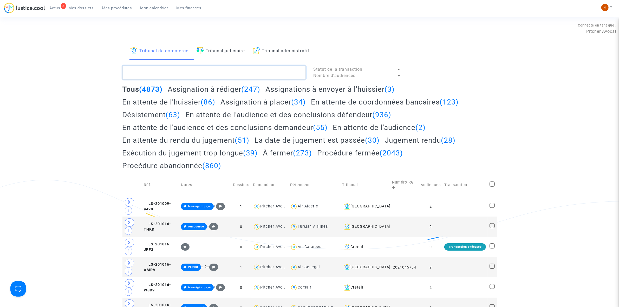
click at [185, 69] on textarea at bounding box center [214, 73] width 183 height 14
type textarea "F"
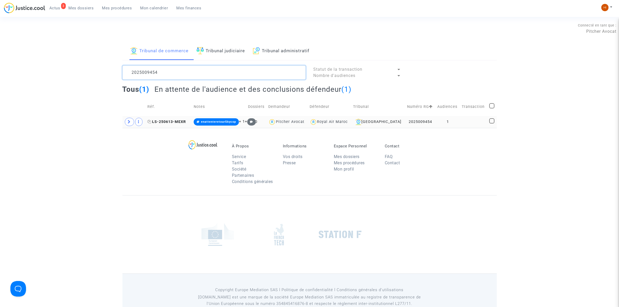
type textarea "2025009454"
click at [176, 123] on span "LS-250613-MEXR" at bounding box center [166, 122] width 38 height 4
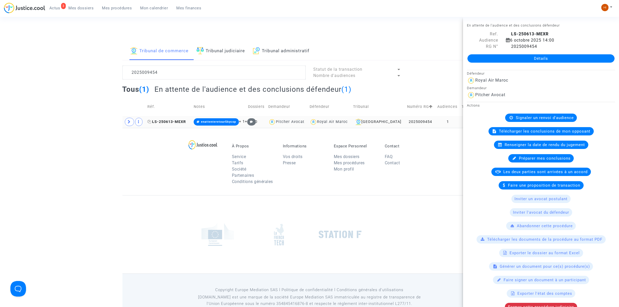
click at [151, 122] on icon at bounding box center [149, 122] width 4 height 4
click at [529, 120] on span "Signaler un renvoi d'audience" at bounding box center [545, 117] width 58 height 5
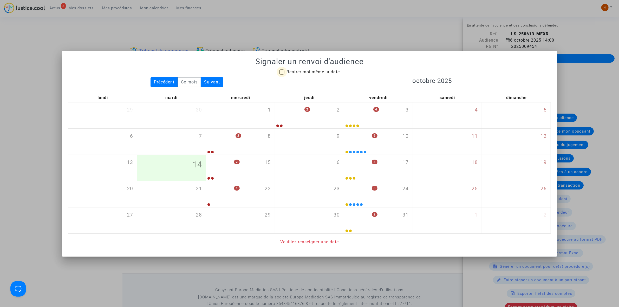
click at [303, 74] on span "Rentrer moi-même la date" at bounding box center [313, 72] width 53 height 6
click at [282, 75] on input "Rentrer moi-même la date" at bounding box center [282, 75] width 0 height 0
checkbox input "true"
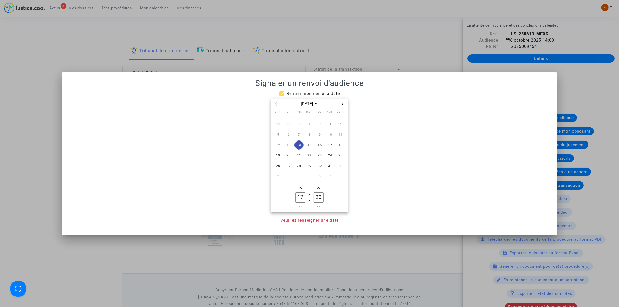
click at [341, 104] on icon "Next month" at bounding box center [342, 103] width 3 height 3
click at [290, 126] on span "1" at bounding box center [288, 124] width 9 height 9
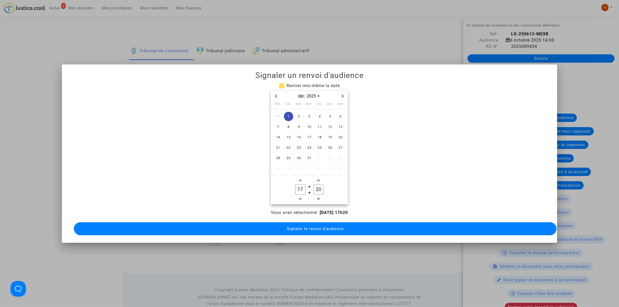
click at [301, 197] on icon "Minus a hour" at bounding box center [300, 198] width 3 height 3
click at [303, 196] on span "Minus a hour" at bounding box center [300, 199] width 6 height 6
type input "14"
click at [315, 191] on input "20" at bounding box center [319, 190] width 10 height 10
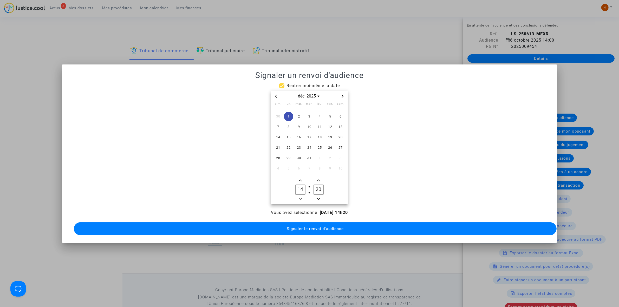
click at [315, 190] on input "20" at bounding box center [319, 190] width 10 height 10
type input "00"
drag, startPoint x: 306, startPoint y: 228, endPoint x: 303, endPoint y: 222, distance: 6.8
click at [306, 228] on span "Signaler le renvoi d'audience" at bounding box center [315, 229] width 57 height 5
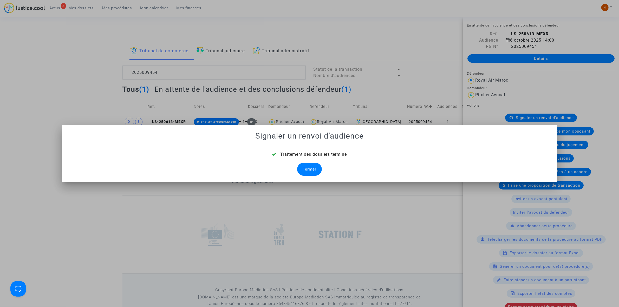
click at [314, 172] on div "Fermer" at bounding box center [309, 169] width 25 height 13
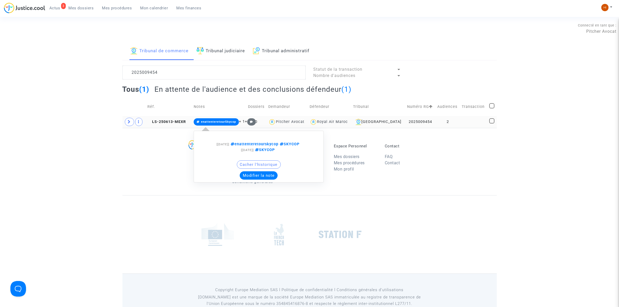
click at [205, 120] on span "enattenteretourSkycop" at bounding box center [216, 121] width 45 height 7
click at [267, 177] on button "Modifier la note" at bounding box center [259, 175] width 38 height 8
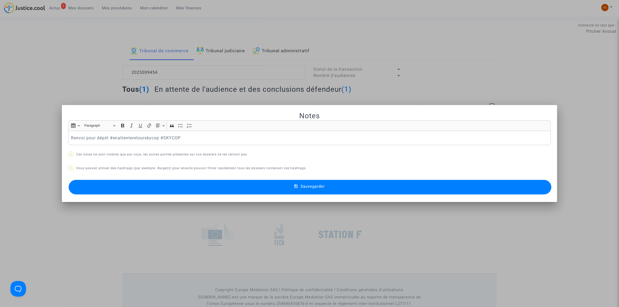
click at [264, 190] on button "Sauvegarder" at bounding box center [310, 187] width 483 height 15
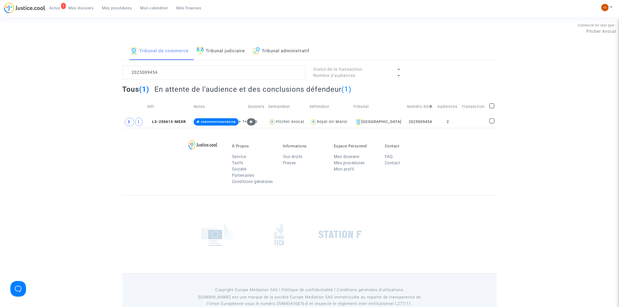
drag, startPoint x: 481, startPoint y: 119, endPoint x: 580, endPoint y: 69, distance: 110.9
click at [483, 118] on td at bounding box center [474, 122] width 28 height 12
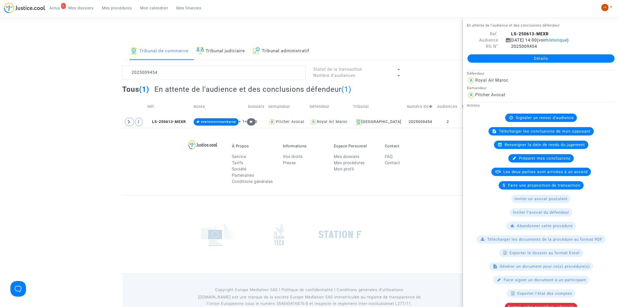
click at [588, 59] on link "Détails" at bounding box center [541, 58] width 147 height 8
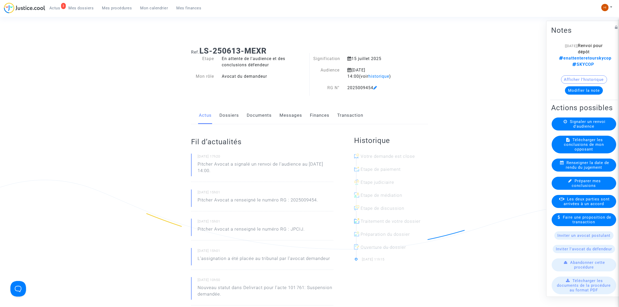
click at [254, 115] on link "Documents" at bounding box center [259, 115] width 25 height 17
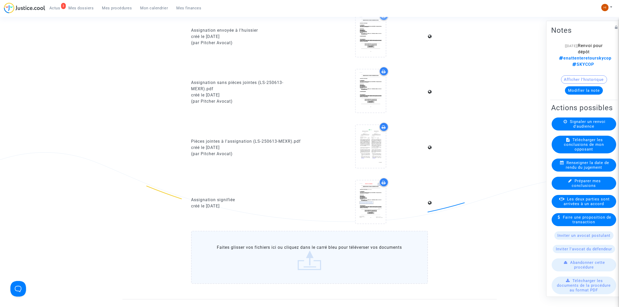
scroll to position [455, 0]
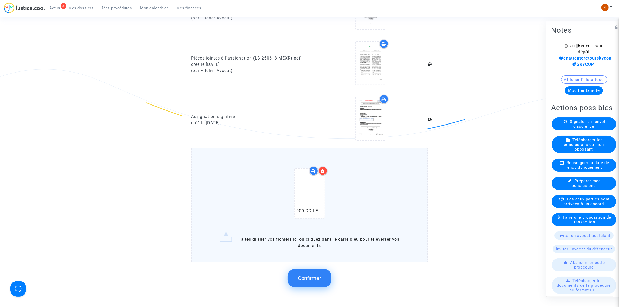
click at [319, 275] on span "Confirmer" at bounding box center [309, 278] width 23 height 6
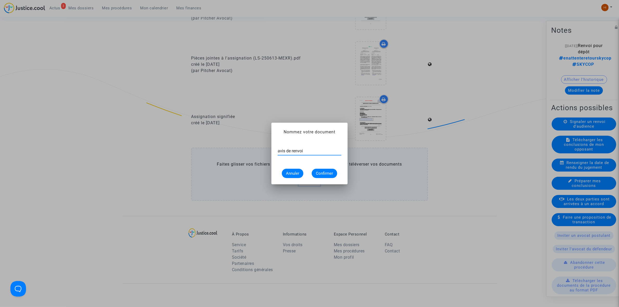
type input "avis de renvoi"
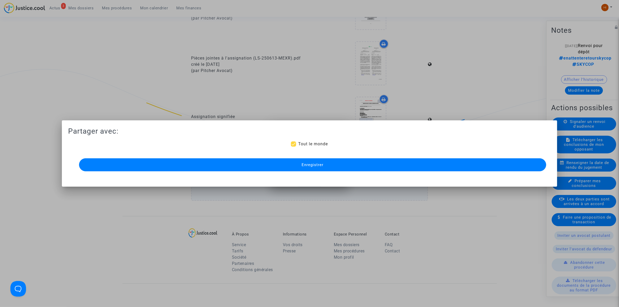
scroll to position [455, 0]
click at [273, 171] on button "Enregistrer" at bounding box center [312, 164] width 467 height 13
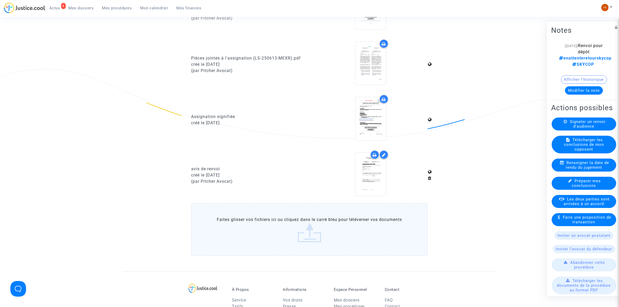
click at [117, 7] on span "Mes procédures" at bounding box center [117, 8] width 30 height 5
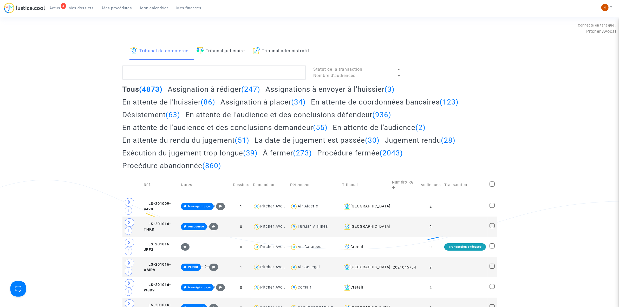
click at [232, 53] on link "Tribunal judiciaire" at bounding box center [221, 51] width 49 height 18
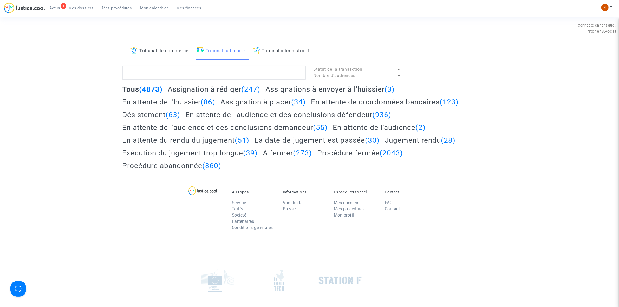
click at [164, 55] on link "Tribunal de commerce" at bounding box center [159, 51] width 59 height 18
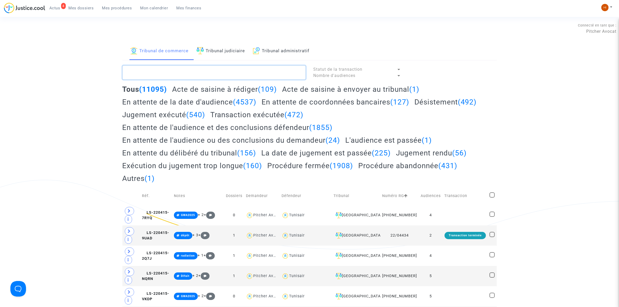
click at [164, 66] on textarea at bounding box center [214, 73] width 183 height 14
paste textarea "2025009453"
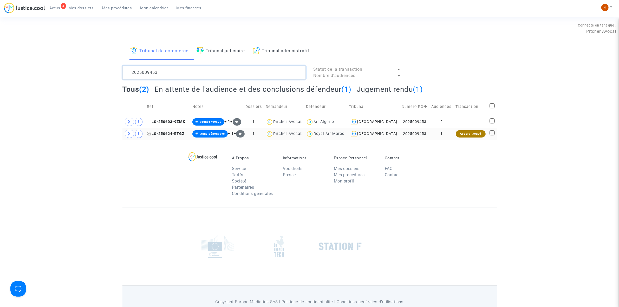
type textarea "2025009453"
click at [180, 132] on span "LS-250624-ETGZ" at bounding box center [166, 134] width 38 height 4
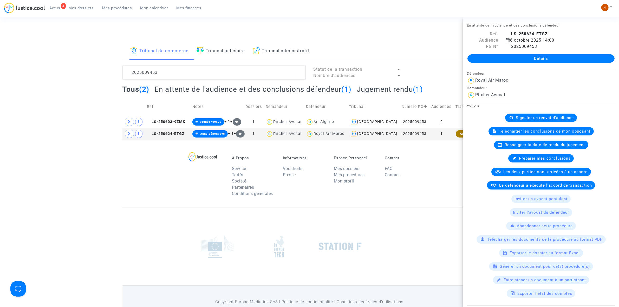
click at [502, 61] on link "Détails" at bounding box center [541, 58] width 147 height 8
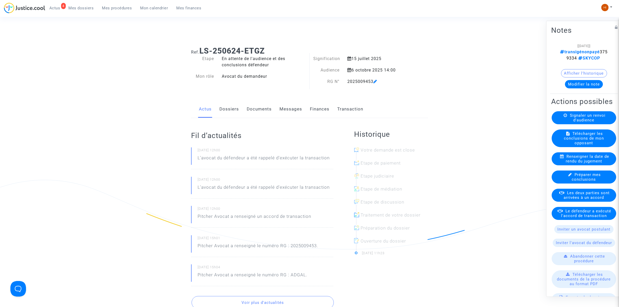
click at [574, 124] on div "Signaler un renvoi d'audience" at bounding box center [584, 117] width 65 height 13
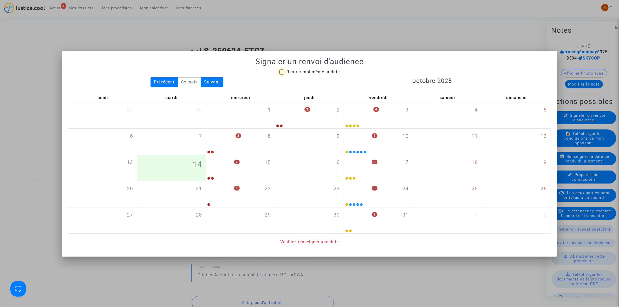
click at [303, 69] on span "Rentrer moi-même la date" at bounding box center [313, 72] width 53 height 6
click at [282, 75] on input "Rentrer moi-même la date" at bounding box center [282, 75] width 0 height 0
checkbox input "true"
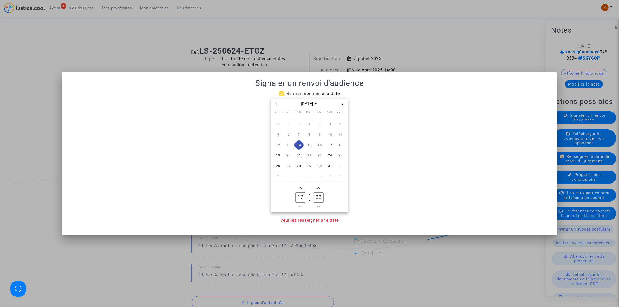
click at [343, 103] on icon "Next month" at bounding box center [342, 103] width 3 height 3
click at [287, 122] on span "1" at bounding box center [288, 124] width 9 height 9
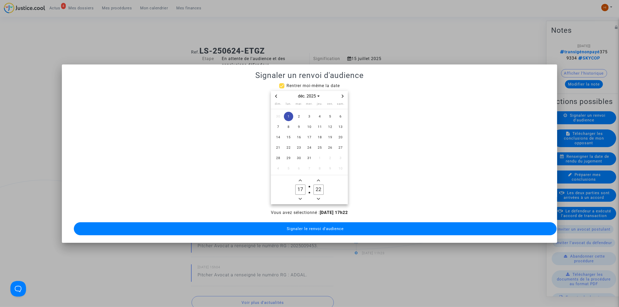
click at [301, 198] on span "Minus a hour" at bounding box center [300, 199] width 6 height 6
drag, startPoint x: 301, startPoint y: 176, endPoint x: 304, endPoint y: 176, distance: 3.2
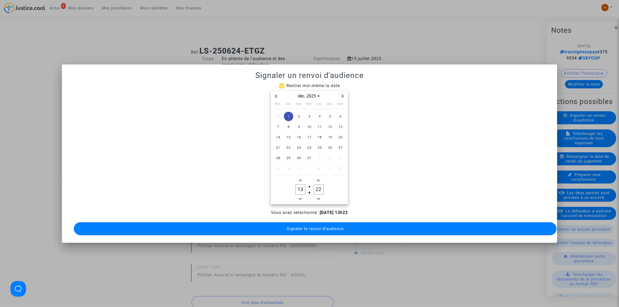
click at [302, 177] on span "Add a hour" at bounding box center [300, 180] width 6 height 6
type input "14"
click at [321, 186] on input "22" at bounding box center [319, 190] width 10 height 10
type input "00"
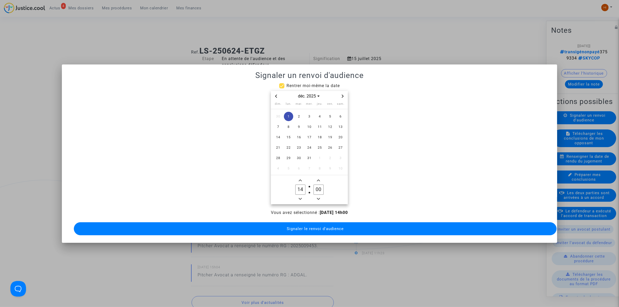
click at [302, 227] on span "Signaler le renvoi d'audience" at bounding box center [315, 229] width 57 height 5
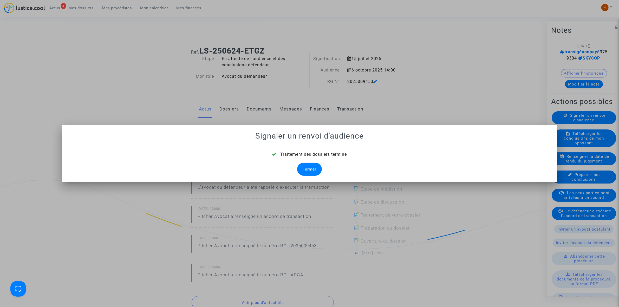
click at [310, 170] on div "Fermer" at bounding box center [309, 169] width 25 height 13
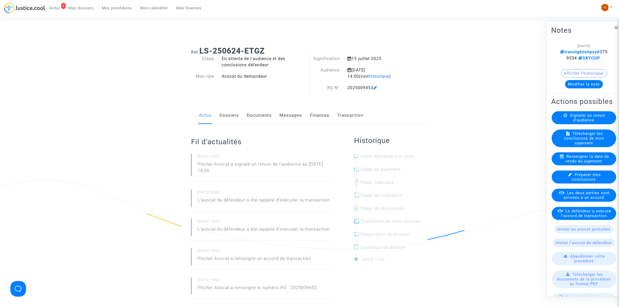
click at [579, 86] on button "Modifier la note" at bounding box center [584, 84] width 38 height 8
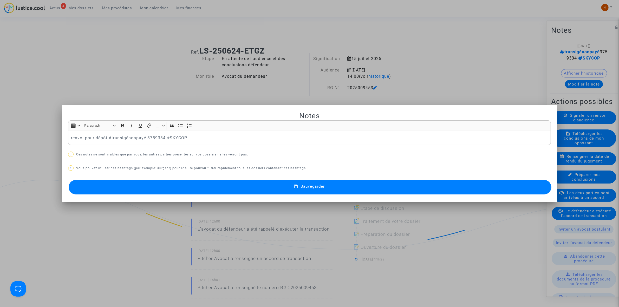
click at [233, 187] on button "Sauvegarder" at bounding box center [310, 187] width 483 height 15
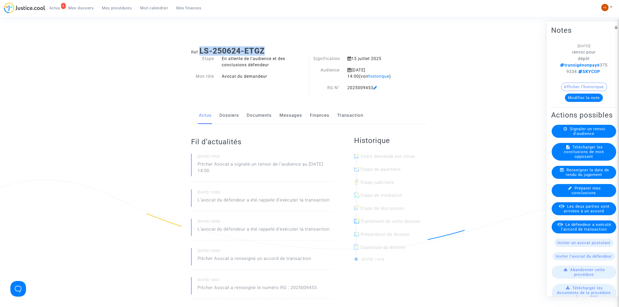
drag, startPoint x: 267, startPoint y: 47, endPoint x: 202, endPoint y: 46, distance: 65.3
click at [202, 46] on div "Ref. LS-250624-ETGZ" at bounding box center [309, 48] width 245 height 13
copy b "LS-250624-ETGZ"
click at [225, 114] on link "Dossiers" at bounding box center [230, 115] width 20 height 17
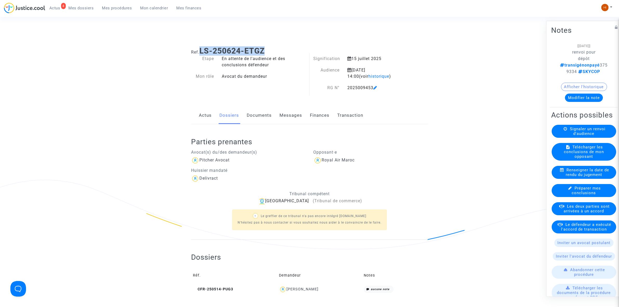
click at [258, 114] on link "Documents" at bounding box center [259, 115] width 25 height 17
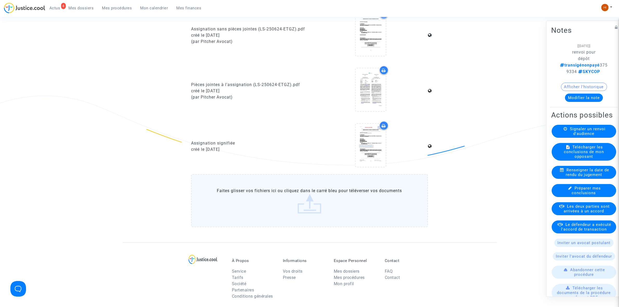
scroll to position [520, 0]
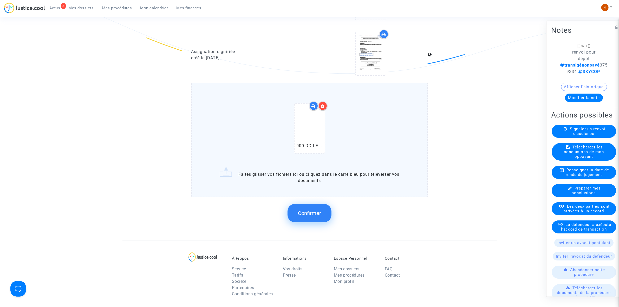
click at [325, 206] on button "Confirmer" at bounding box center [310, 213] width 44 height 18
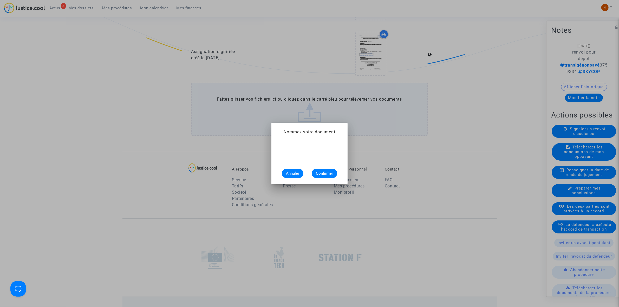
scroll to position [0, 0]
type input "avis de renvoi"
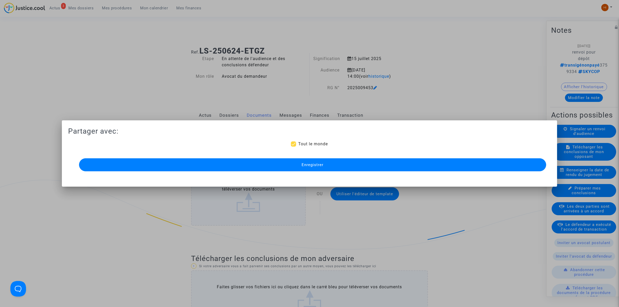
scroll to position [520, 0]
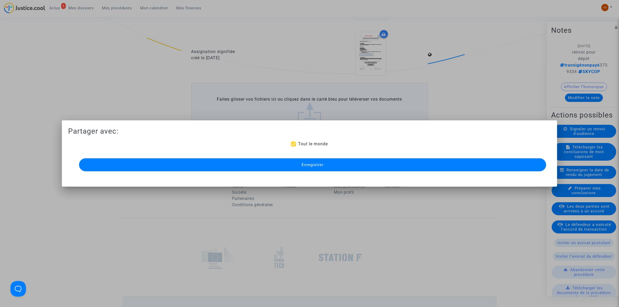
click at [241, 168] on button "Enregistrer" at bounding box center [312, 164] width 467 height 13
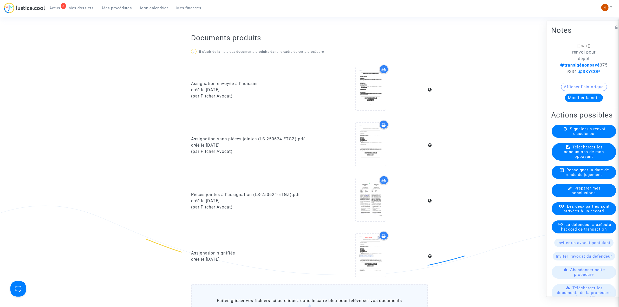
scroll to position [293, 0]
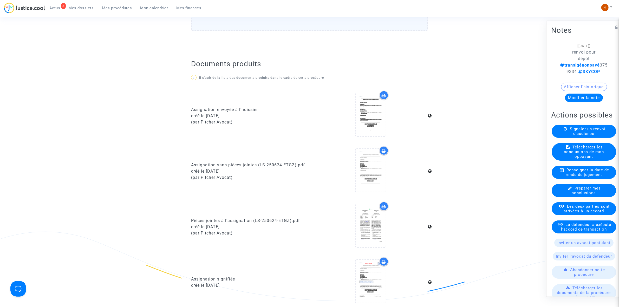
click at [116, 8] on span "Mes procédures" at bounding box center [117, 8] width 30 height 5
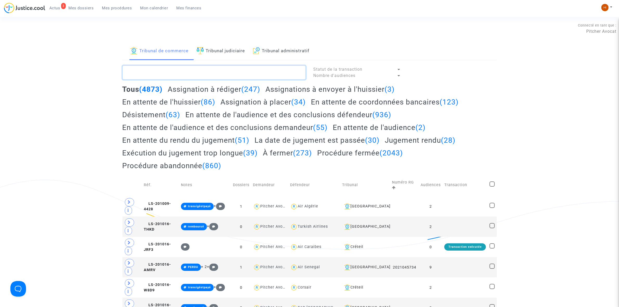
click at [181, 70] on textarea at bounding box center [214, 73] width 183 height 14
paste textarea "(2025009452"
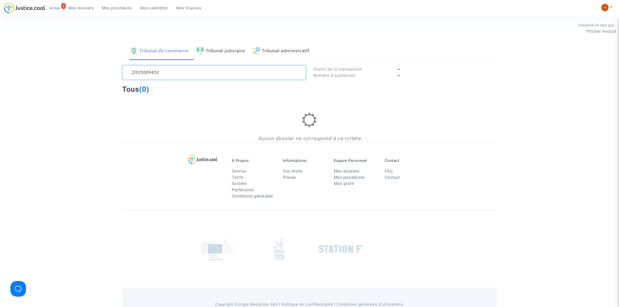
click at [126, 70] on textarea at bounding box center [214, 73] width 183 height 14
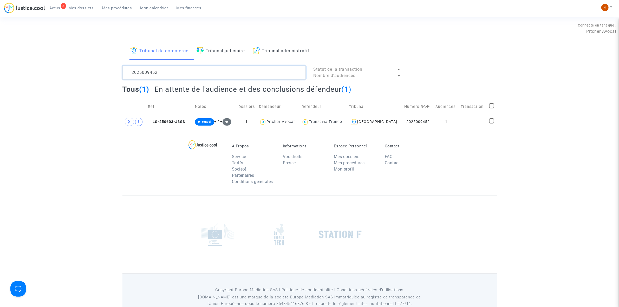
type textarea "2025009452"
click at [462, 123] on td at bounding box center [473, 122] width 28 height 12
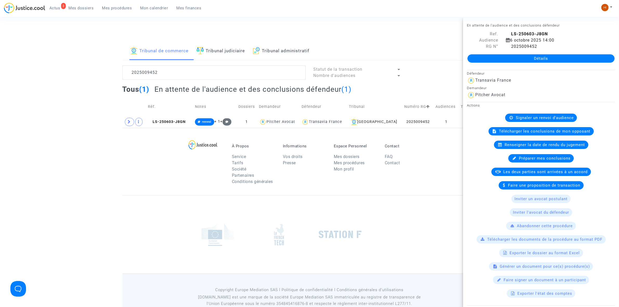
click at [542, 56] on link "Détails" at bounding box center [541, 58] width 147 height 8
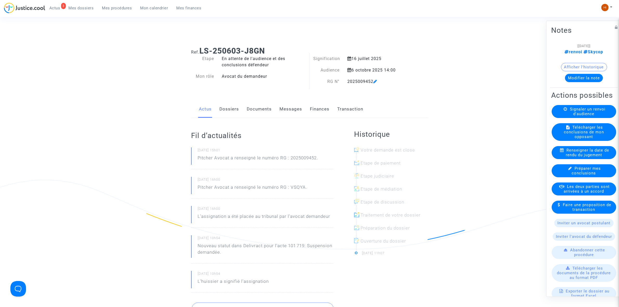
click at [229, 112] on link "Dossiers" at bounding box center [230, 109] width 20 height 17
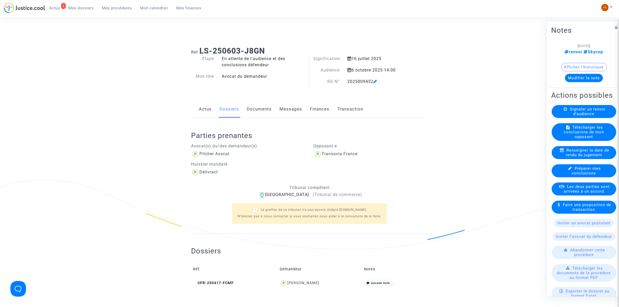
click at [591, 116] on span "Signaler un renvoi d'audience" at bounding box center [588, 111] width 36 height 9
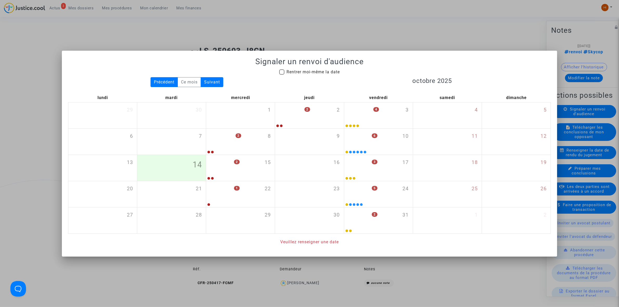
click at [311, 70] on span "Rentrer moi-même la date" at bounding box center [313, 71] width 53 height 5
click at [282, 75] on input "Rentrer moi-même la date" at bounding box center [282, 75] width 0 height 0
checkbox input "true"
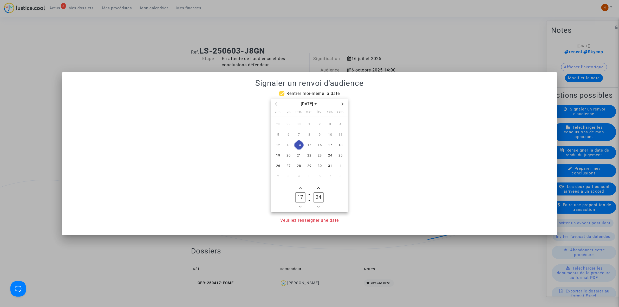
click at [345, 104] on span "Next month" at bounding box center [343, 104] width 6 height 6
click at [289, 123] on span "1" at bounding box center [288, 124] width 9 height 9
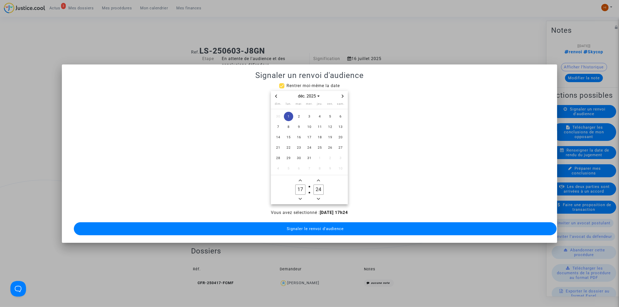
click at [302, 197] on icon "Minus a hour" at bounding box center [300, 198] width 3 height 3
type input "14"
click at [320, 185] on input "24" at bounding box center [319, 190] width 10 height 10
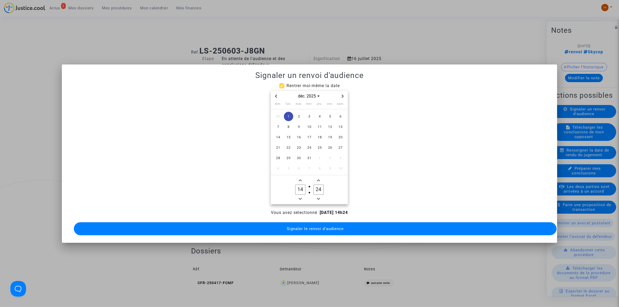
click at [320, 185] on input "24" at bounding box center [319, 190] width 10 height 10
type input "00"
click at [312, 227] on span "Signaler le renvoi d'audience" at bounding box center [315, 229] width 57 height 5
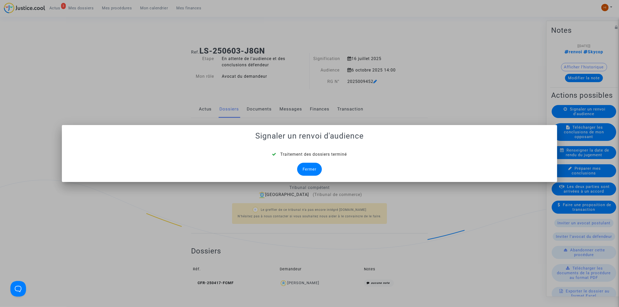
click at [305, 168] on div "Fermer" at bounding box center [309, 169] width 25 height 13
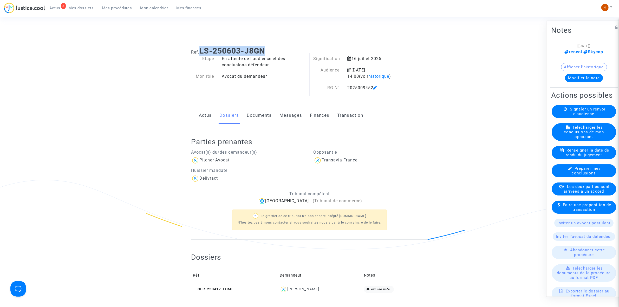
drag, startPoint x: 277, startPoint y: 49, endPoint x: 201, endPoint y: 48, distance: 76.0
click at [201, 48] on h1 "Ref. LS-250603-J8GN" at bounding box center [309, 50] width 237 height 9
copy b "LS-250603-J8GN"
click at [254, 114] on link "Documents" at bounding box center [259, 115] width 25 height 17
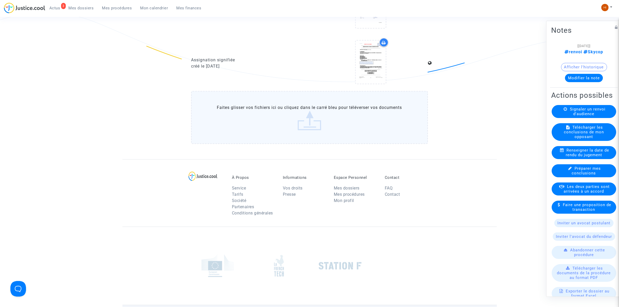
scroll to position [520, 0]
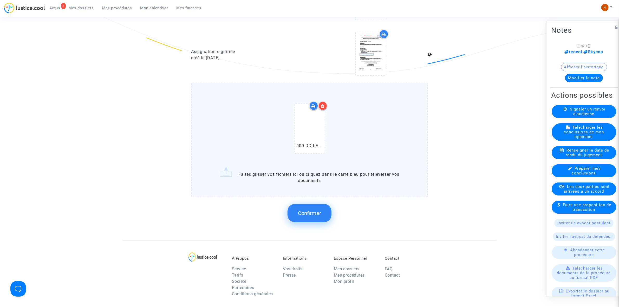
click at [303, 210] on span "Confirmer" at bounding box center [309, 213] width 23 height 6
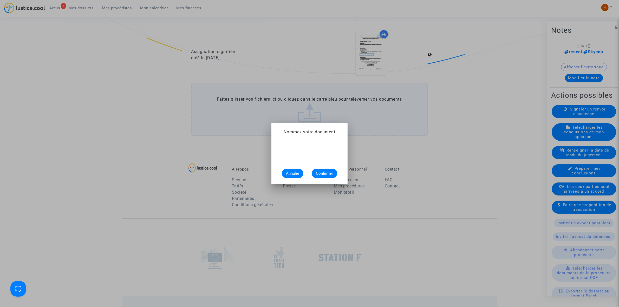
scroll to position [0, 0]
type input "v"
type input "avis de renvoi"
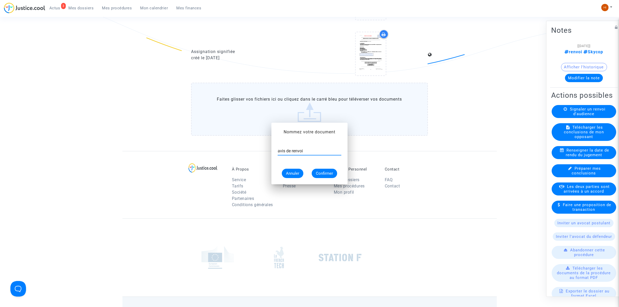
scroll to position [520, 0]
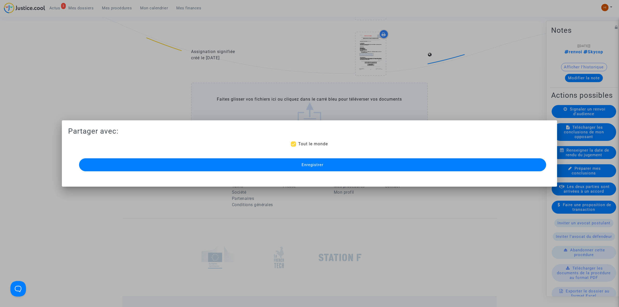
click at [301, 166] on button "Enregistrer" at bounding box center [312, 164] width 467 height 13
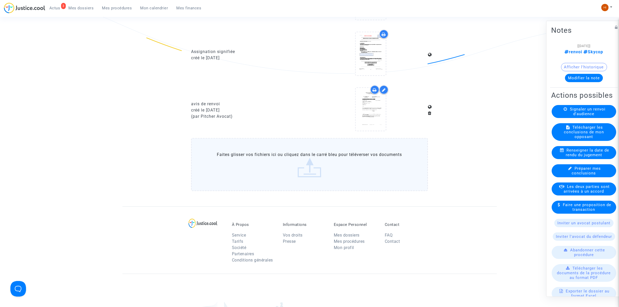
click at [116, 8] on span "Mes procédures" at bounding box center [117, 8] width 30 height 5
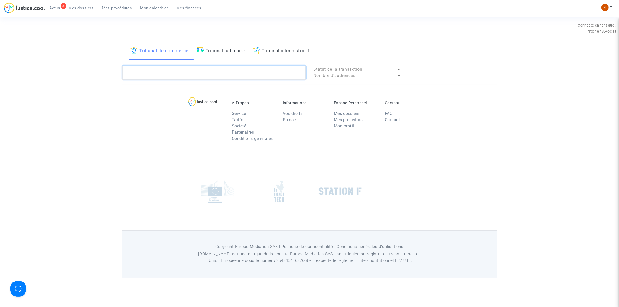
paste textarea "2025009451"
click at [178, 75] on textarea at bounding box center [214, 73] width 183 height 14
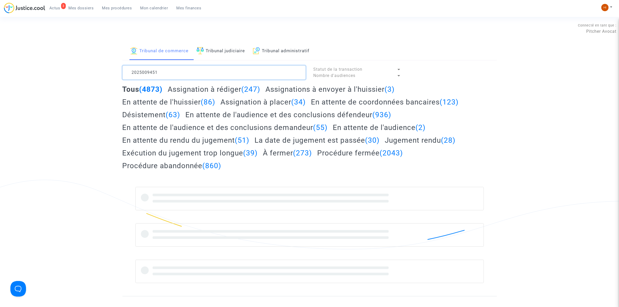
type textarea "2025009451"
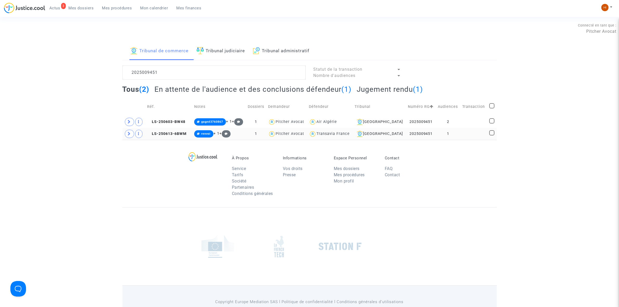
click at [453, 136] on td "1" at bounding box center [448, 134] width 24 height 12
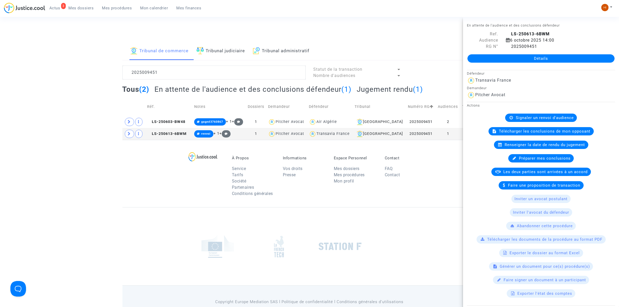
click at [544, 55] on link "Détails" at bounding box center [541, 58] width 147 height 8
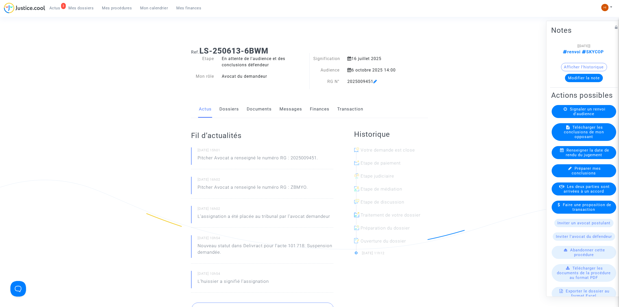
click at [225, 111] on link "Dossiers" at bounding box center [230, 109] width 20 height 17
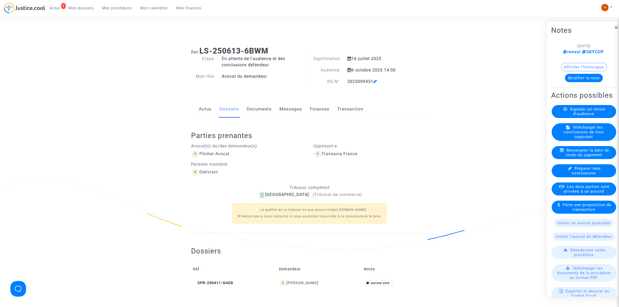
click at [599, 116] on span "Signaler un renvoi d'audience" at bounding box center [588, 111] width 36 height 9
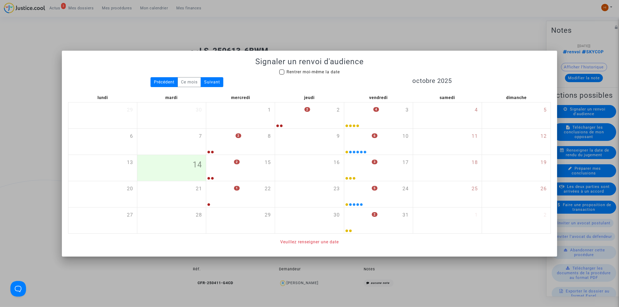
click at [281, 68] on div "Signaler un renvoi d'audience Rentrer moi-même la date Précédent Ce mois Suivan…" at bounding box center [309, 151] width 483 height 188
drag, startPoint x: 281, startPoint y: 70, endPoint x: 285, endPoint y: 72, distance: 4.1
click at [281, 70] on span at bounding box center [281, 71] width 5 height 5
click at [282, 75] on input "Rentrer moi-même la date" at bounding box center [282, 75] width 0 height 0
checkbox input "true"
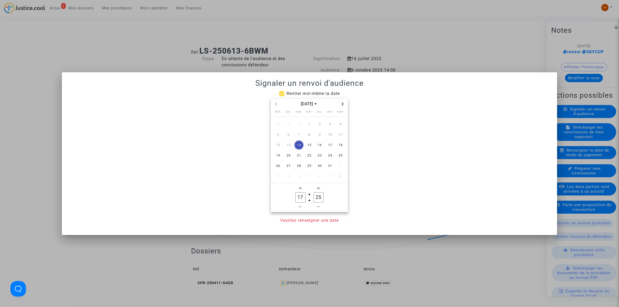
click at [345, 103] on span "Next month" at bounding box center [343, 104] width 6 height 6
click at [288, 127] on span "1" at bounding box center [288, 124] width 9 height 9
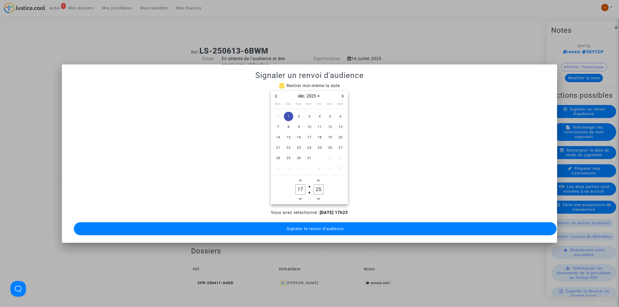
click at [299, 197] on icon "Minus a hour" at bounding box center [300, 198] width 3 height 3
type input "14"
click at [319, 185] on input "25" at bounding box center [319, 190] width 10 height 10
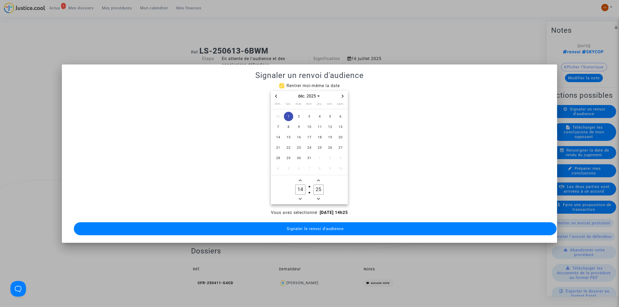
click at [319, 185] on input "25" at bounding box center [319, 190] width 10 height 10
type input "00"
click at [299, 228] on span "Signaler le renvoi d'audience" at bounding box center [315, 229] width 57 height 5
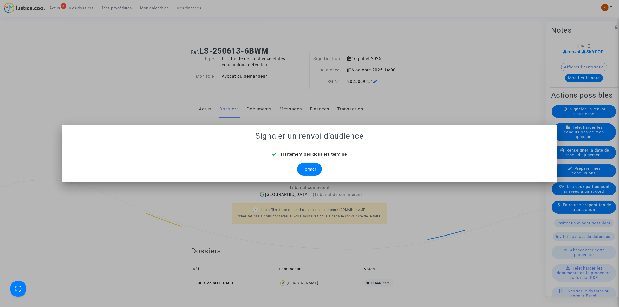
click at [314, 165] on div "Fermer" at bounding box center [309, 169] width 25 height 13
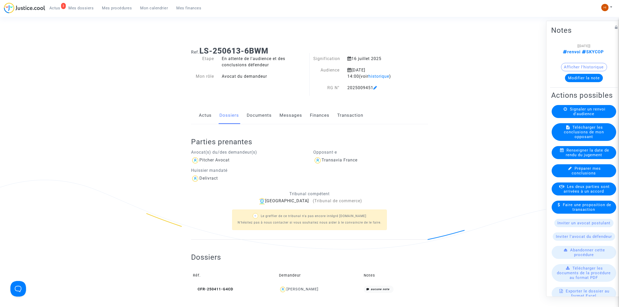
click at [252, 117] on link "Documents" at bounding box center [259, 115] width 25 height 17
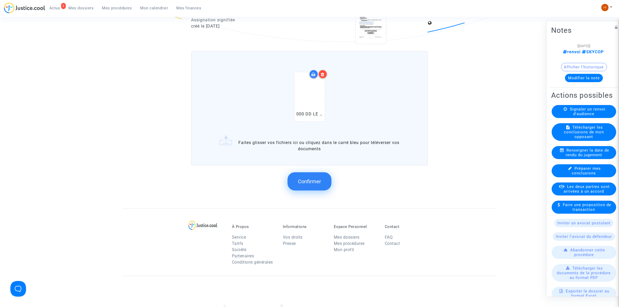
scroll to position [553, 0]
click at [315, 178] on span "Confirmer" at bounding box center [309, 181] width 23 height 6
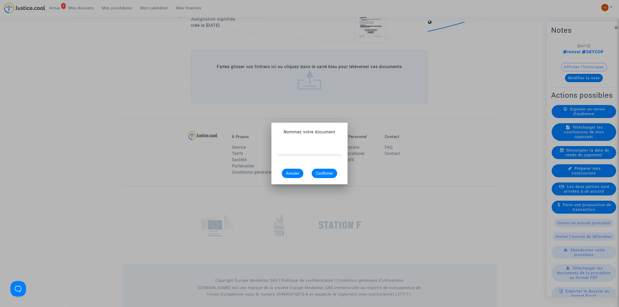
scroll to position [0, 0]
type input "avis de renvoi"
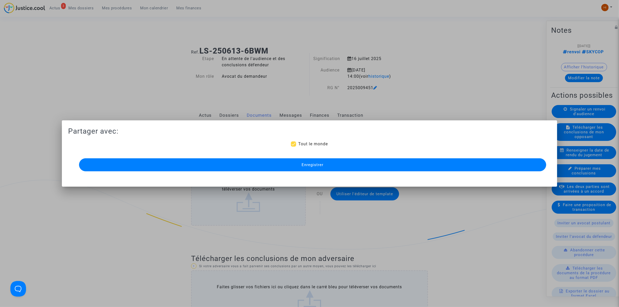
scroll to position [553, 0]
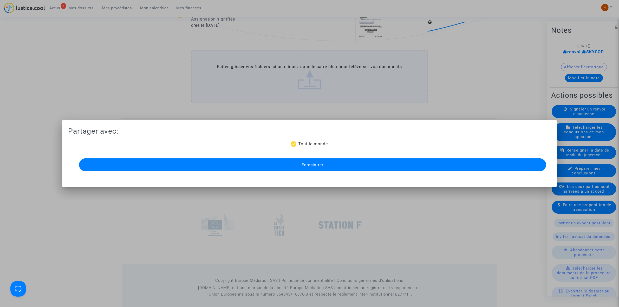
click at [332, 165] on button "Enregistrer" at bounding box center [312, 164] width 467 height 13
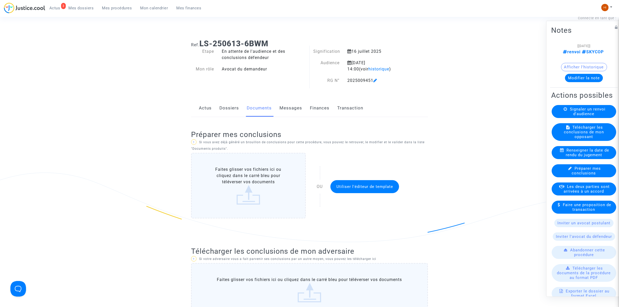
scroll to position [0, 0]
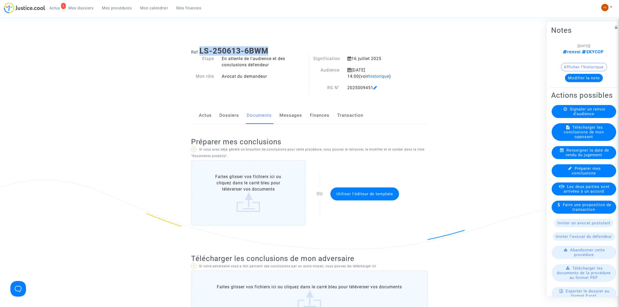
drag, startPoint x: 271, startPoint y: 48, endPoint x: 202, endPoint y: 50, distance: 69.2
click at [202, 50] on h1 "Ref. LS-250613-6BWM" at bounding box center [309, 50] width 237 height 9
copy b "LS-250613-6BWM"
click at [115, 9] on span "Mes procédures" at bounding box center [117, 8] width 30 height 5
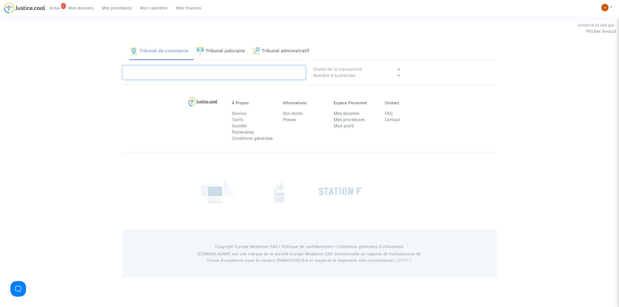
click at [221, 73] on textarea at bounding box center [214, 73] width 183 height 14
paste textarea "2025009366"
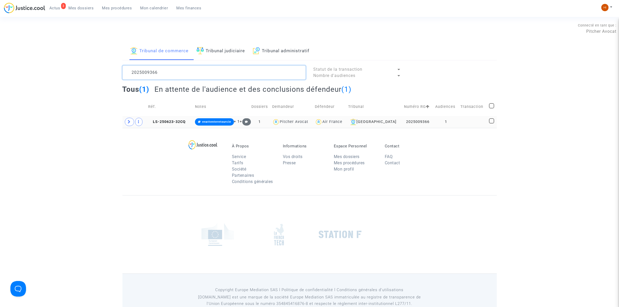
type textarea "2025009366"
click at [460, 120] on td at bounding box center [473, 122] width 28 height 12
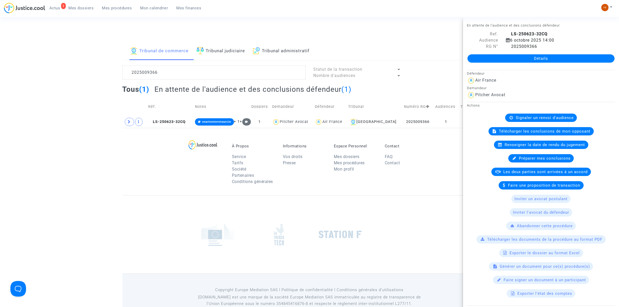
click at [544, 61] on link "Détails" at bounding box center [541, 58] width 147 height 8
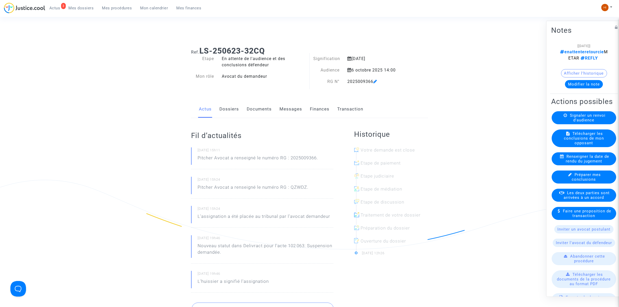
click at [570, 122] on span "Signaler un renvoi d'audience" at bounding box center [588, 117] width 36 height 9
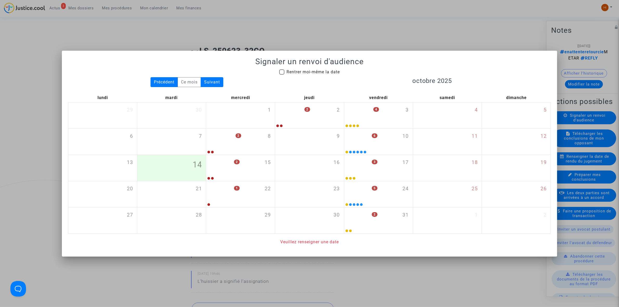
drag, startPoint x: 303, startPoint y: 70, endPoint x: 311, endPoint y: 74, distance: 8.4
click at [303, 70] on span "Rentrer moi-même la date" at bounding box center [313, 71] width 53 height 5
click at [282, 75] on input "Rentrer moi-même la date" at bounding box center [282, 75] width 0 height 0
checkbox input "true"
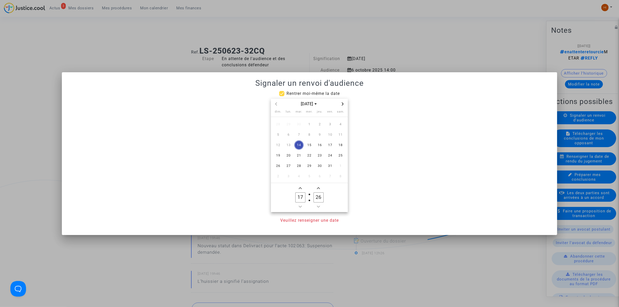
click at [346, 103] on span "Next month" at bounding box center [343, 104] width 6 height 6
click at [345, 103] on span "Next month" at bounding box center [343, 104] width 6 height 6
click at [291, 136] on span "8" at bounding box center [288, 134] width 9 height 9
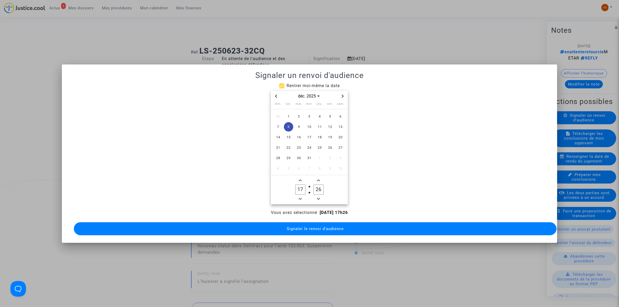
click at [300, 197] on icon "Minus a hour" at bounding box center [300, 198] width 3 height 3
type input "14"
click at [316, 189] on input "26" at bounding box center [319, 190] width 10 height 10
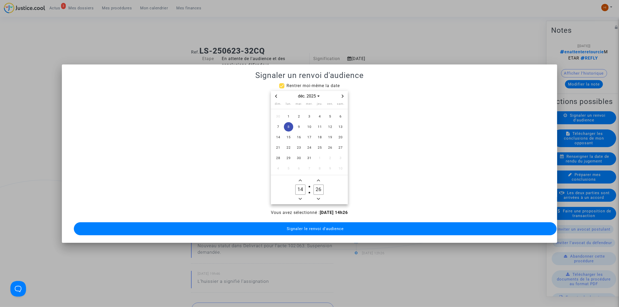
click at [316, 189] on input "26" at bounding box center [319, 190] width 10 height 10
type input "00"
click at [309, 227] on span "Signaler le renvoi d'audience" at bounding box center [315, 229] width 57 height 5
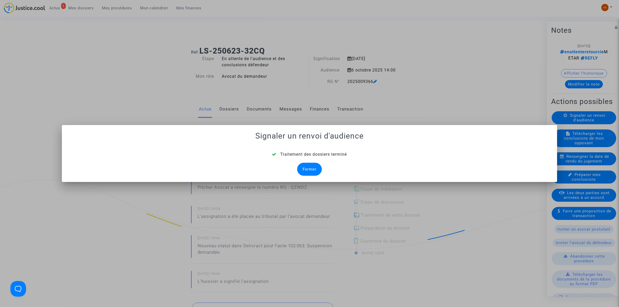
click at [308, 170] on div "Fermer" at bounding box center [309, 169] width 25 height 13
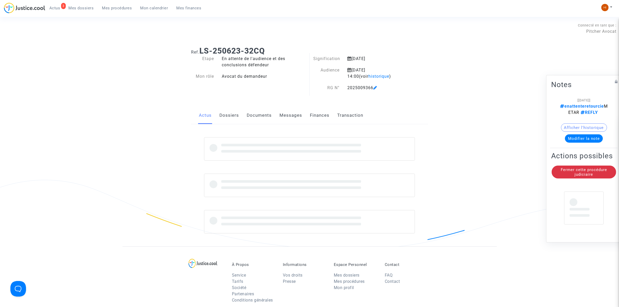
click at [261, 119] on link "Documents" at bounding box center [259, 115] width 25 height 17
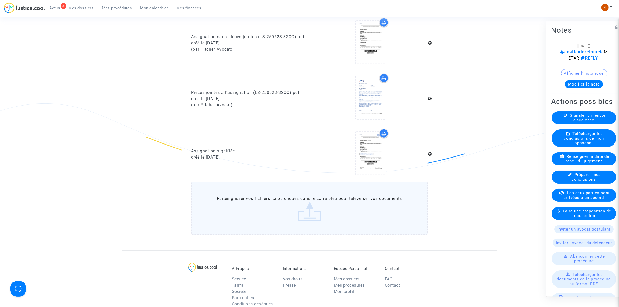
scroll to position [390, 0]
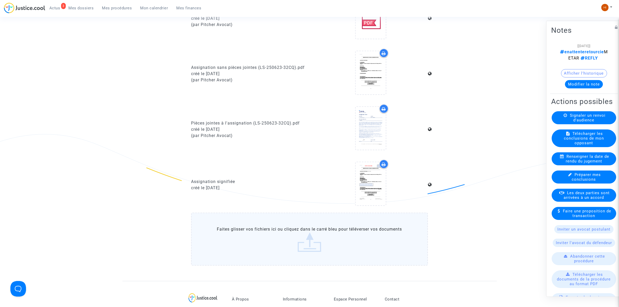
click at [590, 89] on div "[03/10/2025] enattenteretourcie METAR REFLY Afficher l'historique Modifier la n…" at bounding box center [584, 67] width 66 height 50
click at [591, 84] on button "Modifier la note" at bounding box center [584, 84] width 38 height 8
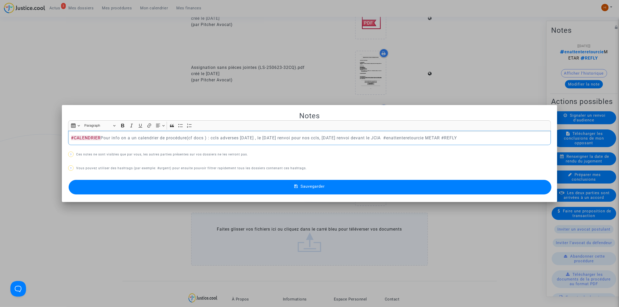
click at [184, 187] on button "Sauvegarder" at bounding box center [310, 187] width 483 height 15
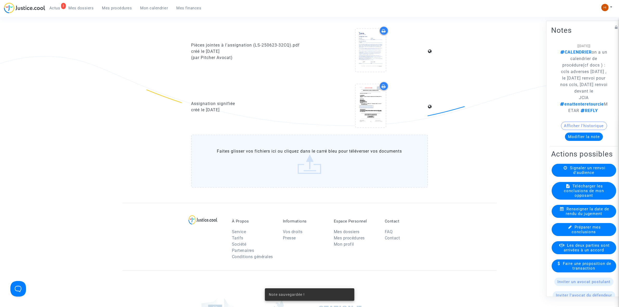
scroll to position [488, 0]
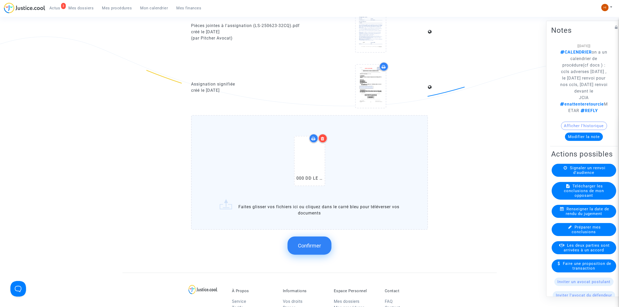
click at [317, 243] on span "Confirmer" at bounding box center [309, 246] width 23 height 6
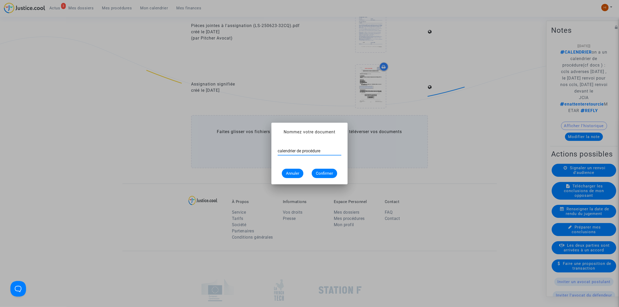
type input "calendrier de procédure"
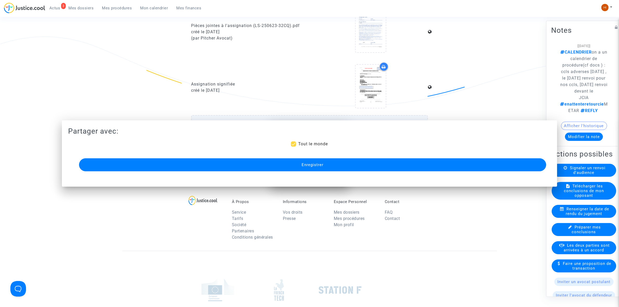
scroll to position [488, 0]
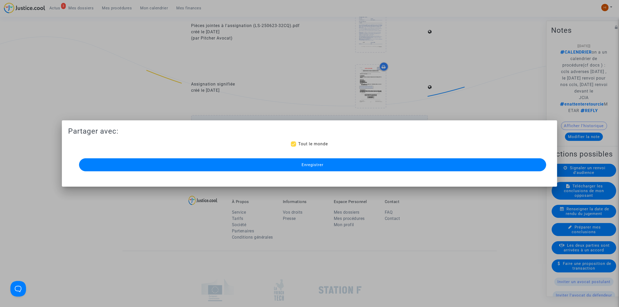
click at [356, 166] on button "Enregistrer" at bounding box center [312, 164] width 467 height 13
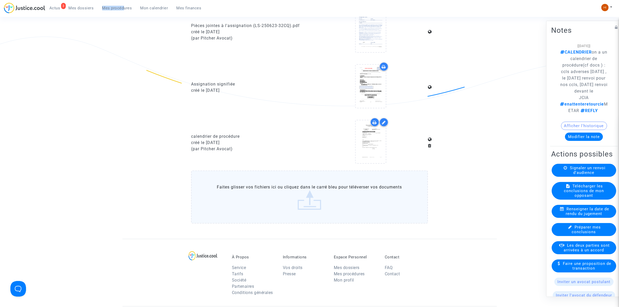
click at [124, 4] on ul "3 Actus Mes dossiers Mes procédures Mon calendrier Mes finances" at bounding box center [125, 7] width 160 height 9
drag, startPoint x: 124, startPoint y: 7, endPoint x: 210, endPoint y: 36, distance: 90.9
click at [123, 7] on span "Mes procédures" at bounding box center [117, 8] width 30 height 5
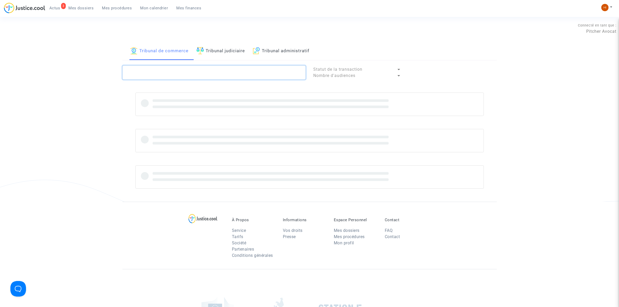
click at [211, 72] on textarea at bounding box center [214, 73] width 183 height 14
paste textarea "2025009365"
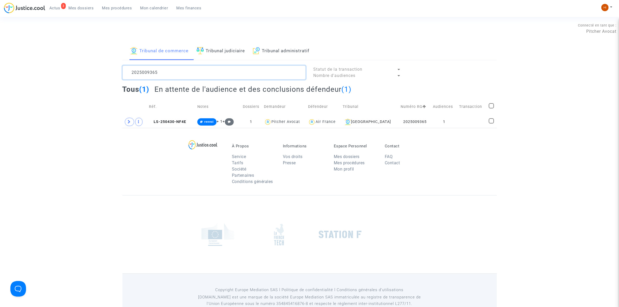
type textarea "2025009365"
drag, startPoint x: 431, startPoint y: 124, endPoint x: 438, endPoint y: 120, distance: 7.9
click at [431, 124] on td "1" at bounding box center [444, 122] width 26 height 12
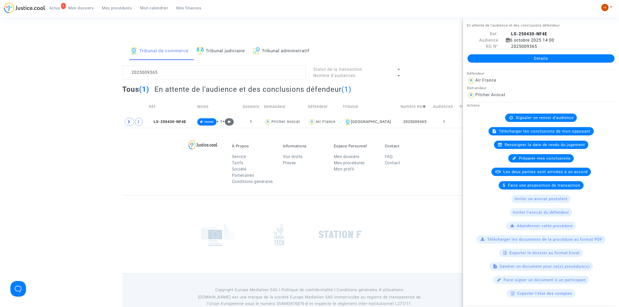
click at [535, 61] on link "Détails" at bounding box center [541, 58] width 147 height 8
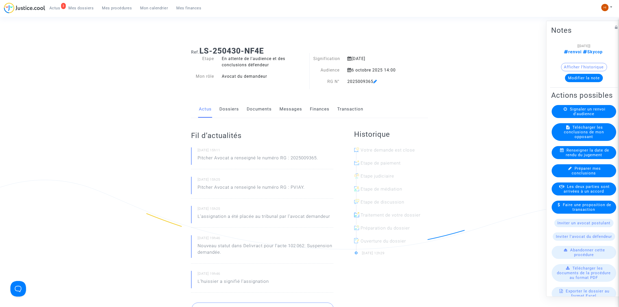
click at [592, 116] on span "Signaler un renvoi d'audience" at bounding box center [588, 111] width 36 height 9
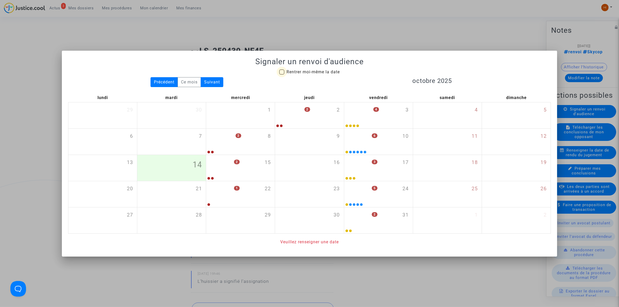
click at [283, 73] on span at bounding box center [281, 71] width 5 height 5
click at [282, 75] on input "Rentrer moi-même la date" at bounding box center [282, 75] width 0 height 0
checkbox input "true"
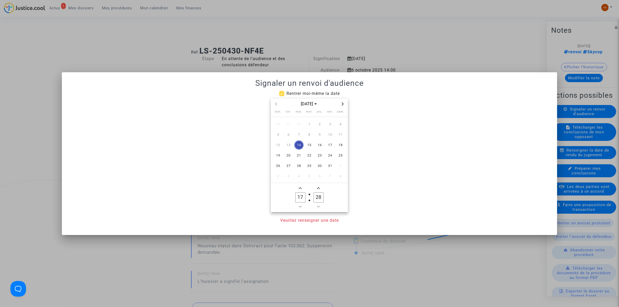
click at [345, 106] on span "Next month" at bounding box center [343, 104] width 6 height 6
click at [286, 138] on span "8" at bounding box center [288, 134] width 9 height 9
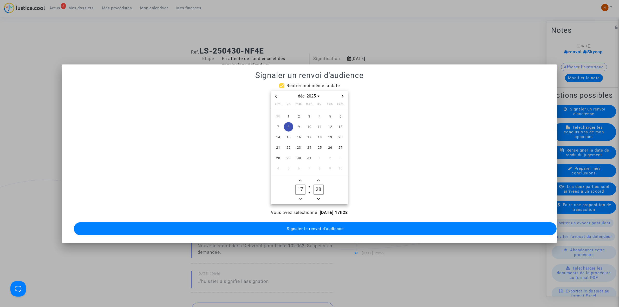
click at [299, 196] on button "Minus a hour" at bounding box center [300, 199] width 6 height 7
click at [299, 193] on owl-date-time-timer-box "15 Hour" at bounding box center [300, 189] width 18 height 25
drag, startPoint x: 299, startPoint y: 193, endPoint x: 303, endPoint y: 198, distance: 6.9
click at [300, 193] on owl-date-time-timer-box "15 Hour" at bounding box center [300, 189] width 18 height 25
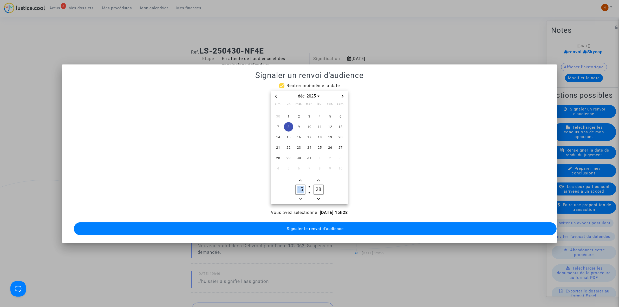
click at [301, 198] on icon "Minus a hour" at bounding box center [300, 199] width 3 height 2
click at [301, 179] on icon "Add a hour" at bounding box center [300, 180] width 3 height 3
type input "14"
click at [322, 189] on input "28" at bounding box center [319, 190] width 10 height 10
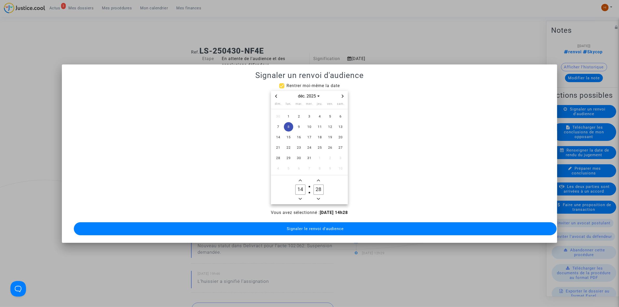
click at [322, 189] on input "28" at bounding box center [319, 190] width 10 height 10
type input "00"
click at [320, 223] on button "Signaler le renvoi d'audience" at bounding box center [315, 228] width 483 height 13
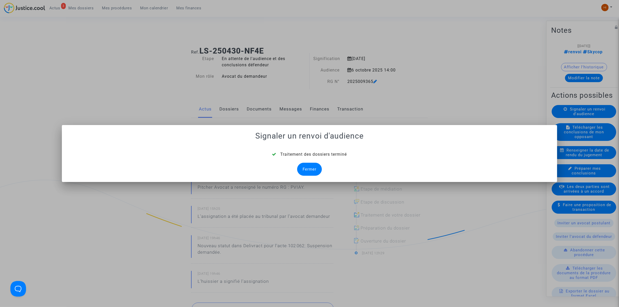
drag, startPoint x: 315, startPoint y: 168, endPoint x: 184, endPoint y: 170, distance: 131.1
click at [315, 168] on div "Fermer" at bounding box center [309, 169] width 25 height 13
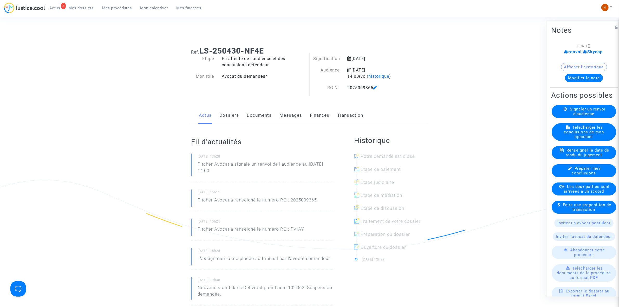
click at [260, 116] on link "Documents" at bounding box center [259, 115] width 25 height 17
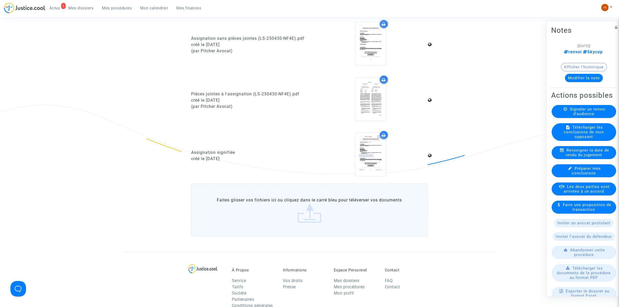
scroll to position [423, 0]
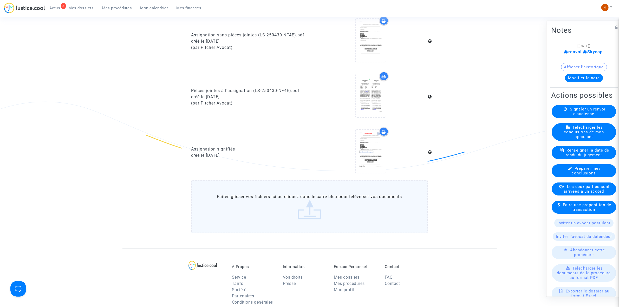
click at [571, 76] on button "Modifier la note" at bounding box center [584, 78] width 38 height 8
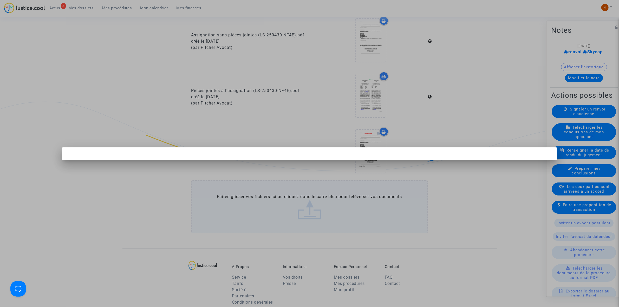
scroll to position [0, 0]
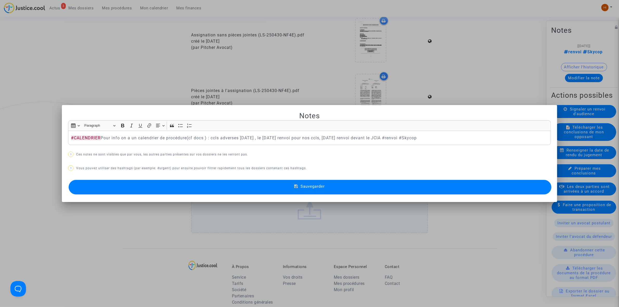
click at [307, 185] on span "Sauvegarder" at bounding box center [313, 186] width 24 height 5
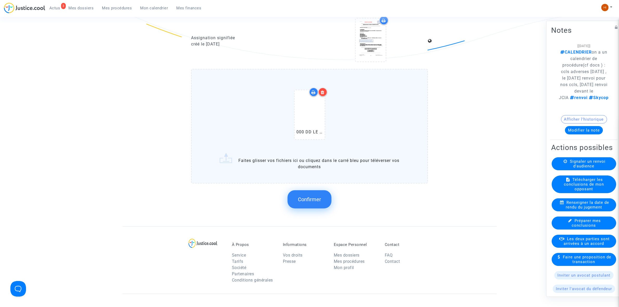
scroll to position [553, 0]
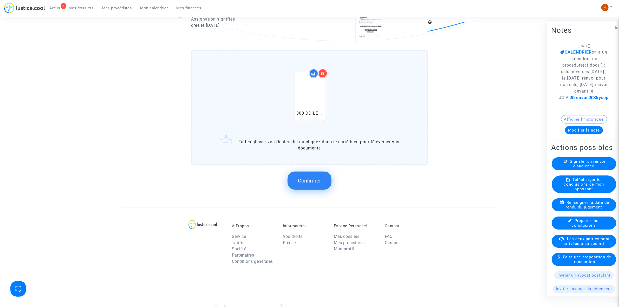
click at [300, 172] on button "Confirmer" at bounding box center [310, 181] width 44 height 18
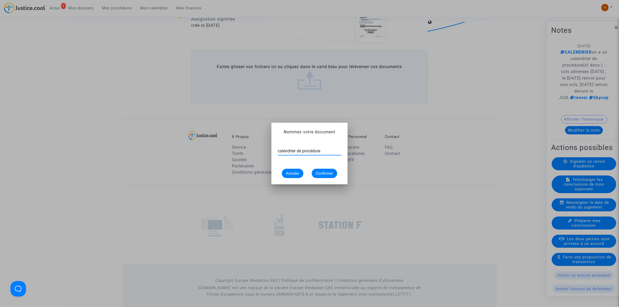
type input "calendrier de procédure"
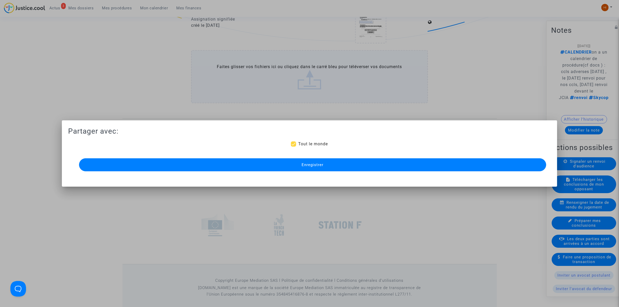
click at [315, 161] on button "Enregistrer" at bounding box center [312, 164] width 467 height 13
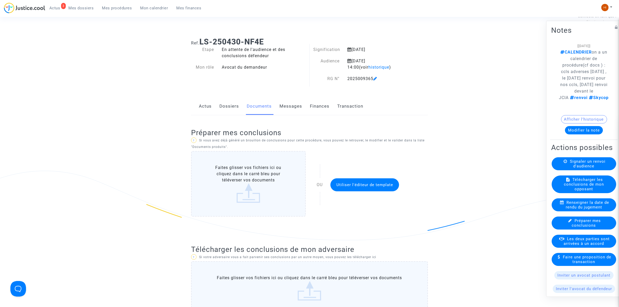
scroll to position [0, 0]
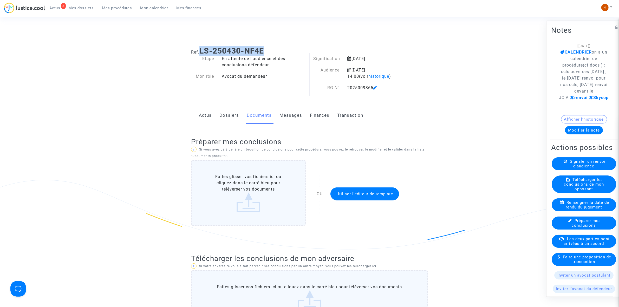
drag, startPoint x: 267, startPoint y: 49, endPoint x: 202, endPoint y: 47, distance: 65.6
click at [202, 47] on h1 "Ref. LS-250430-NF4E" at bounding box center [309, 50] width 237 height 9
copy b "LS-250430-NF4E"
drag, startPoint x: 125, startPoint y: 10, endPoint x: 87, endPoint y: 119, distance: 115.9
click at [125, 10] on span "Mes procédures" at bounding box center [117, 8] width 30 height 5
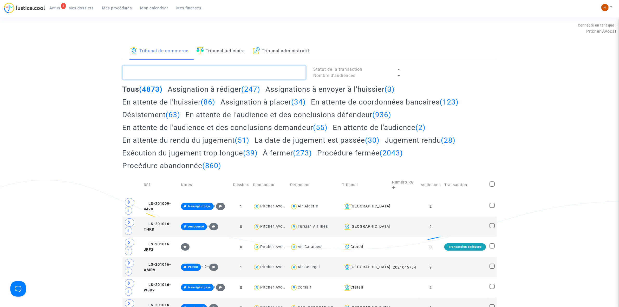
click at [183, 75] on textarea at bounding box center [214, 73] width 183 height 14
paste textarea "2025009366"
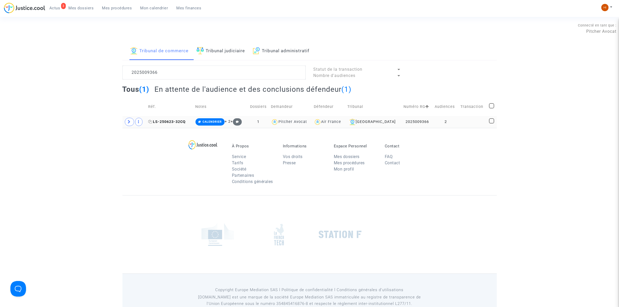
click at [184, 121] on span "LS-250623-32CQ" at bounding box center [166, 122] width 37 height 4
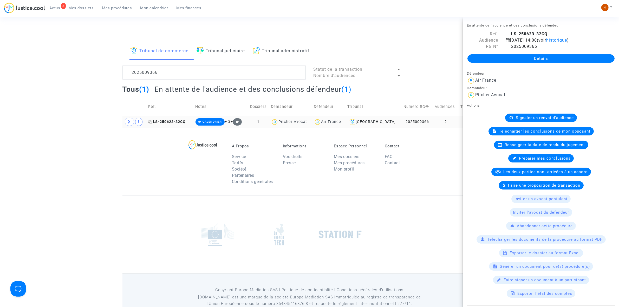
click at [152, 123] on icon at bounding box center [150, 122] width 4 height 4
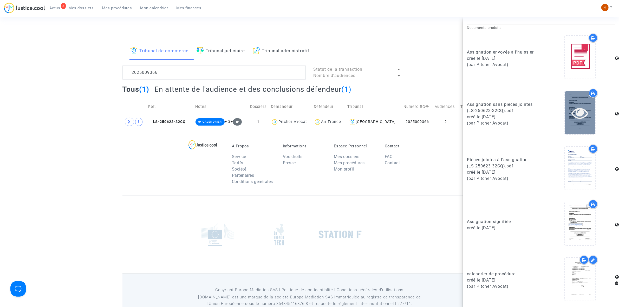
scroll to position [282, 0]
drag, startPoint x: 177, startPoint y: 77, endPoint x: 60, endPoint y: 59, distance: 118.7
click at [60, 59] on div "Tribunal de commerce Tribunal judiciaire Tribunal administratif 2025009366 Stat…" at bounding box center [309, 85] width 619 height 86
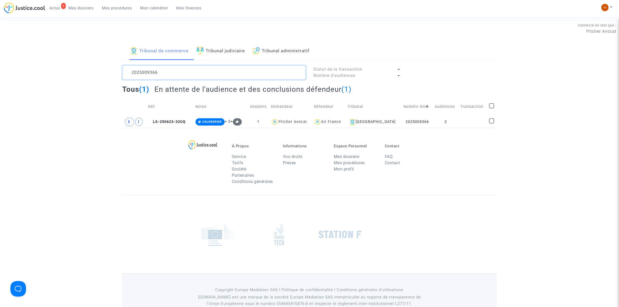
paste textarea "2025013318"
type textarea "2025013318"
click at [180, 125] on td "LS-250603-C99K" at bounding box center [168, 122] width 45 height 12
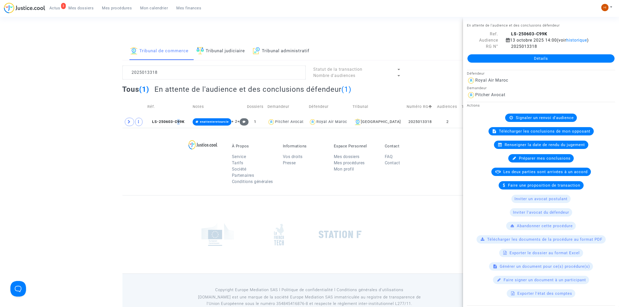
click at [523, 115] on div "Signaler un renvoi d'audience" at bounding box center [541, 118] width 72 height 8
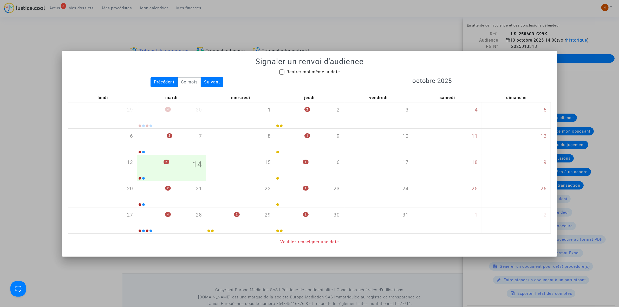
click at [323, 71] on span "Rentrer moi-même la date" at bounding box center [313, 71] width 53 height 5
click at [282, 75] on input "Rentrer moi-même la date" at bounding box center [282, 75] width 0 height 0
checkbox input "true"
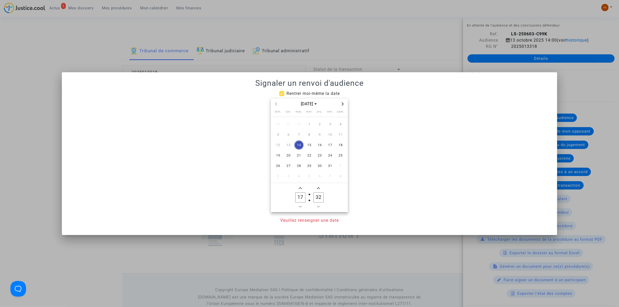
click at [341, 100] on div "[DATE]" at bounding box center [309, 104] width 77 height 11
click at [343, 101] on span "Next month" at bounding box center [343, 104] width 6 height 6
click at [288, 157] on span "17" at bounding box center [288, 155] width 9 height 9
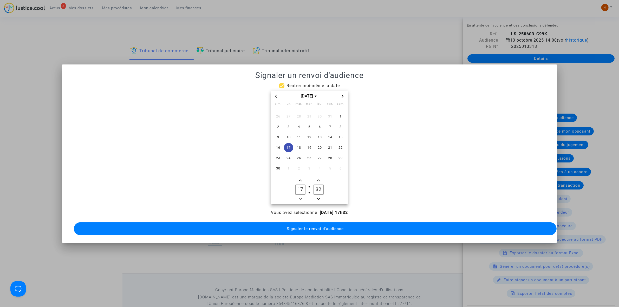
click at [299, 197] on icon "Minus a hour" at bounding box center [300, 198] width 3 height 3
type input "14"
click at [319, 187] on input "32" at bounding box center [319, 190] width 10 height 10
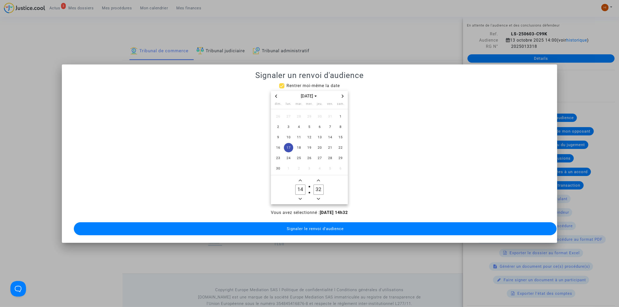
click at [319, 187] on input "32" at bounding box center [319, 190] width 10 height 10
type input "00"
click at [310, 227] on span "Signaler le renvoi d'audience" at bounding box center [315, 229] width 57 height 5
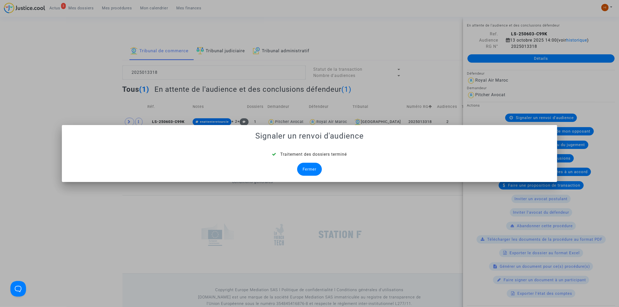
click at [313, 168] on div "Fermer" at bounding box center [309, 169] width 25 height 13
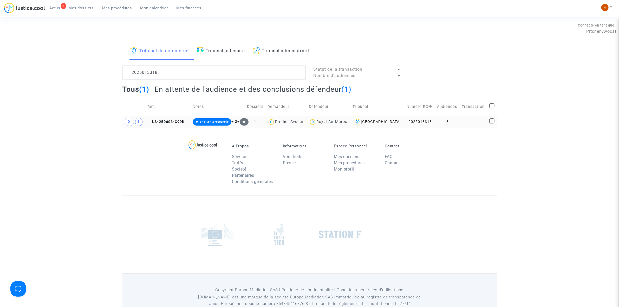
click at [468, 123] on td at bounding box center [474, 122] width 28 height 12
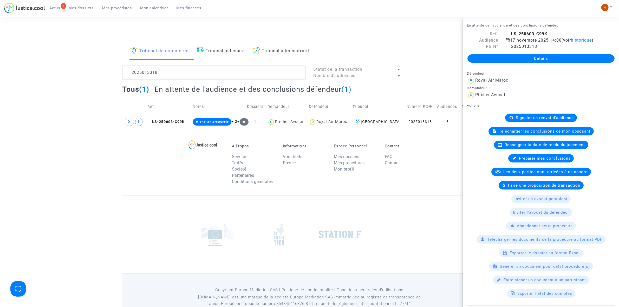
click at [523, 61] on link "Détails" at bounding box center [541, 58] width 147 height 8
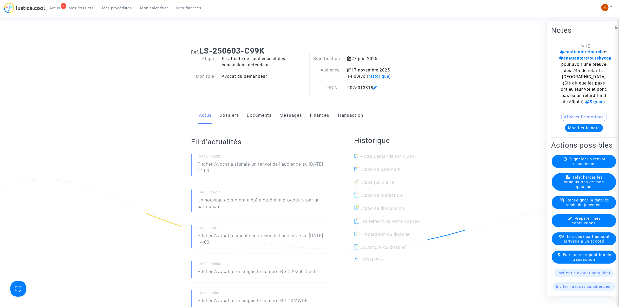
click at [261, 120] on link "Documents" at bounding box center [259, 115] width 25 height 17
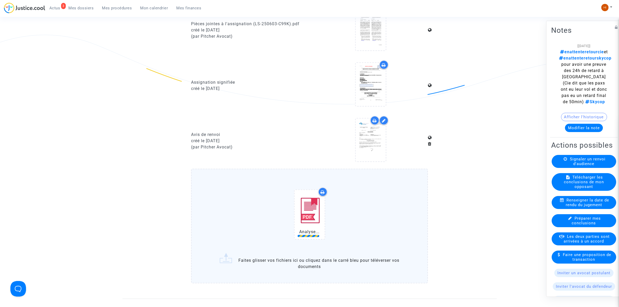
scroll to position [476, 0]
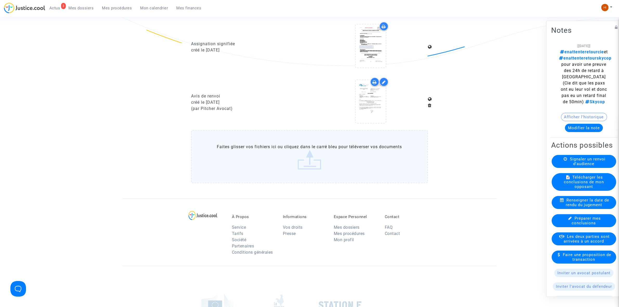
scroll to position [541, 0]
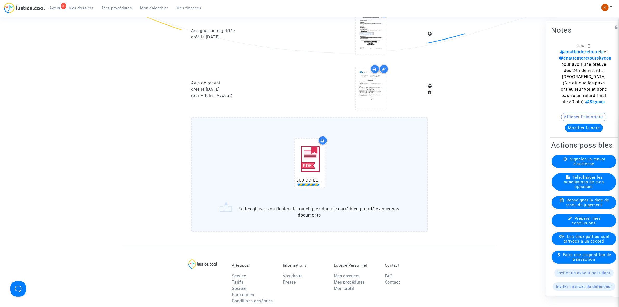
drag, startPoint x: 301, startPoint y: 64, endPoint x: 282, endPoint y: 61, distance: 19.4
drag, startPoint x: 282, startPoint y: 61, endPoint x: 89, endPoint y: 54, distance: 193.2
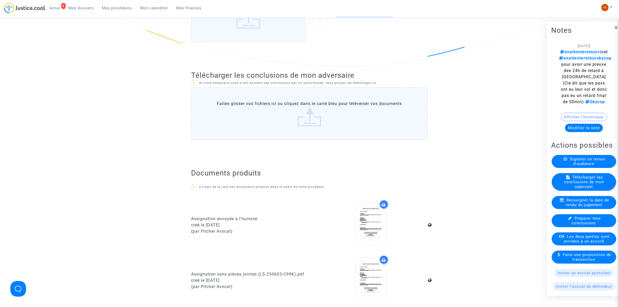
scroll to position [0, 0]
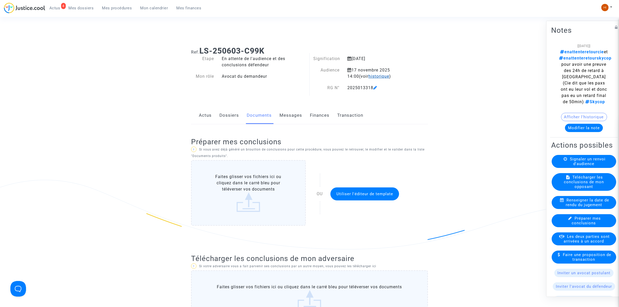
click at [370, 75] on span "historique" at bounding box center [379, 76] width 21 height 5
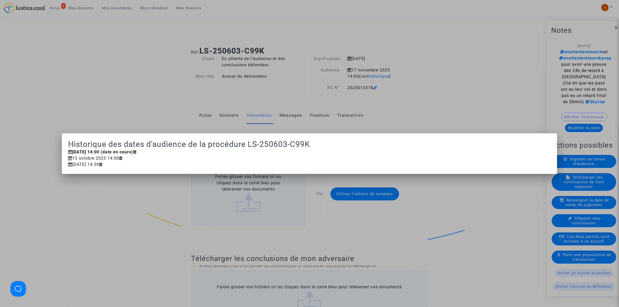
click at [73, 92] on div at bounding box center [309, 153] width 619 height 307
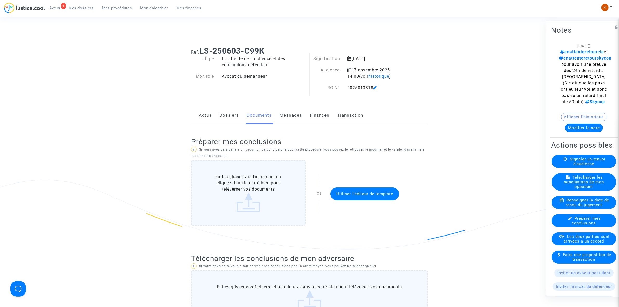
click at [235, 121] on link "Dossiers" at bounding box center [230, 115] width 20 height 17
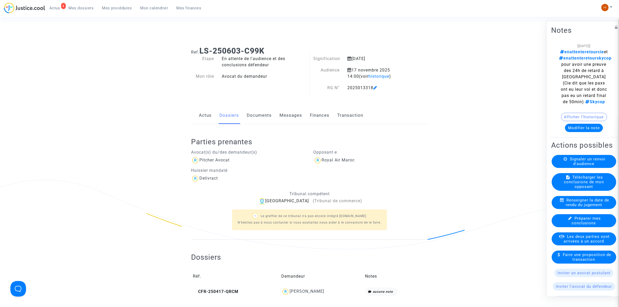
click at [262, 112] on link "Documents" at bounding box center [259, 115] width 25 height 17
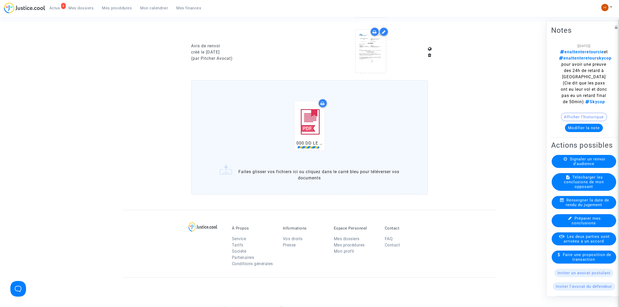
scroll to position [585, 0]
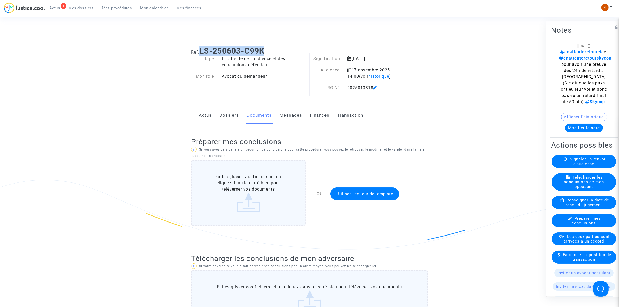
drag, startPoint x: 215, startPoint y: 47, endPoint x: 268, endPoint y: 46, distance: 53.1
click at [268, 46] on div "Ref. LS-250603-C99K" at bounding box center [309, 48] width 245 height 13
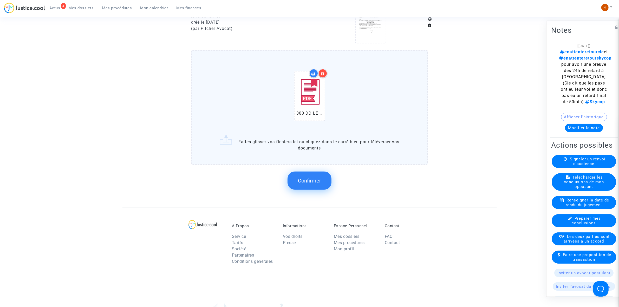
scroll to position [650, 0]
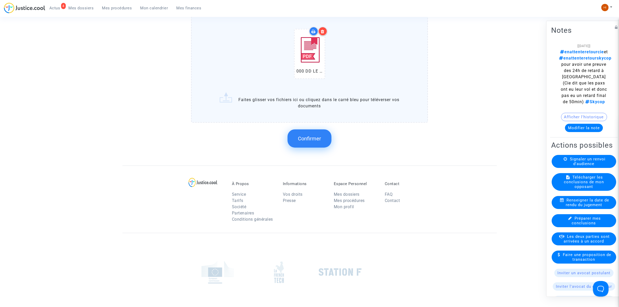
click at [316, 142] on button "Confirmer" at bounding box center [310, 139] width 44 height 18
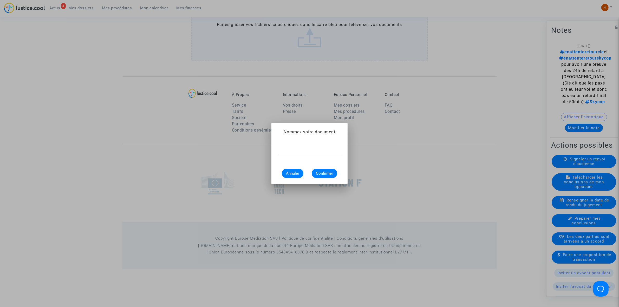
scroll to position [0, 0]
type input "AVIS DE RENVOI"
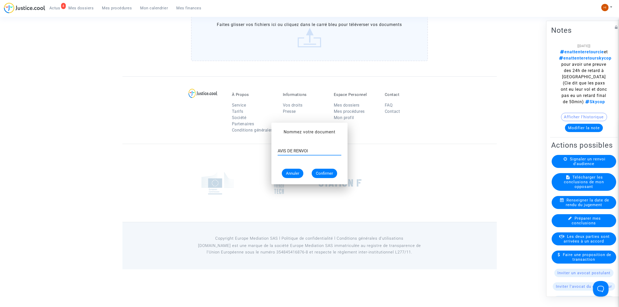
scroll to position [609, 0]
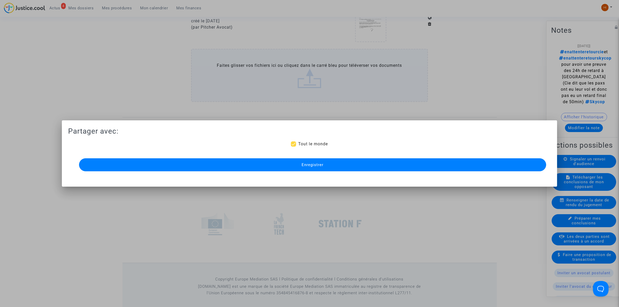
click at [358, 169] on button "Enregistrer" at bounding box center [312, 164] width 467 height 13
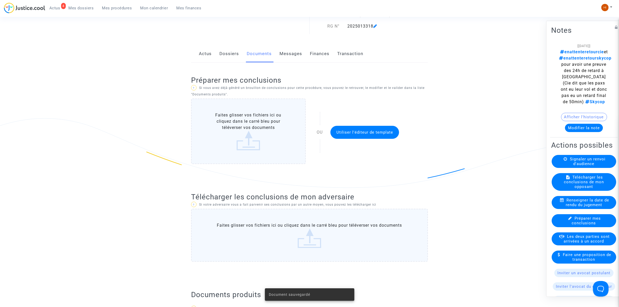
scroll to position [0, 0]
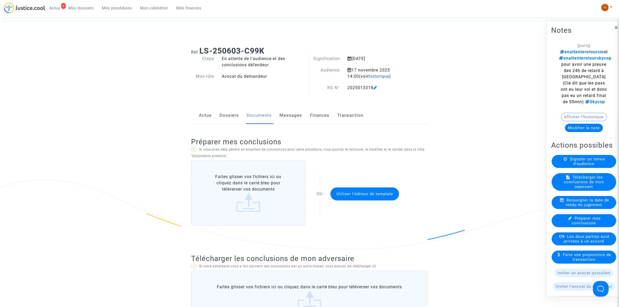
click at [115, 7] on span "Mes procédures" at bounding box center [117, 8] width 30 height 5
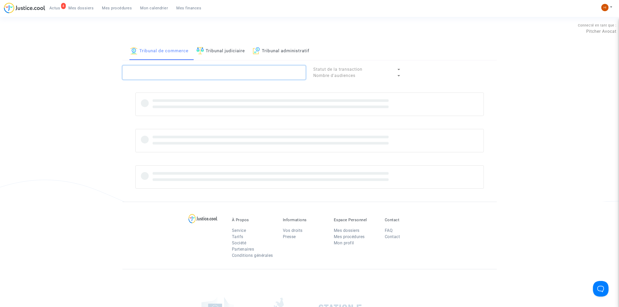
click at [237, 73] on textarea at bounding box center [214, 73] width 183 height 14
paste textarea "2025013317"
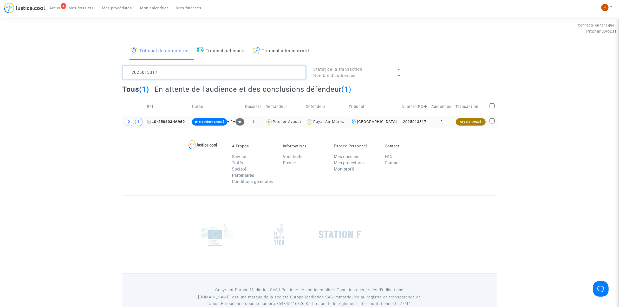
type textarea "2025013317"
click at [176, 123] on span "LS-250603-M969" at bounding box center [166, 122] width 38 height 4
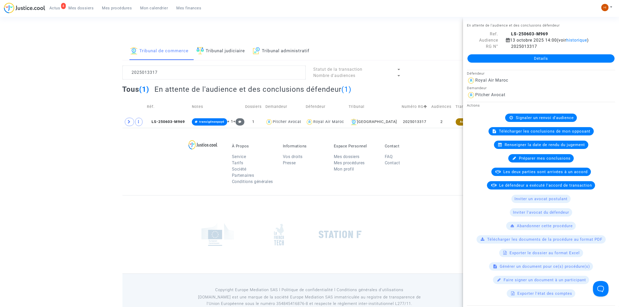
click at [544, 50] on div "Détails" at bounding box center [541, 59] width 156 height 18
click at [545, 62] on link "Détails" at bounding box center [541, 58] width 147 height 8
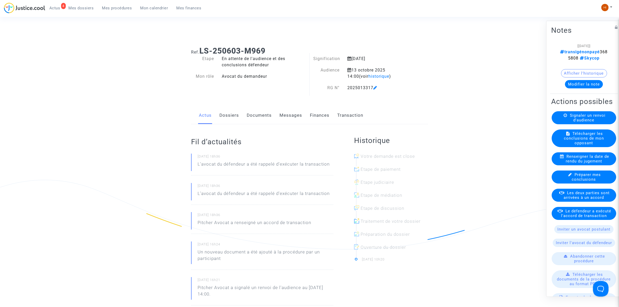
click at [584, 122] on span "Signaler un renvoi d'audience" at bounding box center [588, 117] width 36 height 9
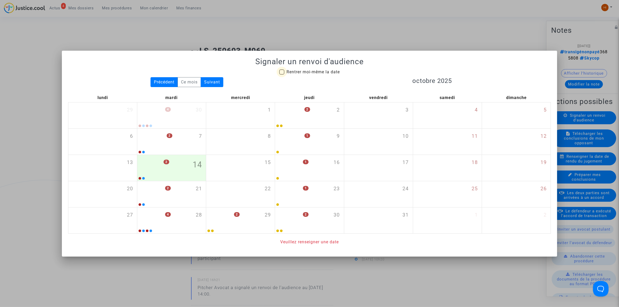
click at [316, 69] on span "Rentrer moi-même la date" at bounding box center [313, 71] width 53 height 5
click at [282, 75] on input "Rentrer moi-même la date" at bounding box center [282, 75] width 0 height 0
checkbox input "true"
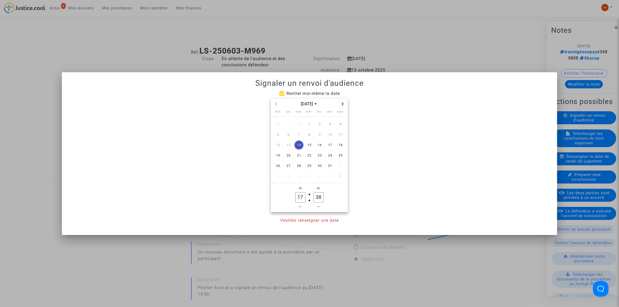
click at [345, 105] on span "Next month" at bounding box center [343, 104] width 6 height 6
click at [346, 105] on span "Next month" at bounding box center [343, 104] width 6 height 6
click at [277, 101] on span "Previous month" at bounding box center [276, 104] width 6 height 6
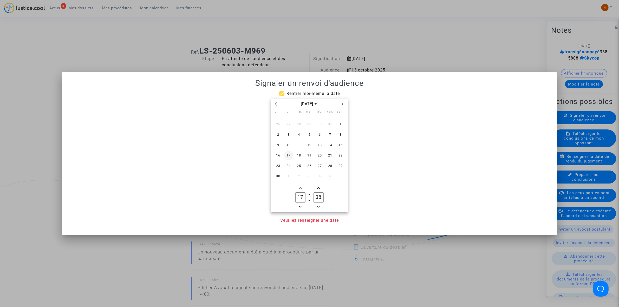
click at [289, 160] on td "17" at bounding box center [289, 155] width 10 height 10
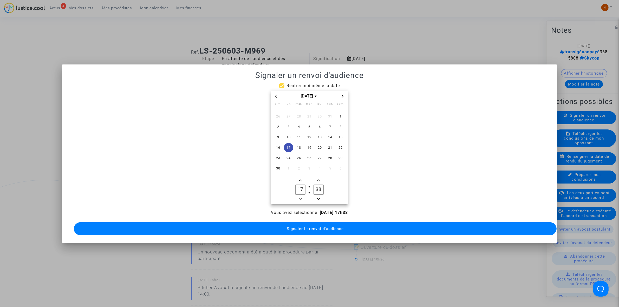
click at [299, 192] on input "17" at bounding box center [301, 190] width 10 height 10
click at [300, 200] on owl-date-time-timer "17 Hour 38 Minute" at bounding box center [309, 189] width 77 height 29
click at [299, 197] on icon "Minus a hour" at bounding box center [300, 198] width 3 height 3
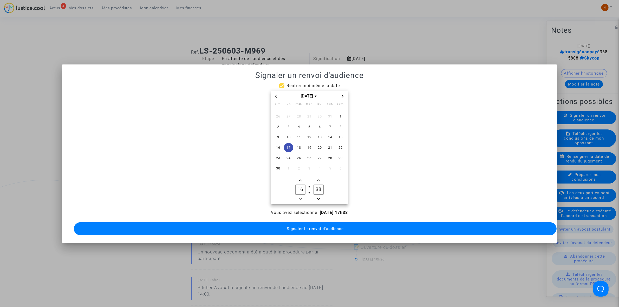
click at [299, 197] on icon "Minus a hour" at bounding box center [300, 198] width 3 height 3
click at [299, 198] on icon "Minus a hour" at bounding box center [300, 199] width 3 height 2
click at [302, 177] on span "Add a hour" at bounding box center [300, 180] width 6 height 6
type input "14"
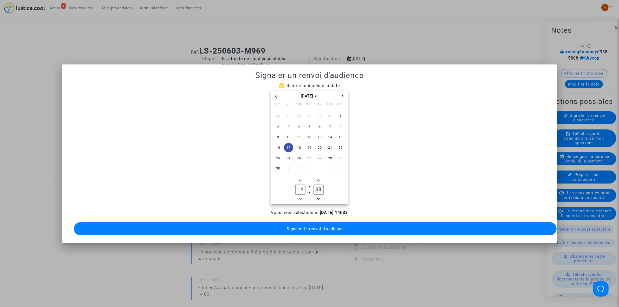
click at [314, 185] on label "38 Minute" at bounding box center [319, 190] width 18 height 10
click at [314, 185] on input "38" at bounding box center [319, 190] width 10 height 10
type input "00"
click at [338, 229] on button "Signaler le renvoi d'audience" at bounding box center [315, 228] width 483 height 13
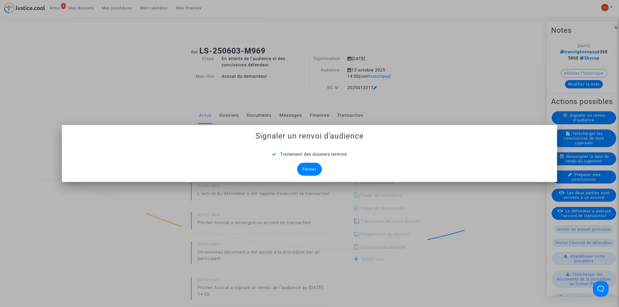
click at [318, 170] on div "Fermer" at bounding box center [309, 169] width 25 height 13
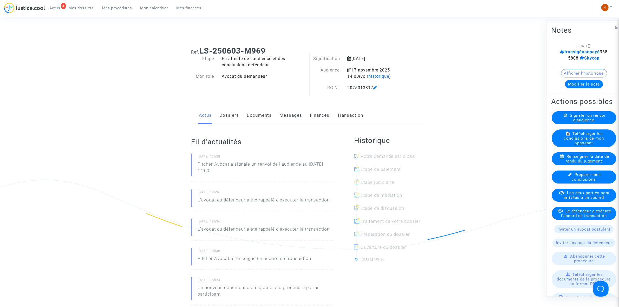
click at [260, 117] on link "Documents" at bounding box center [259, 115] width 25 height 17
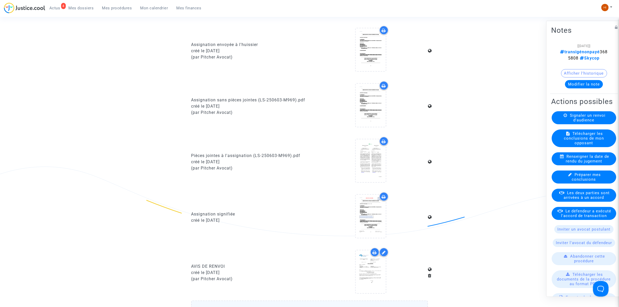
scroll to position [520, 0]
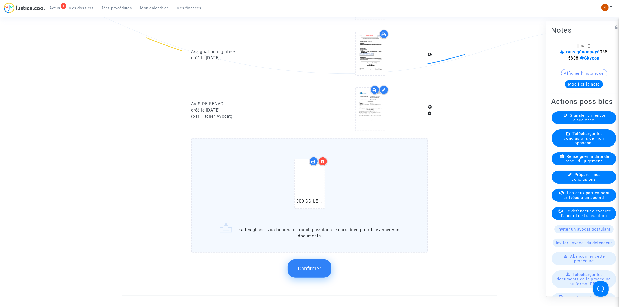
click at [301, 267] on span "Confirmer" at bounding box center [309, 269] width 23 height 6
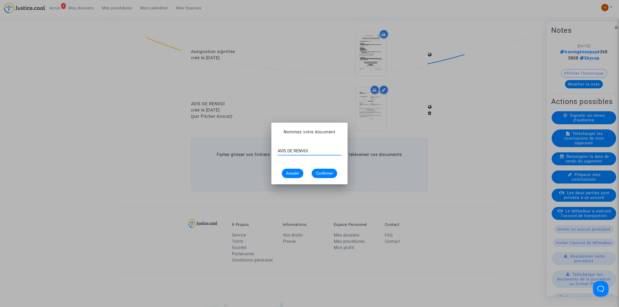
type input "AVIS DE RENVOI"
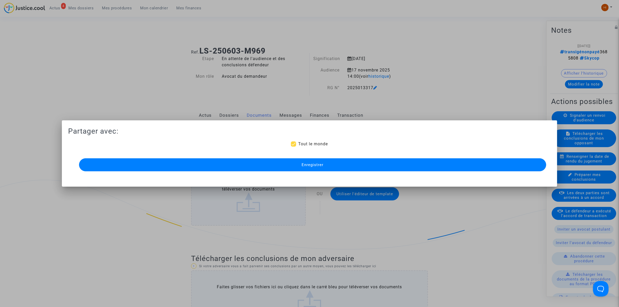
scroll to position [520, 0]
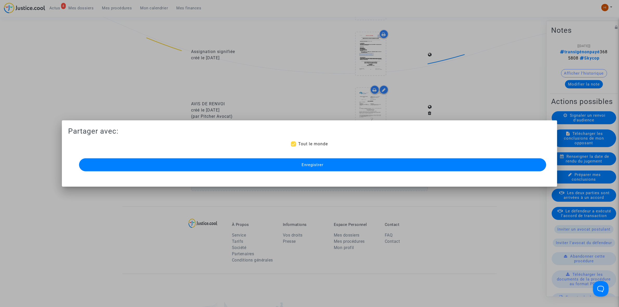
click at [384, 158] on div "Enregistrer" at bounding box center [309, 165] width 467 height 16
click at [385, 164] on button "Enregistrer" at bounding box center [312, 164] width 467 height 13
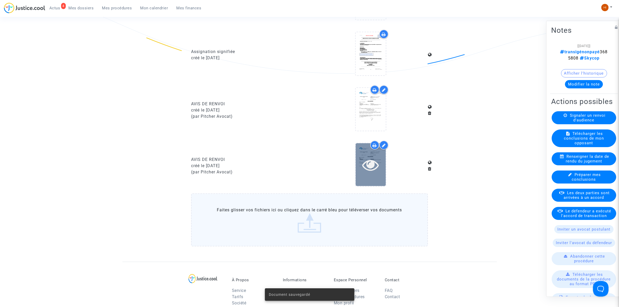
click at [375, 163] on icon at bounding box center [370, 165] width 17 height 17
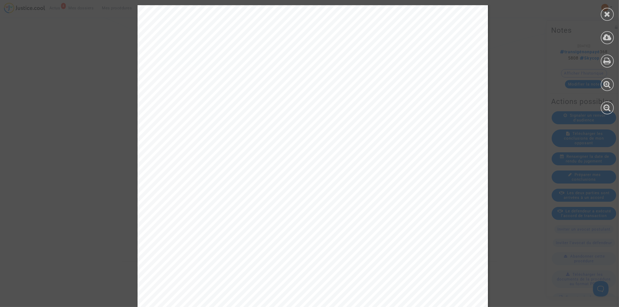
scroll to position [0, 0]
click at [611, 14] on div at bounding box center [607, 14] width 13 height 13
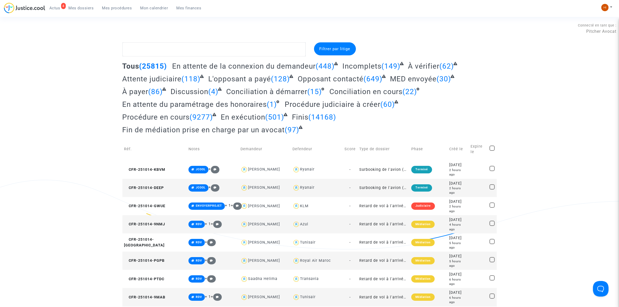
click at [116, 6] on span "Mes procédures" at bounding box center [117, 8] width 30 height 5
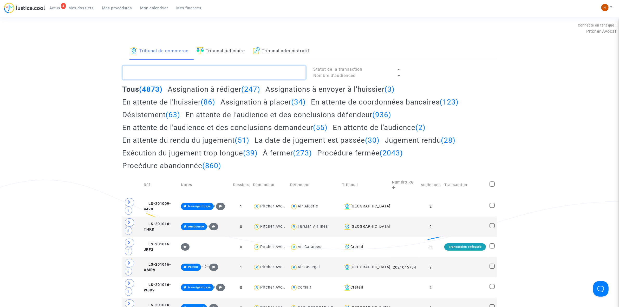
paste textarea "LS-250603-C99K"
click at [222, 70] on textarea at bounding box center [214, 73] width 183 height 14
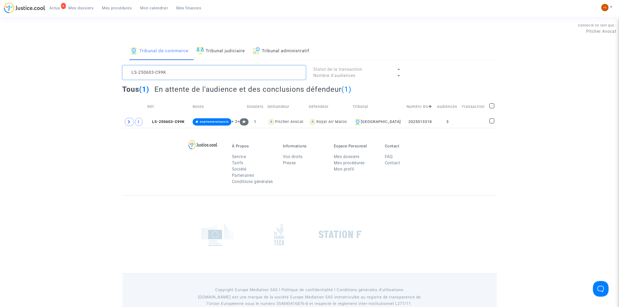
type textarea "LS-250603-C99K"
click at [472, 129] on div "À Propos Service Tarifs Société Partenaires Conditions générales Informations V…" at bounding box center [310, 161] width 375 height 67
click at [476, 122] on td at bounding box center [474, 122] width 28 height 12
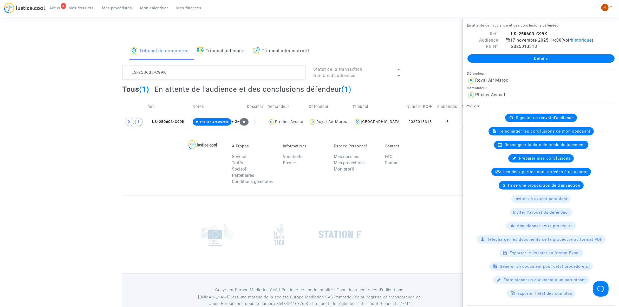
click at [594, 59] on link "Détails" at bounding box center [541, 58] width 147 height 8
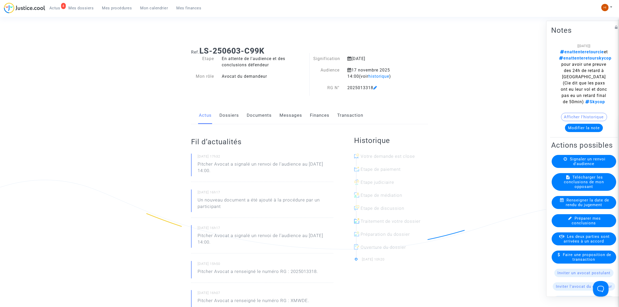
click at [258, 114] on link "Documents" at bounding box center [259, 115] width 25 height 17
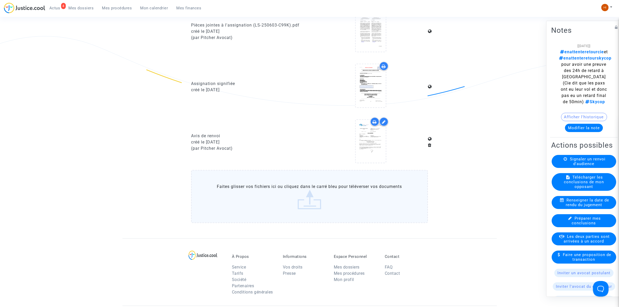
scroll to position [585, 0]
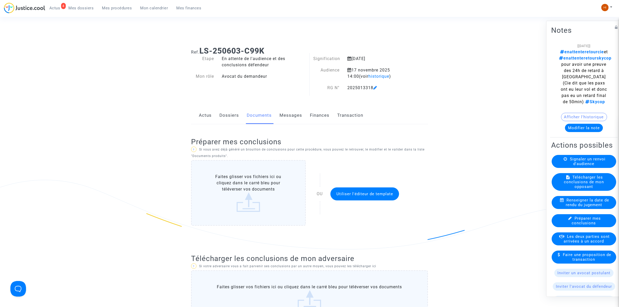
click at [225, 116] on link "Dossiers" at bounding box center [230, 115] width 20 height 17
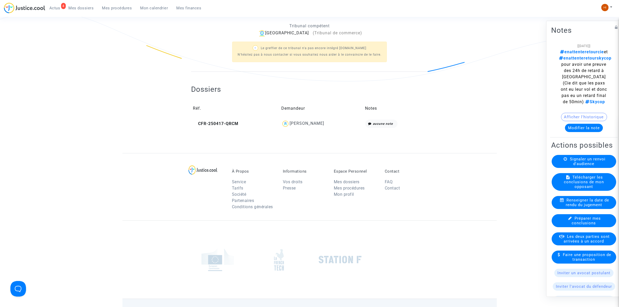
scroll to position [195, 0]
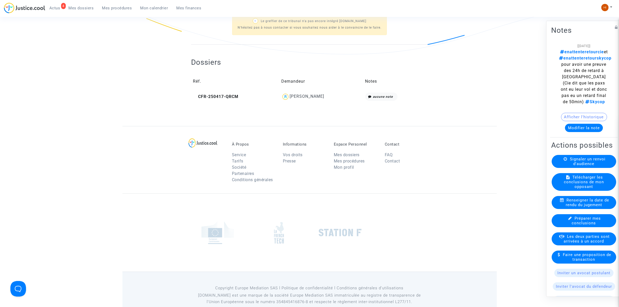
drag, startPoint x: 123, startPoint y: 5, endPoint x: 161, endPoint y: 26, distance: 43.0
click at [123, 6] on span "Mes procédures" at bounding box center [117, 8] width 30 height 5
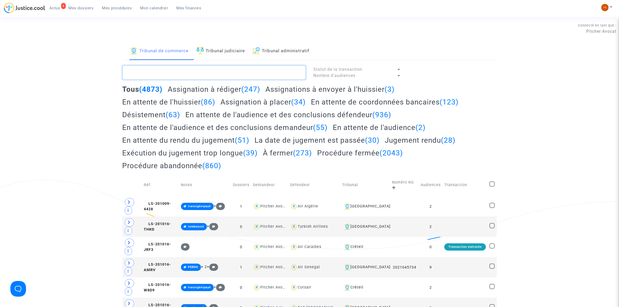
click at [214, 70] on textarea at bounding box center [214, 73] width 183 height 14
paste textarea "LS-250603-VCDA"
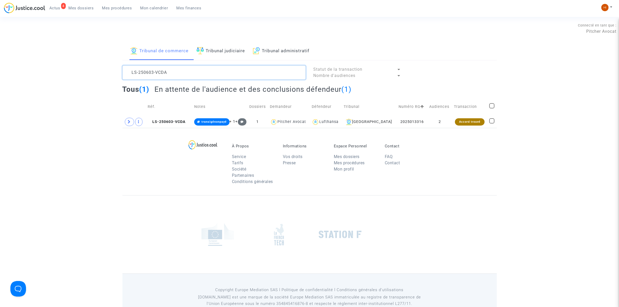
type textarea "LS-250603-VCDA"
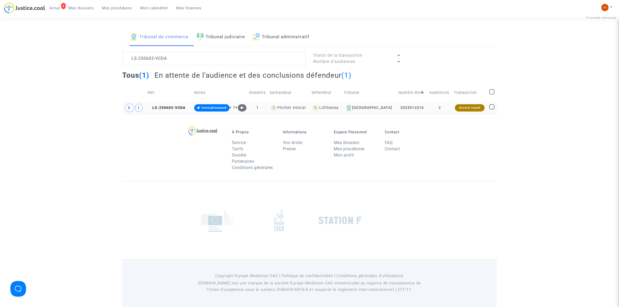
click at [429, 104] on td "2" at bounding box center [440, 108] width 25 height 12
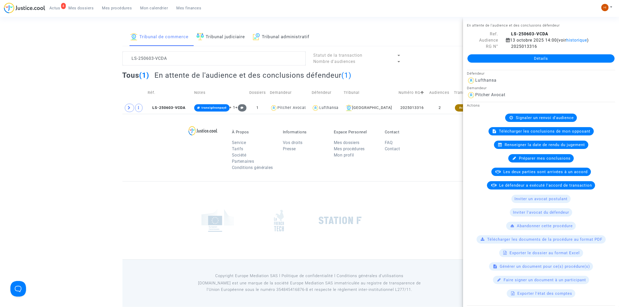
click at [534, 60] on link "Détails" at bounding box center [541, 58] width 147 height 8
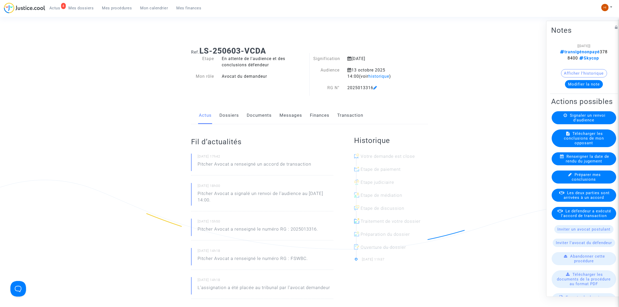
click at [576, 120] on div "Signaler un renvoi d'audience" at bounding box center [584, 117] width 65 height 13
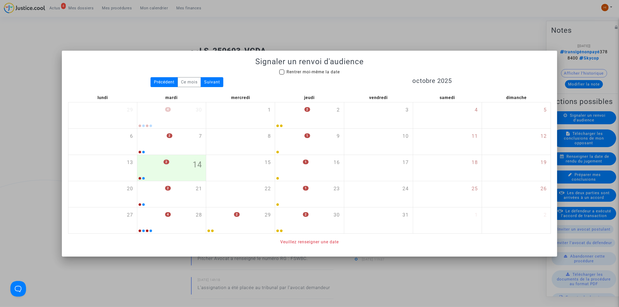
click at [302, 69] on span "Rentrer moi-même la date" at bounding box center [313, 72] width 53 height 6
click at [282, 75] on input "Rentrer moi-même la date" at bounding box center [282, 75] width 0 height 0
checkbox input "true"
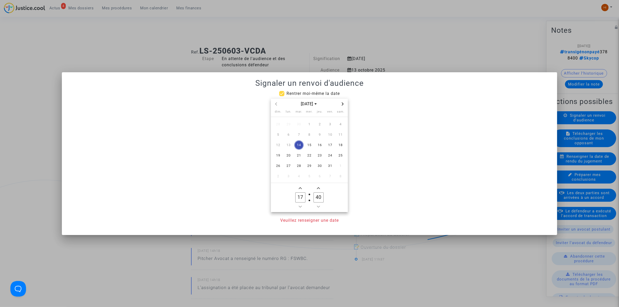
click at [343, 101] on span "Next month" at bounding box center [343, 104] width 6 height 6
click at [288, 157] on span "17" at bounding box center [288, 155] width 9 height 9
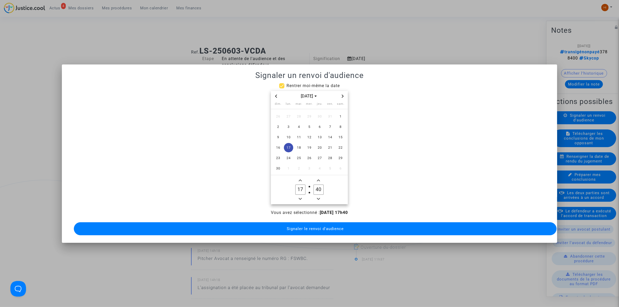
click at [299, 197] on icon "Minus a hour" at bounding box center [300, 198] width 3 height 3
click at [301, 197] on icon "Minus a hour" at bounding box center [300, 198] width 3 height 3
type input "14"
click at [320, 187] on input "40" at bounding box center [319, 190] width 10 height 10
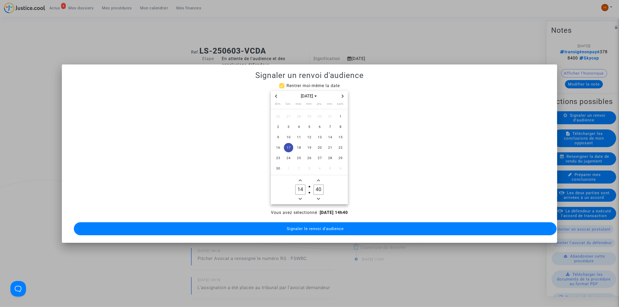
click at [320, 187] on input "40" at bounding box center [319, 190] width 10 height 10
type input "00"
click at [292, 227] on span "Signaler le renvoi d'audience" at bounding box center [315, 229] width 57 height 5
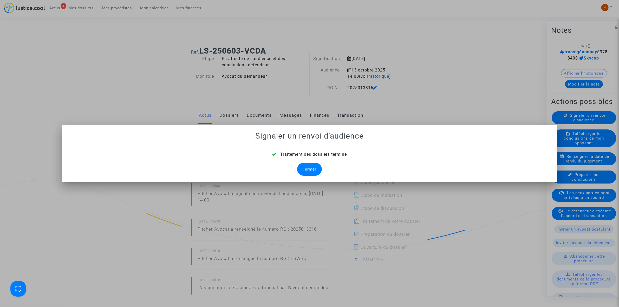
drag, startPoint x: 315, startPoint y: 169, endPoint x: 280, endPoint y: 152, distance: 39.2
click at [315, 169] on div "Fermer" at bounding box center [309, 169] width 25 height 13
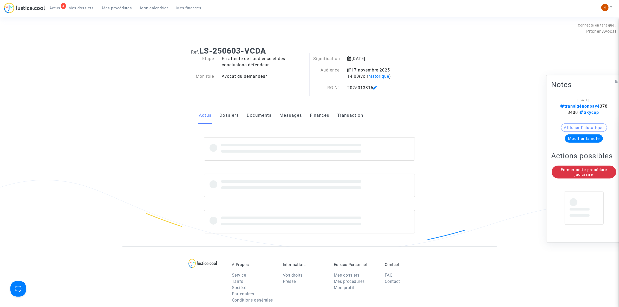
click at [253, 121] on link "Documents" at bounding box center [259, 115] width 25 height 17
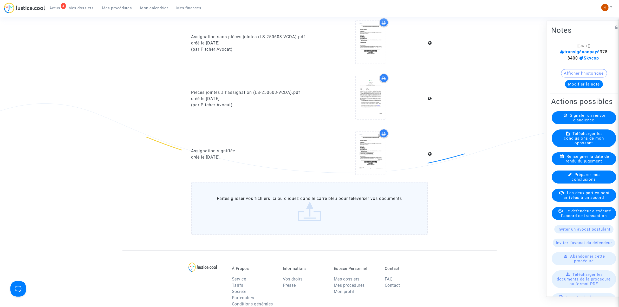
scroll to position [423, 0]
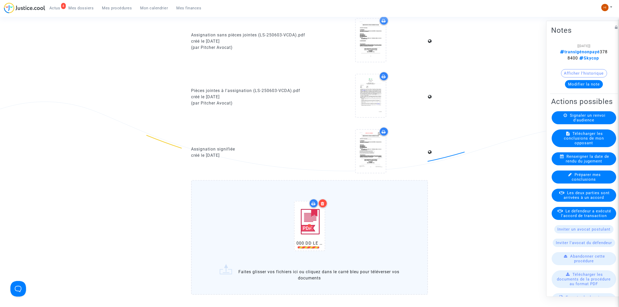
click at [324, 199] on div at bounding box center [322, 203] width 9 height 9
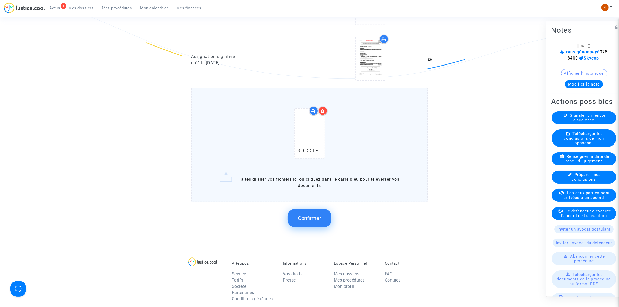
scroll to position [618, 0]
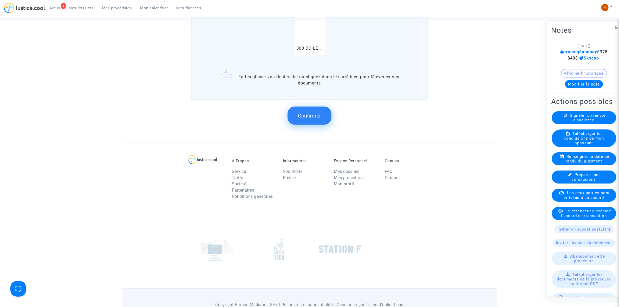
click at [312, 113] on span "Confirmer" at bounding box center [309, 116] width 23 height 6
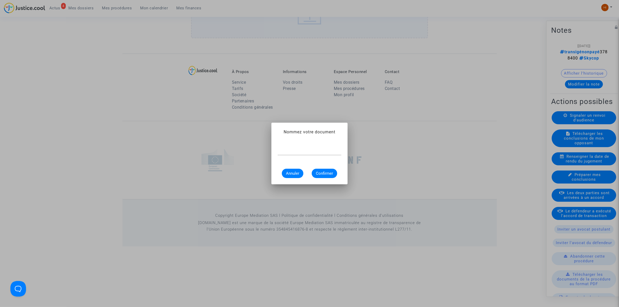
scroll to position [0, 0]
type input "AVIS DE RENVOI"
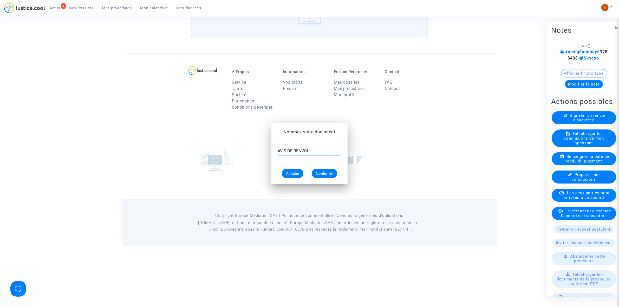
scroll to position [554, 0]
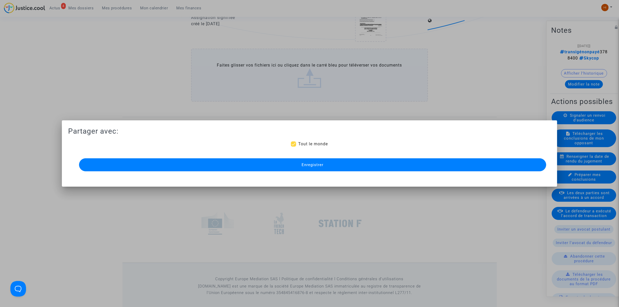
click at [220, 165] on button "Enregistrer" at bounding box center [312, 164] width 467 height 13
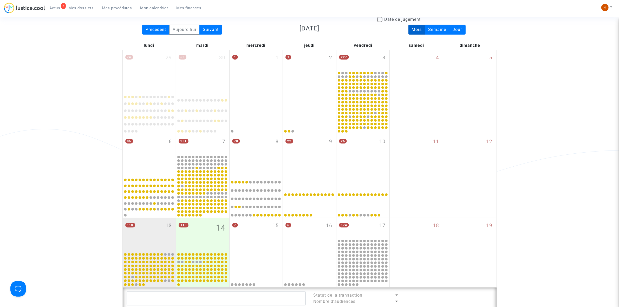
scroll to position [38, 0]
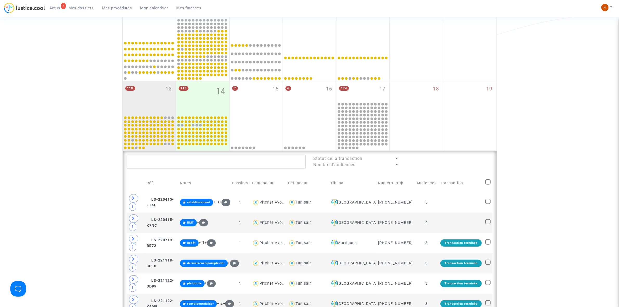
scroll to position [201, 0]
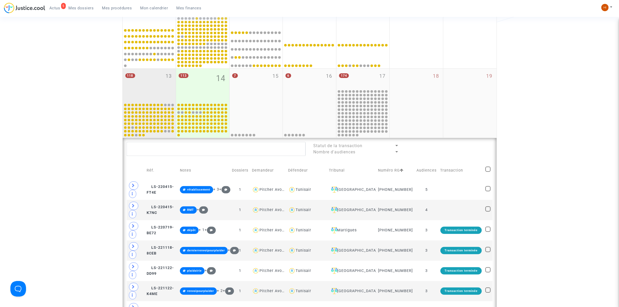
click at [150, 80] on div "118 13" at bounding box center [149, 86] width 53 height 34
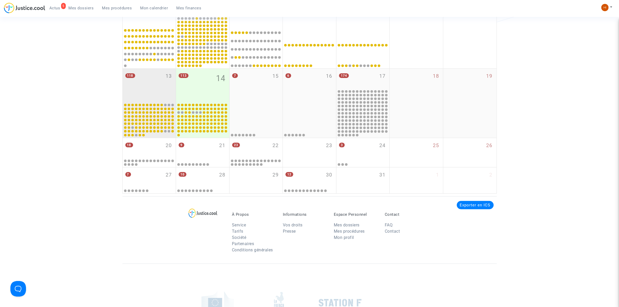
click at [153, 80] on div "118 13" at bounding box center [149, 86] width 53 height 34
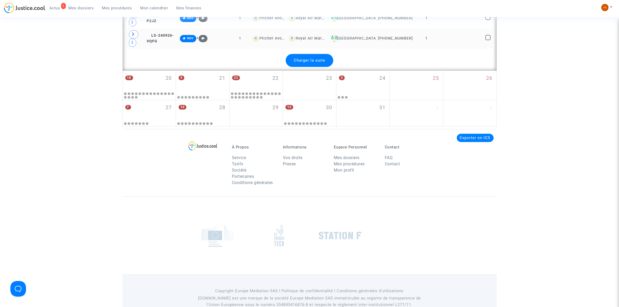
scroll to position [1346, 0]
click at [325, 67] on div "Charger la suite" at bounding box center [310, 60] width 48 height 13
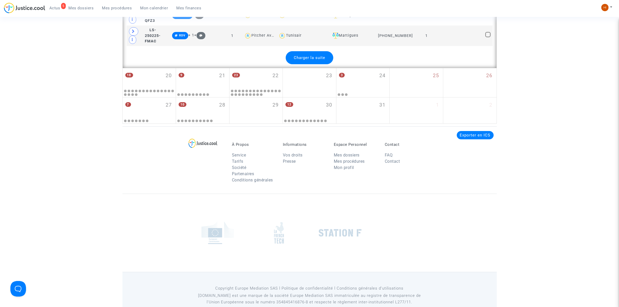
scroll to position [2308, 0]
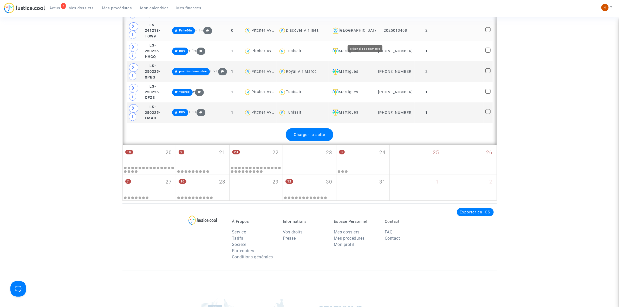
click at [367, 34] on div "[GEOGRAPHIC_DATA]" at bounding box center [353, 31] width 44 height 6
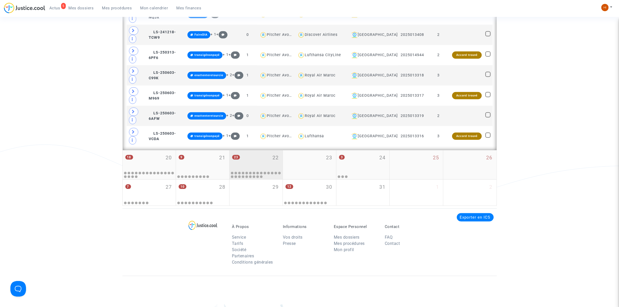
scroll to position [316, 0]
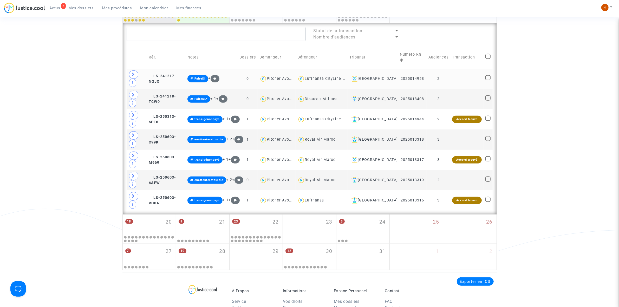
click at [175, 69] on td "LS-241217-NQJX" at bounding box center [166, 79] width 39 height 20
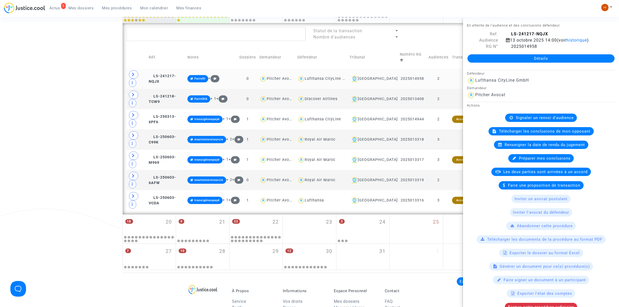
click at [182, 69] on td "LS-241217-NQJX" at bounding box center [166, 79] width 39 height 20
click at [184, 89] on td "LS-241218-TCW9" at bounding box center [166, 99] width 39 height 20
click at [184, 109] on td "LS-250313-6PF6" at bounding box center [166, 119] width 39 height 20
click at [176, 135] on span "LS-250603-C99K" at bounding box center [162, 140] width 27 height 10
click at [184, 150] on td "LS-250603-M969" at bounding box center [166, 160] width 39 height 20
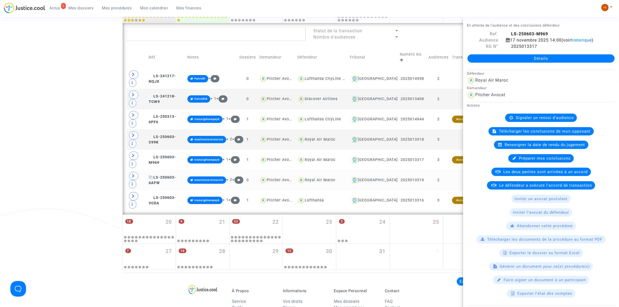
click at [176, 175] on copy "LS-250603-6AFW" at bounding box center [162, 180] width 27 height 10
click at [176, 196] on span "LS-250603-VCDA" at bounding box center [162, 201] width 27 height 10
drag, startPoint x: 182, startPoint y: 127, endPoint x: 375, endPoint y: 119, distance: 193.5
click at [182, 170] on td "LS-250603-6AFW" at bounding box center [166, 180] width 39 height 20
click at [509, 46] on icon at bounding box center [508, 46] width 4 height 4
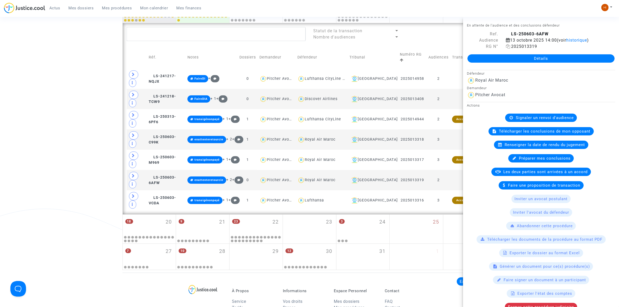
click at [509, 48] on icon at bounding box center [508, 46] width 4 height 4
drag, startPoint x: 167, startPoint y: 132, endPoint x: 419, endPoint y: 115, distance: 252.3
click at [167, 175] on span "LS-250603-6AFW" at bounding box center [162, 180] width 27 height 10
click at [540, 118] on span "Signaler un renvoi d'audience" at bounding box center [545, 117] width 58 height 5
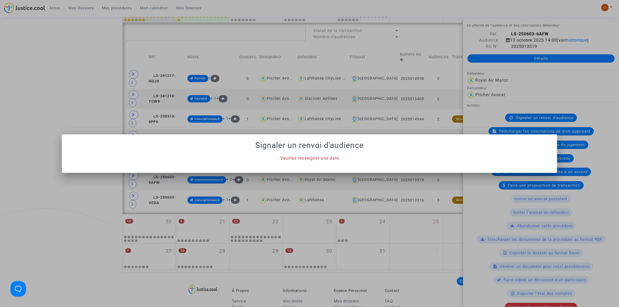
scroll to position [0, 0]
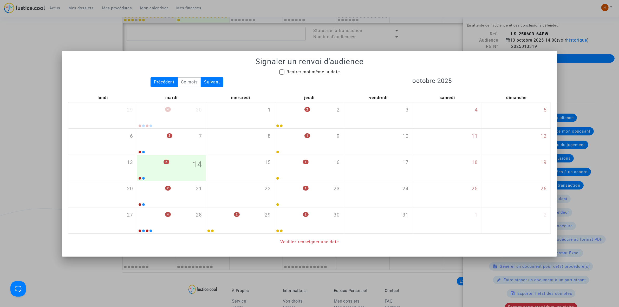
click at [315, 73] on span "Rentrer moi-même la date" at bounding box center [313, 71] width 53 height 5
click at [282, 75] on input "Rentrer moi-même la date" at bounding box center [282, 75] width 0 height 0
checkbox input "true"
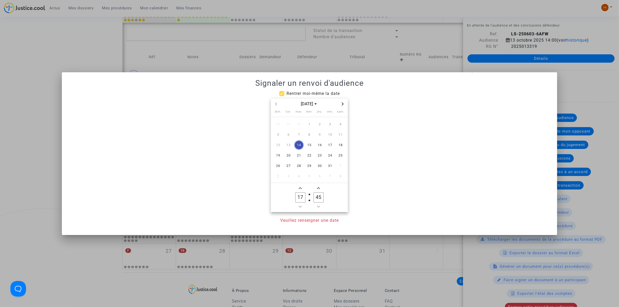
click at [343, 103] on icon "Next month" at bounding box center [343, 103] width 2 height 3
click at [289, 153] on span "17" at bounding box center [288, 155] width 9 height 9
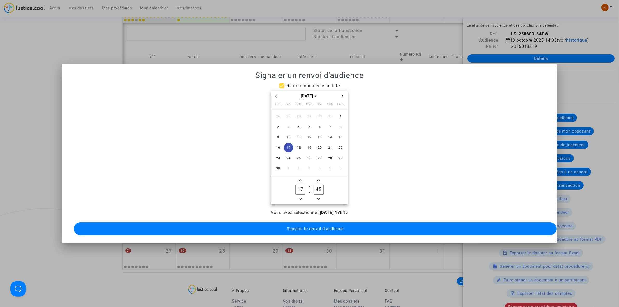
click at [302, 193] on owl-date-time-timer-box "17 Hour" at bounding box center [300, 189] width 18 height 25
click at [302, 196] on span "Minus a hour" at bounding box center [300, 199] width 6 height 6
click at [302, 197] on icon "Minus a hour" at bounding box center [300, 198] width 3 height 3
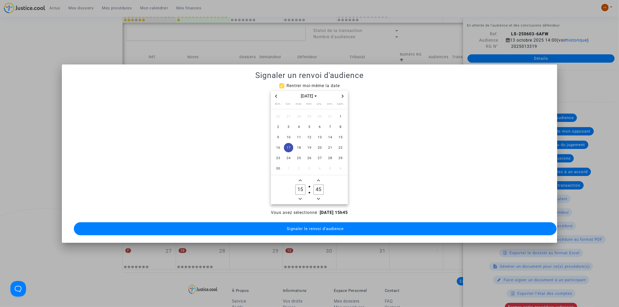
type input "14"
click at [316, 185] on input "45" at bounding box center [319, 190] width 10 height 10
type input "00"
click at [308, 228] on span "Signaler le renvoi d'audience" at bounding box center [315, 229] width 57 height 5
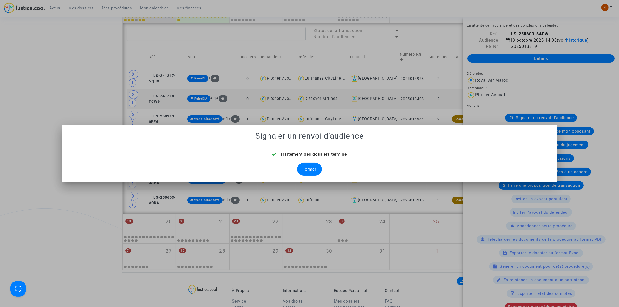
click at [316, 170] on div "Fermer" at bounding box center [309, 169] width 25 height 13
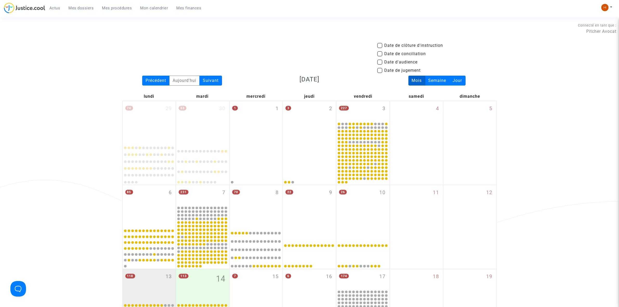
scroll to position [316, 0]
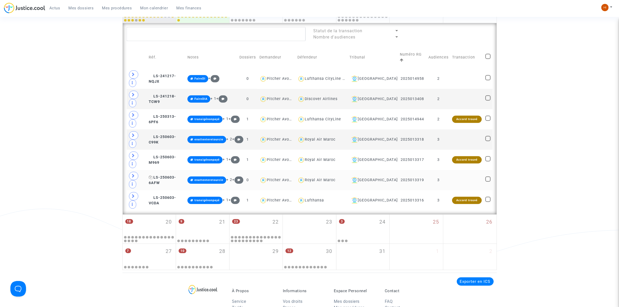
click at [176, 175] on span "LS-250603-6AFW" at bounding box center [162, 180] width 27 height 10
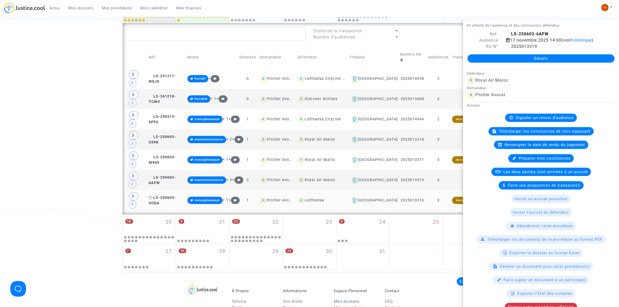
click at [176, 196] on span "LS-250603-VCDA" at bounding box center [162, 201] width 27 height 10
click at [176, 175] on span "LS-250603-6AFW" at bounding box center [162, 180] width 27 height 10
click at [176, 155] on span "LS-250603-M969" at bounding box center [162, 160] width 27 height 10
click at [176, 135] on span "LS-250603-C99K" at bounding box center [162, 140] width 27 height 10
click at [176, 114] on span "LS-250313-6PF6" at bounding box center [162, 119] width 27 height 10
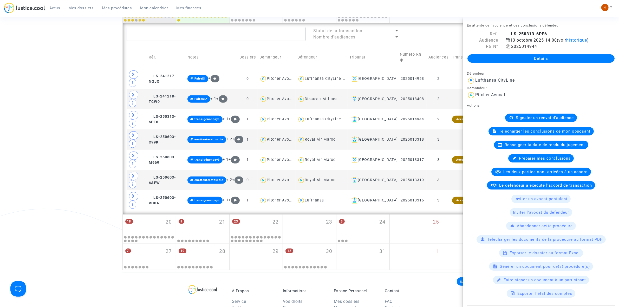
click at [508, 47] on icon at bounding box center [508, 46] width 4 height 4
click at [176, 109] on td "LS-250313-6PF6" at bounding box center [166, 119] width 39 height 20
click at [559, 118] on span "Signaler un renvoi d'audience" at bounding box center [545, 117] width 58 height 5
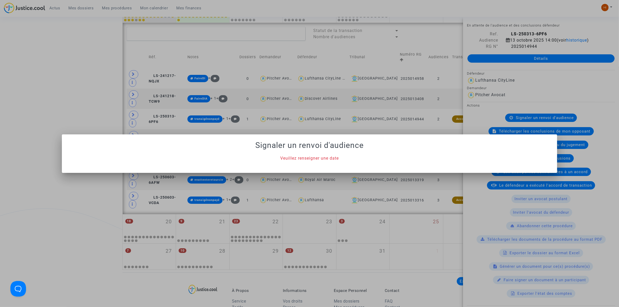
scroll to position [0, 0]
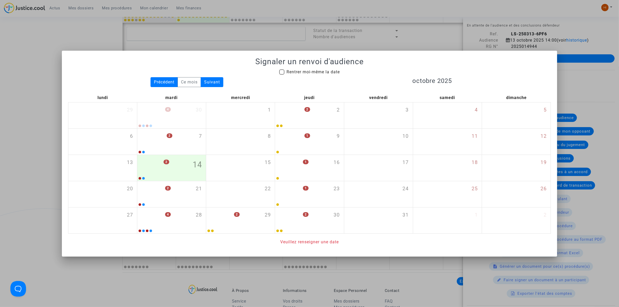
click at [307, 73] on span "Rentrer moi-même la date" at bounding box center [313, 71] width 53 height 5
click at [282, 75] on input "Rentrer moi-même la date" at bounding box center [282, 75] width 0 height 0
checkbox input "true"
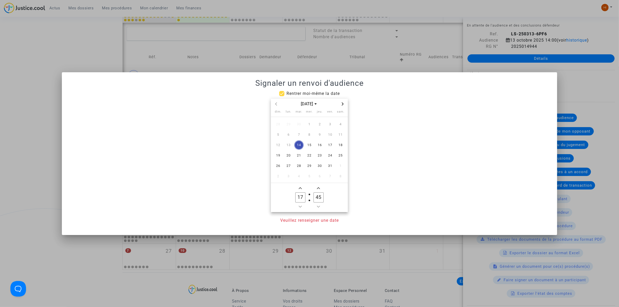
click at [344, 104] on icon "Next month" at bounding box center [343, 103] width 2 height 3
click at [293, 155] on span "17" at bounding box center [288, 155] width 9 height 9
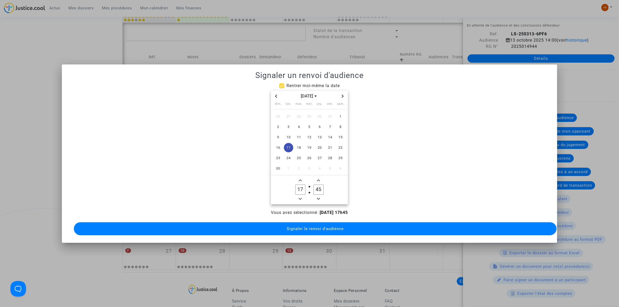
click at [299, 198] on icon "Minus a hour" at bounding box center [300, 198] width 3 height 3
type input "14"
click at [315, 187] on input "45" at bounding box center [319, 190] width 10 height 10
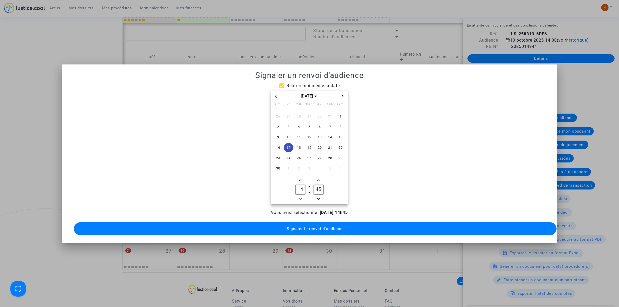
click at [315, 187] on input "45" at bounding box center [319, 190] width 10 height 10
type input "00"
click at [310, 228] on span "Signaler le renvoi d'audience" at bounding box center [315, 229] width 57 height 5
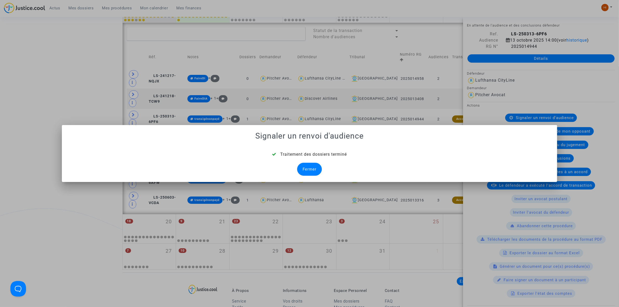
click at [312, 167] on div "Fermer" at bounding box center [309, 169] width 25 height 13
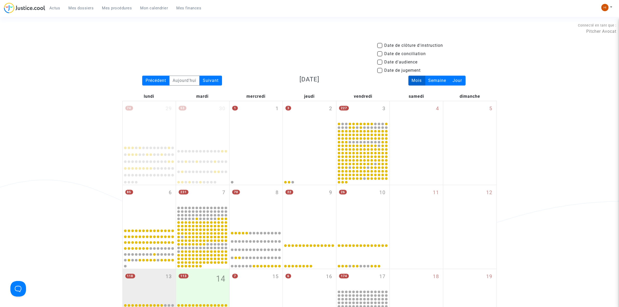
scroll to position [316, 0]
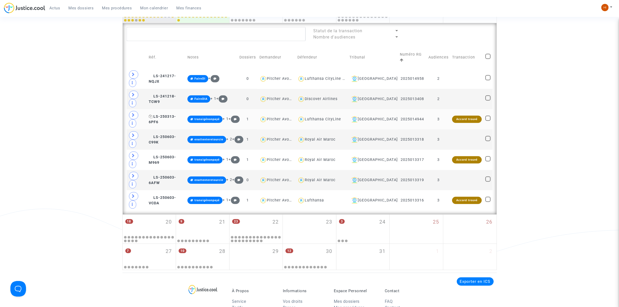
click at [176, 114] on span "LS-250313-6PF6" at bounding box center [162, 119] width 27 height 10
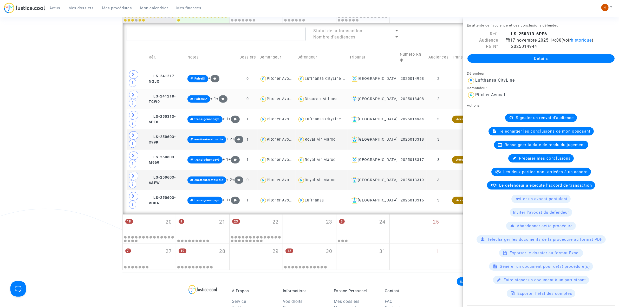
click at [183, 89] on td "LS-241218-TCW9" at bounding box center [166, 99] width 39 height 20
click at [171, 94] on span "LS-241218-TCW9" at bounding box center [162, 99] width 27 height 10
click at [171, 114] on span "LS-250313-6PF6" at bounding box center [162, 119] width 27 height 10
click at [582, 37] on div "[DATE] 14:00 (voir historique )" at bounding box center [554, 40] width 104 height 6
click at [583, 40] on span "historique" at bounding box center [581, 40] width 21 height 5
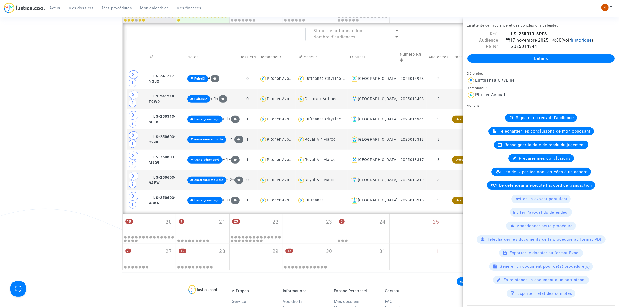
scroll to position [0, 0]
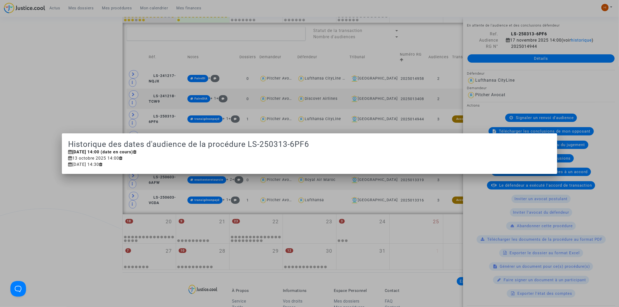
click at [77, 76] on div at bounding box center [309, 153] width 619 height 307
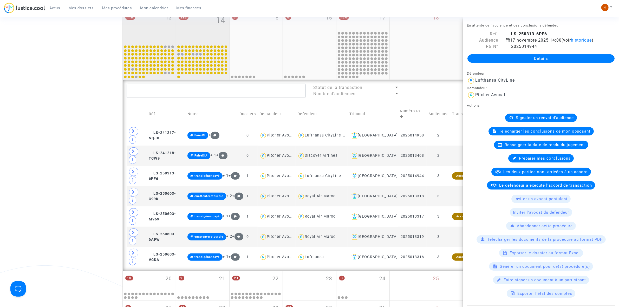
scroll to position [251, 0]
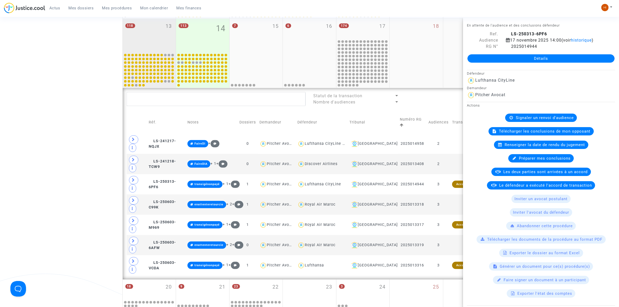
click at [154, 31] on div "118 13" at bounding box center [149, 36] width 53 height 34
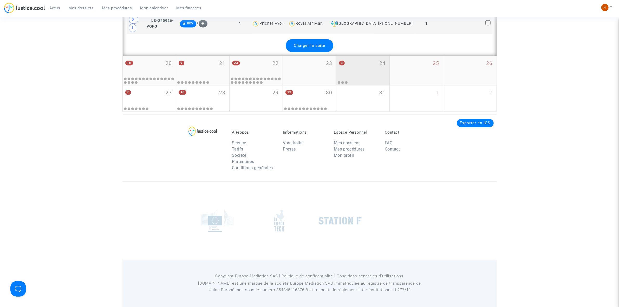
scroll to position [1378, 0]
click at [314, 47] on div "Charger la suite" at bounding box center [310, 45] width 48 height 13
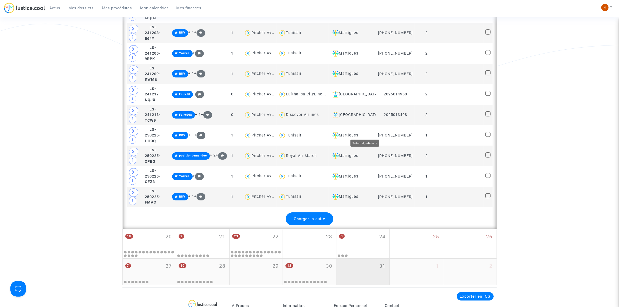
scroll to position [2405, 0]
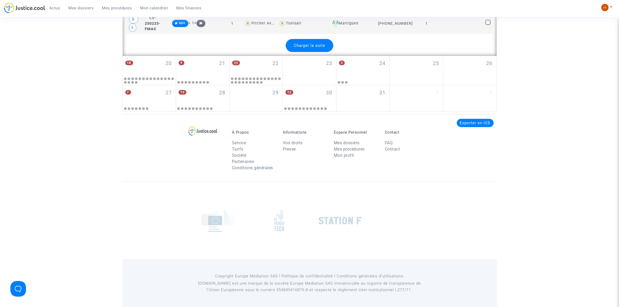
drag, startPoint x: 320, startPoint y: 33, endPoint x: 319, endPoint y: 41, distance: 8.0
click at [318, 44] on span "Charger la suite" at bounding box center [309, 45] width 31 height 5
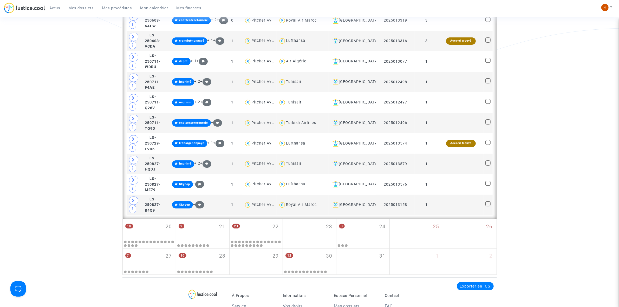
scroll to position [2633, 0]
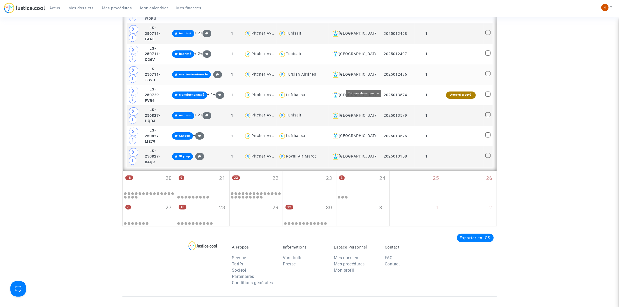
click at [371, 78] on div "[GEOGRAPHIC_DATA]" at bounding box center [353, 75] width 44 height 6
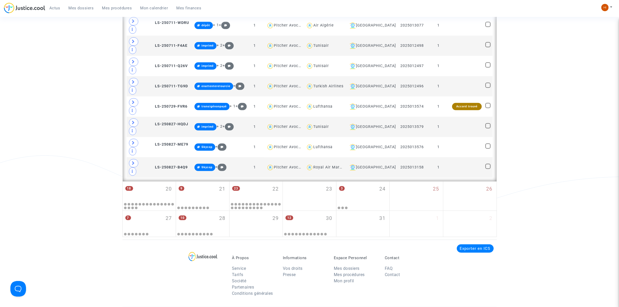
scroll to position [263, 0]
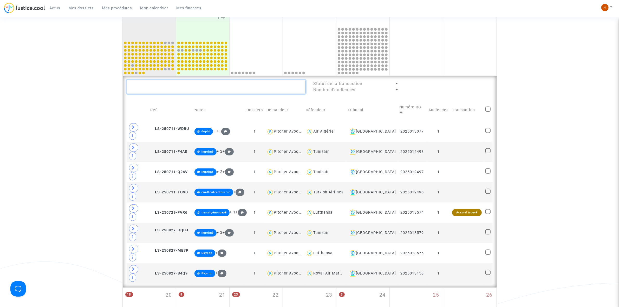
click at [263, 91] on textarea at bounding box center [216, 87] width 179 height 14
paste textarea "[PERSON_NAME]"
click at [263, 91] on textarea at bounding box center [216, 87] width 179 height 14
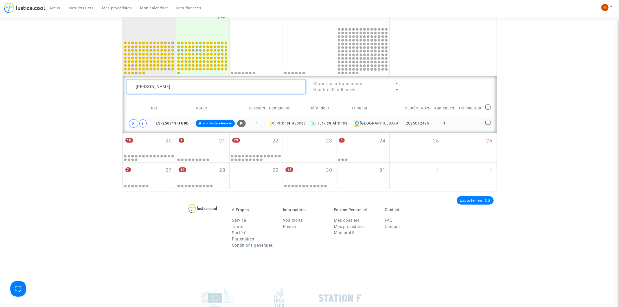
type textarea "[PERSON_NAME]"
click at [460, 123] on td at bounding box center [470, 124] width 27 height 12
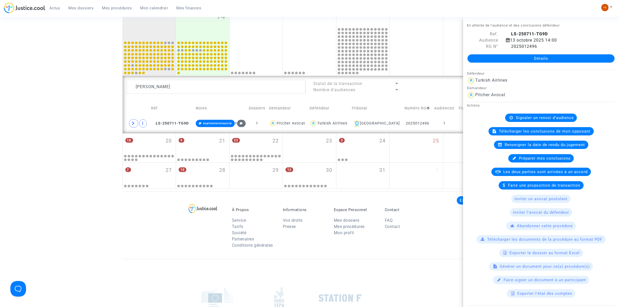
click at [534, 121] on div "Signaler un renvoi d'audience" at bounding box center [541, 118] width 72 height 8
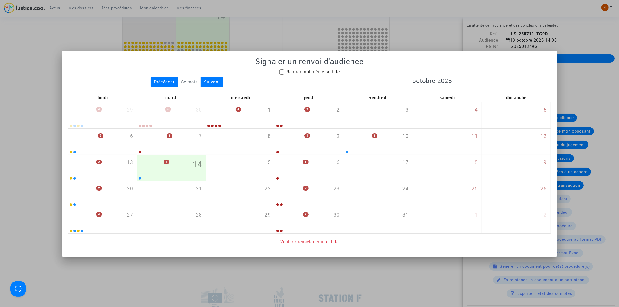
drag, startPoint x: 306, startPoint y: 75, endPoint x: 318, endPoint y: 76, distance: 11.8
click at [307, 74] on span "Rentrer moi-même la date" at bounding box center [313, 72] width 53 height 6
click at [282, 75] on input "Rentrer moi-même la date" at bounding box center [282, 75] width 0 height 0
checkbox input "true"
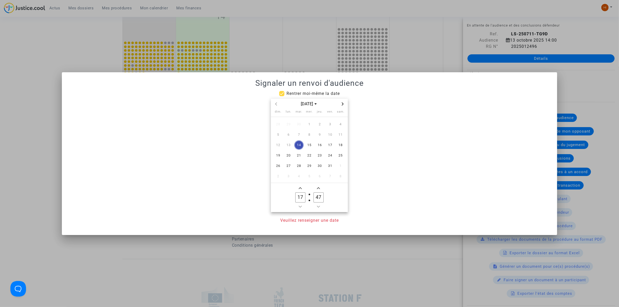
click at [342, 105] on icon "Next month" at bounding box center [343, 103] width 2 height 3
click at [290, 145] on span "12" at bounding box center [288, 144] width 9 height 9
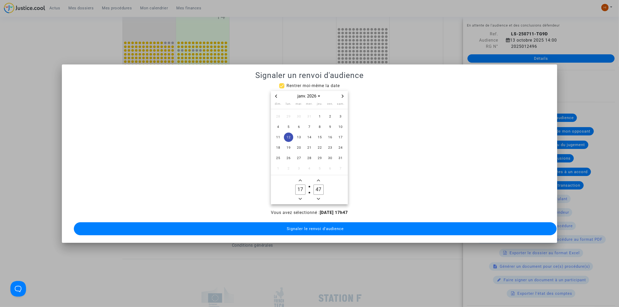
click at [303, 199] on button "Minus a hour" at bounding box center [300, 199] width 6 height 7
click at [300, 179] on icon "Add a hour" at bounding box center [300, 180] width 3 height 3
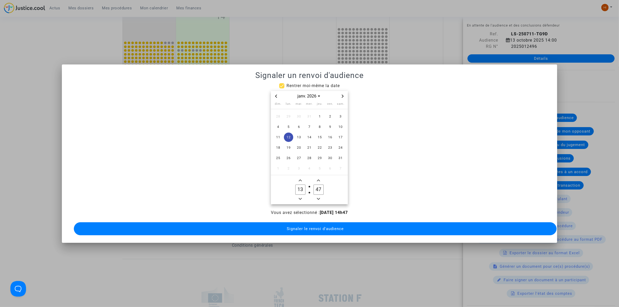
type input "14"
click at [320, 188] on input "47" at bounding box center [319, 190] width 10 height 10
type input "00"
click at [310, 227] on span "Signaler le renvoi d'audience" at bounding box center [315, 229] width 57 height 5
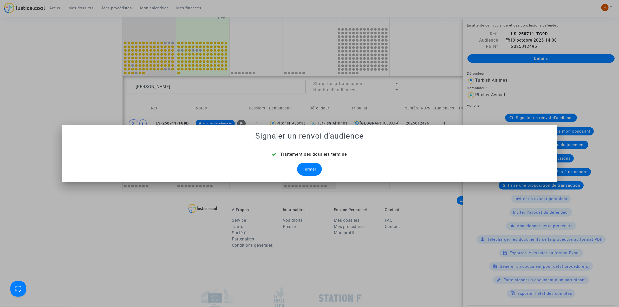
click at [312, 172] on div "Fermer" at bounding box center [309, 169] width 25 height 13
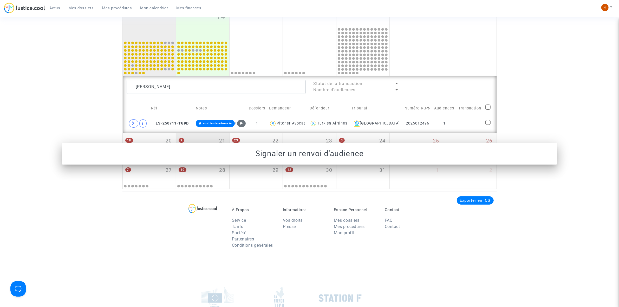
scroll to position [263, 0]
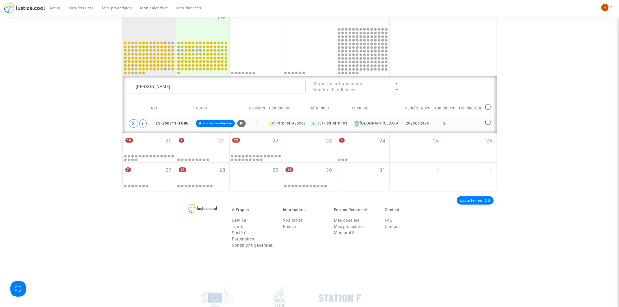
drag, startPoint x: 172, startPoint y: 120, endPoint x: 207, endPoint y: 126, distance: 35.5
click at [172, 120] on td "LS-250711-TG9D" at bounding box center [171, 124] width 45 height 12
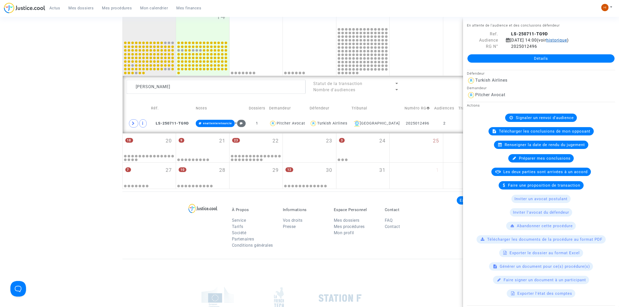
click at [567, 38] on span "historique" at bounding box center [557, 40] width 21 height 5
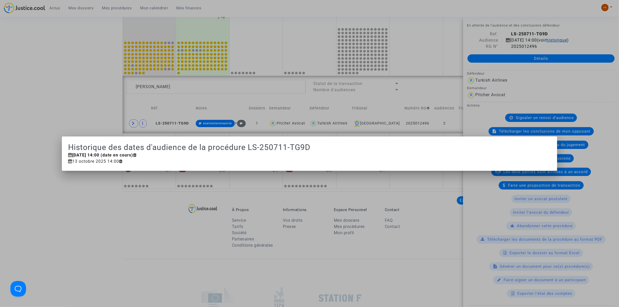
scroll to position [0, 0]
click at [206, 217] on div at bounding box center [309, 153] width 619 height 307
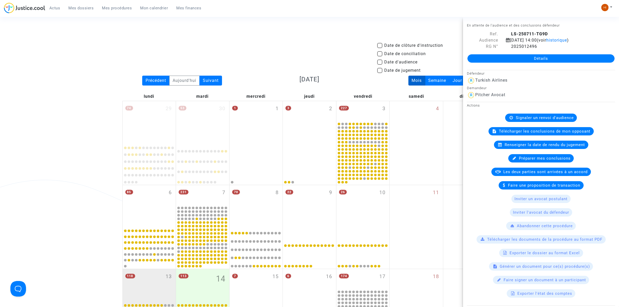
scroll to position [263, 0]
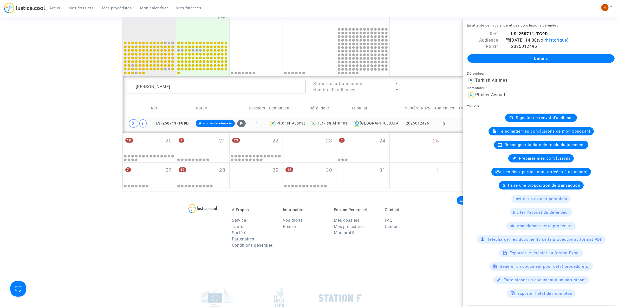
click at [205, 120] on td "enattenteretourcie +" at bounding box center [220, 124] width 53 height 12
click at [259, 174] on button "Modifier la note" at bounding box center [261, 177] width 38 height 8
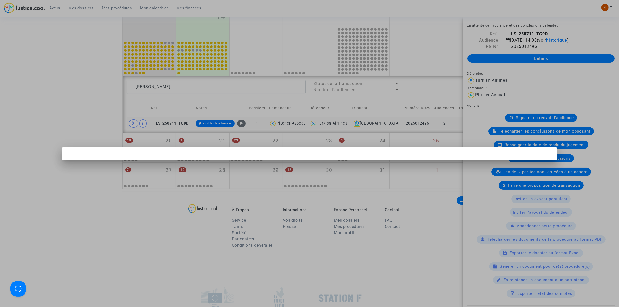
scroll to position [0, 0]
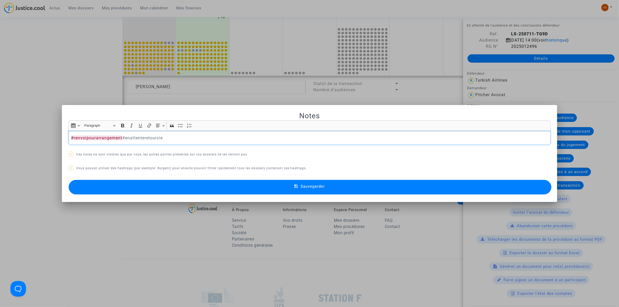
click at [259, 187] on button "Sauvegarder" at bounding box center [310, 187] width 483 height 15
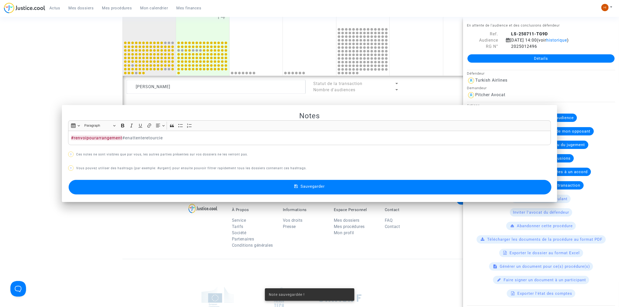
scroll to position [263, 0]
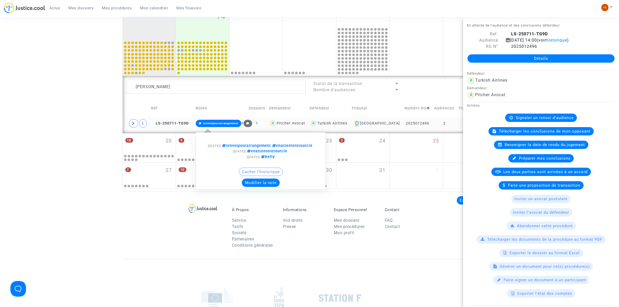
click at [229, 123] on span "renvoipourarrangement" at bounding box center [220, 123] width 35 height 3
click at [269, 187] on button "Modifier la note" at bounding box center [261, 183] width 38 height 8
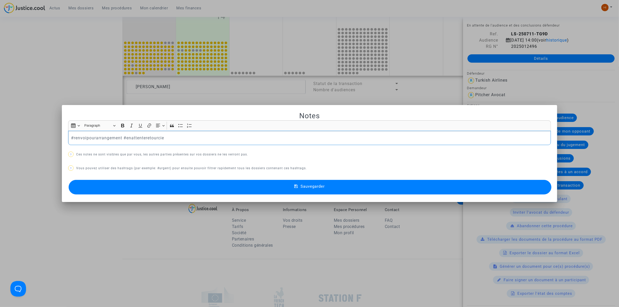
scroll to position [0, 0]
click at [47, 64] on div at bounding box center [309, 153] width 619 height 307
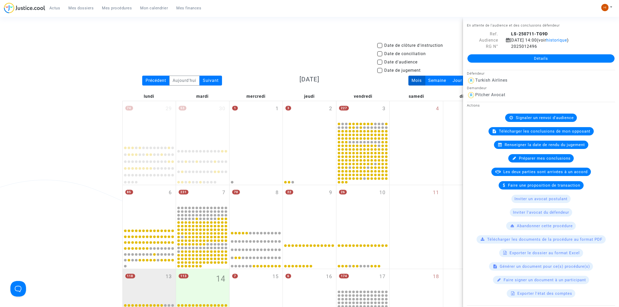
scroll to position [263, 0]
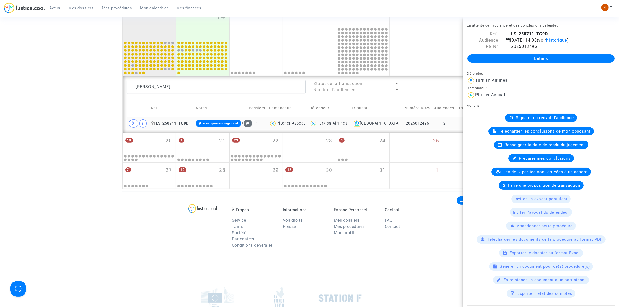
click at [181, 124] on span "LS-250711-TG9D" at bounding box center [170, 123] width 38 height 4
click at [228, 86] on textarea at bounding box center [216, 87] width 179 height 14
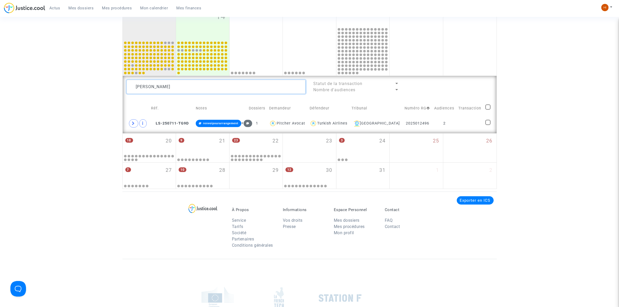
click at [228, 86] on textarea at bounding box center [216, 87] width 179 height 14
paste textarea "2025012497"
click at [444, 125] on td "1" at bounding box center [441, 124] width 26 height 12
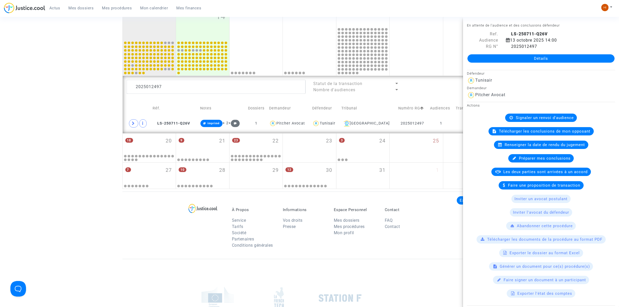
click at [518, 147] on span "Renseigner la date de rendu du jugement" at bounding box center [545, 145] width 80 height 5
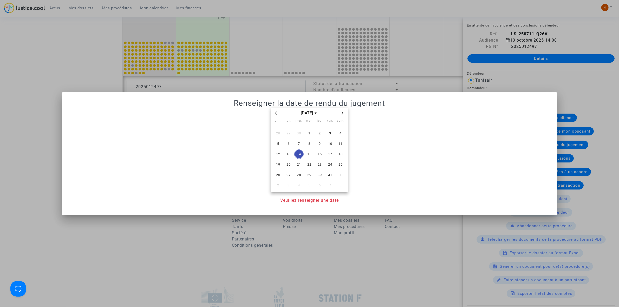
click at [344, 113] on icon "Next month" at bounding box center [342, 113] width 3 height 3
click at [291, 175] on span "24" at bounding box center [288, 174] width 9 height 9
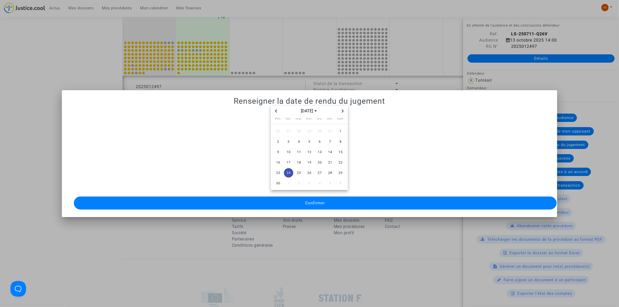
click at [287, 200] on button "Confirmer" at bounding box center [315, 203] width 483 height 13
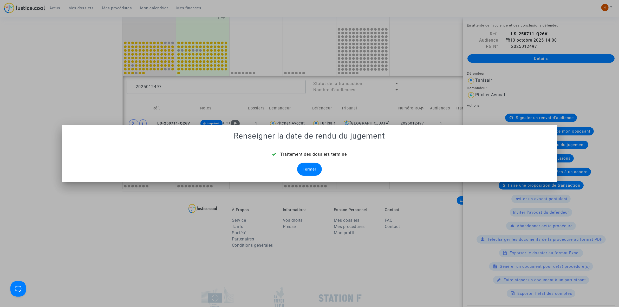
drag, startPoint x: 305, startPoint y: 168, endPoint x: 232, endPoint y: 134, distance: 80.5
click at [305, 168] on div "Fermer" at bounding box center [309, 169] width 25 height 13
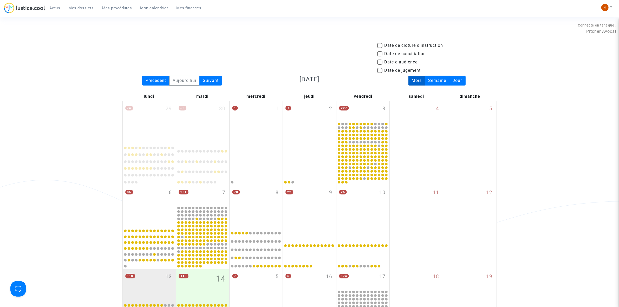
scroll to position [263, 0]
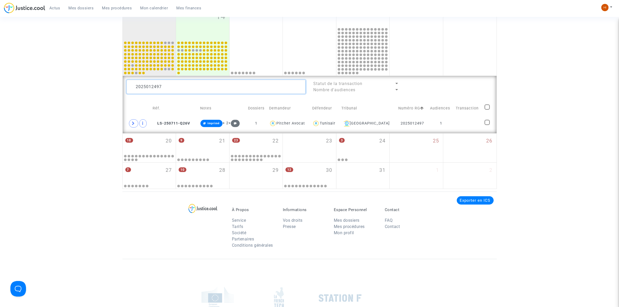
drag, startPoint x: 226, startPoint y: 91, endPoint x: -183, endPoint y: 68, distance: 410.1
click at [0, 68] on html "Actus Mes dossiers Mes procédures Mon calendrier Mes finances Mon profil Change…" at bounding box center [309, 60] width 619 height 647
paste textarea "Kais El alami"
click at [451, 119] on td "1" at bounding box center [441, 124] width 26 height 12
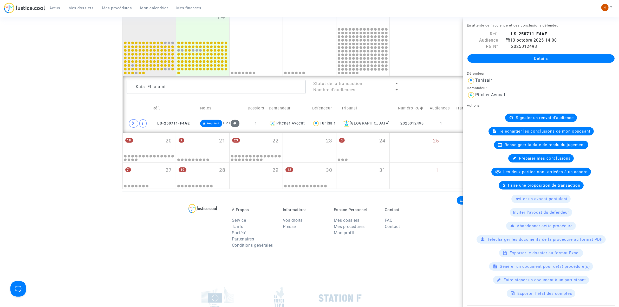
click at [531, 146] on span "Renseigner la date de rendu du jugement" at bounding box center [545, 145] width 80 height 5
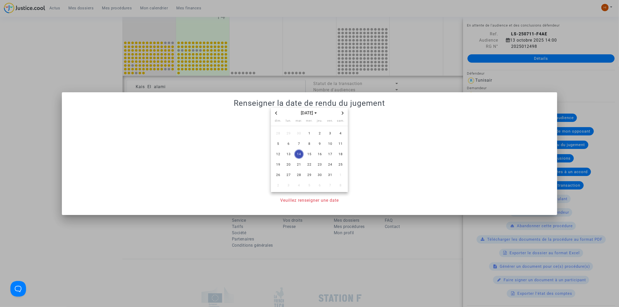
click at [342, 113] on icon "Next month" at bounding box center [342, 113] width 3 height 3
click at [286, 178] on span "24" at bounding box center [288, 174] width 9 height 9
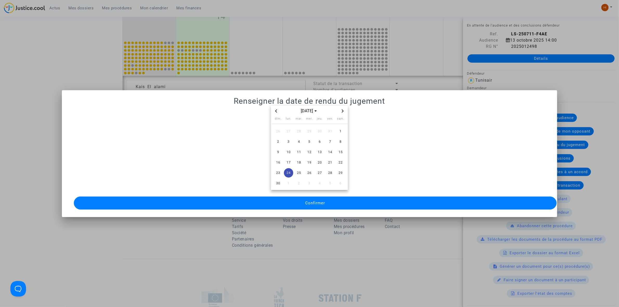
click at [289, 197] on button "Confirmer" at bounding box center [315, 203] width 483 height 13
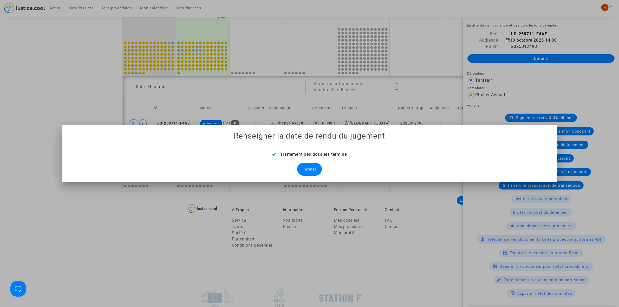
drag, startPoint x: 314, startPoint y: 169, endPoint x: 212, endPoint y: 137, distance: 106.5
click at [314, 169] on div "Fermer" at bounding box center [309, 169] width 25 height 13
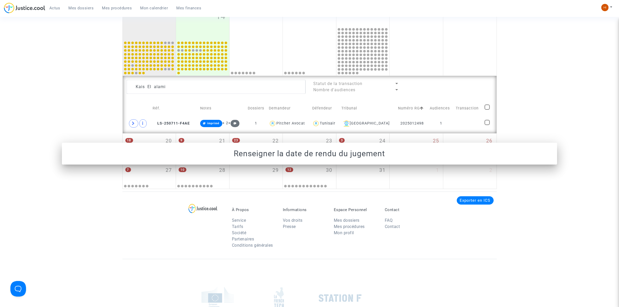
scroll to position [263, 0]
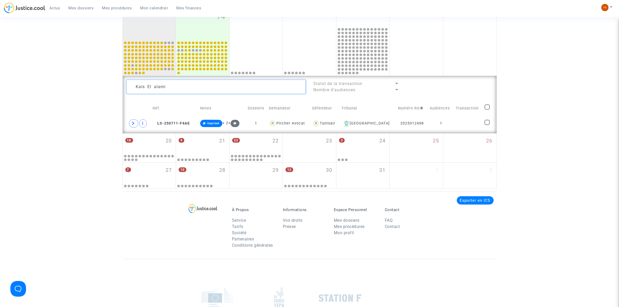
drag, startPoint x: 210, startPoint y: 87, endPoint x: -56, endPoint y: 55, distance: 268.1
click at [0, 55] on html "Actus Mes dossiers Mes procédures Mon calendrier Mes finances Mon profil Change…" at bounding box center [309, 60] width 619 height 647
paste textarea "[PERSON_NAME]"
type textarea "[PERSON_NAME]"
click at [453, 124] on td "1" at bounding box center [442, 124] width 26 height 12
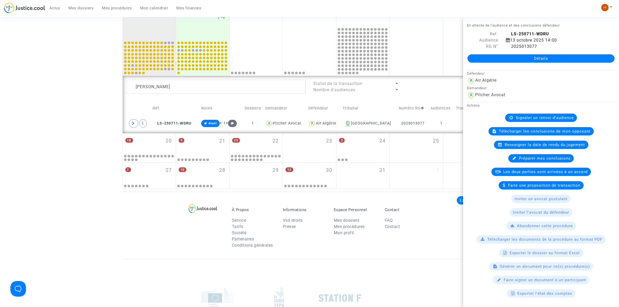
click at [509, 115] on div "Signaler un renvoi d'audience" at bounding box center [541, 118] width 72 height 8
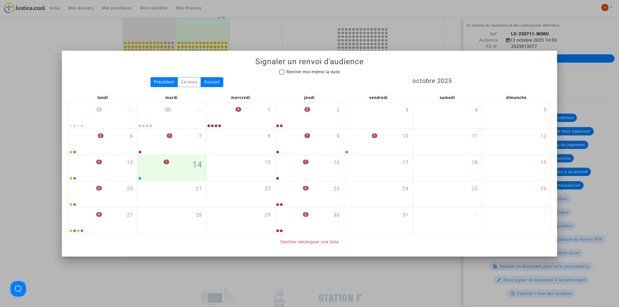
click at [308, 72] on span "Rentrer moi-même la date" at bounding box center [313, 71] width 53 height 5
click at [282, 75] on input "Rentrer moi-même la date" at bounding box center [282, 75] width 0 height 0
checkbox input "true"
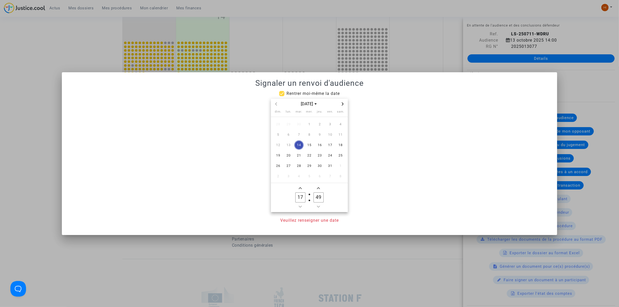
click at [345, 104] on span "Next month" at bounding box center [343, 104] width 6 height 6
click at [291, 147] on span "12" at bounding box center [288, 144] width 9 height 9
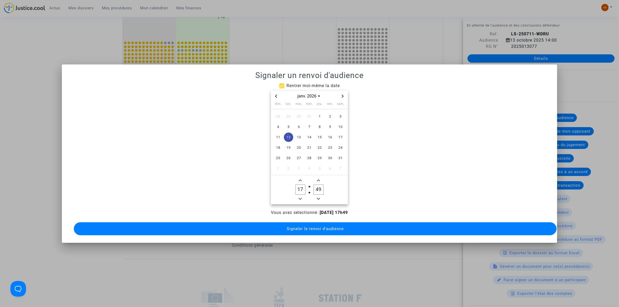
click at [302, 196] on span "Minus a hour" at bounding box center [300, 199] width 6 height 6
type input "14"
click at [320, 189] on input "49" at bounding box center [319, 190] width 10 height 10
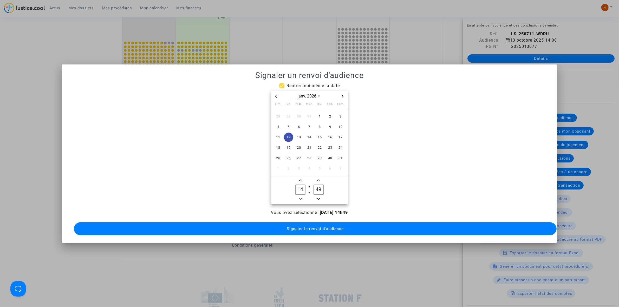
click at [320, 189] on input "49" at bounding box center [319, 190] width 10 height 10
type input "00"
click at [305, 228] on span "Signaler le renvoi d'audience" at bounding box center [315, 229] width 57 height 5
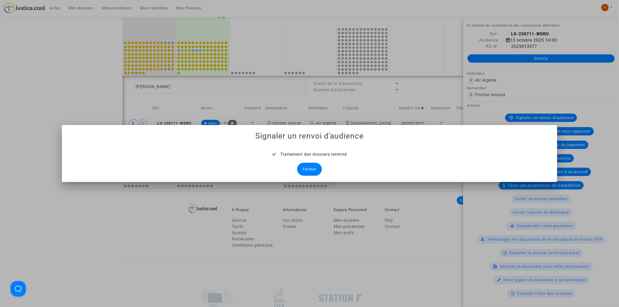
click at [311, 170] on div "Fermer" at bounding box center [309, 169] width 25 height 13
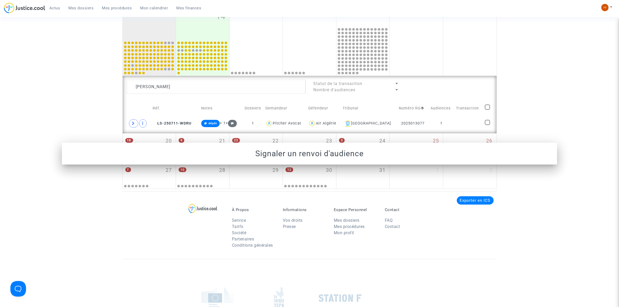
scroll to position [263, 0]
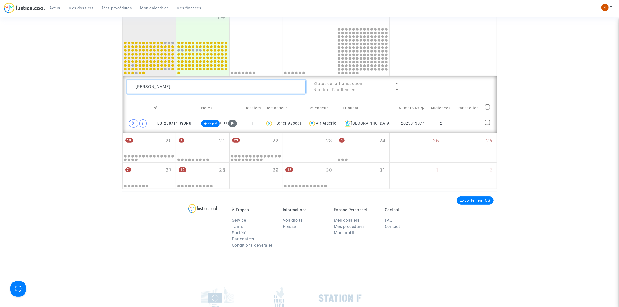
click at [223, 85] on textarea at bounding box center [216, 87] width 179 height 14
paste textarea "[PERSON_NAME]"
type textarea "[PERSON_NAME]"
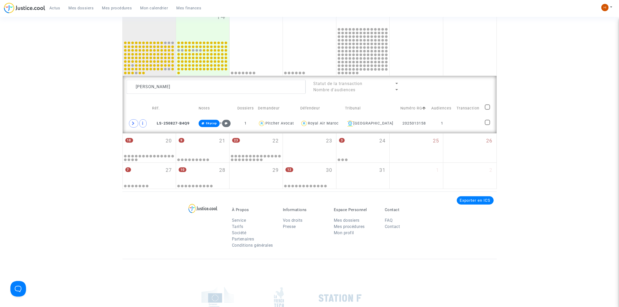
drag, startPoint x: 480, startPoint y: 124, endPoint x: 500, endPoint y: 123, distance: 19.8
click at [480, 124] on td at bounding box center [469, 124] width 28 height 12
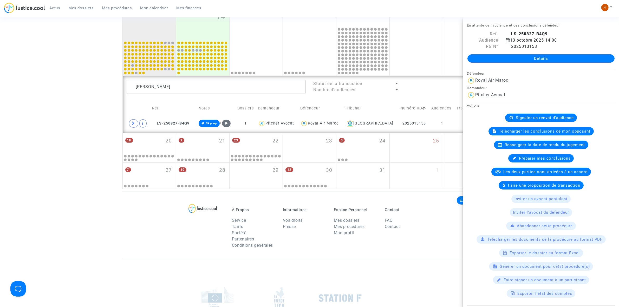
click at [549, 116] on span "Signaler un renvoi d'audience" at bounding box center [545, 117] width 58 height 5
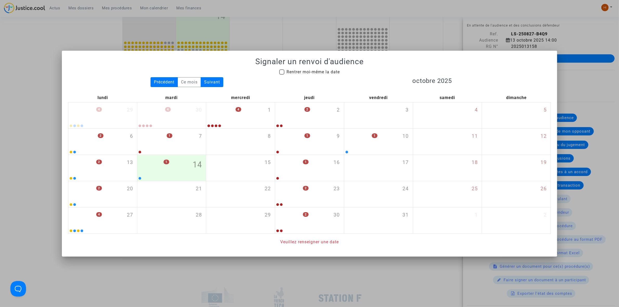
click at [331, 75] on span "Rentrer moi-même la date" at bounding box center [313, 72] width 53 height 6
click at [282, 75] on input "Rentrer moi-même la date" at bounding box center [282, 75] width 0 height 0
checkbox input "true"
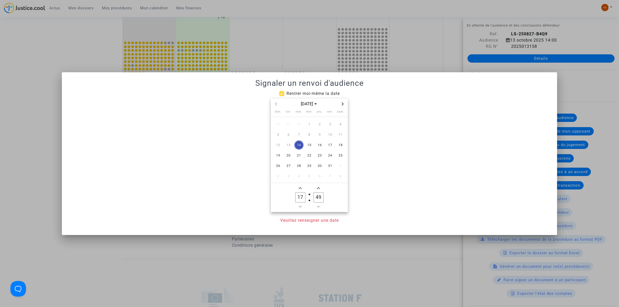
click at [342, 104] on icon "Next month" at bounding box center [342, 103] width 3 height 3
click at [282, 146] on span "11" at bounding box center [278, 144] width 9 height 9
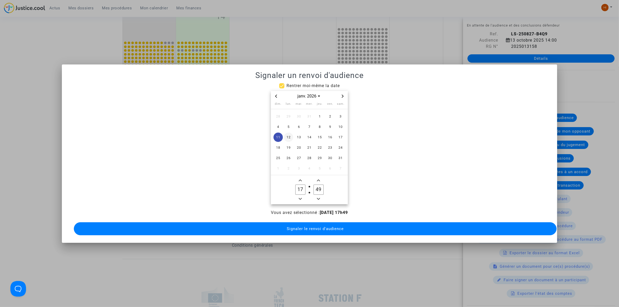
click at [286, 137] on span "12" at bounding box center [288, 137] width 9 height 9
click at [304, 199] on button "Minus a hour" at bounding box center [300, 199] width 6 height 7
click at [301, 199] on span "Minus a hour" at bounding box center [300, 199] width 6 height 6
type input "14"
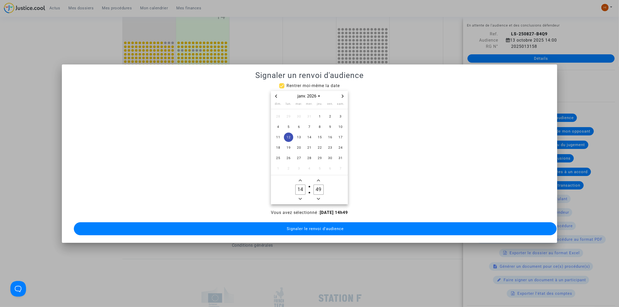
click at [320, 190] on input "49" at bounding box center [319, 190] width 10 height 10
type input "00"
click at [308, 228] on span "Signaler le renvoi d'audience" at bounding box center [315, 229] width 57 height 5
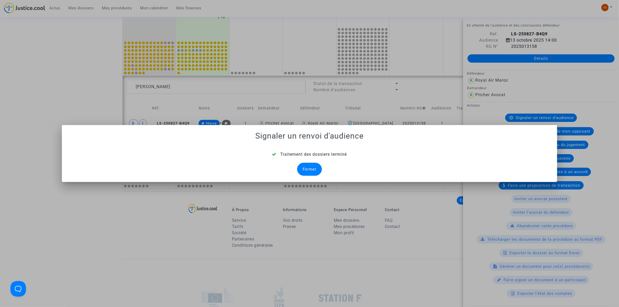
click at [301, 168] on div "Fermer" at bounding box center [309, 169] width 25 height 13
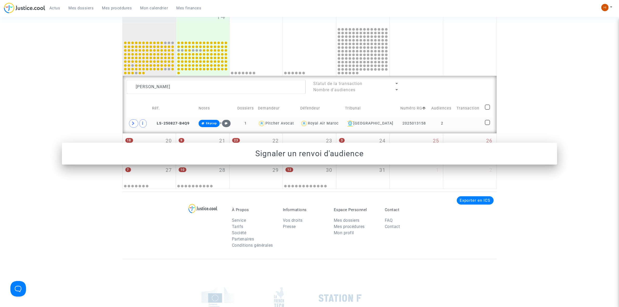
scroll to position [263, 0]
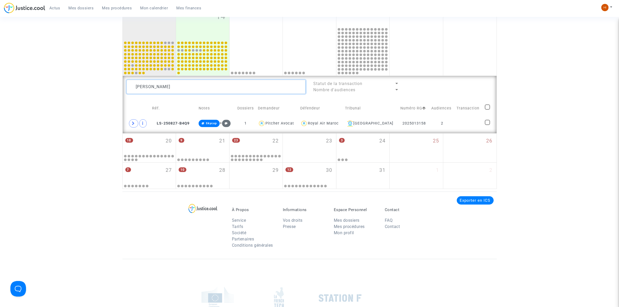
drag, startPoint x: 242, startPoint y: 88, endPoint x: 48, endPoint y: 79, distance: 194.0
paste textarea "[PERSON_NAME],"
type textarea "[PERSON_NAME]"
click at [444, 124] on td "1" at bounding box center [437, 124] width 24 height 12
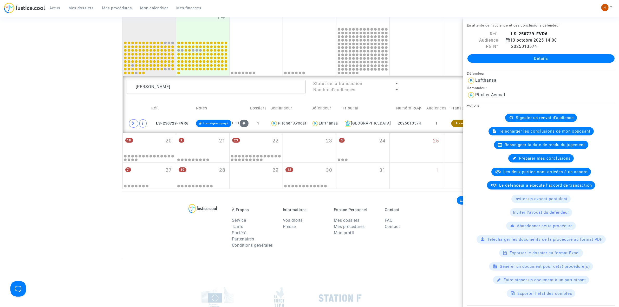
click at [568, 115] on div "Signaler un renvoi d'audience" at bounding box center [541, 118] width 72 height 8
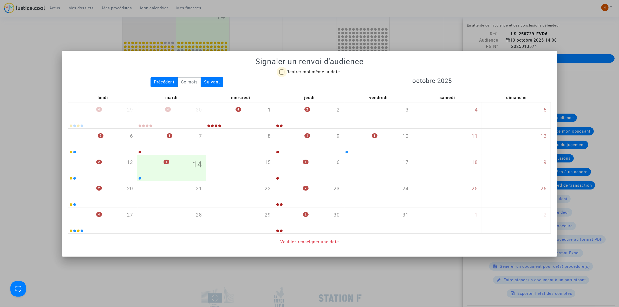
drag, startPoint x: 335, startPoint y: 71, endPoint x: 350, endPoint y: 88, distance: 22.7
click at [335, 72] on span "Rentrer moi-même la date" at bounding box center [313, 71] width 53 height 5
click at [282, 75] on input "Rentrer moi-même la date" at bounding box center [282, 75] width 0 height 0
checkbox input "true"
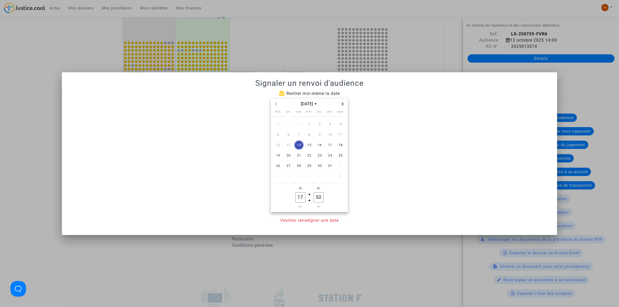
click at [343, 104] on icon "Next month" at bounding box center [343, 103] width 2 height 3
click at [343, 103] on icon "Next month" at bounding box center [343, 103] width 2 height 3
click at [289, 145] on span "12" at bounding box center [288, 144] width 9 height 9
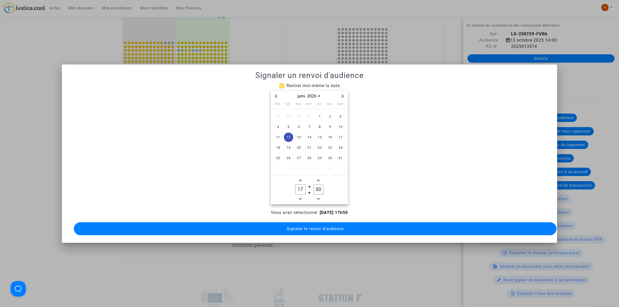
click at [300, 196] on span "Minus a hour" at bounding box center [300, 199] width 6 height 6
click at [300, 197] on icon "Minus a hour" at bounding box center [300, 198] width 3 height 3
type input "14"
click at [320, 187] on input "50" at bounding box center [319, 190] width 10 height 10
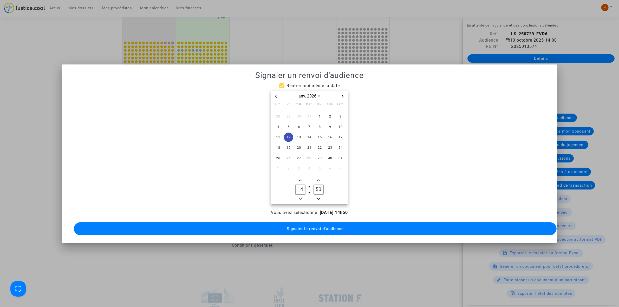
click at [320, 187] on input "50" at bounding box center [319, 190] width 10 height 10
type input "00"
drag, startPoint x: 316, startPoint y: 226, endPoint x: 287, endPoint y: 222, distance: 29.0
click at [315, 227] on span "Signaler le renvoi d'audience" at bounding box center [315, 229] width 57 height 5
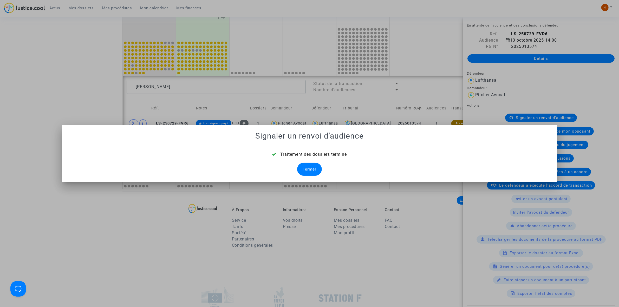
click at [323, 167] on div "Traitement des dossiers terminé Fermer" at bounding box center [309, 163] width 483 height 24
click at [316, 168] on div "Fermer" at bounding box center [309, 169] width 25 height 13
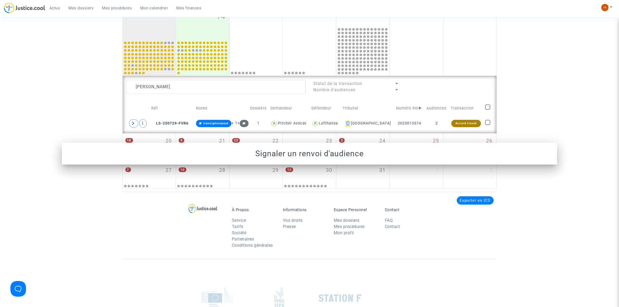
scroll to position [263, 0]
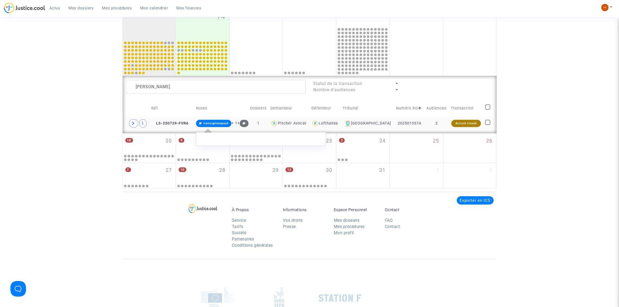
click at [213, 124] on span "transigénonpayé" at bounding box center [215, 123] width 25 height 3
click at [257, 172] on div "Cacher l'historique" at bounding box center [261, 167] width 124 height 11
click at [257, 178] on button "Modifier la note" at bounding box center [261, 177] width 38 height 8
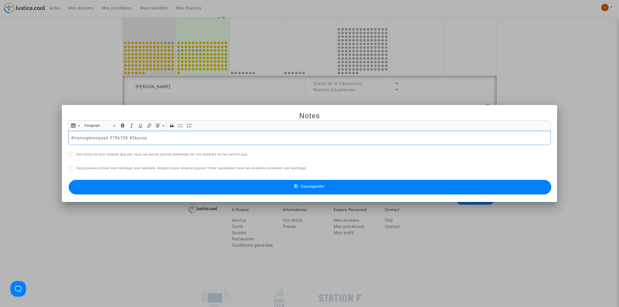
scroll to position [0, 0]
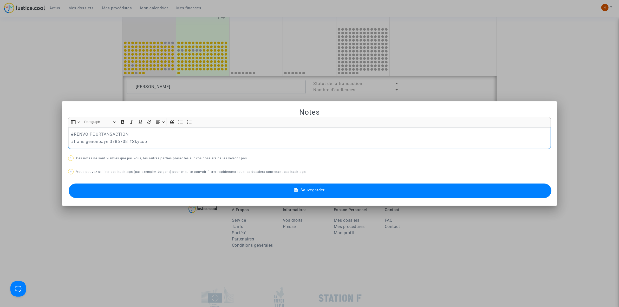
drag, startPoint x: 71, startPoint y: 134, endPoint x: 55, endPoint y: 129, distance: 16.2
click at [59, 129] on div "Notes Rich Text Editor Insert table Insert table Heading Paragraph Paragraph He…" at bounding box center [309, 153] width 619 height 307
drag, startPoint x: 133, startPoint y: 133, endPoint x: 4, endPoint y: 128, distance: 129.4
click at [6, 128] on div "Notes Rich Text Editor Insert table Insert table Heading Paragraph Paragraph He…" at bounding box center [309, 153] width 619 height 307
click at [220, 193] on button "Sauvegarder" at bounding box center [310, 191] width 483 height 15
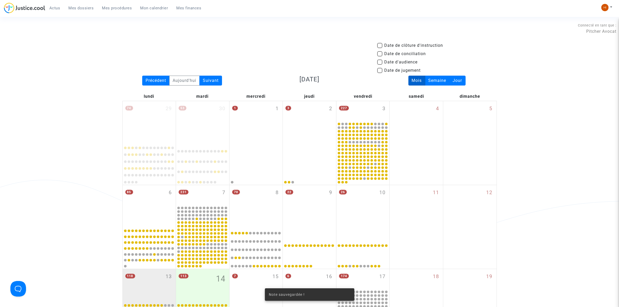
scroll to position [263, 0]
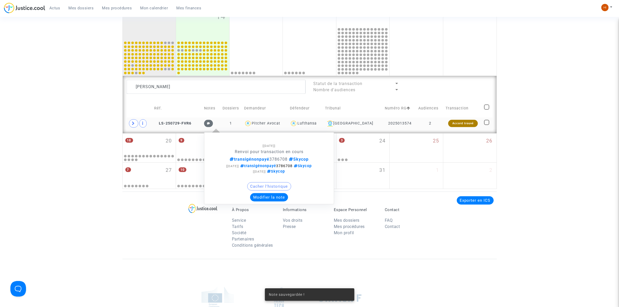
click at [209, 124] on icon at bounding box center [208, 123] width 3 height 3
click at [264, 195] on button "Modifier la note" at bounding box center [269, 197] width 38 height 8
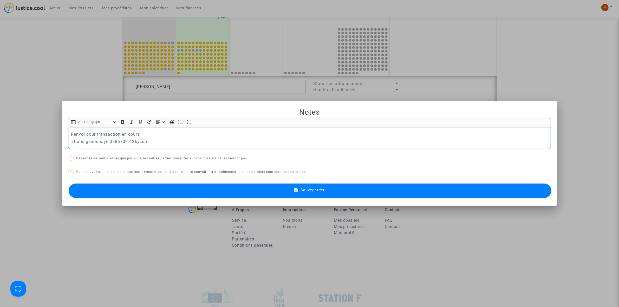
drag, startPoint x: 162, startPoint y: 133, endPoint x: 1, endPoint y: 132, distance: 160.5
click at [1, 132] on div "Notes Rich Text Editor Insert table Insert table Heading Paragraph Paragraph He…" at bounding box center [309, 153] width 619 height 307
click at [68, 142] on div "#transigénonpayé 3786708 #Skycop" at bounding box center [309, 138] width 483 height 22
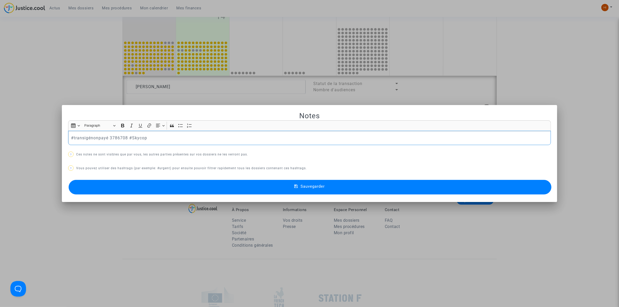
click at [124, 137] on p "#transigénonpayé 3786708 #Skycop" at bounding box center [310, 138] width 478 height 7
click at [126, 137] on p "#transigénonpayé 3786708 #Skycop" at bounding box center [310, 138] width 478 height 7
click at [269, 192] on button "Sauvegarder" at bounding box center [310, 187] width 483 height 15
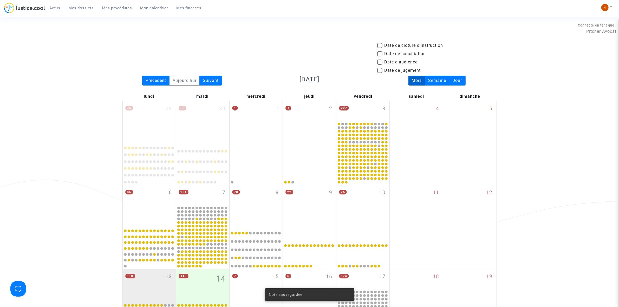
scroll to position [263, 0]
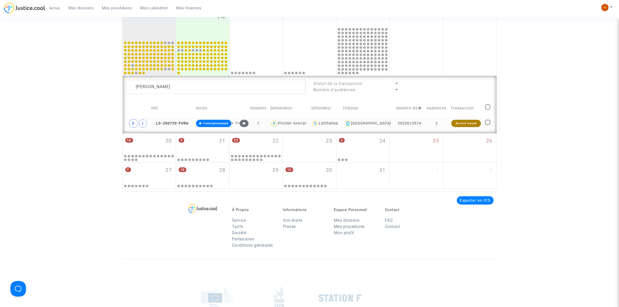
drag, startPoint x: 176, startPoint y: 120, endPoint x: 350, endPoint y: 110, distance: 174.1
click at [177, 121] on td "LS-250729-FVR6" at bounding box center [172, 124] width 45 height 12
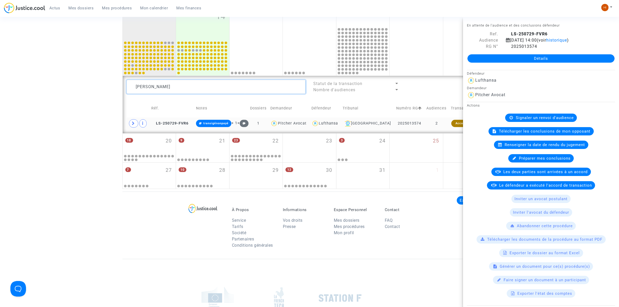
click at [247, 92] on textarea at bounding box center [216, 87] width 179 height 14
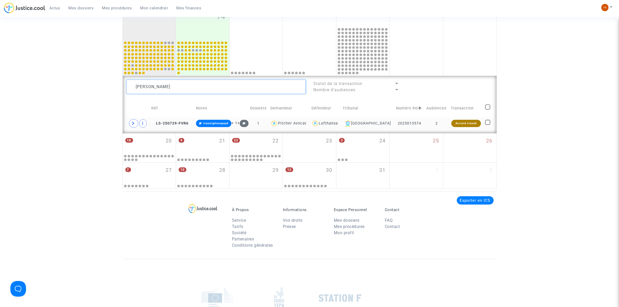
click at [247, 92] on textarea at bounding box center [216, 87] width 179 height 14
paste textarea "[PERSON_NAME]"
type textarea "[PERSON_NAME]"
click at [439, 124] on td "1" at bounding box center [441, 124] width 26 height 12
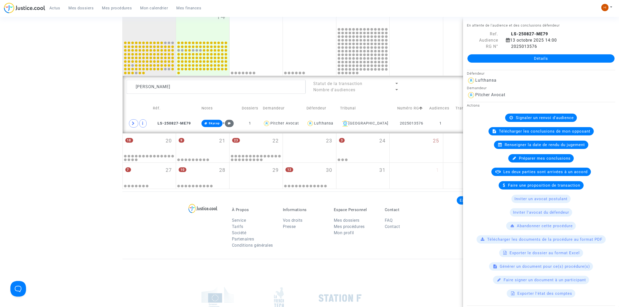
click at [525, 117] on span "Signaler un renvoi d'audience" at bounding box center [545, 117] width 58 height 5
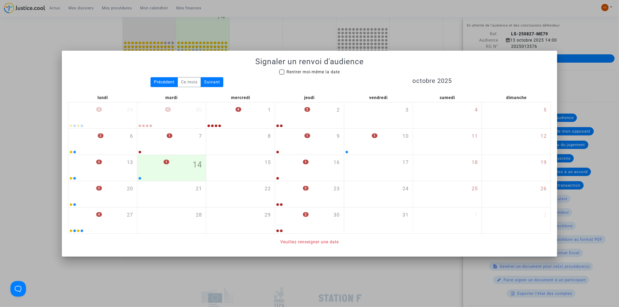
click at [299, 69] on span "Rentrer moi-même la date" at bounding box center [313, 71] width 53 height 5
click at [282, 75] on input "Rentrer moi-même la date" at bounding box center [282, 75] width 0 height 0
checkbox input "true"
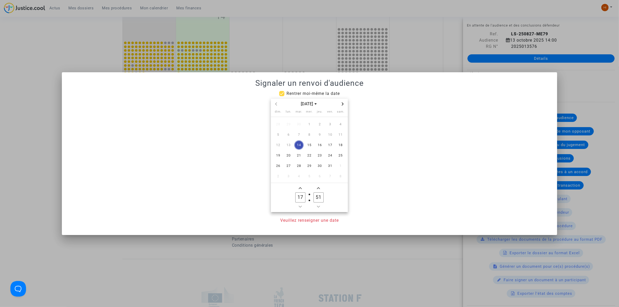
click at [342, 105] on icon "Next month" at bounding box center [342, 103] width 3 height 3
drag, startPoint x: 272, startPoint y: 101, endPoint x: 275, endPoint y: 105, distance: 5.0
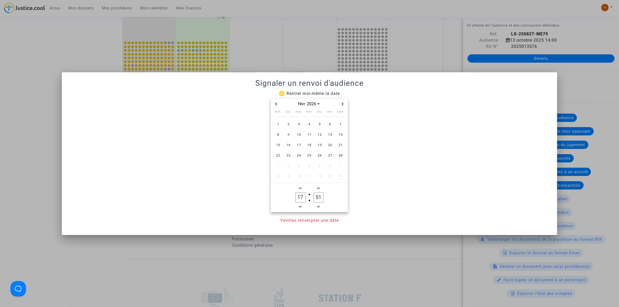
click at [271, 101] on div "févr. 2026" at bounding box center [309, 104] width 77 height 11
click at [276, 105] on icon "Previous month" at bounding box center [276, 103] width 3 height 3
click at [289, 145] on span "12" at bounding box center [288, 144] width 9 height 9
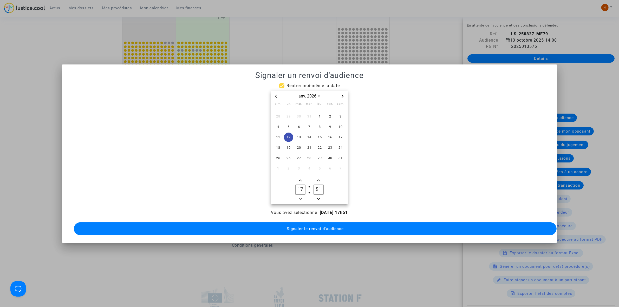
click at [301, 197] on icon "Minus a hour" at bounding box center [300, 198] width 3 height 3
click at [302, 181] on span "Add a hour" at bounding box center [300, 180] width 6 height 6
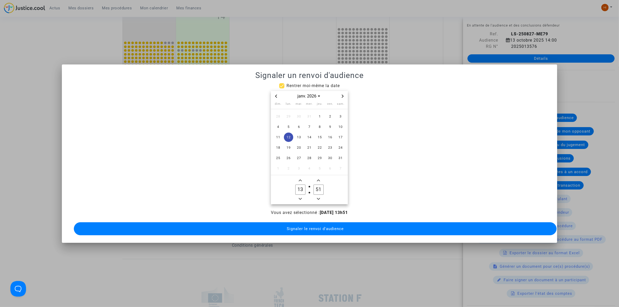
type input "14"
click at [316, 189] on input "51" at bounding box center [319, 190] width 10 height 10
type input "00"
click at [316, 228] on button "Signaler le renvoi d'audience" at bounding box center [315, 228] width 483 height 13
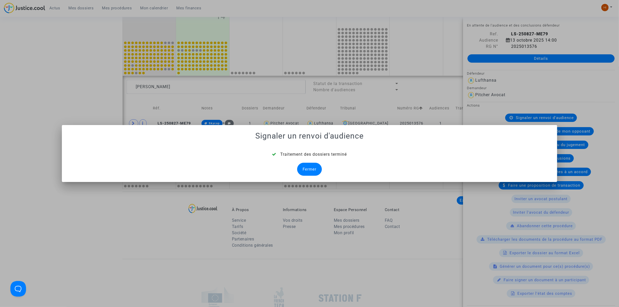
click at [313, 168] on div "Fermer" at bounding box center [309, 169] width 25 height 13
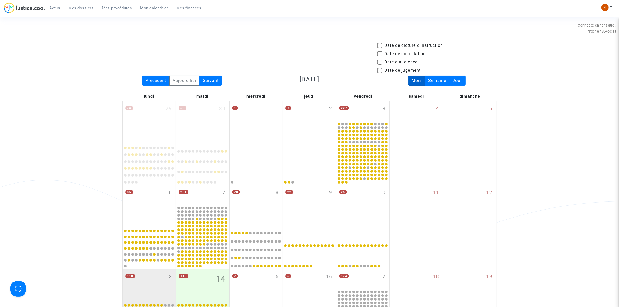
scroll to position [263, 0]
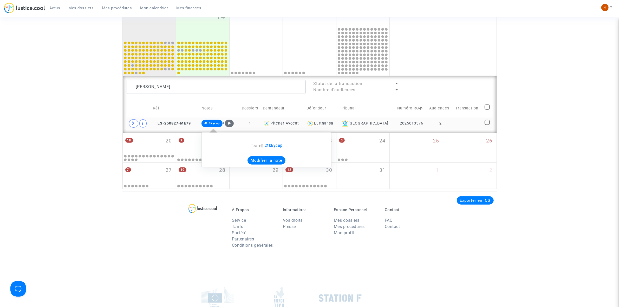
click at [211, 124] on span "Skycop" at bounding box center [214, 123] width 11 height 3
drag, startPoint x: 216, startPoint y: 125, endPoint x: 251, endPoint y: 165, distance: 52.4
click at [216, 125] on span "Skycop + [[DATE]] Skycop Modifier la note" at bounding box center [218, 123] width 32 height 4
click at [264, 164] on button "Modifier la note" at bounding box center [267, 160] width 38 height 8
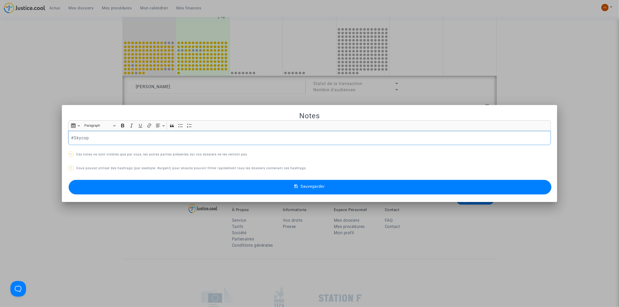
scroll to position [0, 0]
click at [72, 139] on p "##Skycop" at bounding box center [310, 138] width 478 height 7
click at [145, 190] on button "Sauvegarder" at bounding box center [310, 187] width 483 height 15
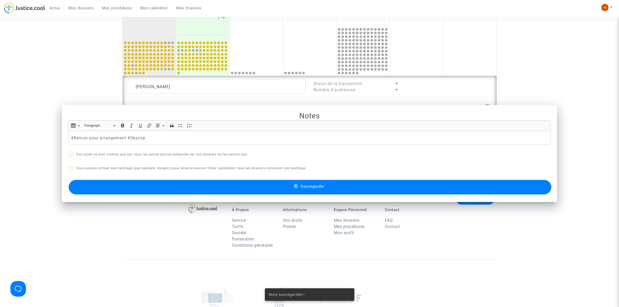
scroll to position [263, 0]
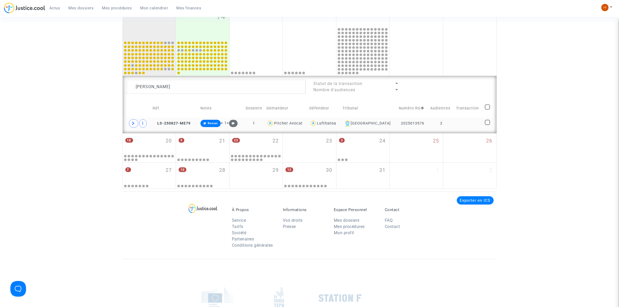
drag, startPoint x: 180, startPoint y: 122, endPoint x: 191, endPoint y: 123, distance: 11.5
click at [180, 122] on span "LS-250827-ME79" at bounding box center [172, 123] width 38 height 4
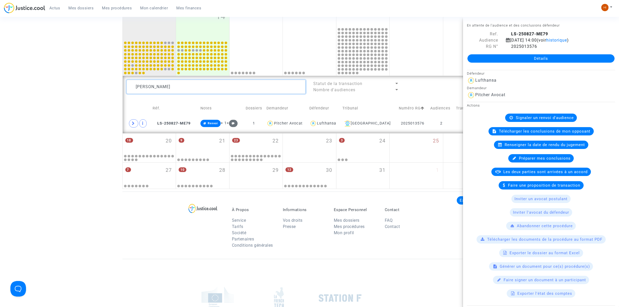
click at [258, 87] on textarea at bounding box center [216, 87] width 179 height 14
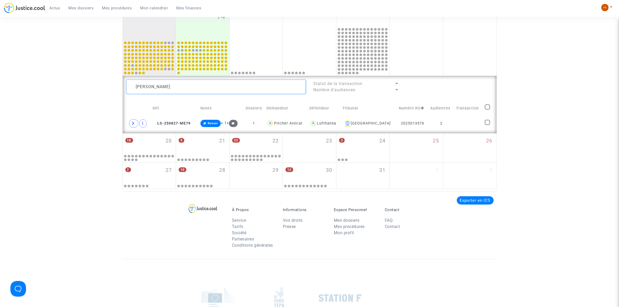
click at [257, 88] on textarea at bounding box center [216, 87] width 179 height 14
paste textarea "ya Said"
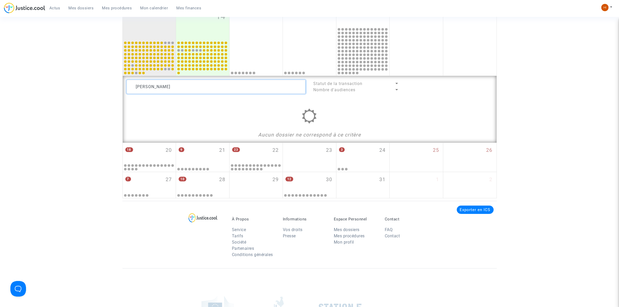
drag, startPoint x: 241, startPoint y: 85, endPoint x: 124, endPoint y: 84, distance: 116.3
click at [124, 84] on div "[PERSON_NAME]" at bounding box center [216, 87] width 187 height 14
click at [204, 88] on textarea at bounding box center [216, 87] width 179 height 14
drag, startPoint x: 204, startPoint y: 88, endPoint x: 121, endPoint y: 87, distance: 83.0
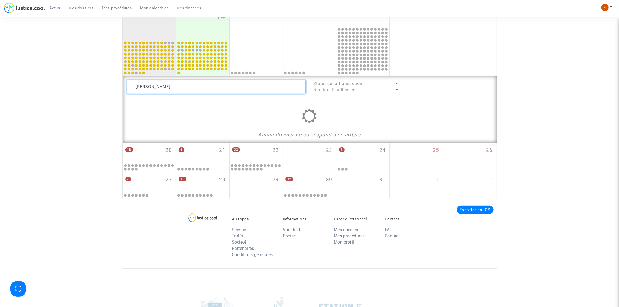
click at [123, 87] on div "[PERSON_NAME]" at bounding box center [216, 87] width 187 height 14
paste textarea
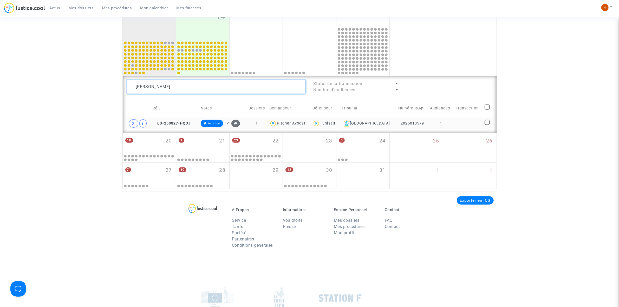
type textarea "[PERSON_NAME]"
click at [444, 125] on td "1" at bounding box center [441, 124] width 26 height 12
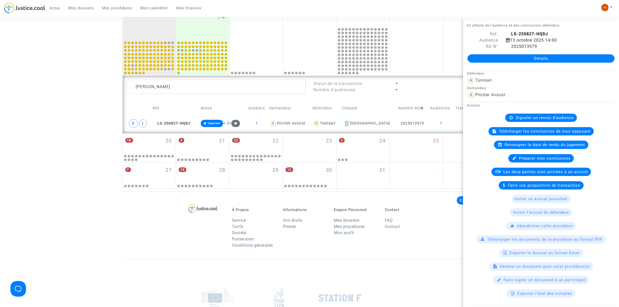
click at [565, 146] on span "Renseigner la date de rendu du jugement" at bounding box center [545, 145] width 80 height 5
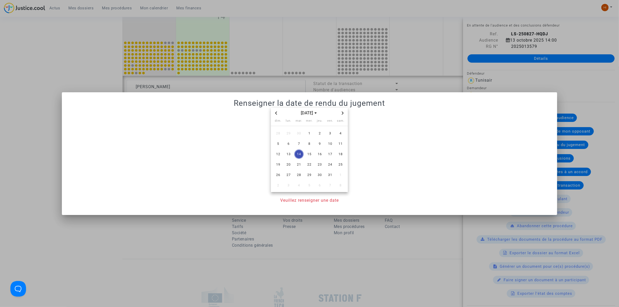
click at [342, 113] on icon "Next month" at bounding box center [342, 113] width 3 height 3
click at [289, 176] on span "24" at bounding box center [288, 174] width 9 height 9
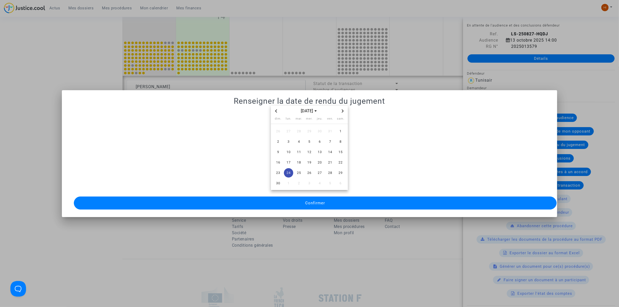
click at [297, 201] on button "Confirmer" at bounding box center [315, 203] width 483 height 13
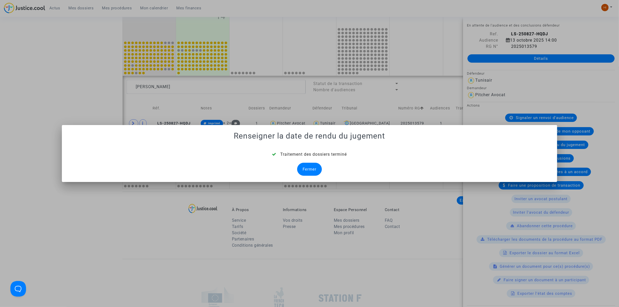
click at [304, 167] on div "Fermer" at bounding box center [309, 169] width 25 height 13
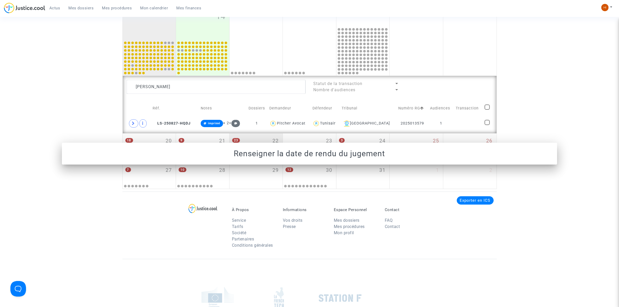
scroll to position [263, 0]
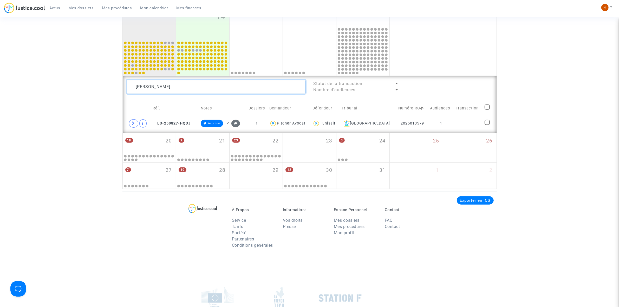
drag, startPoint x: 163, startPoint y: 86, endPoint x: 90, endPoint y: 100, distance: 73.6
